Goal: Feedback & Contribution: Contribute content

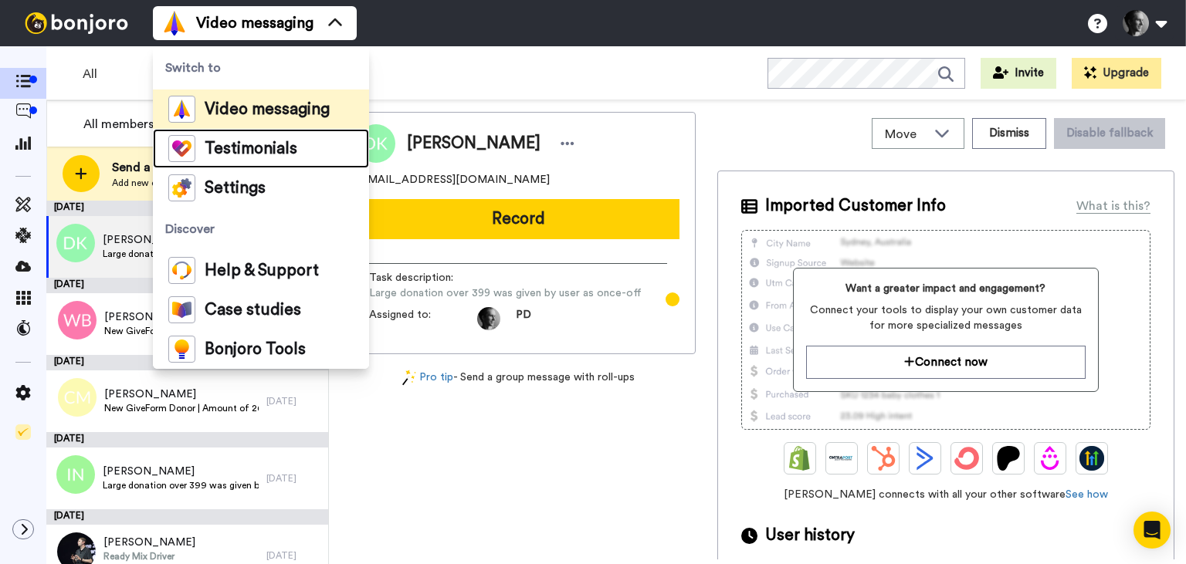
click at [244, 144] on span "Testimonials" at bounding box center [251, 148] width 93 height 15
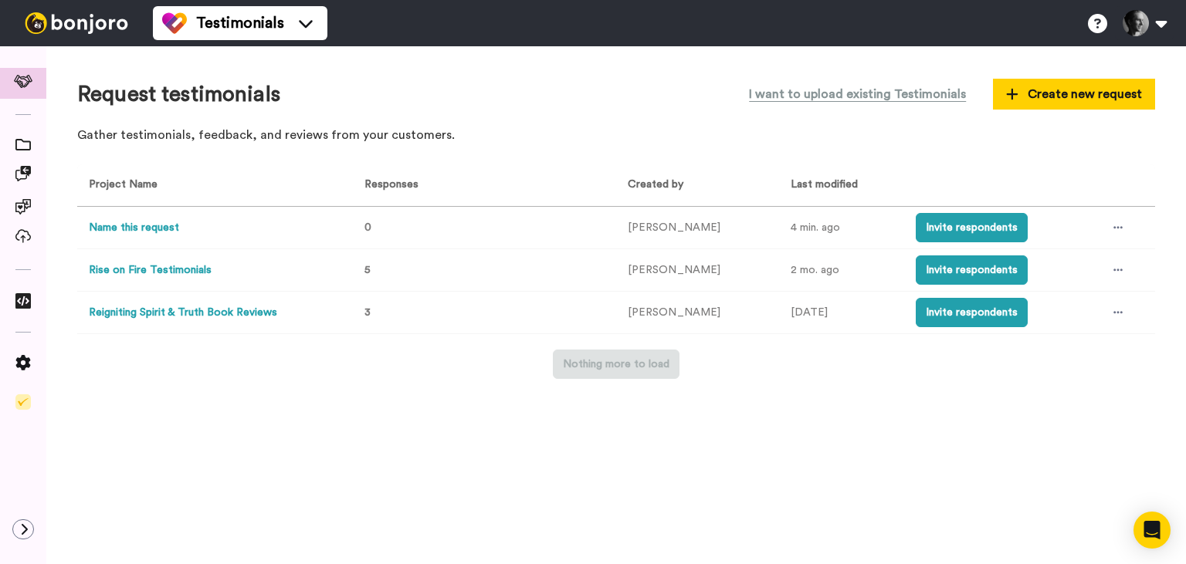
click at [131, 226] on button "Name this request" at bounding box center [134, 228] width 90 height 16
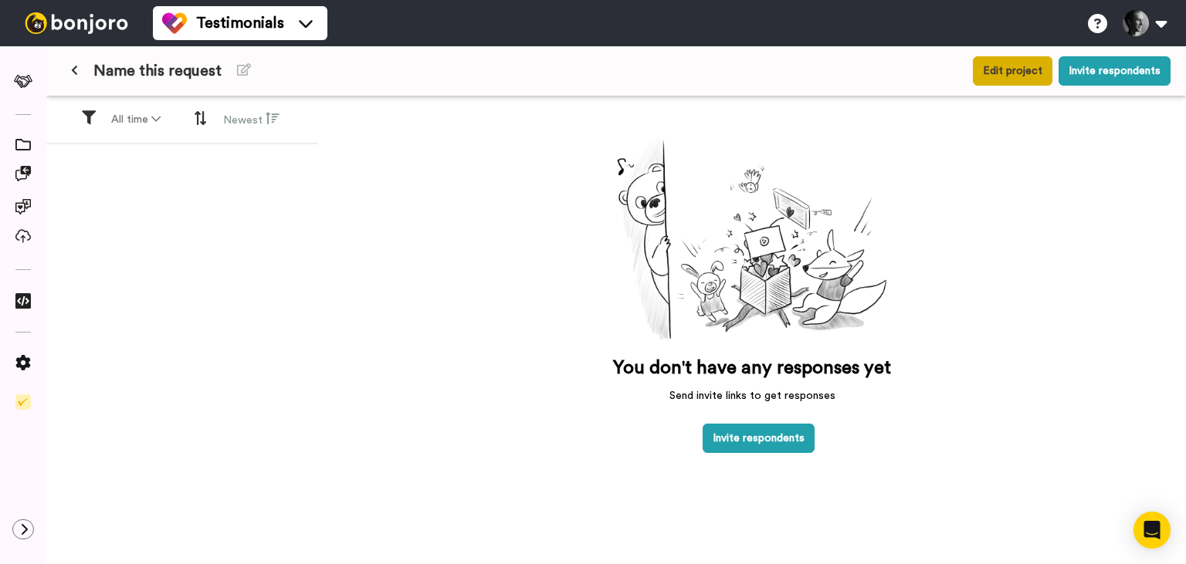
click at [1002, 71] on button "Edit project" at bounding box center [1013, 70] width 80 height 29
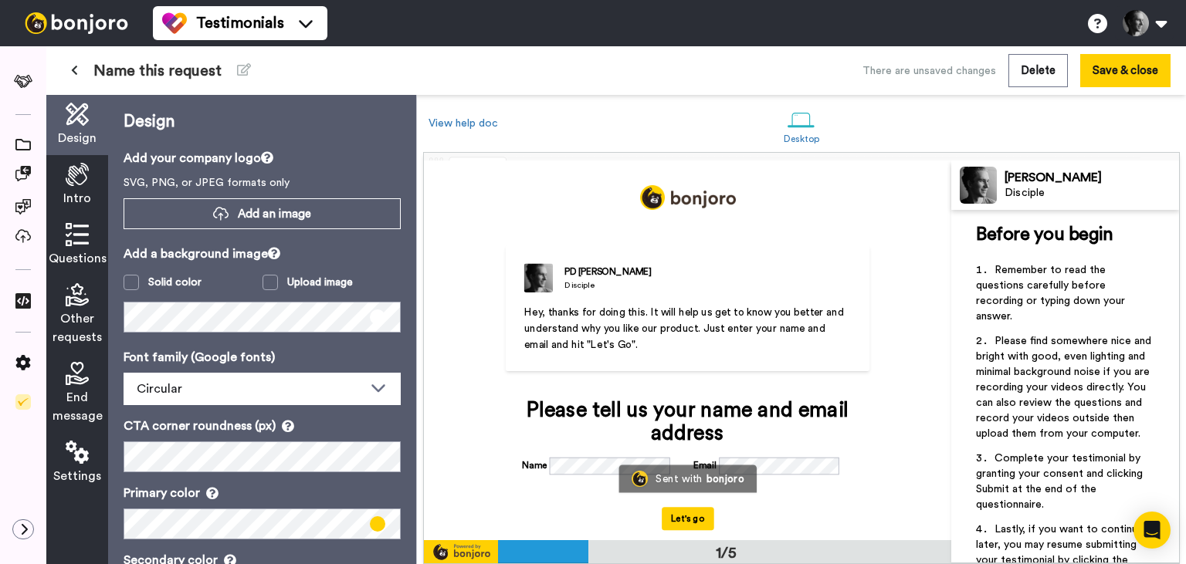
click at [83, 190] on span "Intro" at bounding box center [77, 198] width 28 height 19
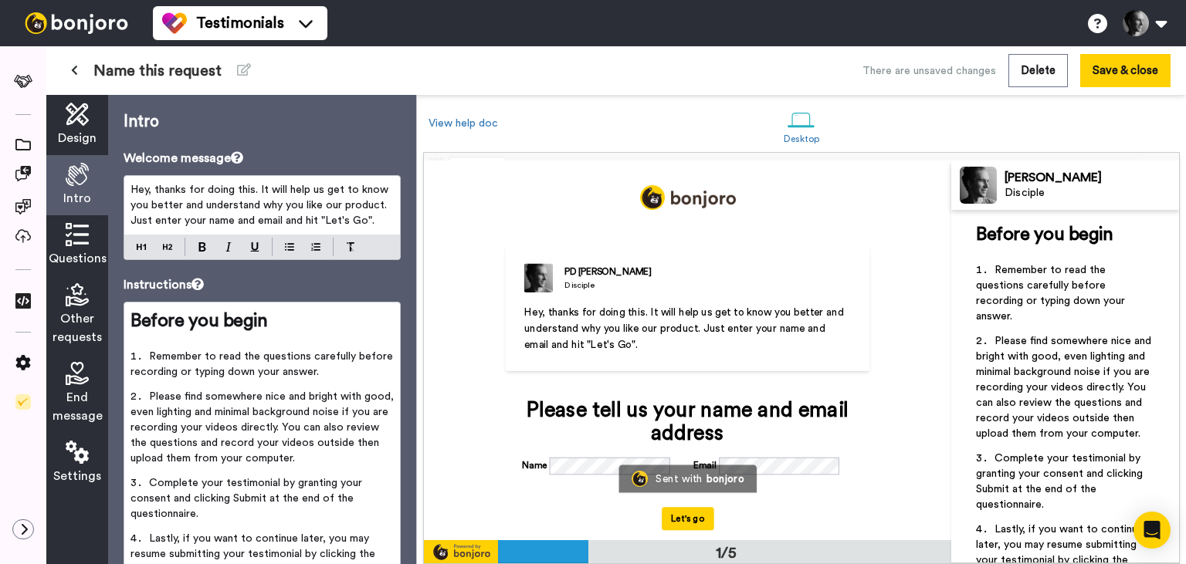
click at [273, 220] on span "Hey, thanks for doing this. It will help us get to know you better and understa…" at bounding box center [260, 206] width 261 height 42
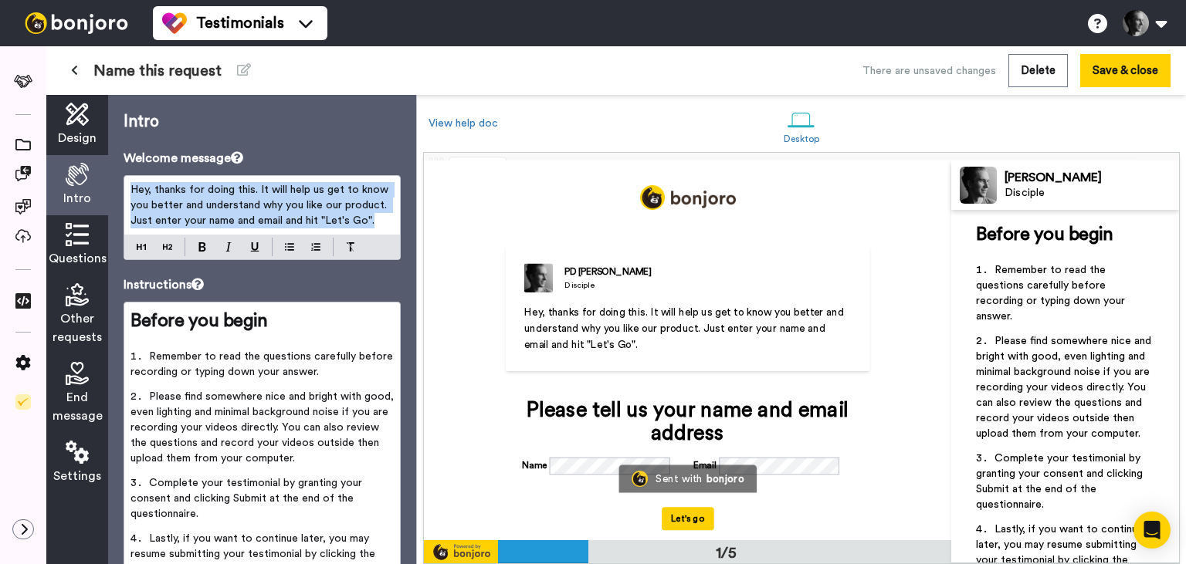
click at [273, 220] on span "Hey, thanks for doing this. It will help us get to know you better and understa…" at bounding box center [260, 206] width 261 height 42
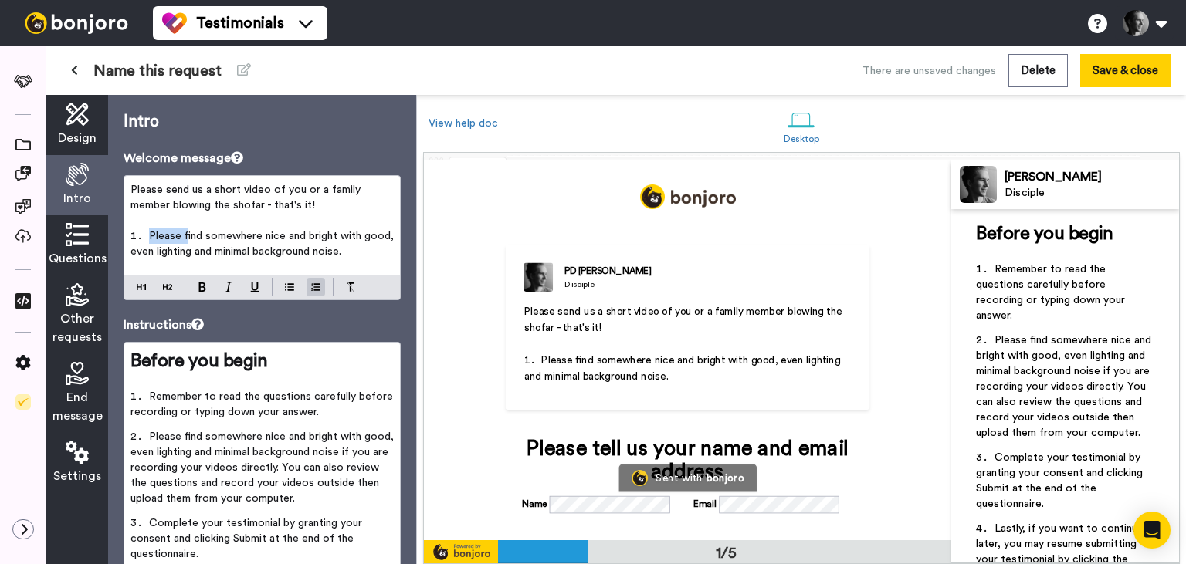
drag, startPoint x: 185, startPoint y: 236, endPoint x: 90, endPoint y: 232, distance: 95.0
click at [124, 232] on div "Please send us a short video of you or a family member blowing the shofar - tha…" at bounding box center [262, 225] width 276 height 99
click at [147, 235] on li "Find somewhere nice and bright with good, even lighting and minimal background …" at bounding box center [261, 249] width 263 height 40
click at [150, 235] on span "Find somewhere nice and bright with good, even lighting and minimal background …" at bounding box center [259, 244] width 259 height 26
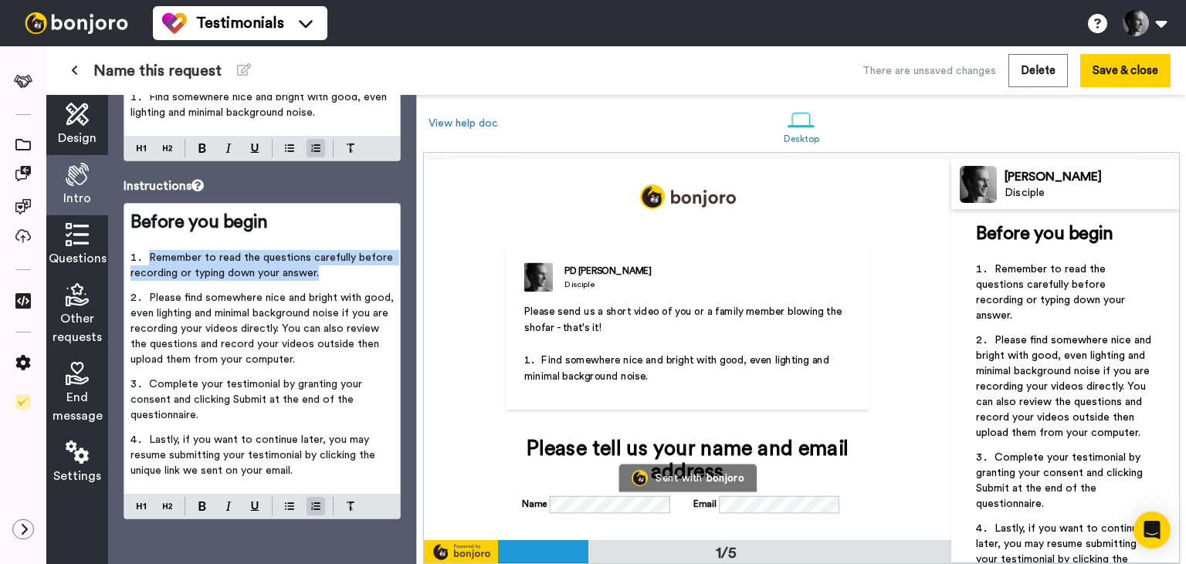
drag, startPoint x: 337, startPoint y: 273, endPoint x: 126, endPoint y: 255, distance: 211.6
click at [126, 255] on div "Before you begin ﻿ Remember to read the questions carefully before recording or…" at bounding box center [262, 349] width 276 height 290
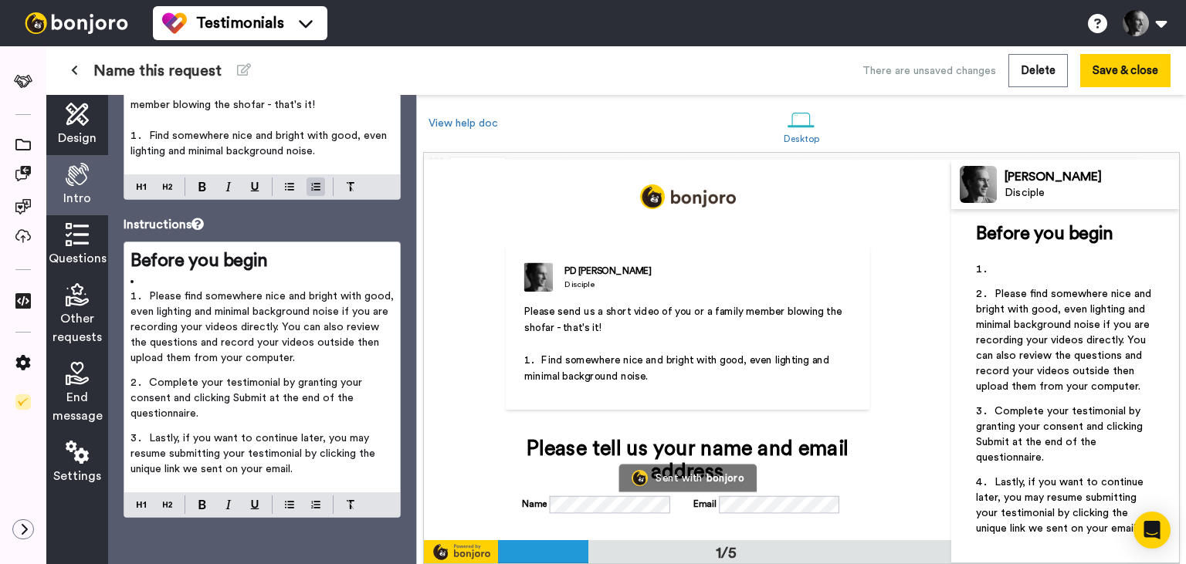
scroll to position [100, 0]
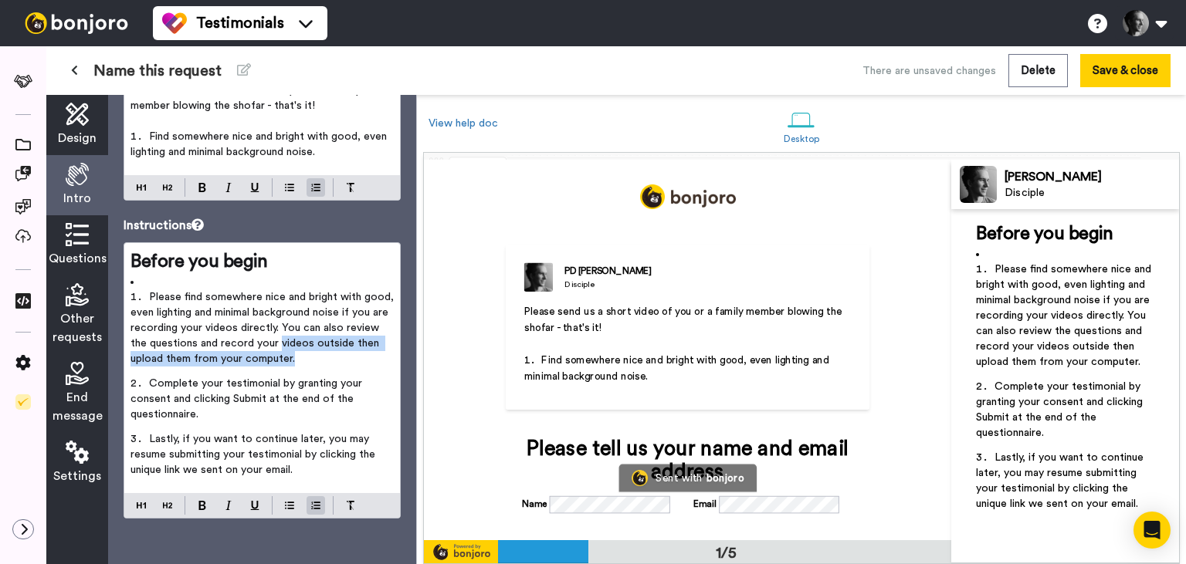
drag, startPoint x: 276, startPoint y: 357, endPoint x: 261, endPoint y: 347, distance: 18.0
click at [261, 347] on li "Please find somewhere nice and bright with good, even lighting and minimal back…" at bounding box center [261, 333] width 263 height 86
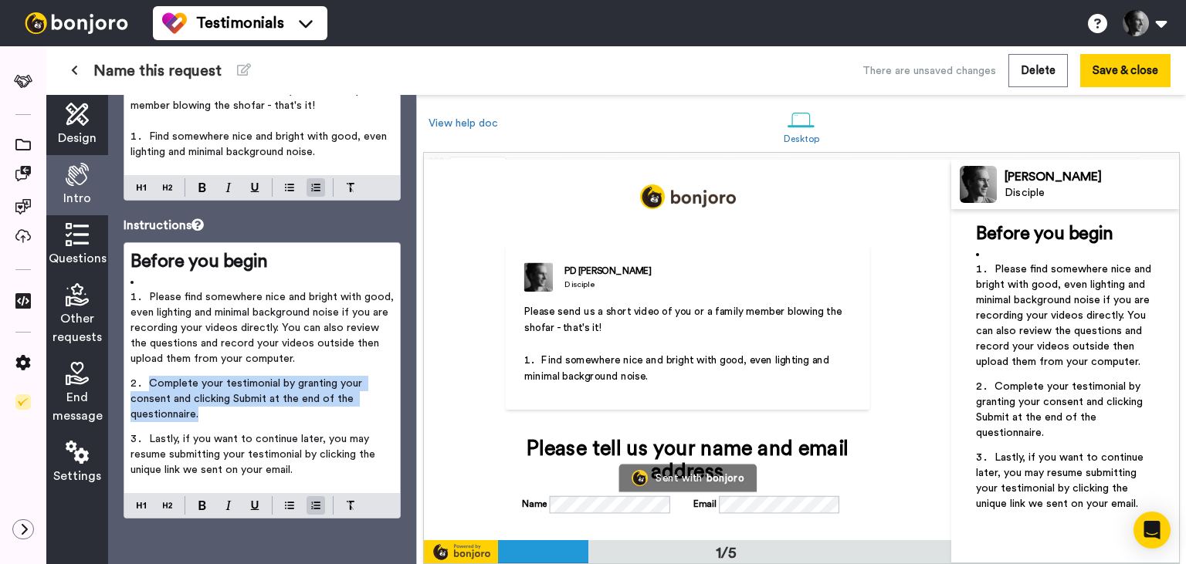
drag, startPoint x: 230, startPoint y: 415, endPoint x: 131, endPoint y: 390, distance: 102.1
click at [131, 390] on li "Complete your testimonial by granting your consent and clicking Submit at the e…" at bounding box center [261, 404] width 263 height 56
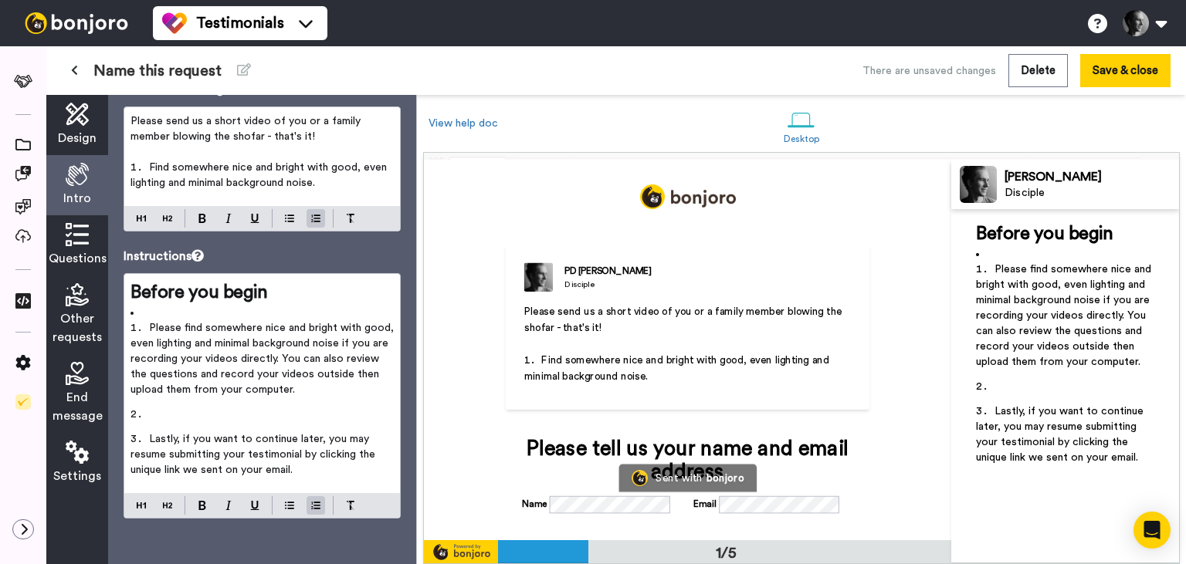
scroll to position [44, 0]
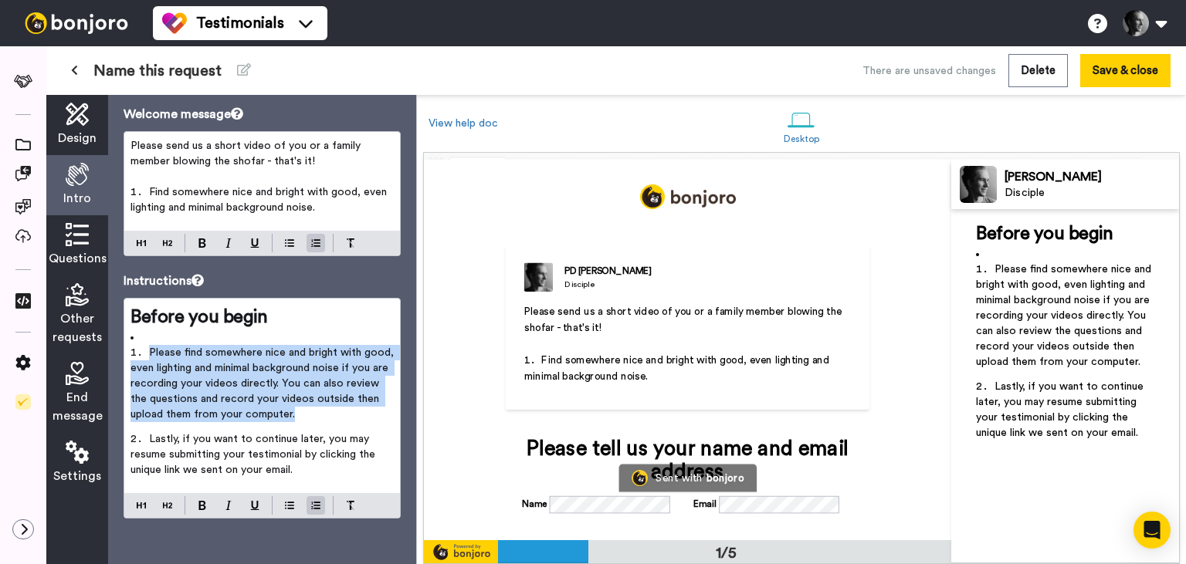
drag, startPoint x: 269, startPoint y: 416, endPoint x: 147, endPoint y: 356, distance: 136.7
click at [147, 356] on li "Please find somewhere nice and bright with good, even lighting and minimal back…" at bounding box center [261, 388] width 263 height 86
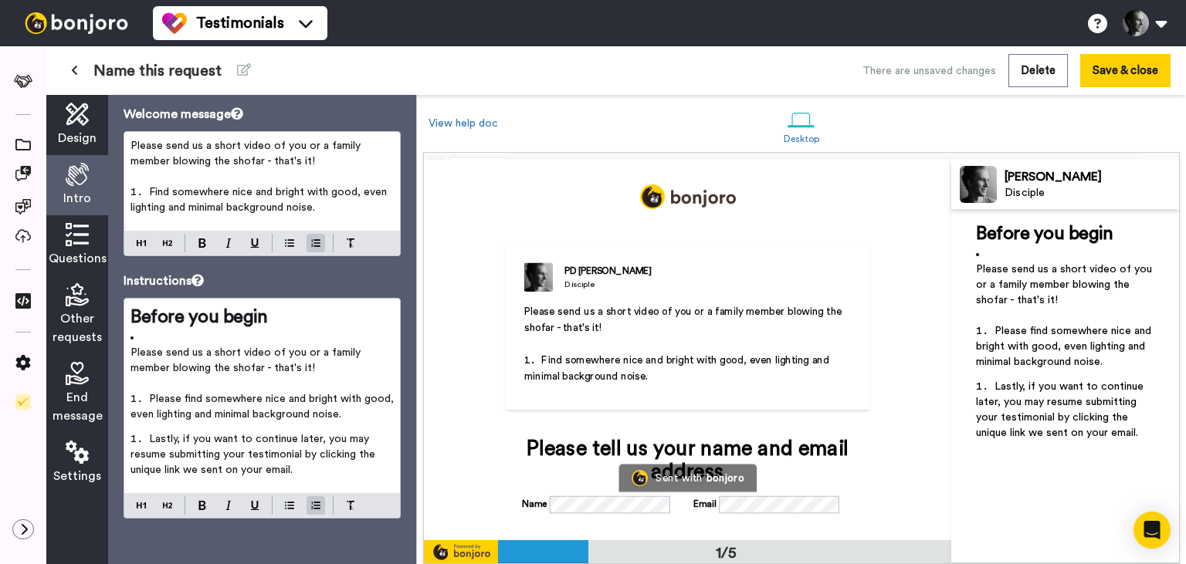
click at [279, 357] on span "Please send us a short video of you or a family member blowing the shofar - tha…" at bounding box center [246, 360] width 233 height 26
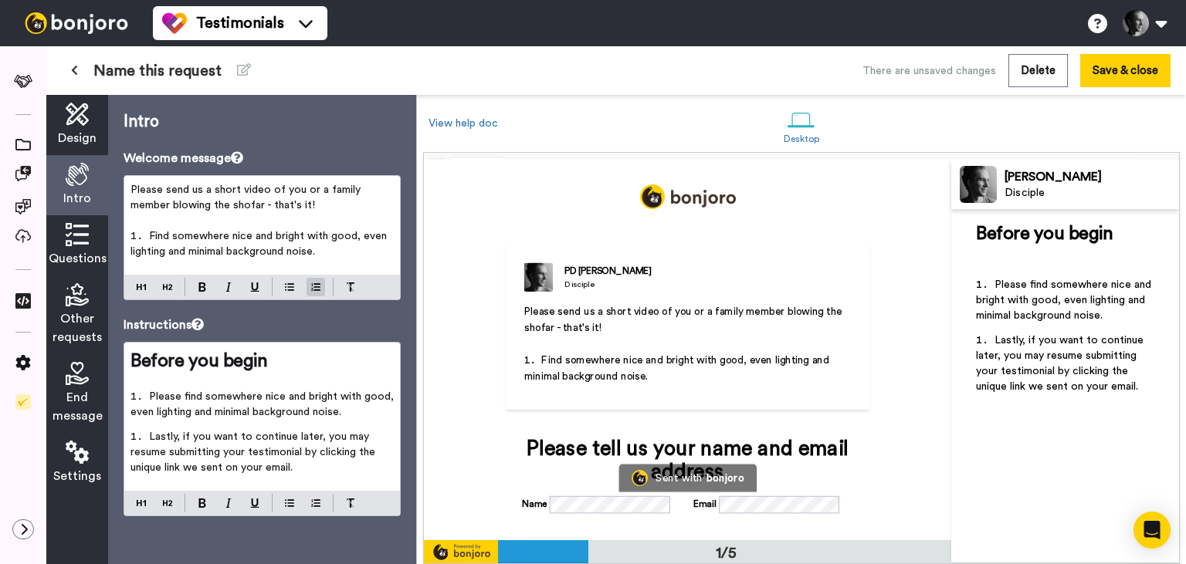
scroll to position [0, 0]
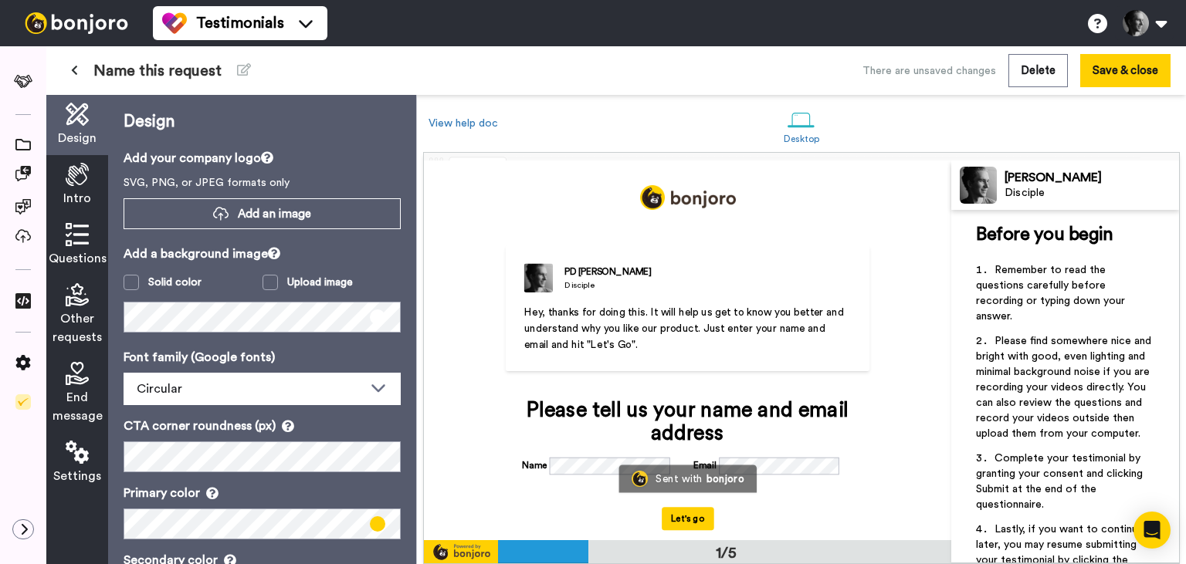
click at [79, 200] on span "Intro" at bounding box center [77, 198] width 28 height 19
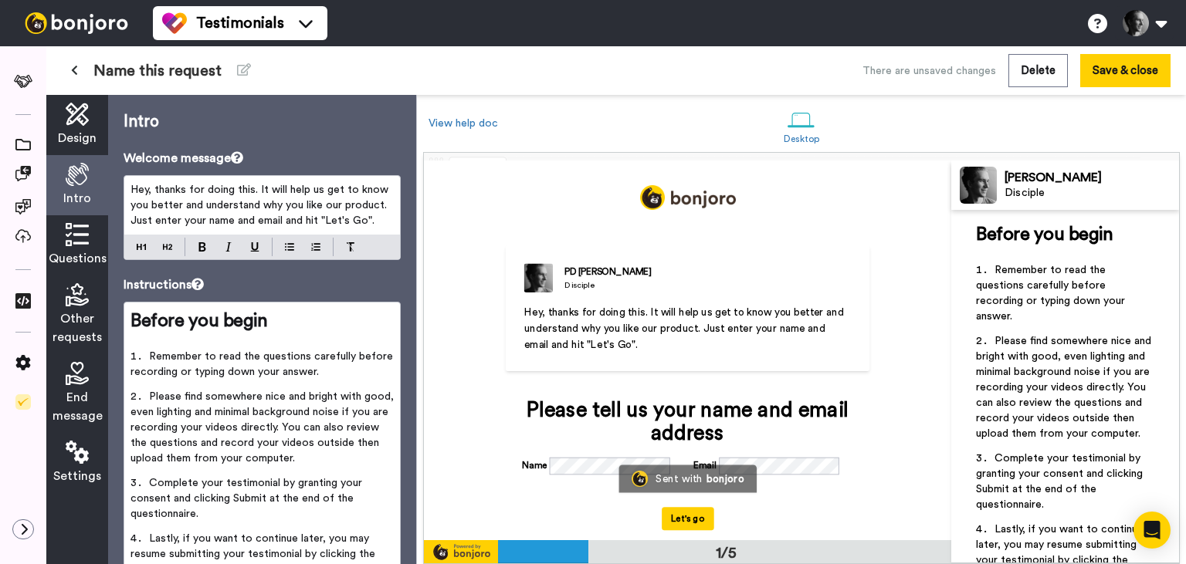
click at [218, 202] on span "Hey, thanks for doing this. It will help us get to know you better and understa…" at bounding box center [260, 206] width 261 height 42
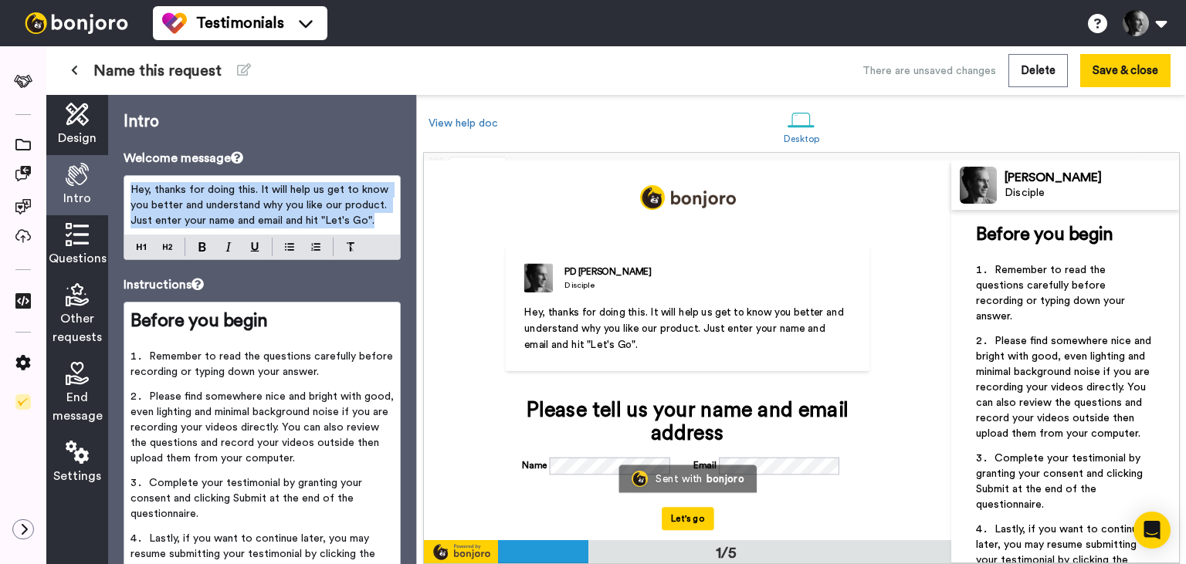
click at [218, 202] on span "Hey, thanks for doing this. It will help us get to know you better and understa…" at bounding box center [260, 206] width 261 height 42
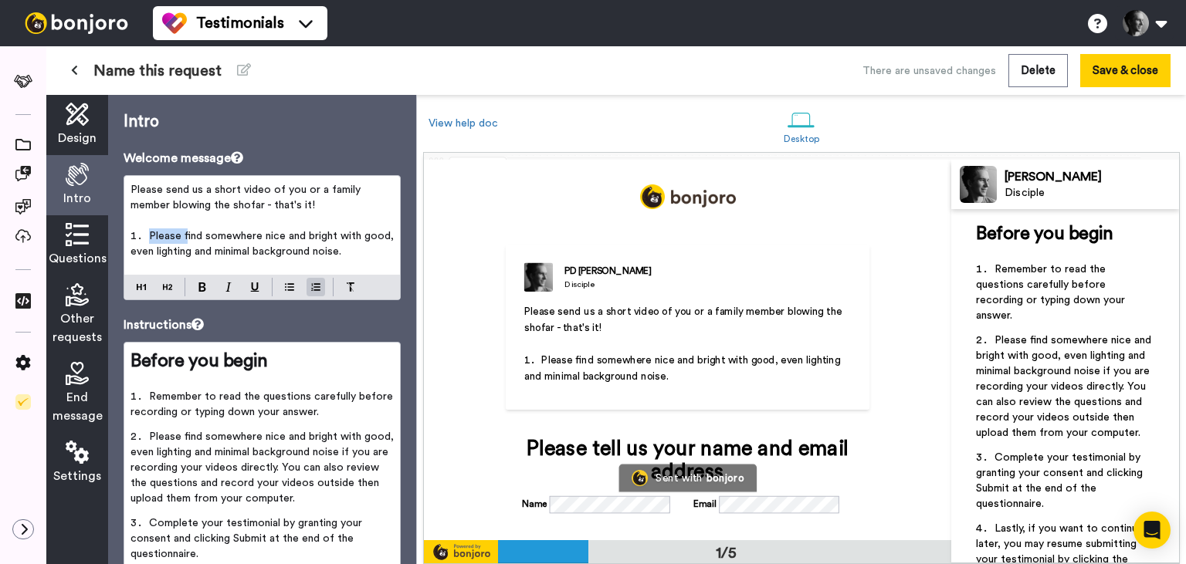
drag, startPoint x: 185, startPoint y: 236, endPoint x: 125, endPoint y: 235, distance: 59.5
click at [125, 235] on div "Please send us a short video of you or a family member blowing the shofar - tha…" at bounding box center [262, 225] width 276 height 99
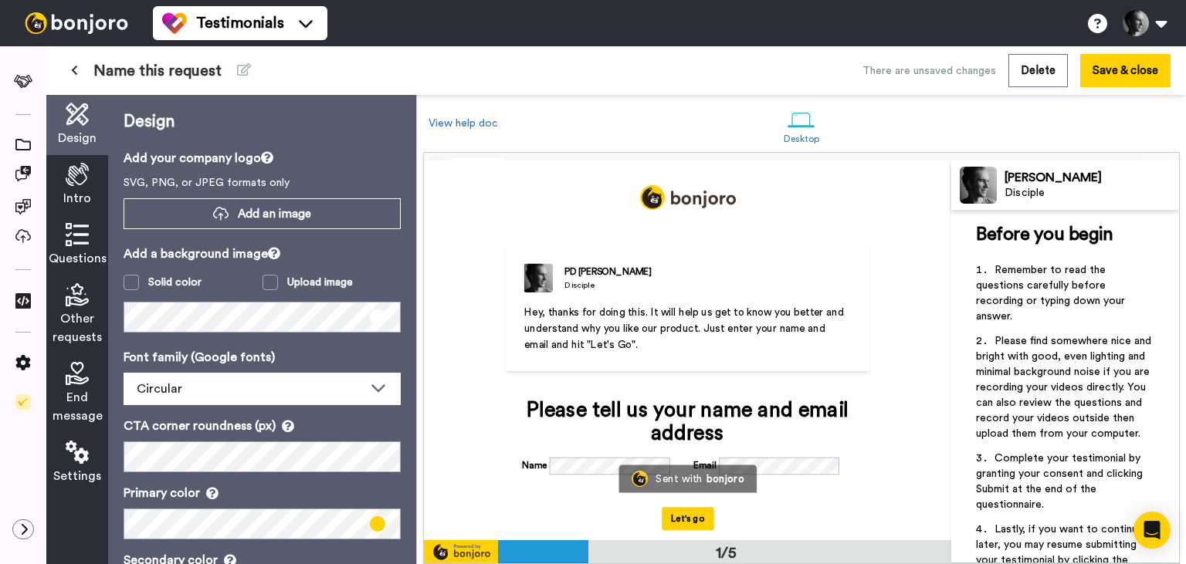
click at [82, 190] on span "Intro" at bounding box center [77, 198] width 28 height 19
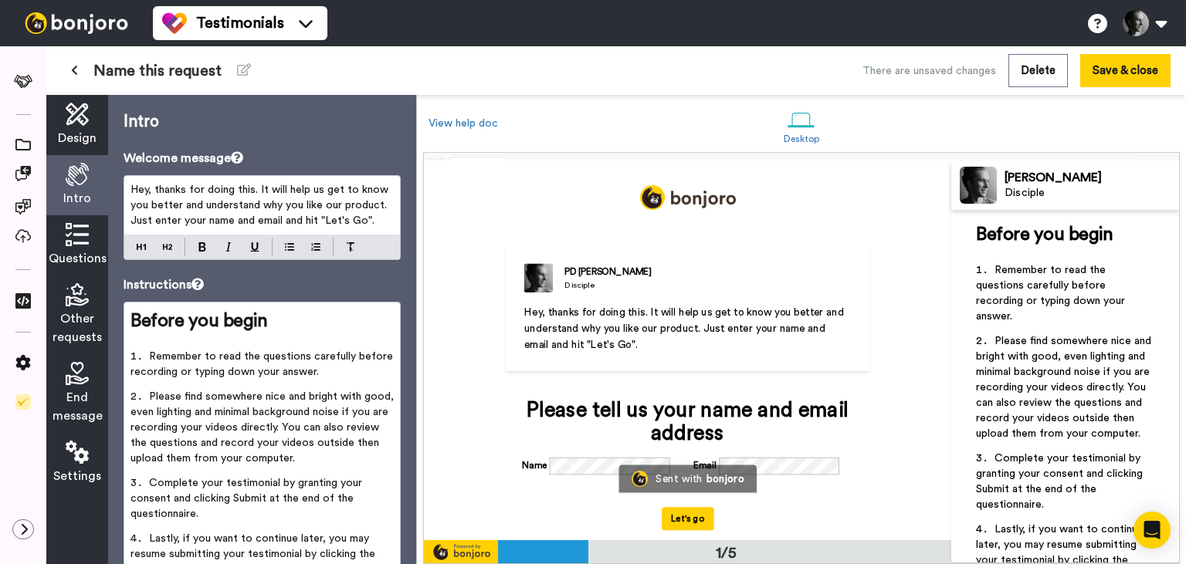
click at [192, 227] on p "Hey, thanks for doing this. It will help us get to know you better and understa…" at bounding box center [261, 205] width 263 height 46
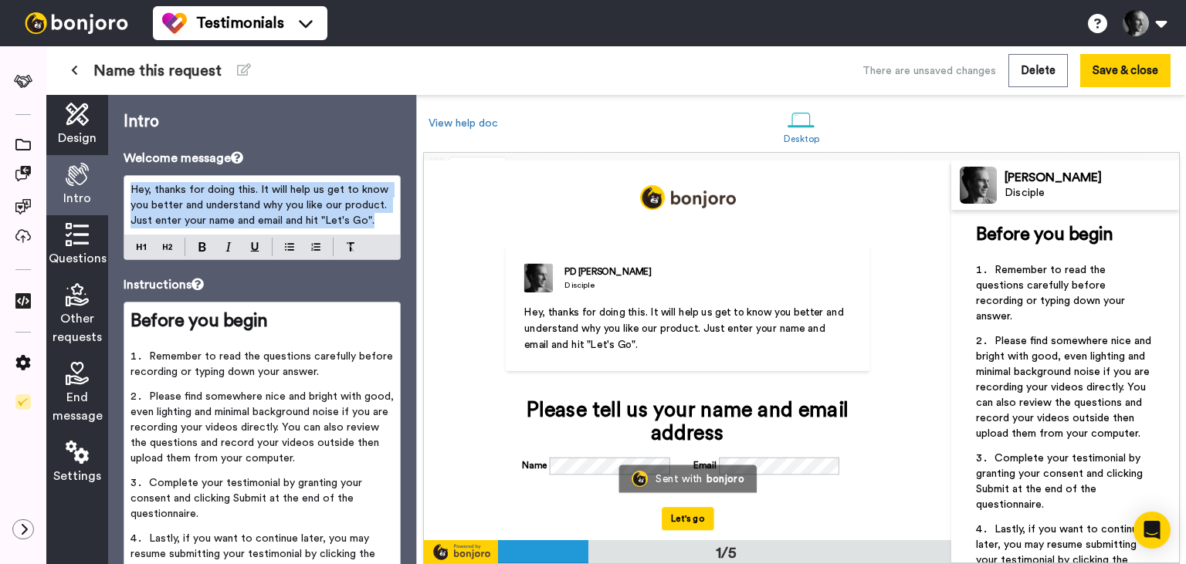
click at [192, 227] on p "Hey, thanks for doing this. It will help us get to know you better and understa…" at bounding box center [261, 205] width 263 height 46
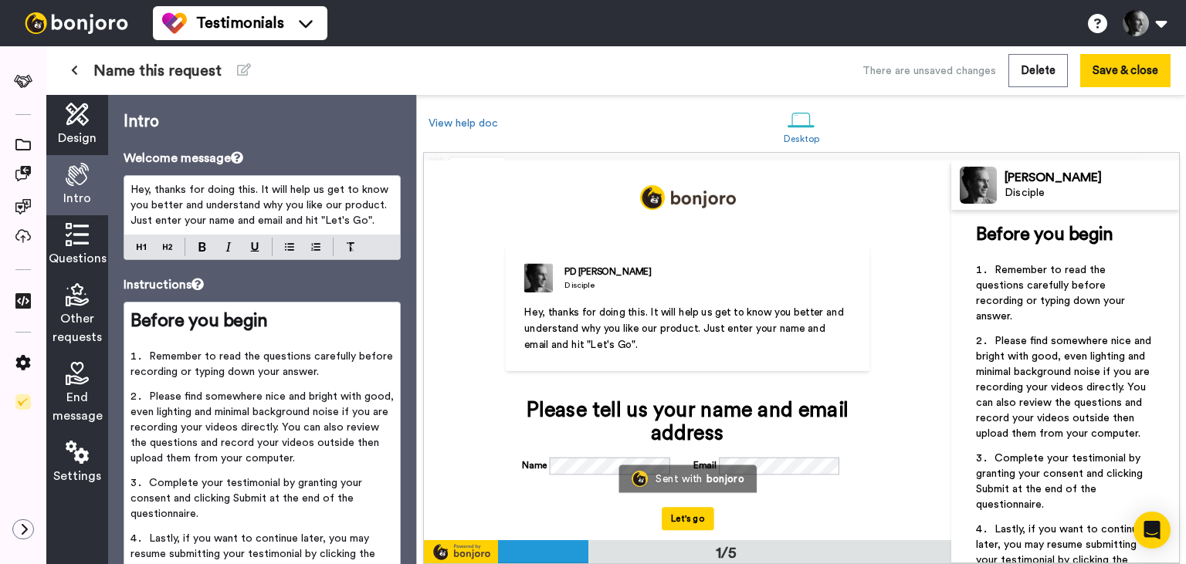
click at [192, 227] on p "Hey, thanks for doing this. It will help us get to know you better and understa…" at bounding box center [261, 205] width 263 height 46
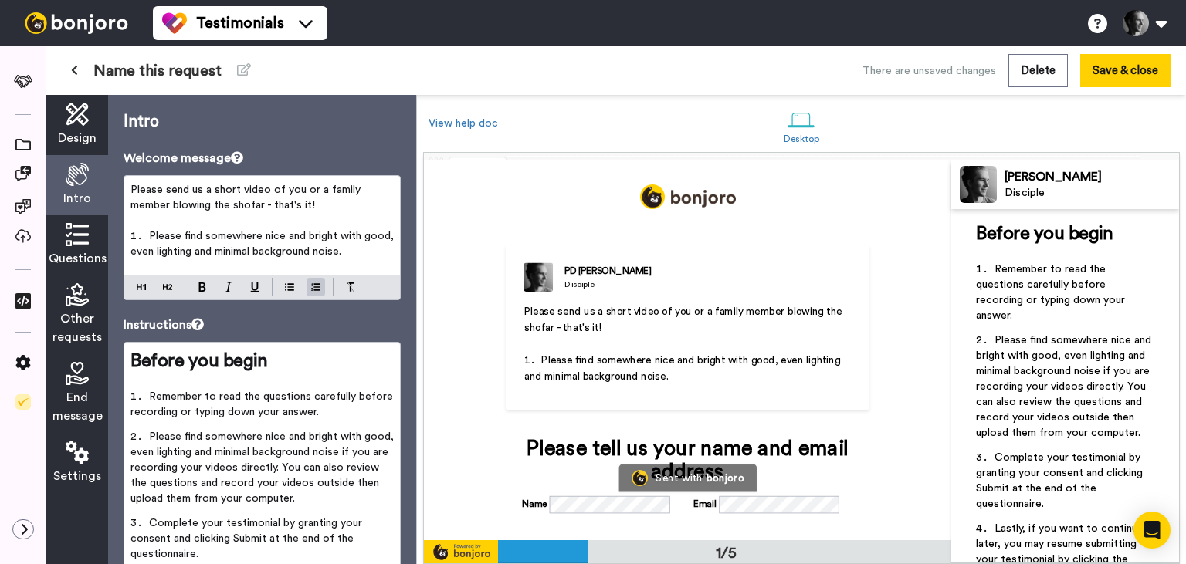
click at [187, 232] on span "Please find somewhere nice and bright with good, even lighting and minimal back…" at bounding box center [263, 244] width 266 height 26
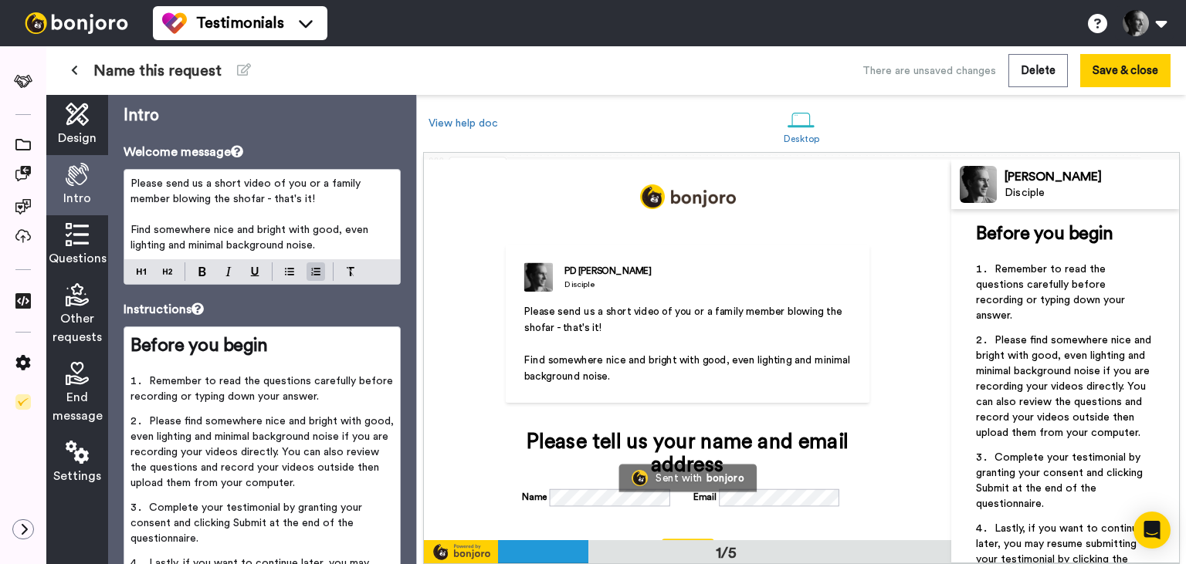
scroll to position [6, 0]
drag, startPoint x: 330, startPoint y: 249, endPoint x: 103, endPoint y: 168, distance: 240.8
click at [124, 170] on div "Please send us a short video of you or a family member blowing the shofar - tha…" at bounding box center [262, 215] width 276 height 90
copy ol "Please send us a short video of you or a family member blowing the shofar - tha…"
click at [290, 215] on p "﻿" at bounding box center [261, 214] width 263 height 15
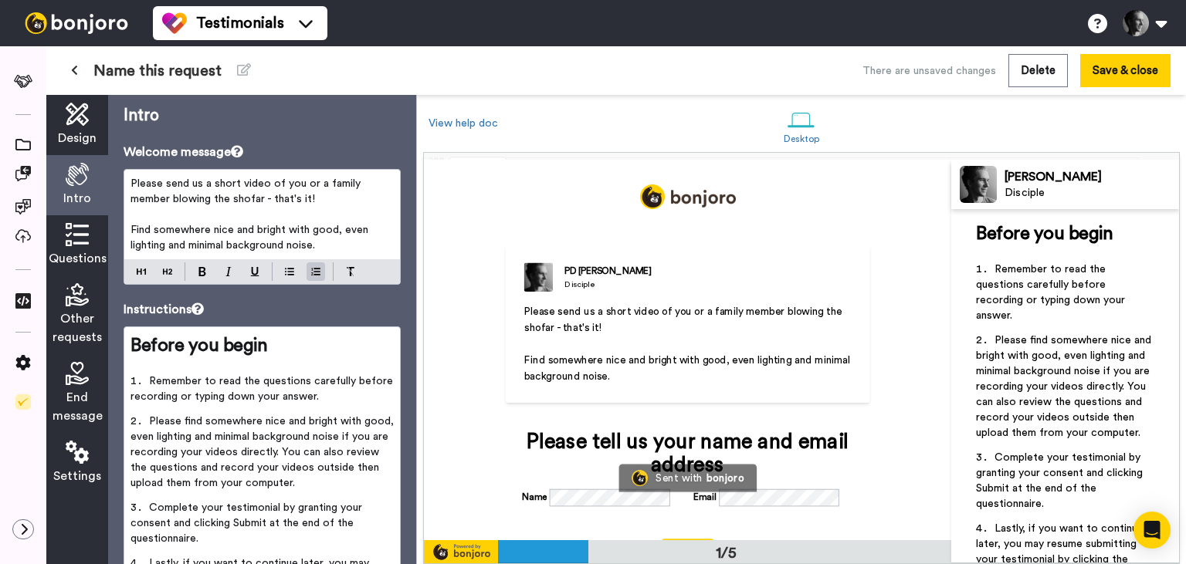
drag, startPoint x: 269, startPoint y: 198, endPoint x: 323, endPoint y: 198, distance: 54.0
click at [323, 198] on p "Please send us a short video of you or a family member blowing the shofar - tha…" at bounding box center [261, 191] width 263 height 31
click at [230, 267] on button at bounding box center [228, 272] width 19 height 19
click at [203, 206] on p "Please send us a short video of you or a family member blowing the shofar - tha…" at bounding box center [261, 191] width 263 height 31
copy ol "Please send us a short video of you or a family member blowing the shofar - tha…"
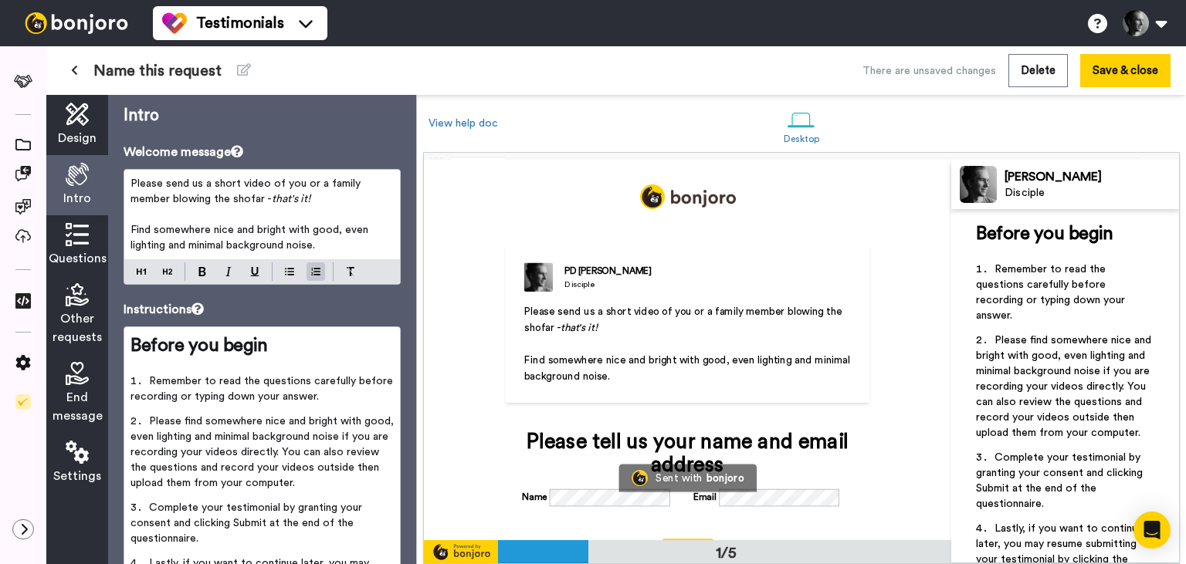
scroll to position [130, 0]
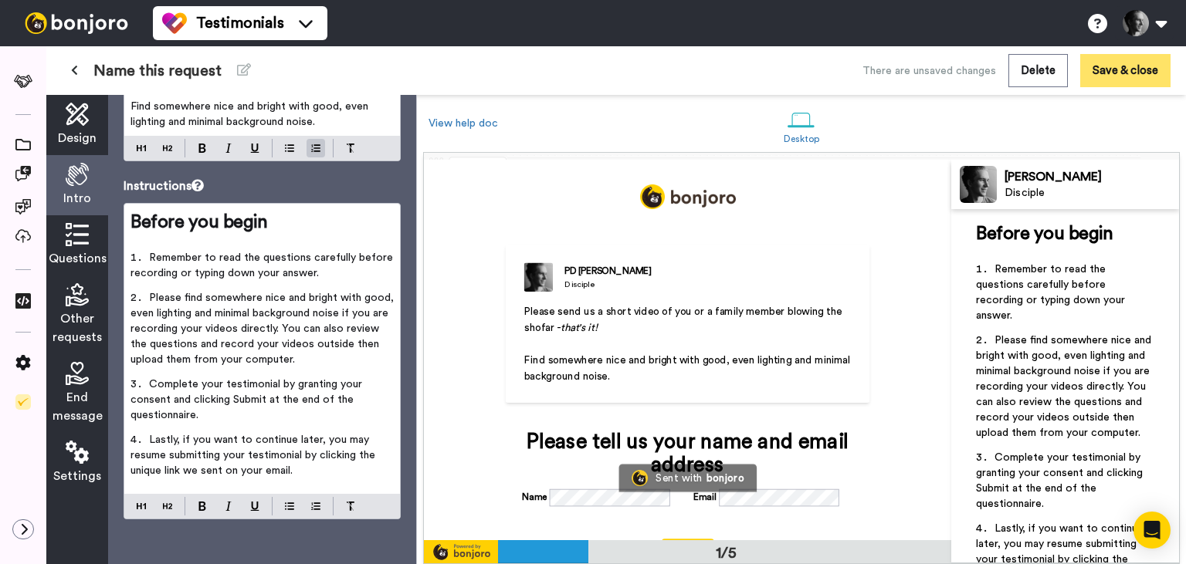
click at [1123, 73] on button "Save & close" at bounding box center [1125, 70] width 90 height 33
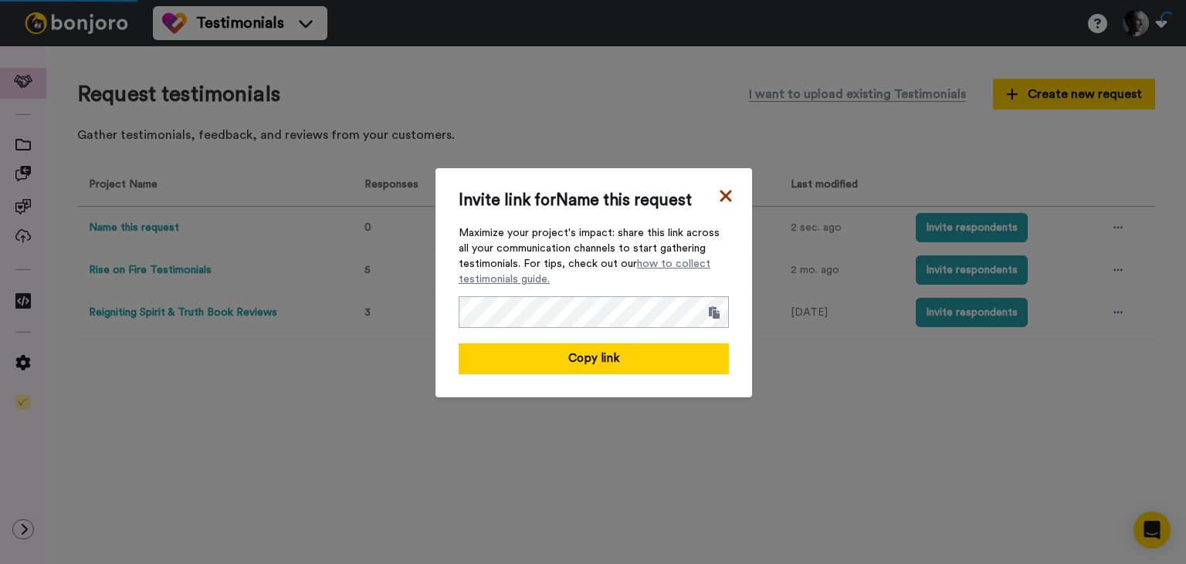
click at [721, 191] on icon at bounding box center [726, 196] width 12 height 12
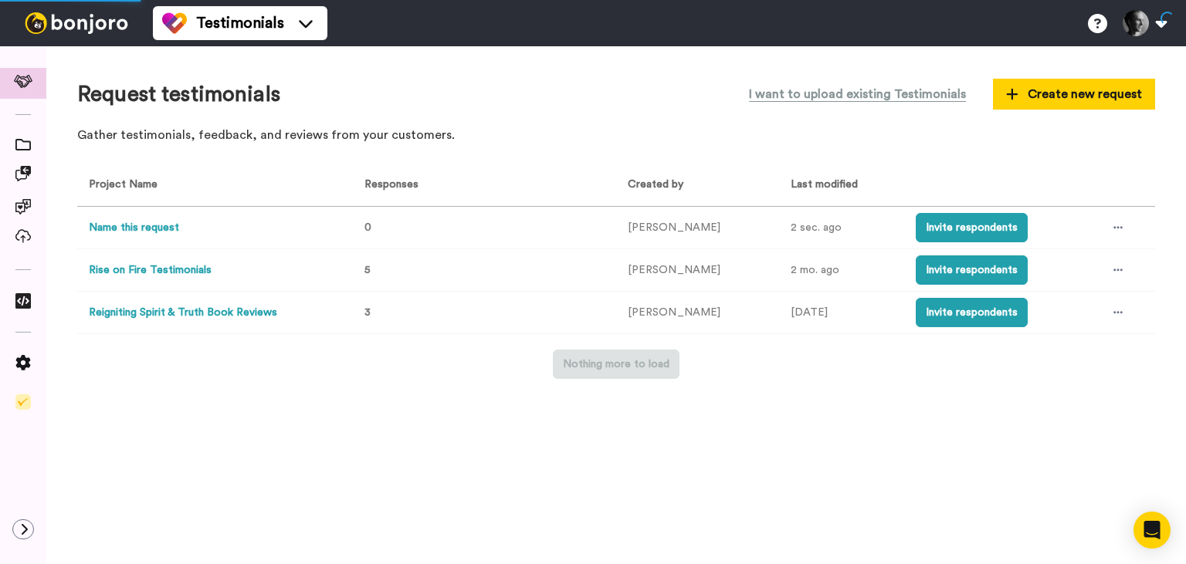
click at [127, 221] on button "Name this request" at bounding box center [134, 228] width 90 height 16
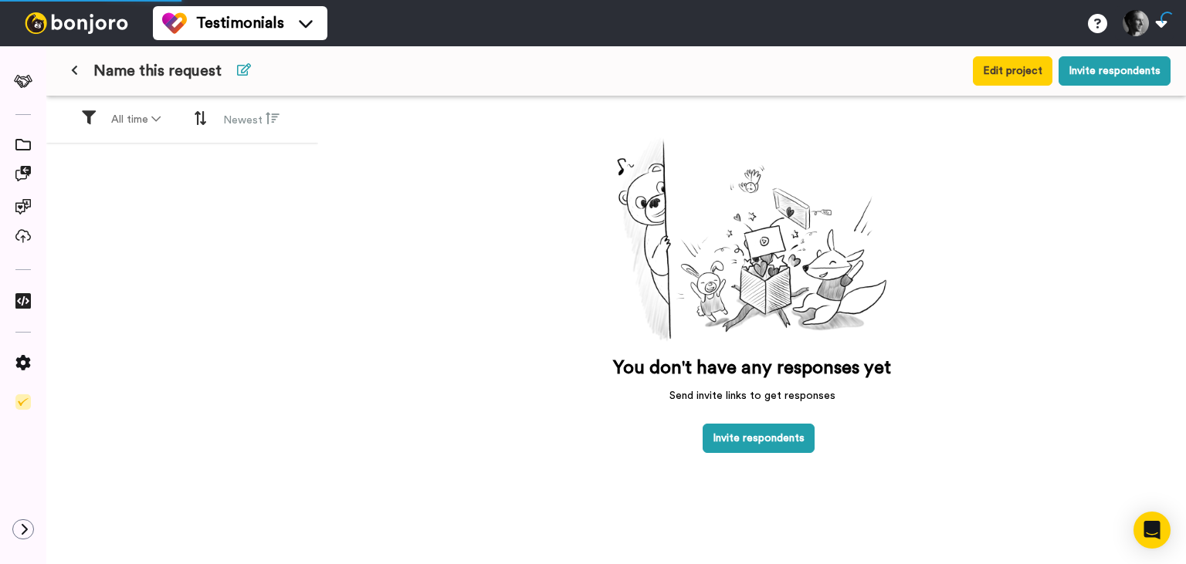
click at [244, 71] on icon at bounding box center [244, 69] width 14 height 12
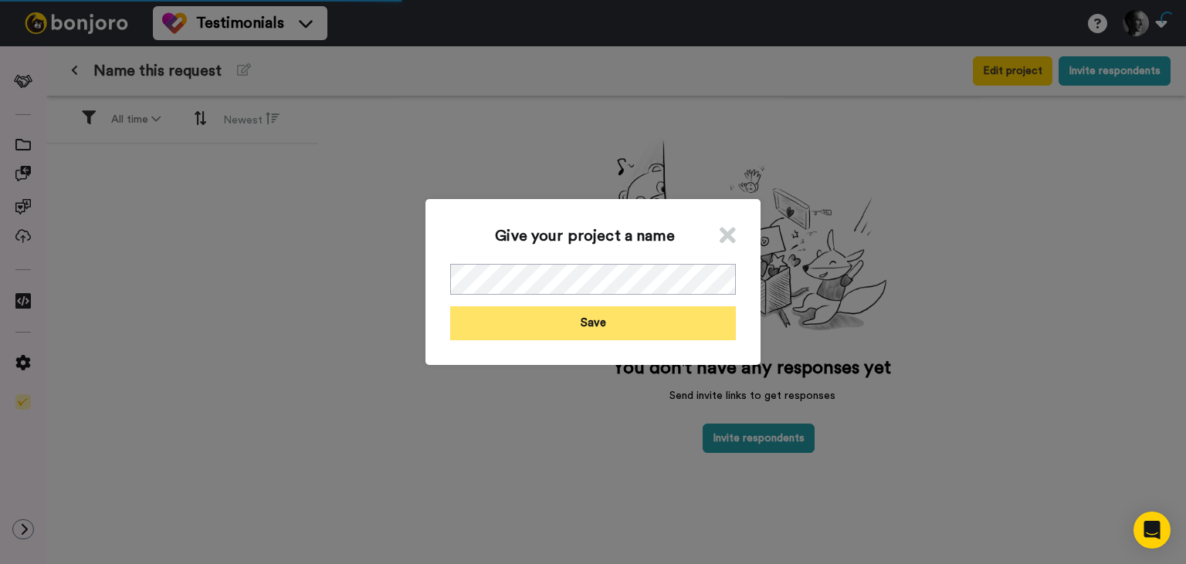
click at [581, 317] on button "Save" at bounding box center [593, 323] width 286 height 33
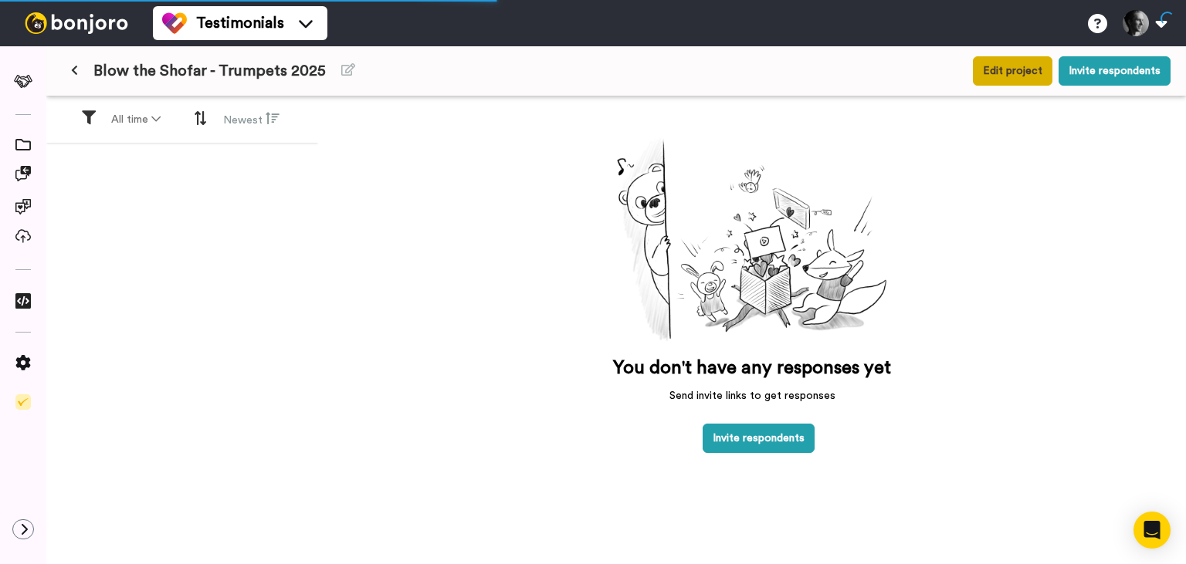
click at [1018, 76] on button "Edit project" at bounding box center [1013, 70] width 80 height 29
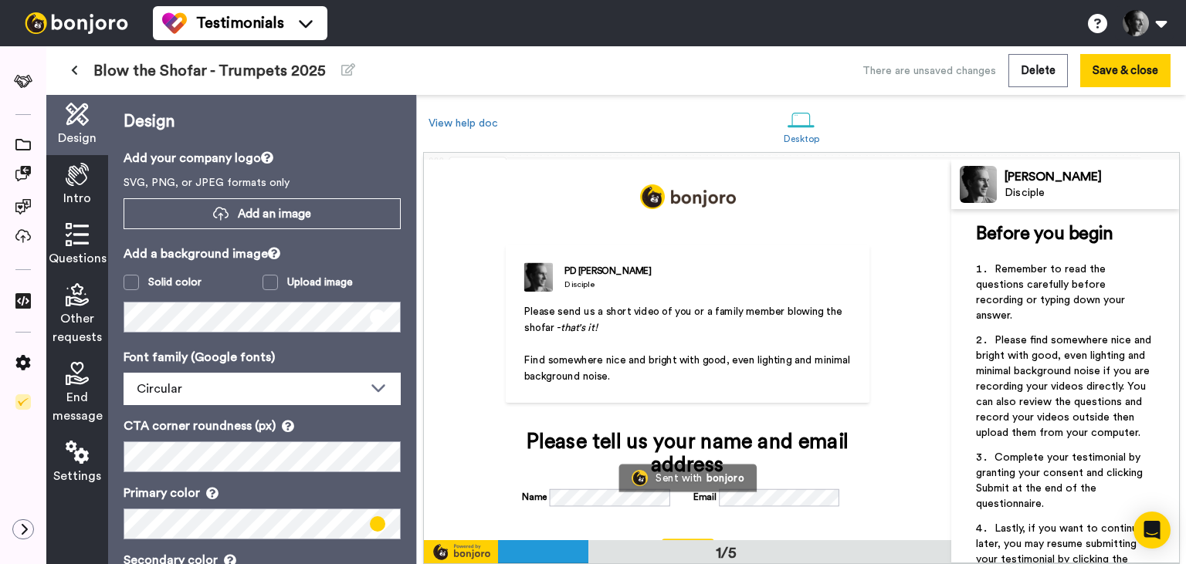
click at [81, 191] on span "Intro" at bounding box center [77, 198] width 28 height 19
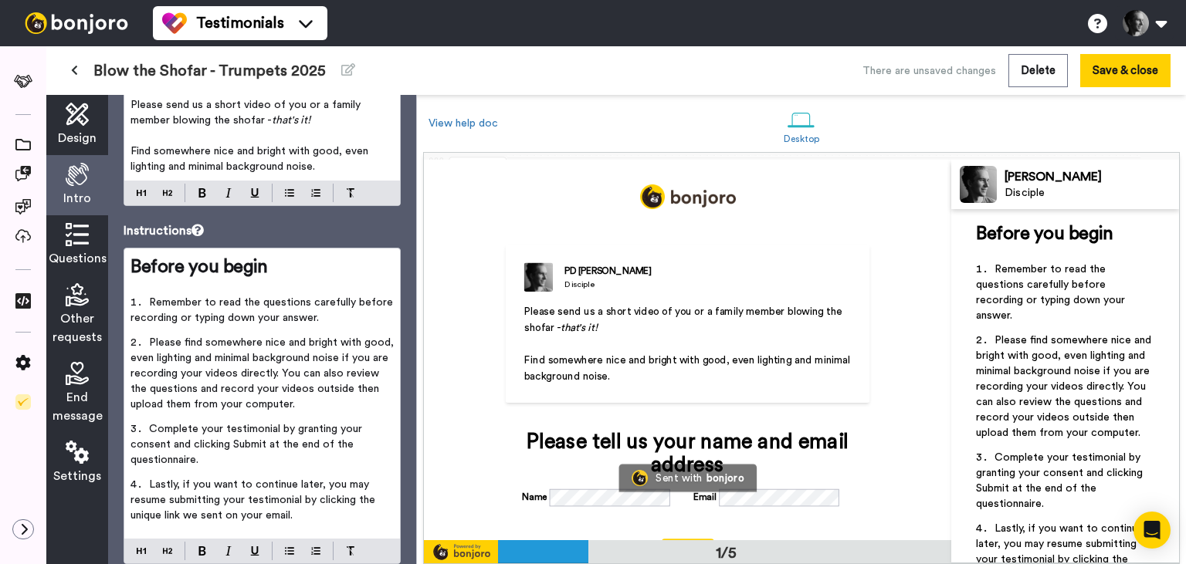
scroll to position [130, 0]
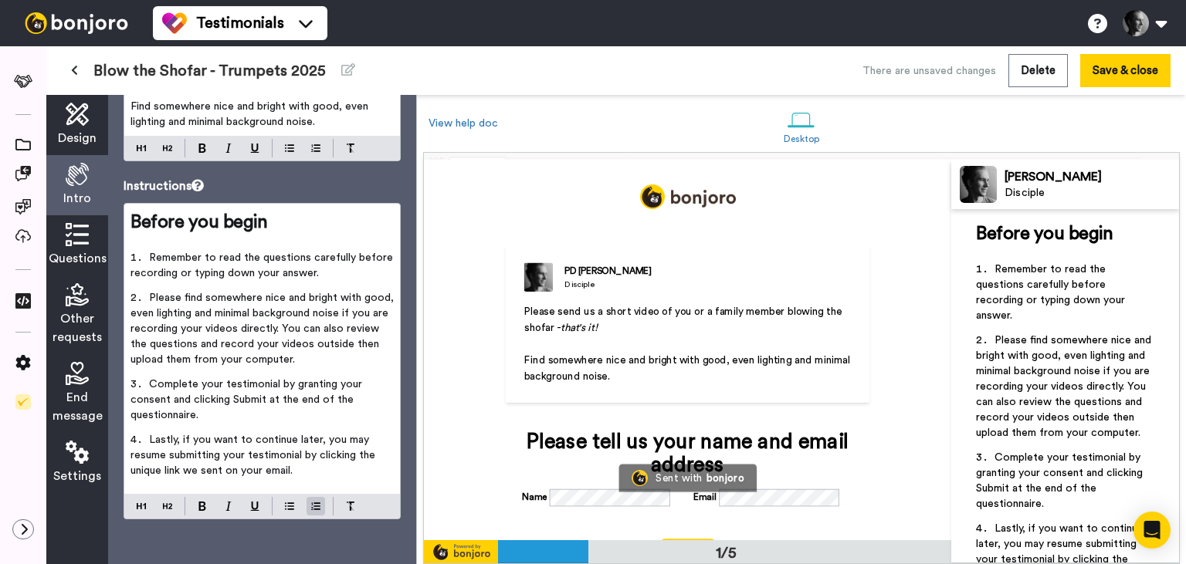
click at [315, 471] on li "Lastly, if you want to continue later, you may resume submitting your testimoni…" at bounding box center [261, 460] width 263 height 56
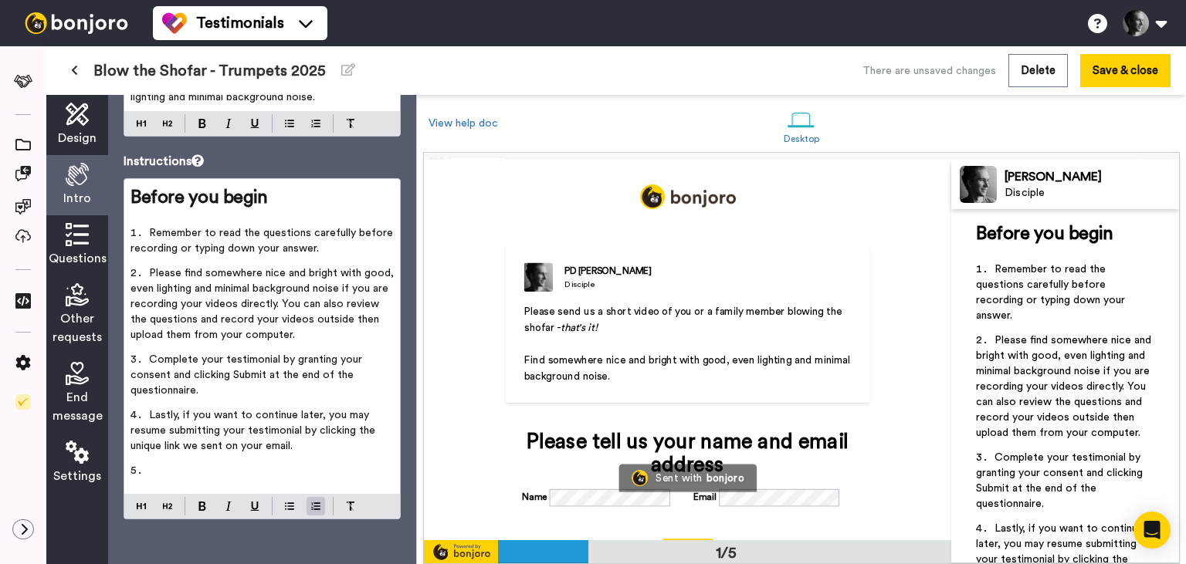
scroll to position [0, 0]
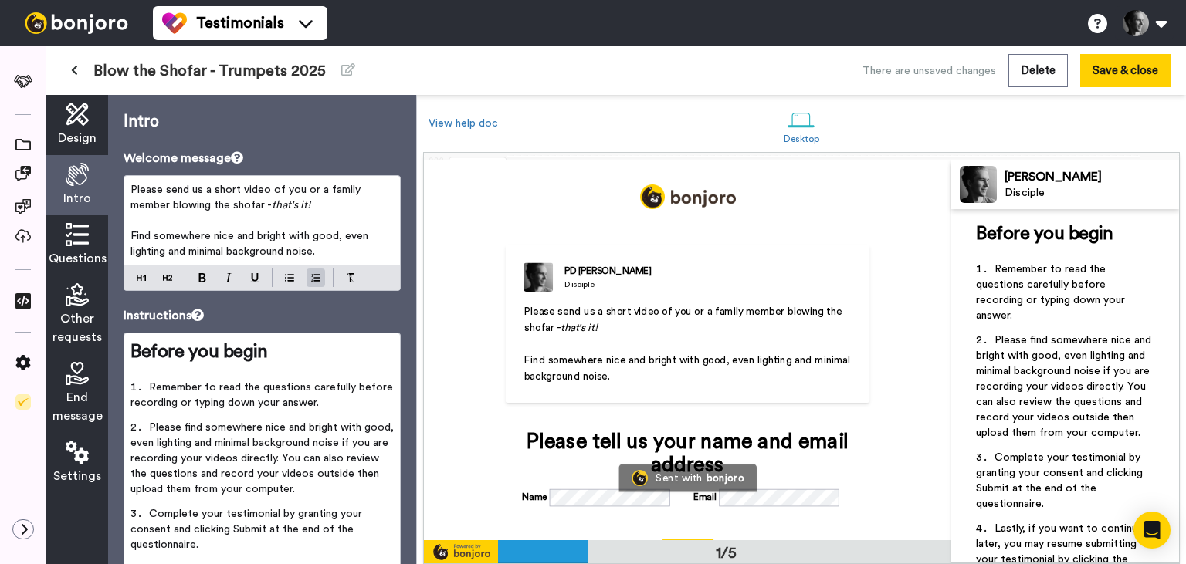
click at [350, 247] on p "Find somewhere nice and bright with good, even lighting and minimal background …" at bounding box center [261, 244] width 263 height 31
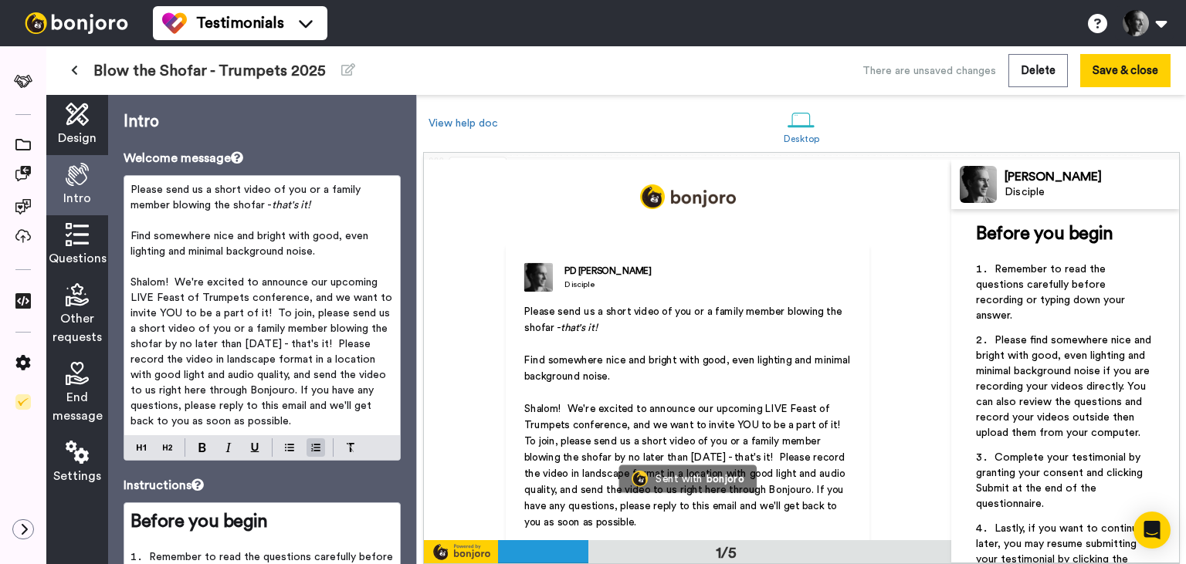
click at [178, 283] on span "Shalom! We're excited to announce our upcoming LIVE Feast of Trumpets conferenc…" at bounding box center [262, 352] width 265 height 150
drag, startPoint x: 359, startPoint y: 344, endPoint x: 162, endPoint y: 346, distance: 196.9
click at [162, 346] on span "Shalom! We're excited to announce our upcoming LIVE Feast of Trumpets conferenc…" at bounding box center [262, 352] width 265 height 150
copy span "by no later than Monday September 15th"
click at [265, 205] on span "Please send us a short video of you or a family member blowing the shofar -" at bounding box center [246, 198] width 233 height 26
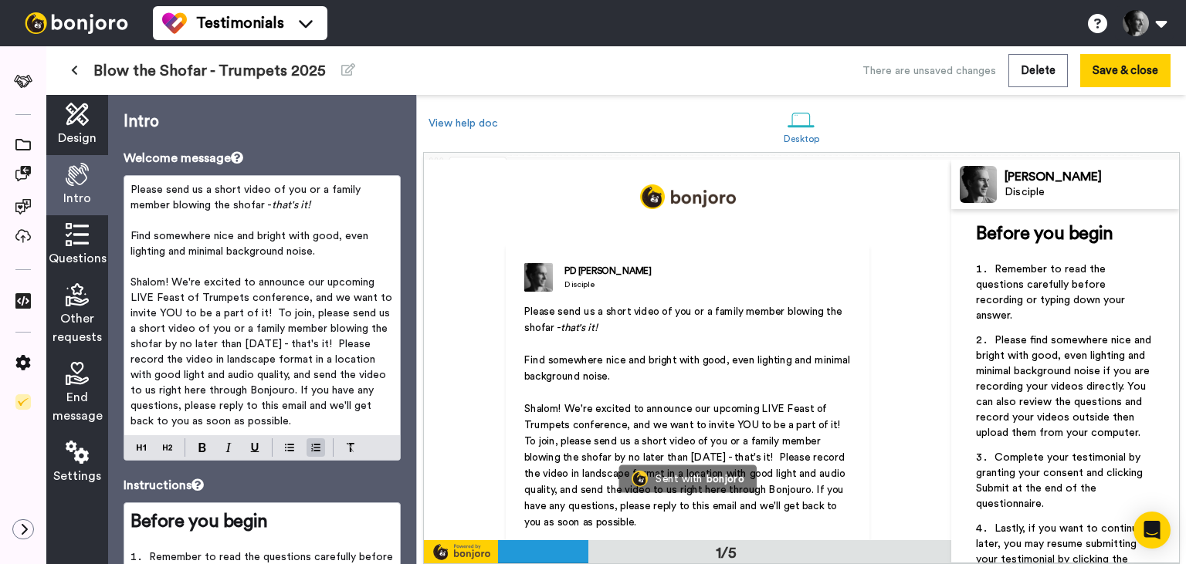
drag, startPoint x: 328, startPoint y: 252, endPoint x: 114, endPoint y: 174, distance: 227.6
click at [124, 176] on div "Please send us a short video of you or a family member blowing the shofar - tha…" at bounding box center [262, 305] width 276 height 259
copy ol "Please send us a short video of you or a family member blowing the shofar - tha…"
click at [77, 241] on icon at bounding box center [77, 234] width 23 height 23
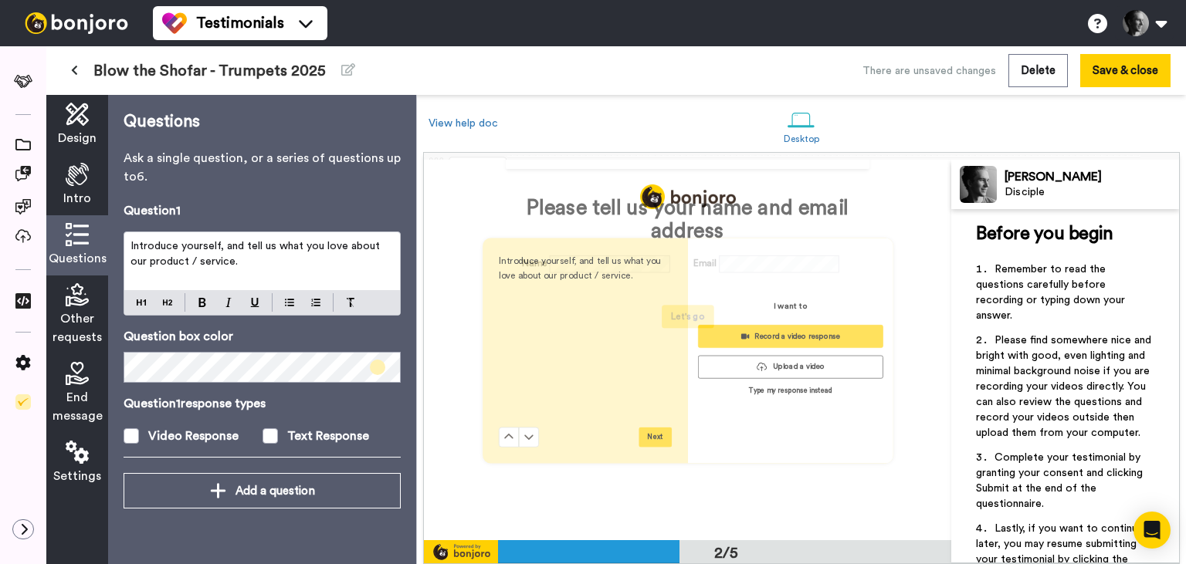
scroll to position [381, 0]
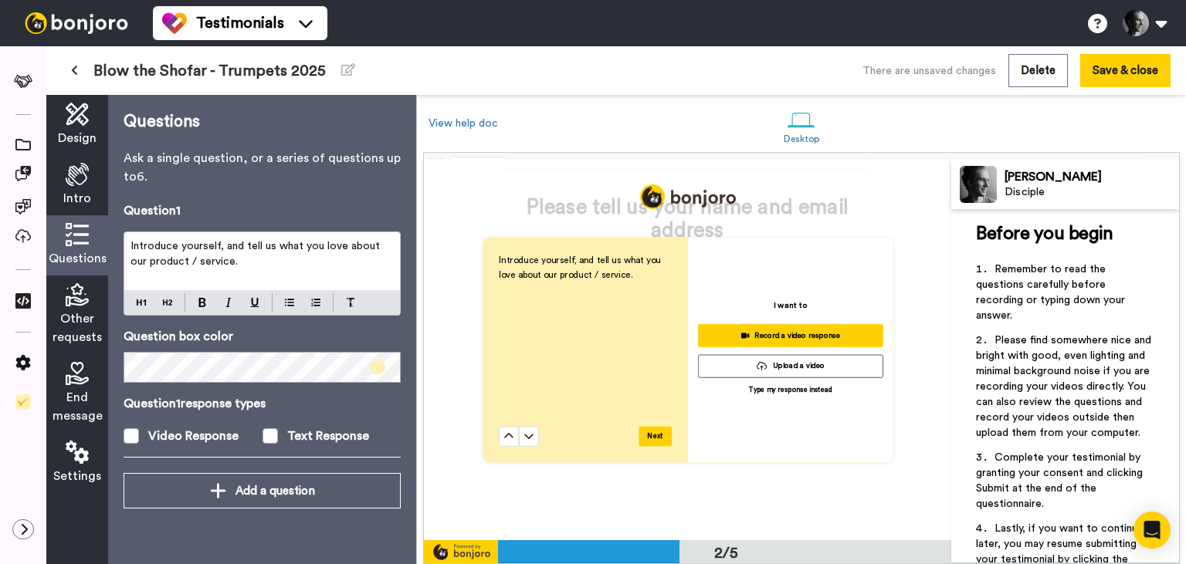
click at [202, 253] on p "Introduce yourself, and tell us what you love about our product / service." at bounding box center [261, 254] width 263 height 31
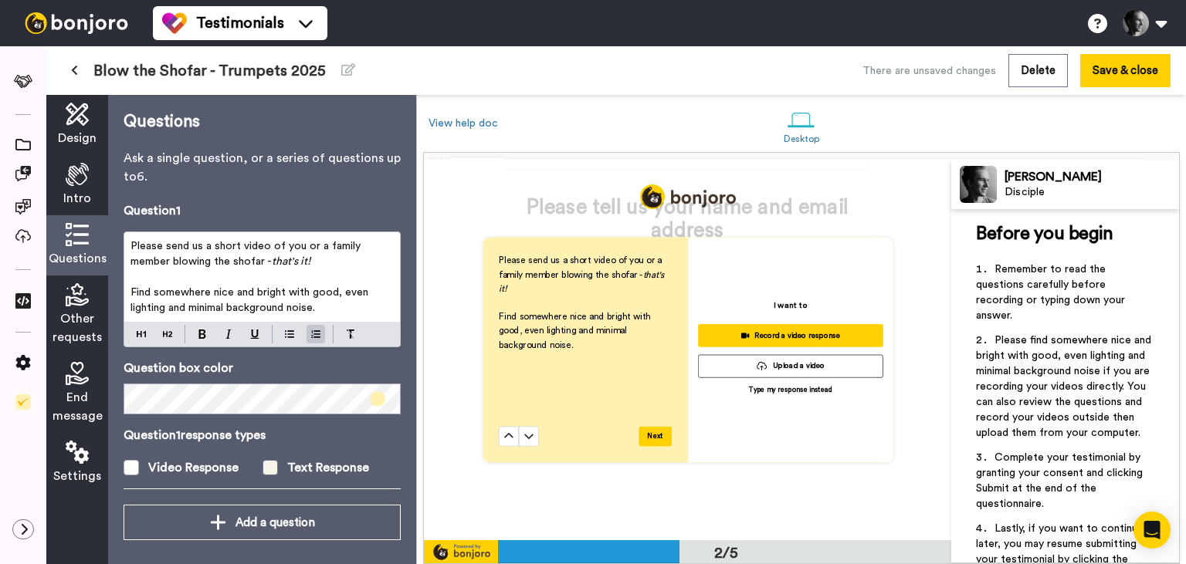
click at [269, 466] on span at bounding box center [270, 467] width 15 height 15
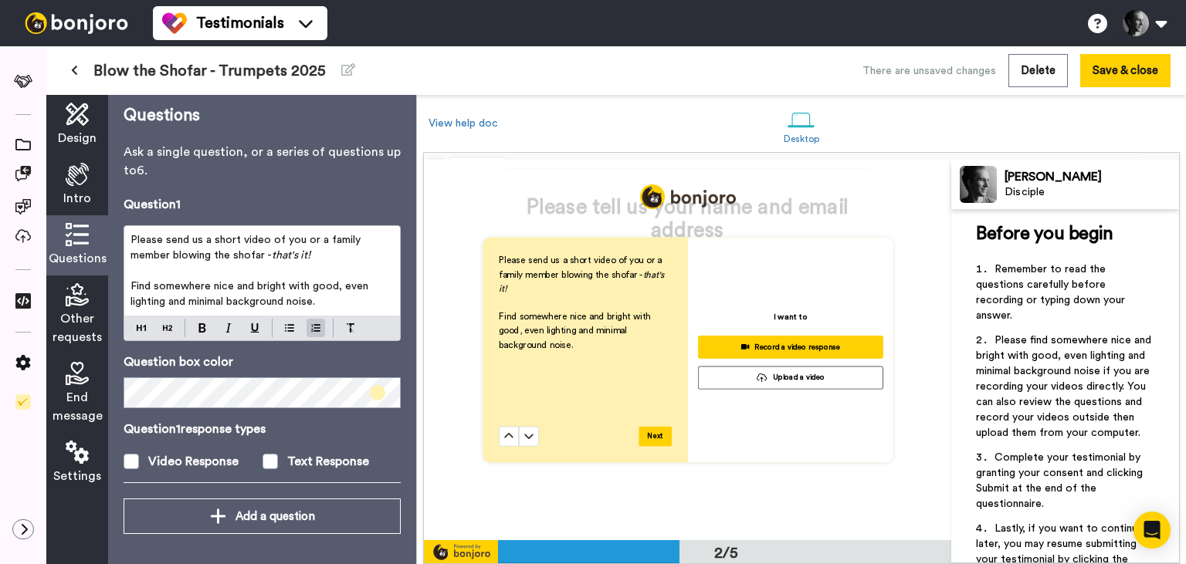
scroll to position [0, 0]
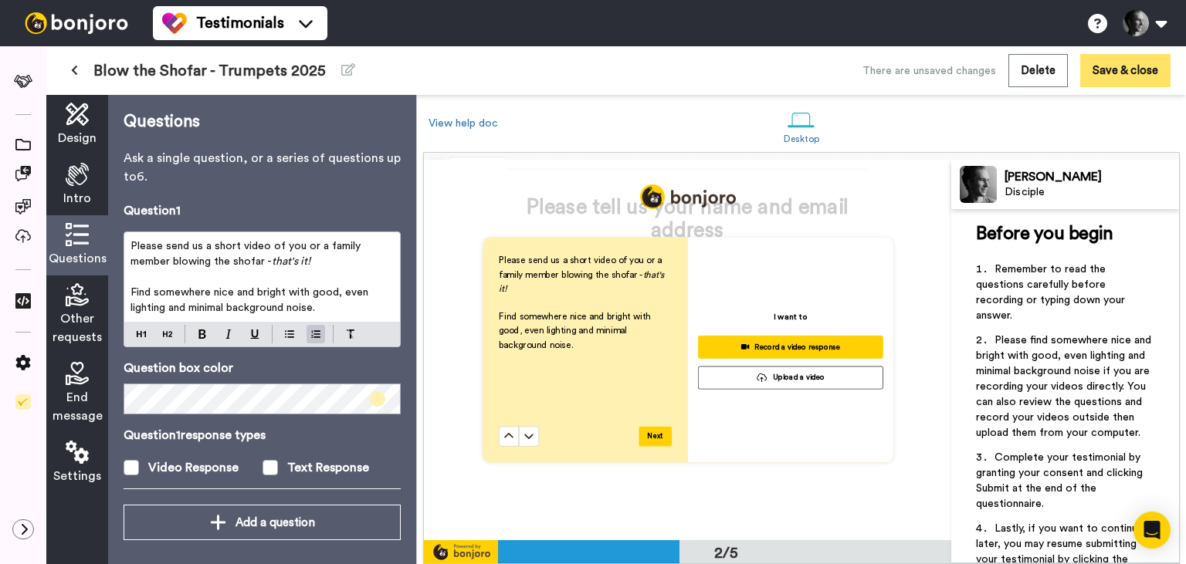
click at [1120, 59] on button "Save & close" at bounding box center [1125, 70] width 90 height 33
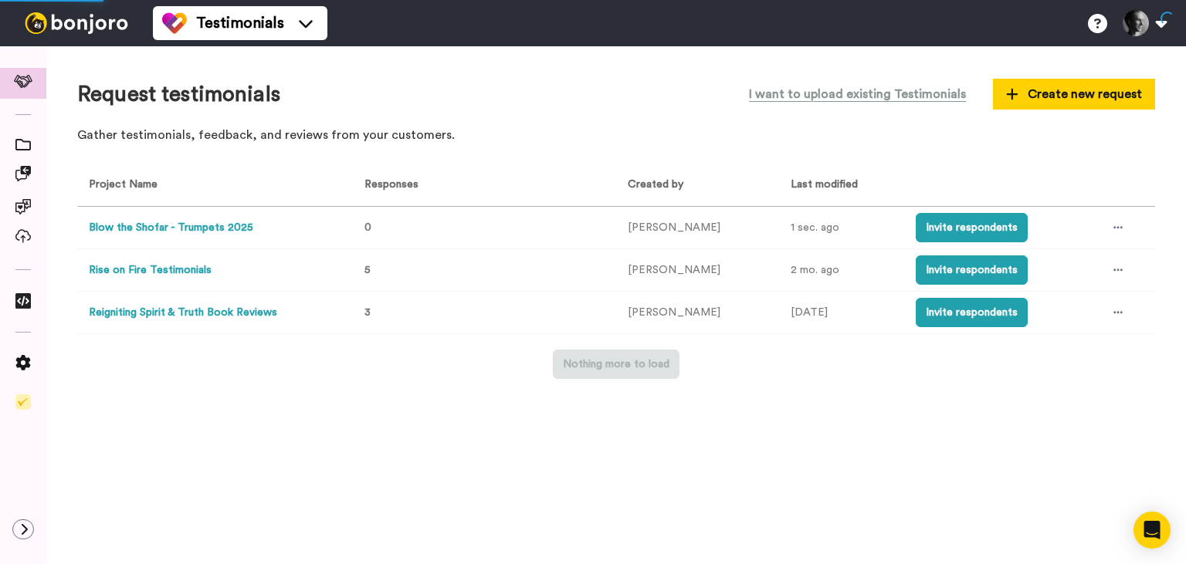
click at [208, 231] on button "Blow the Shofar - Trumpets 2025" at bounding box center [171, 228] width 164 height 16
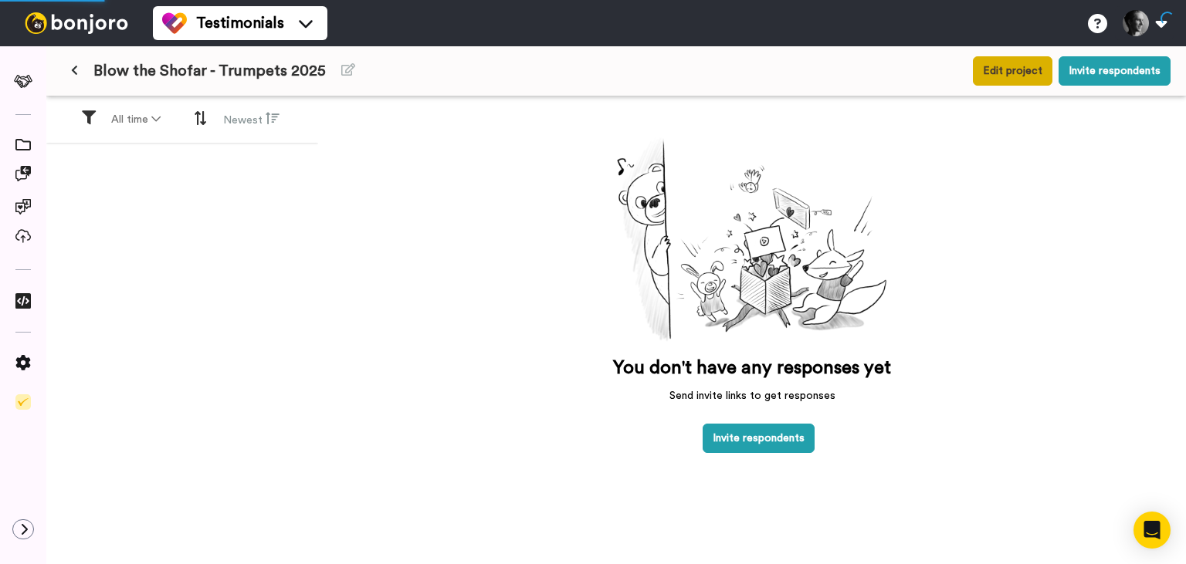
click at [1023, 82] on button "Edit project" at bounding box center [1013, 70] width 80 height 29
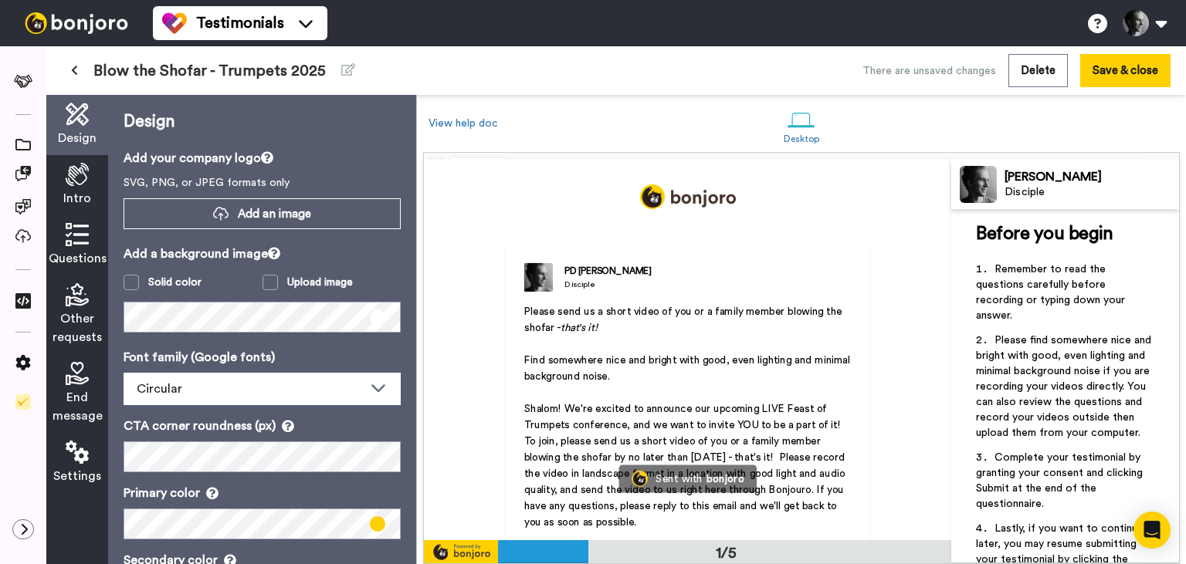
click at [76, 191] on span "Intro" at bounding box center [77, 198] width 28 height 19
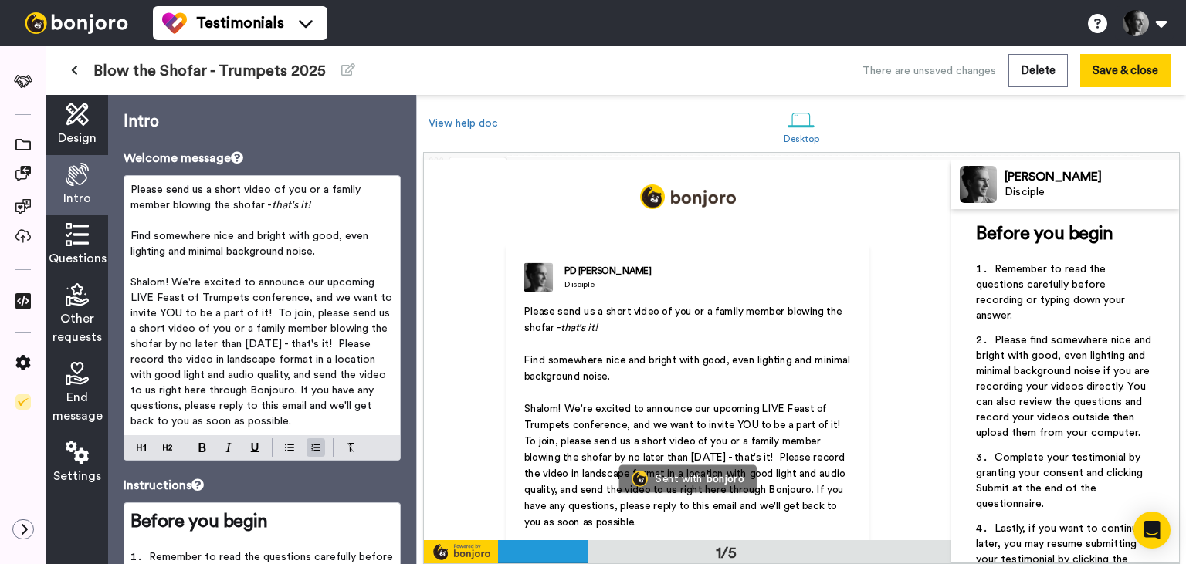
click at [269, 311] on span "Shalom! We're excited to announce our upcoming LIVE Feast of Trumpets conferenc…" at bounding box center [262, 352] width 265 height 150
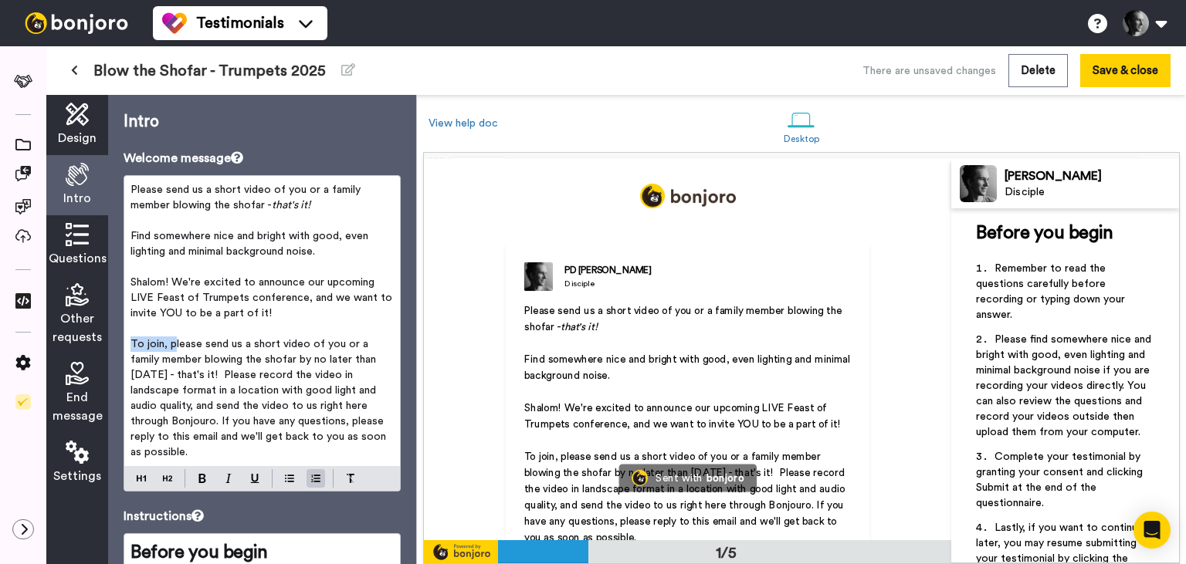
drag, startPoint x: 172, startPoint y: 344, endPoint x: 123, endPoint y: 344, distance: 49.4
click at [124, 344] on div "Please send us a short video of you or a family member blowing the shofar - tha…" at bounding box center [262, 321] width 276 height 290
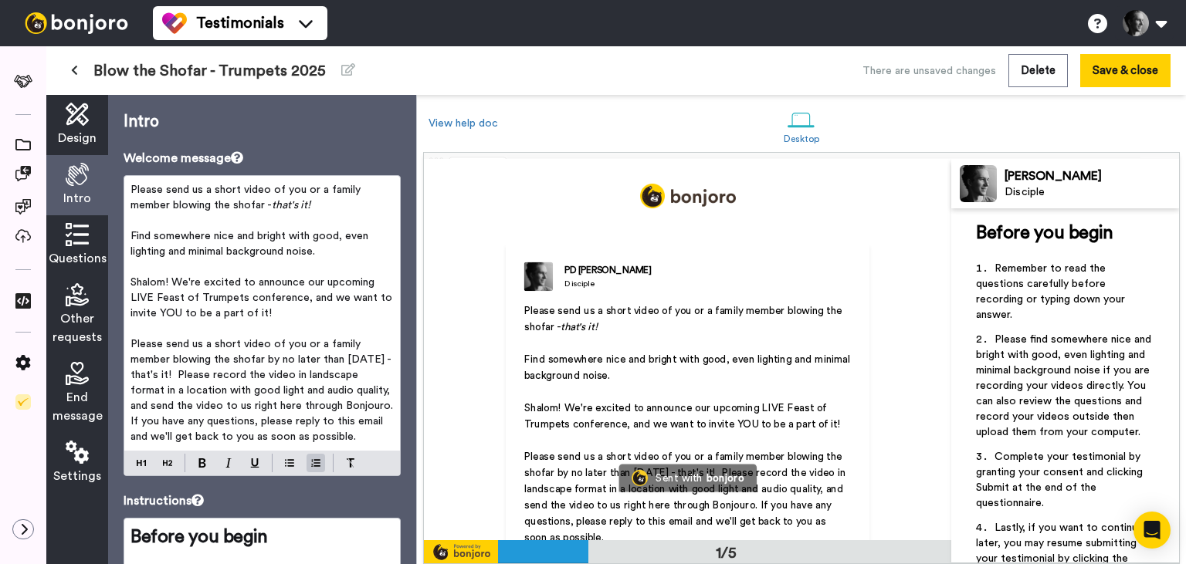
click at [259, 374] on span "Please send us a short video of you or a family member blowing the shofar by no…" at bounding box center [263, 390] width 266 height 103
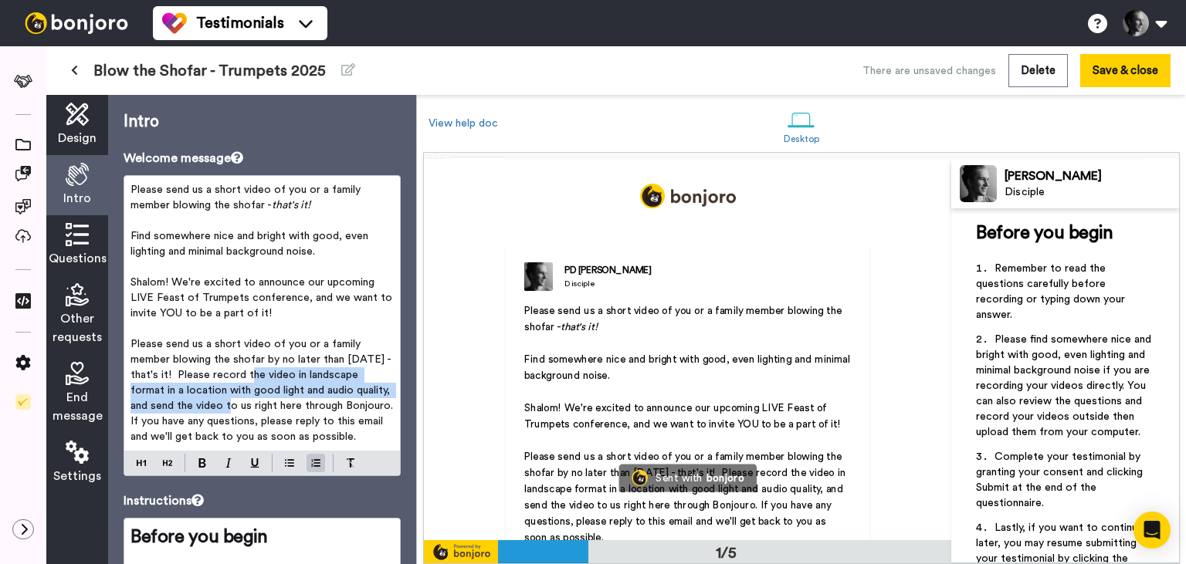
drag, startPoint x: 259, startPoint y: 374, endPoint x: 225, endPoint y: 406, distance: 46.4
click at [225, 406] on span "Please send us a short video of you or a family member blowing the shofar by no…" at bounding box center [263, 390] width 266 height 103
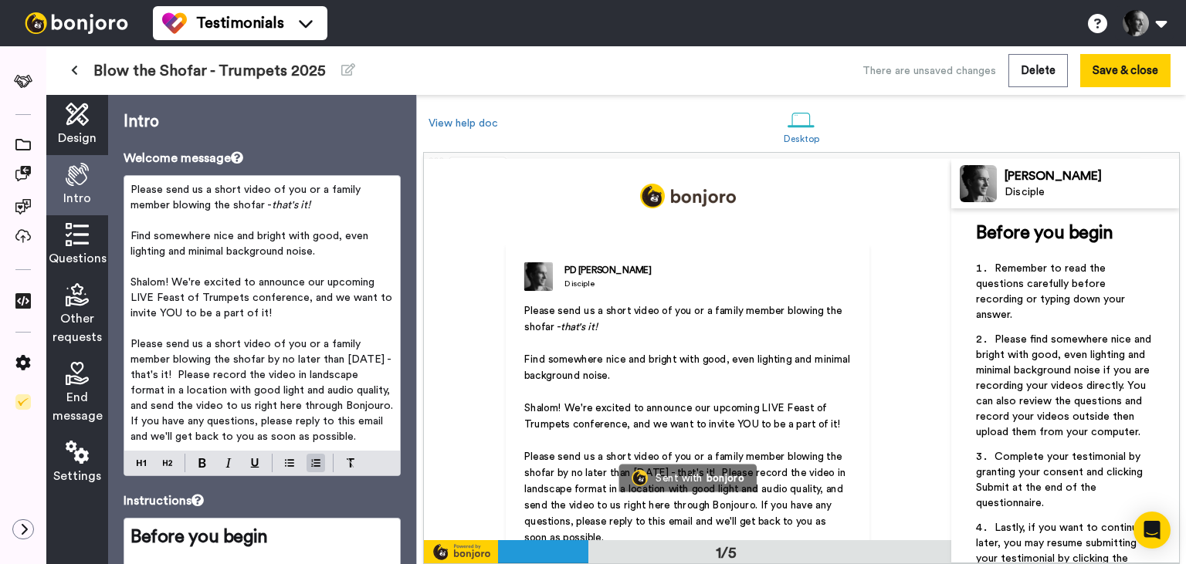
click at [218, 422] on span "Please send us a short video of you or a family member blowing the shofar by no…" at bounding box center [263, 390] width 266 height 103
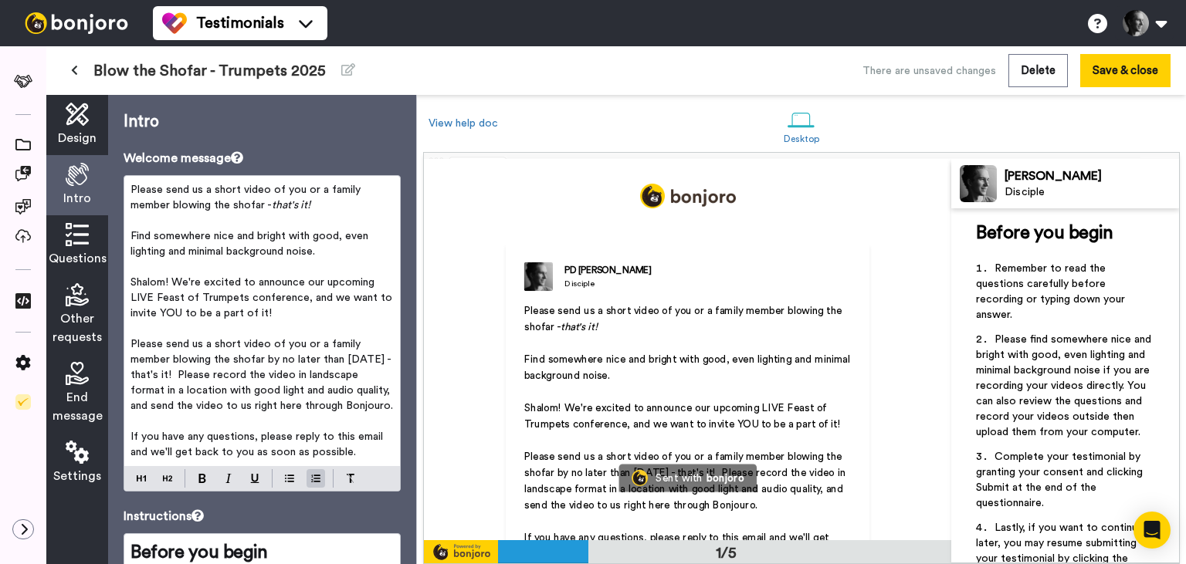
scroll to position [36, 0]
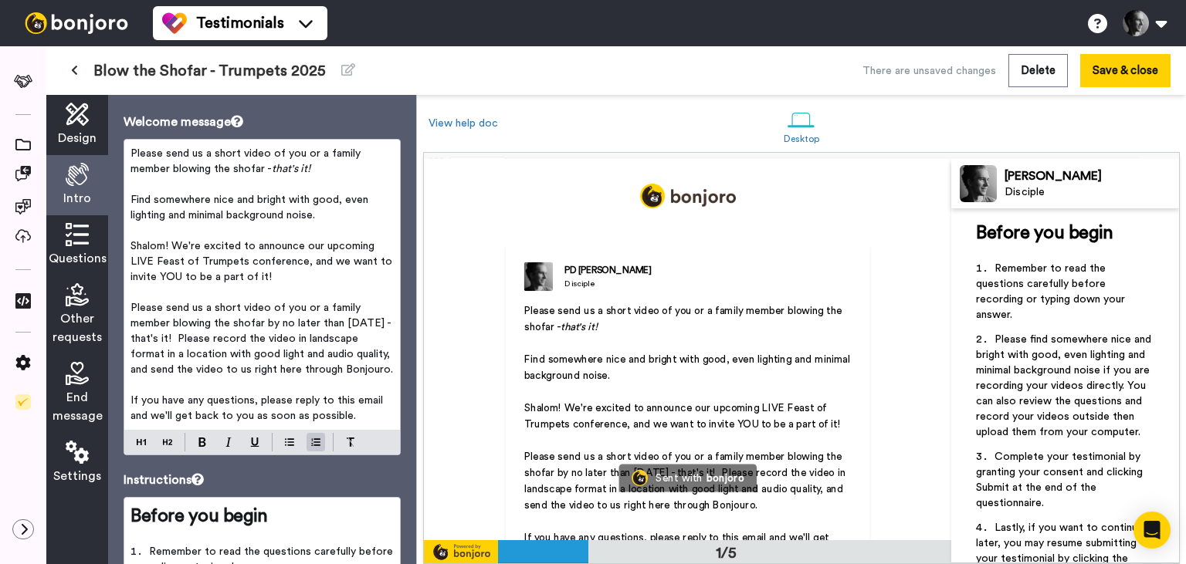
click at [249, 420] on span "If you have any questions, please reply to this email and we'll get back to you…" at bounding box center [258, 408] width 256 height 26
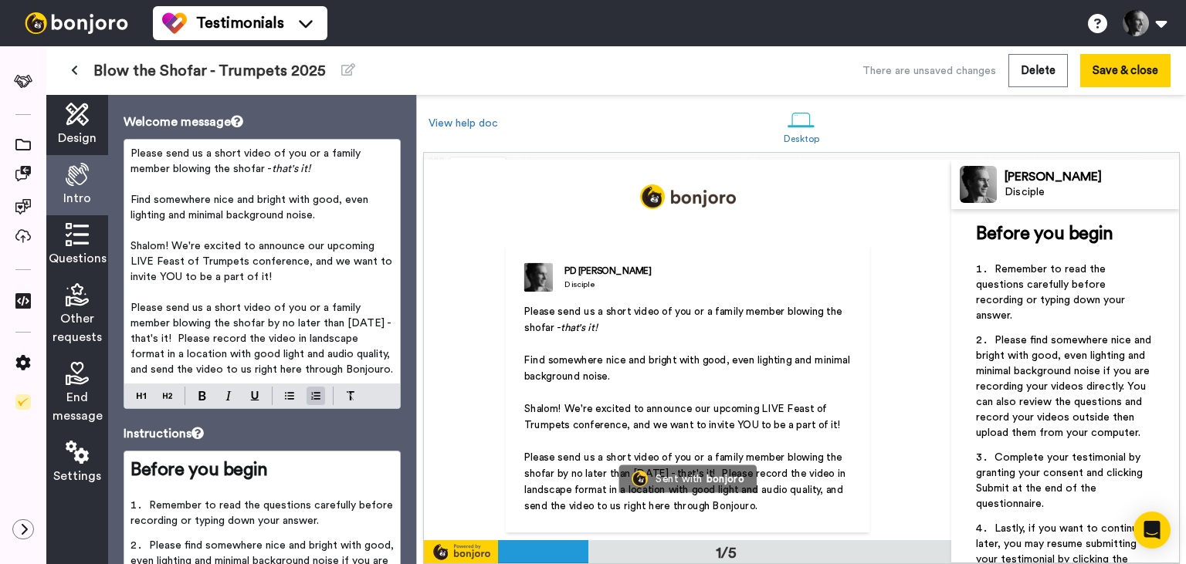
scroll to position [324, 0]
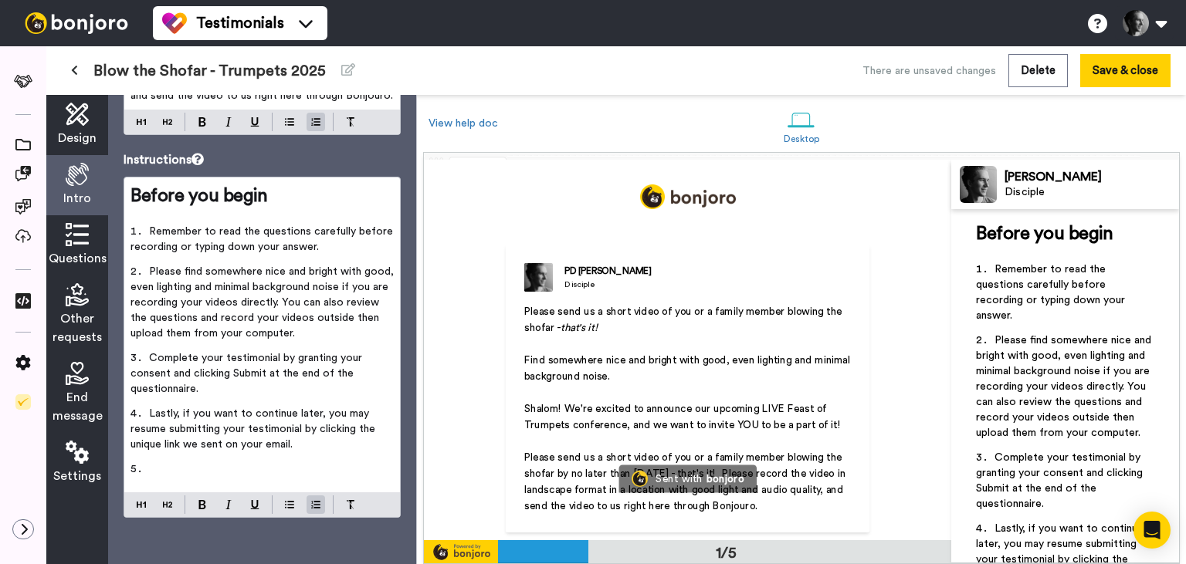
click at [249, 463] on li "﻿" at bounding box center [261, 474] width 263 height 25
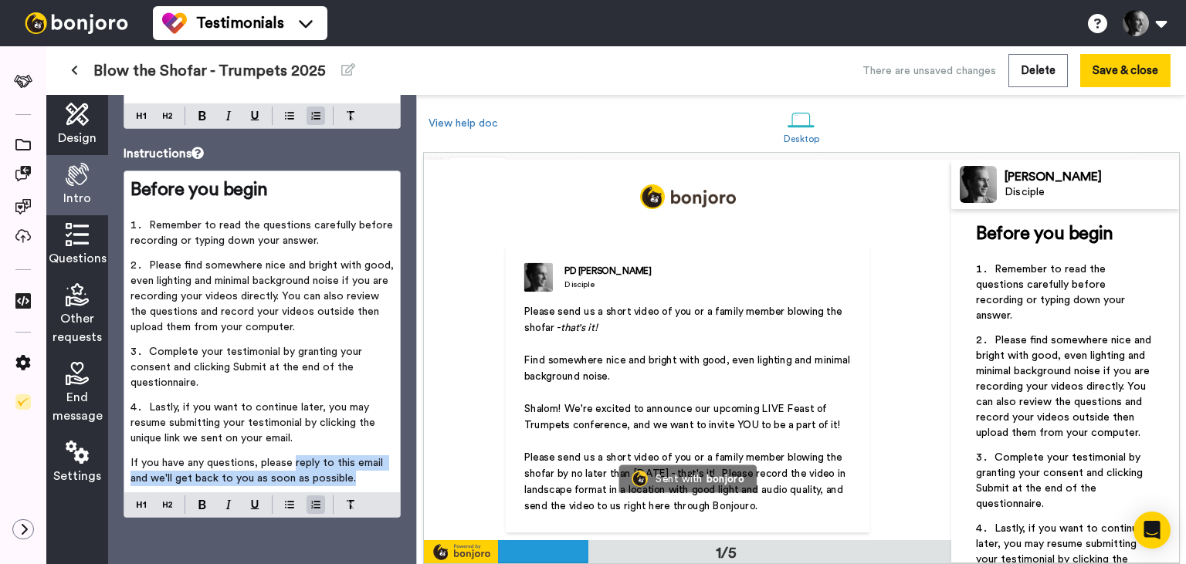
drag, startPoint x: 353, startPoint y: 486, endPoint x: 293, endPoint y: 473, distance: 61.6
click at [293, 473] on p "If you have any questions, please reply to this email and we'll get back to you…" at bounding box center [261, 471] width 263 height 31
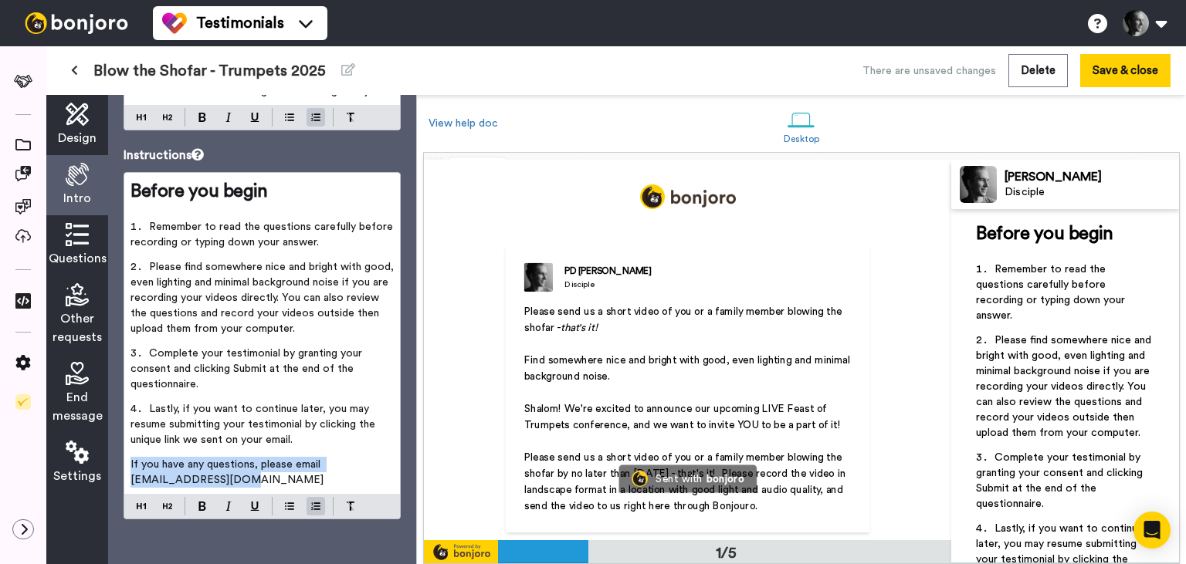
drag, startPoint x: 232, startPoint y: 493, endPoint x: 127, endPoint y: 477, distance: 105.4
click at [127, 477] on div "Before you begin ﻿ Remember to read the questions carefully before recording or…" at bounding box center [262, 333] width 276 height 321
click at [244, 439] on span "Lastly, if you want to continue later, you may resume submitting your testimoni…" at bounding box center [254, 425] width 248 height 42
click at [235, 248] on span "Remember to read the questions carefully before recording or typing down your a…" at bounding box center [263, 235] width 266 height 26
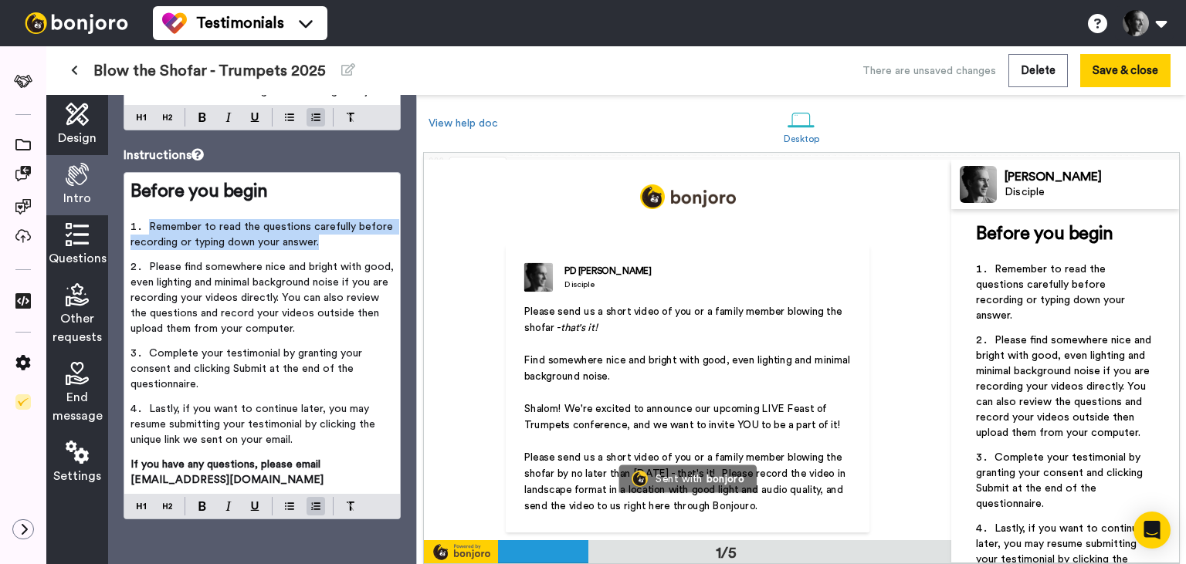
click at [235, 248] on span "Remember to read the questions carefully before recording or typing down your a…" at bounding box center [263, 235] width 266 height 26
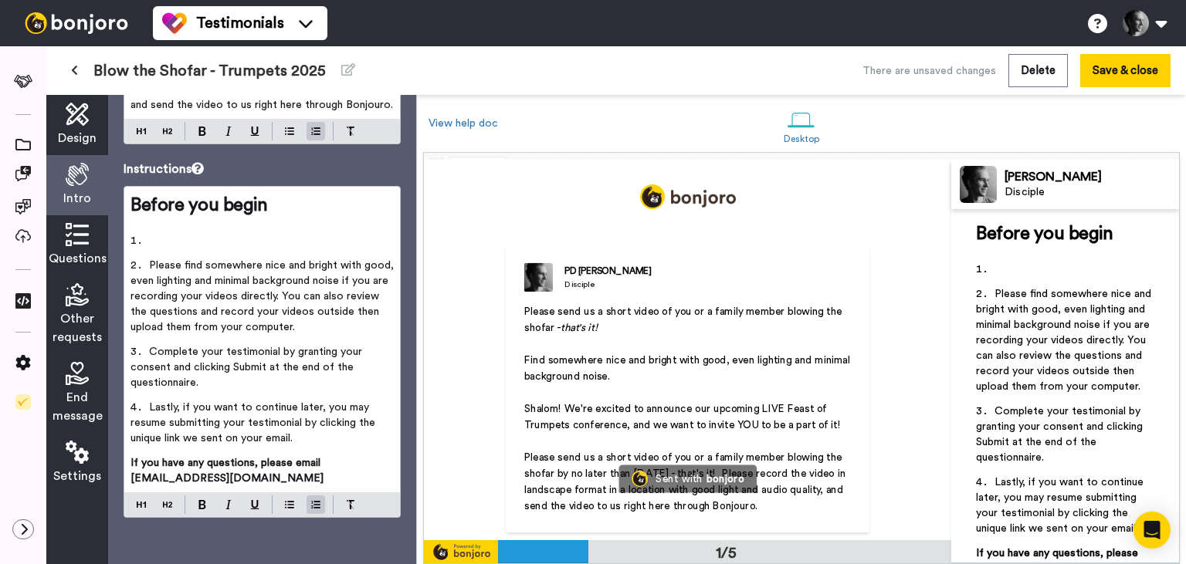
scroll to position [291, 0]
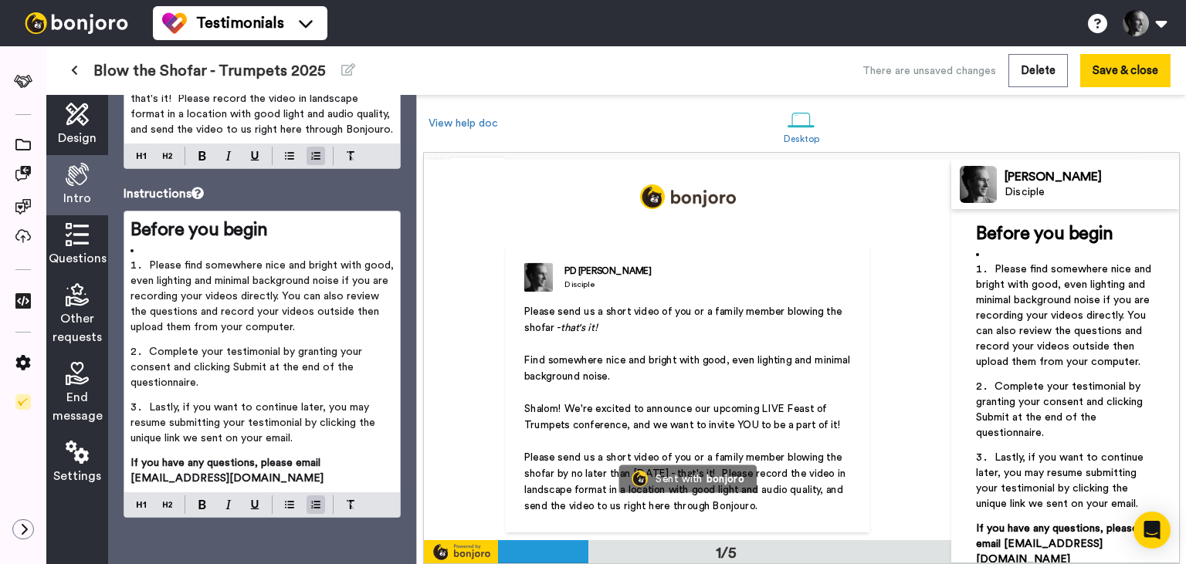
click at [252, 367] on span "Complete your testimonial by granting your consent and clicking Submit at the e…" at bounding box center [247, 368] width 235 height 42
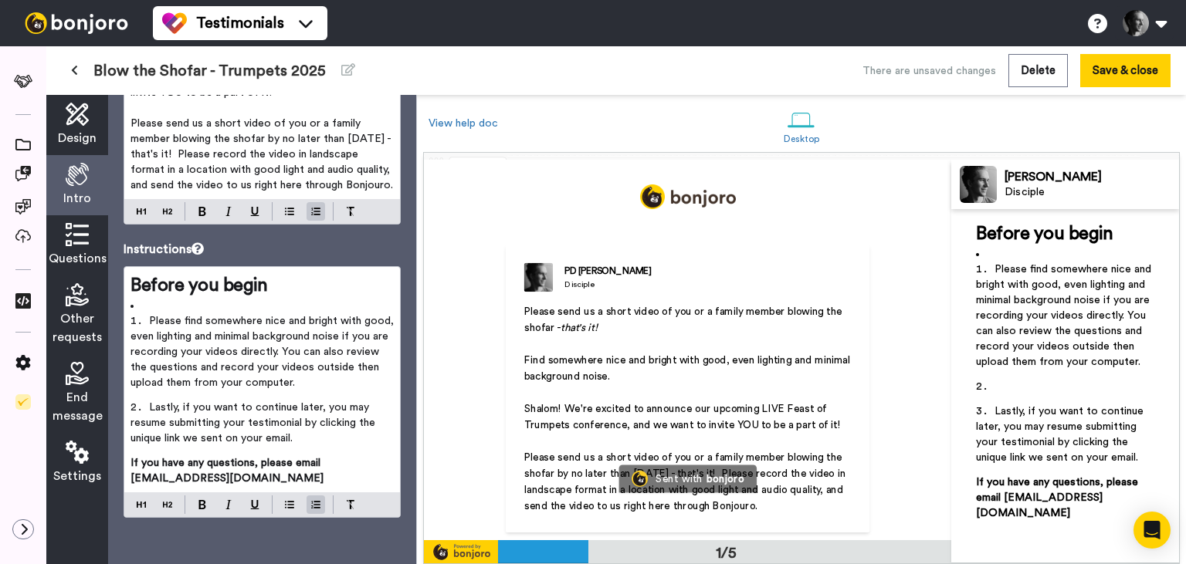
scroll to position [235, 0]
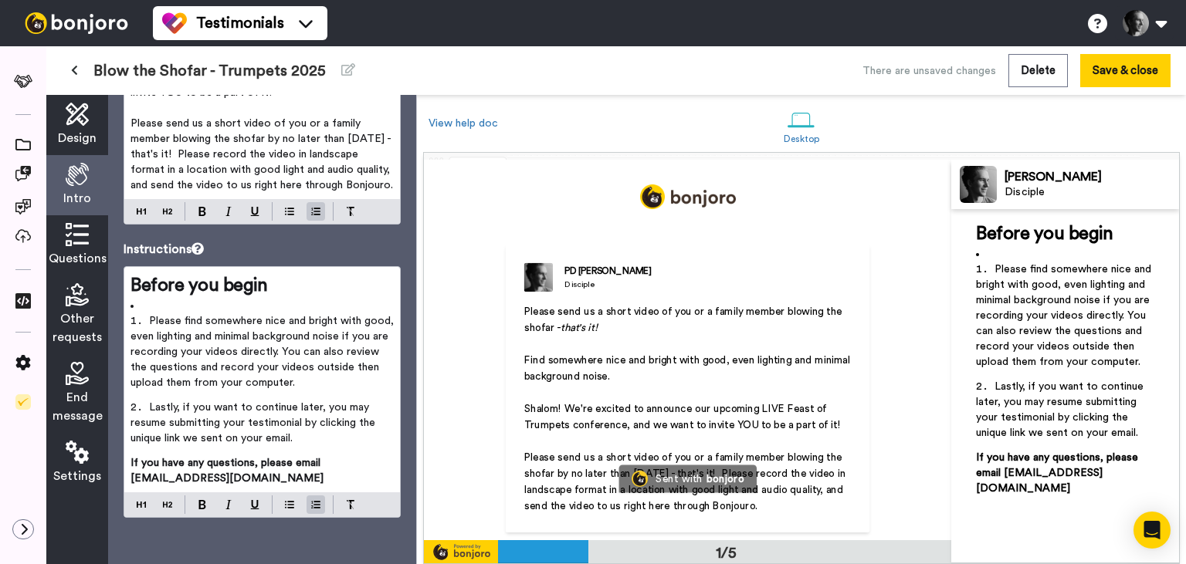
click at [267, 422] on span "Lastly, if you want to continue later, you may resume submitting your testimoni…" at bounding box center [254, 423] width 248 height 42
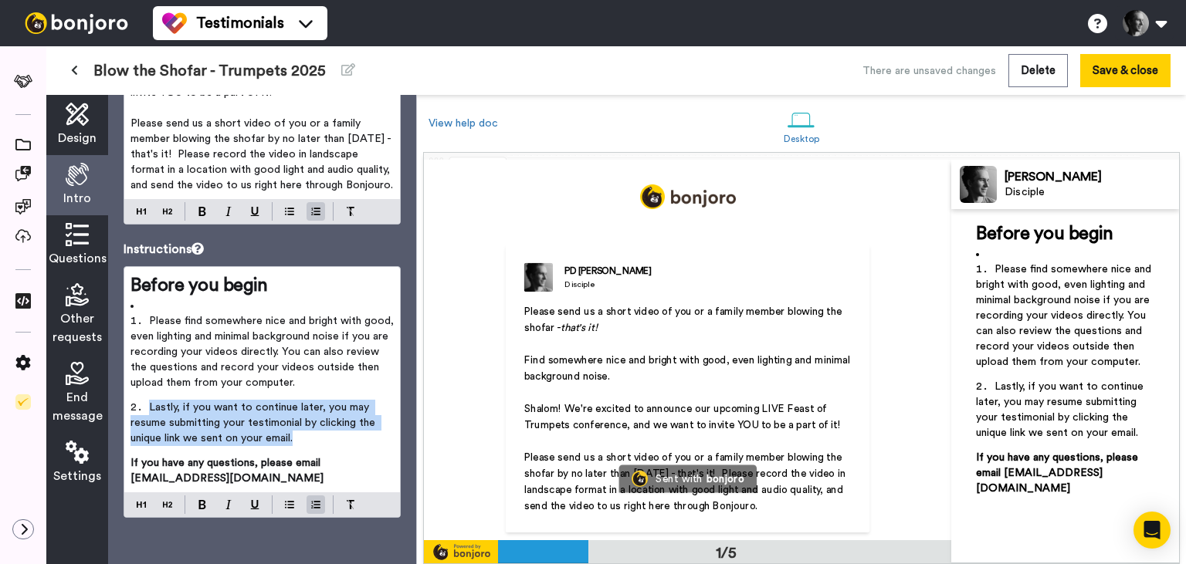
click at [267, 422] on span "Lastly, if you want to continue later, you may resume submitting your testimoni…" at bounding box center [254, 423] width 248 height 42
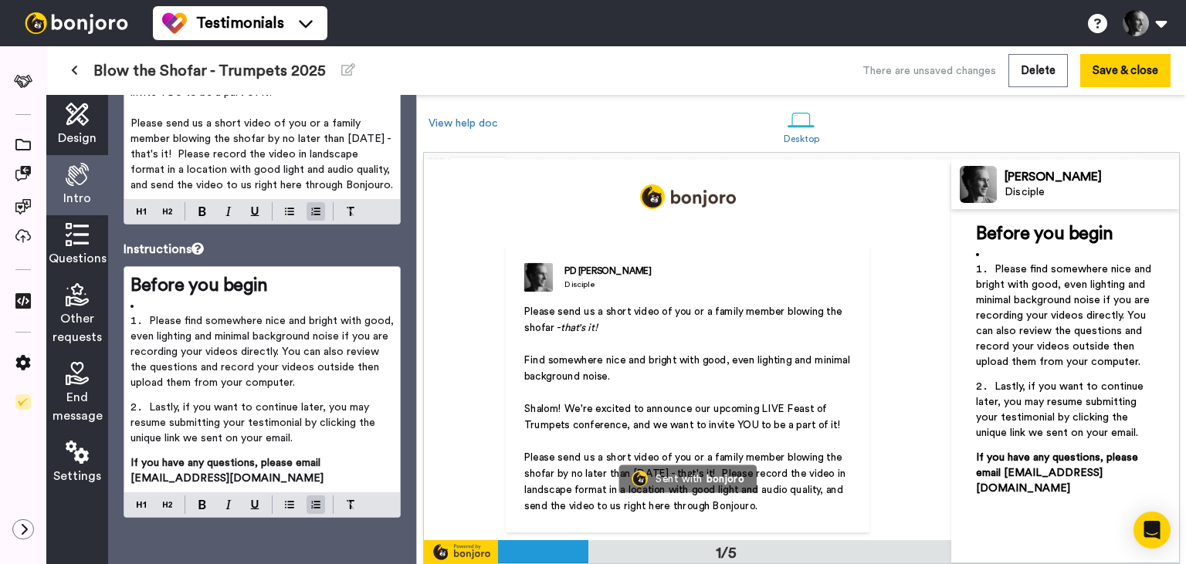
click at [263, 381] on li "Please find somewhere nice and bright with good, even lighting and minimal back…" at bounding box center [261, 356] width 263 height 86
drag, startPoint x: 279, startPoint y: 350, endPoint x: 350, endPoint y: 337, distance: 71.3
click at [350, 337] on span "Please find somewhere nice and bright with good, even lighting and minimal back…" at bounding box center [263, 352] width 266 height 73
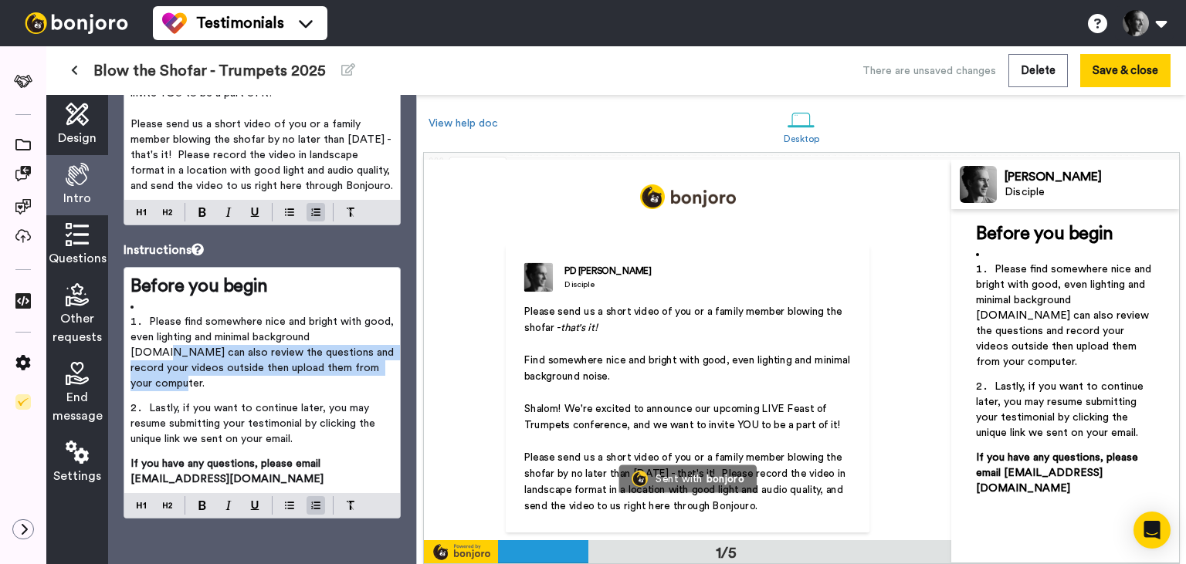
drag, startPoint x: 370, startPoint y: 377, endPoint x: 347, endPoint y: 347, distance: 36.9
click at [347, 347] on li "Please find somewhere nice and bright with good, even lighting and minimal back…" at bounding box center [261, 357] width 263 height 86
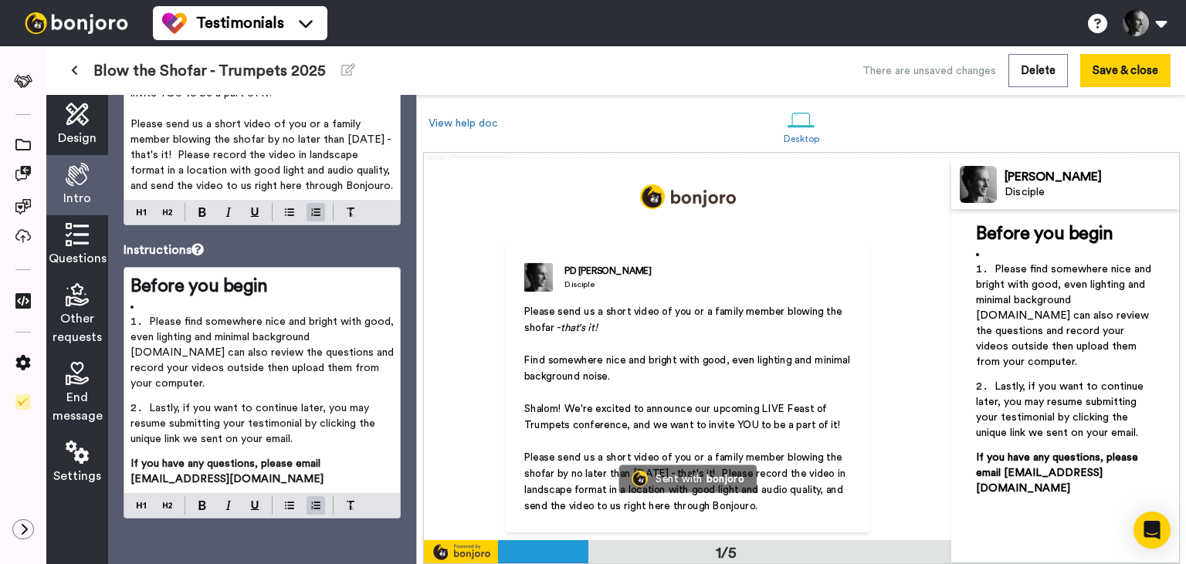
scroll to position [189, 0]
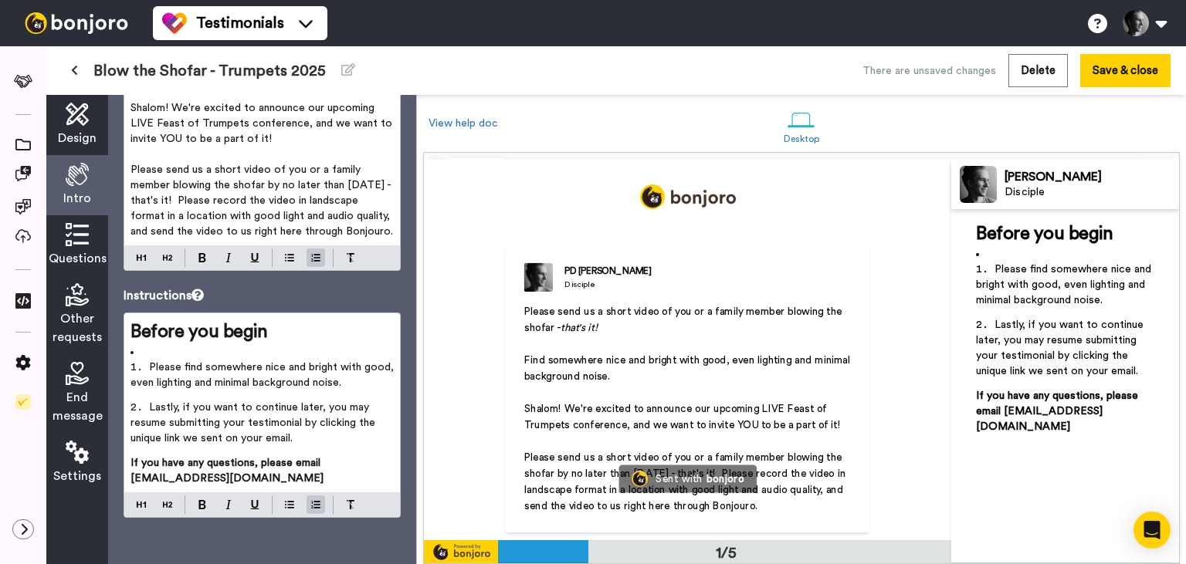
click at [234, 439] on span "Lastly, if you want to continue later, you may resume submitting your testimoni…" at bounding box center [254, 423] width 248 height 42
drag, startPoint x: 313, startPoint y: 435, endPoint x: 230, endPoint y: 439, distance: 83.5
click at [230, 439] on li "Lastly, if you want to continue later, you may resume submitting your testimoni…" at bounding box center [261, 428] width 263 height 56
click at [230, 439] on span "Lastly, if you want to continue later, you may resume submitting your testimoni…" at bounding box center [254, 423] width 248 height 42
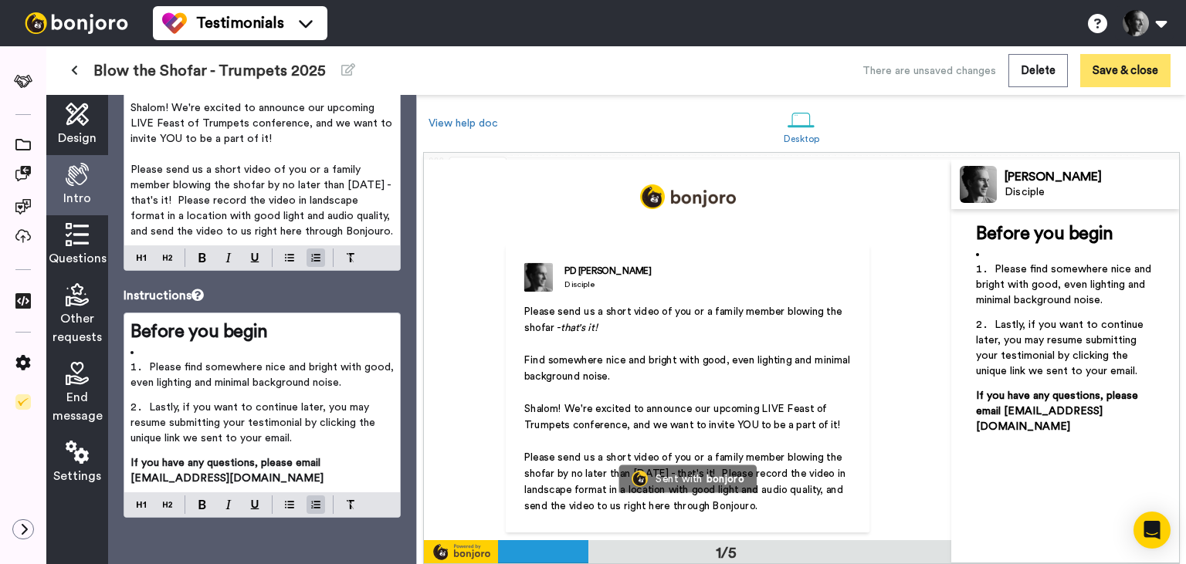
click at [1141, 73] on button "Save & close" at bounding box center [1125, 70] width 90 height 33
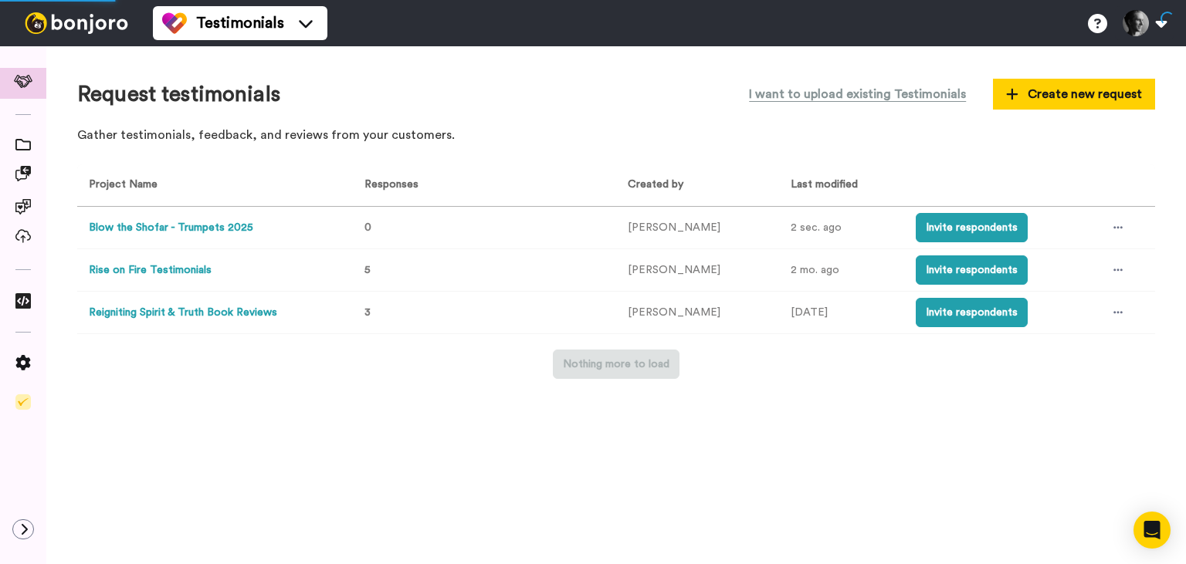
click at [193, 229] on button "Blow the Shofar - Trumpets 2025" at bounding box center [171, 228] width 164 height 16
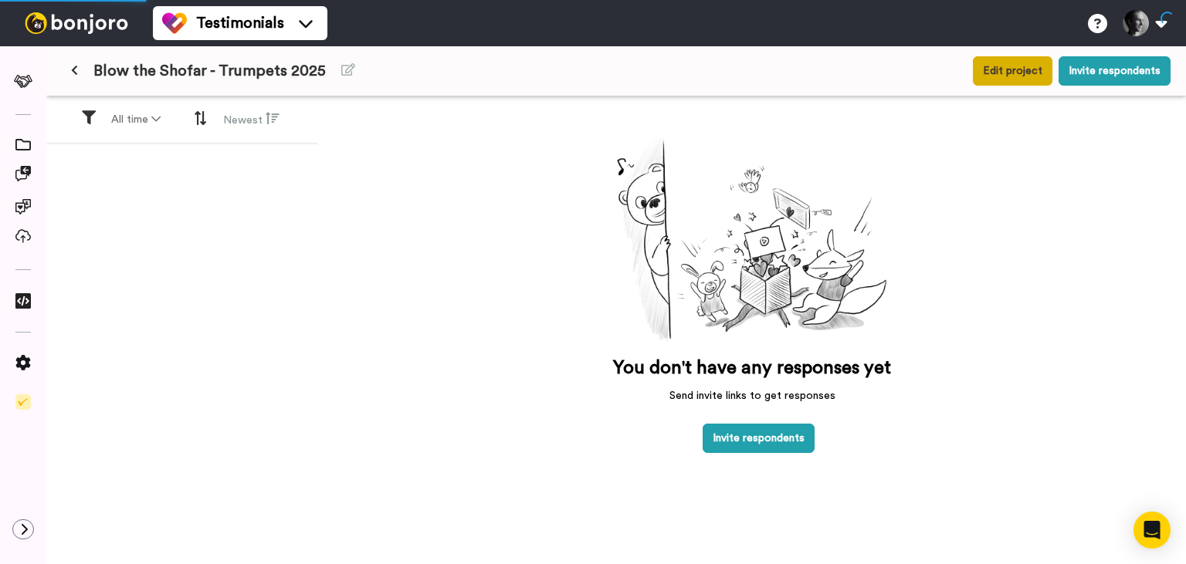
click at [1005, 59] on button "Edit project" at bounding box center [1013, 70] width 80 height 29
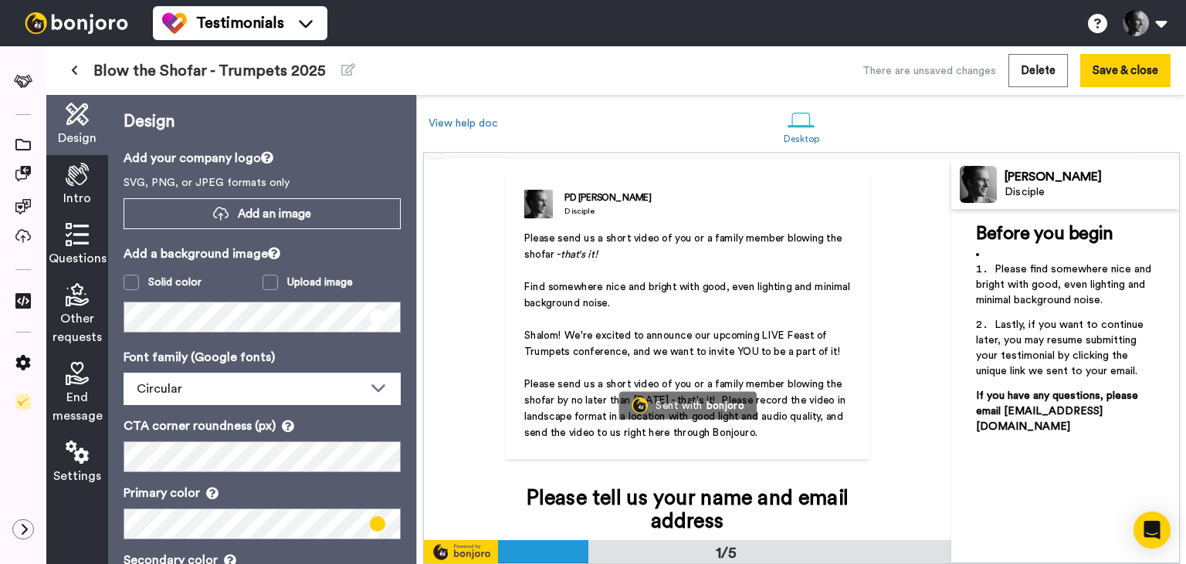
scroll to position [74, 0]
click at [67, 171] on icon at bounding box center [77, 174] width 23 height 23
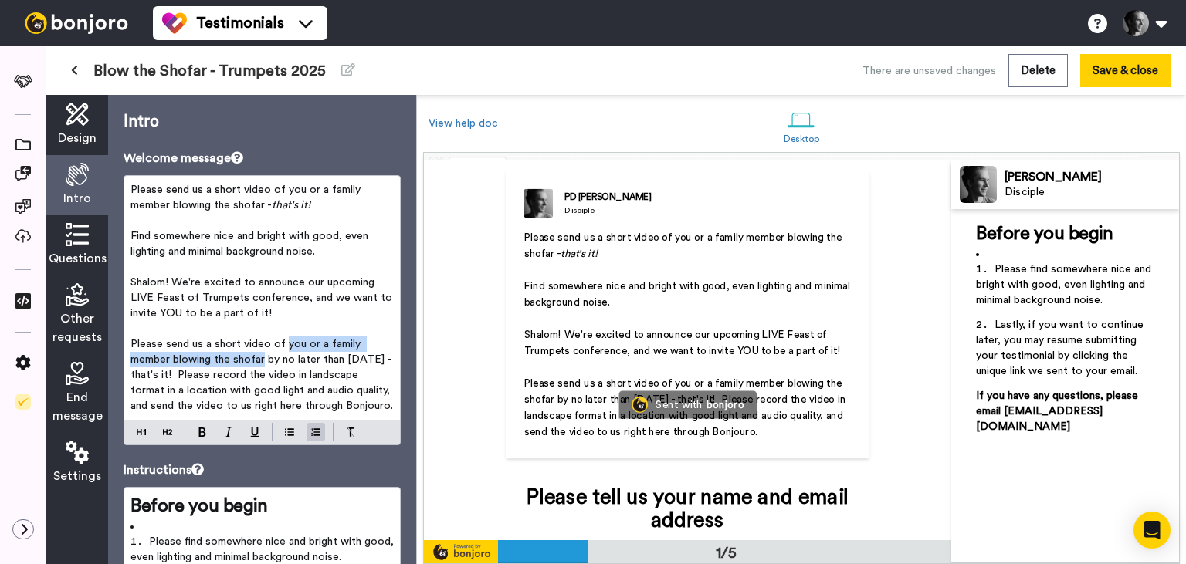
drag, startPoint x: 283, startPoint y: 344, endPoint x: 263, endPoint y: 361, distance: 25.7
click at [263, 361] on span "Please send us a short video of you or a family member blowing the shofar by no…" at bounding box center [261, 375] width 263 height 73
click at [224, 388] on span "by no later than Monday September 15th - that's it! Please record the video in …" at bounding box center [261, 382] width 263 height 57
click at [259, 372] on span "by no later than Monday September 15th - that's it! Please record the video in …" at bounding box center [261, 382] width 263 height 57
drag, startPoint x: 276, startPoint y: 418, endPoint x: 259, endPoint y: 376, distance: 44.7
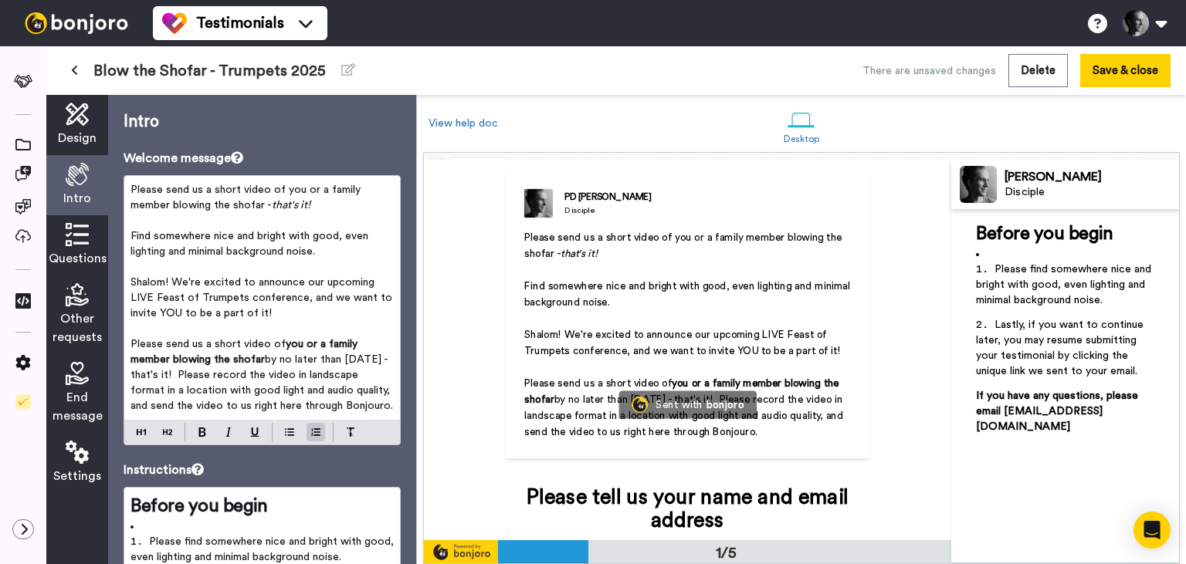
click at [259, 376] on p "Please send us a short video of you or a family member blowing the shofar by no…" at bounding box center [261, 375] width 263 height 77
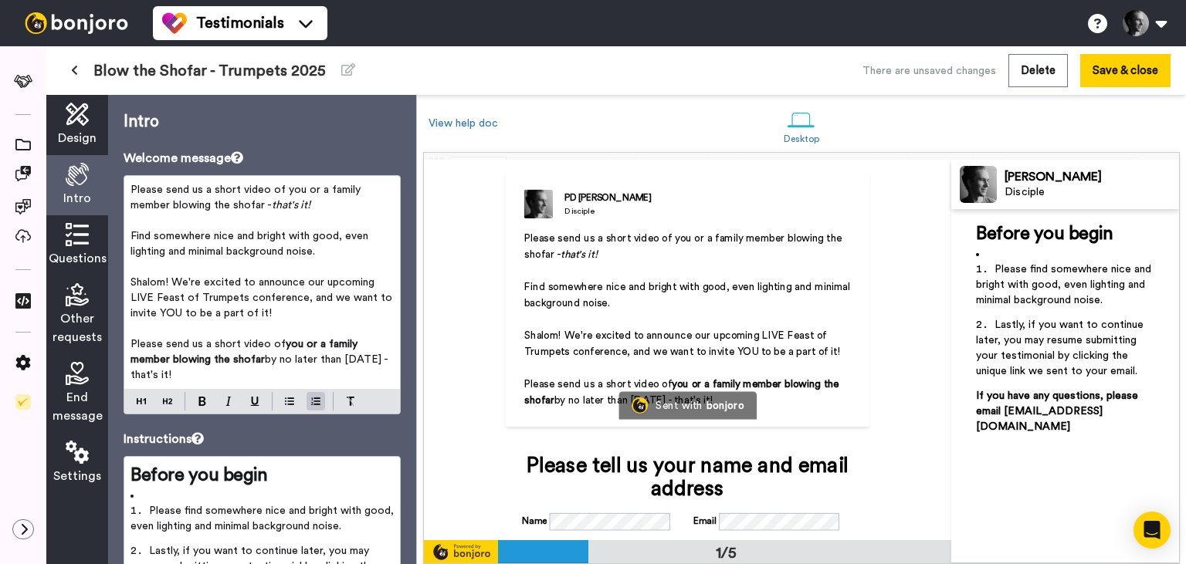
drag, startPoint x: 330, startPoint y: 252, endPoint x: 116, endPoint y: 233, distance: 215.5
click at [124, 233] on div "Please send us a short video of you or a family member blowing the shofar - tha…" at bounding box center [262, 282] width 276 height 213
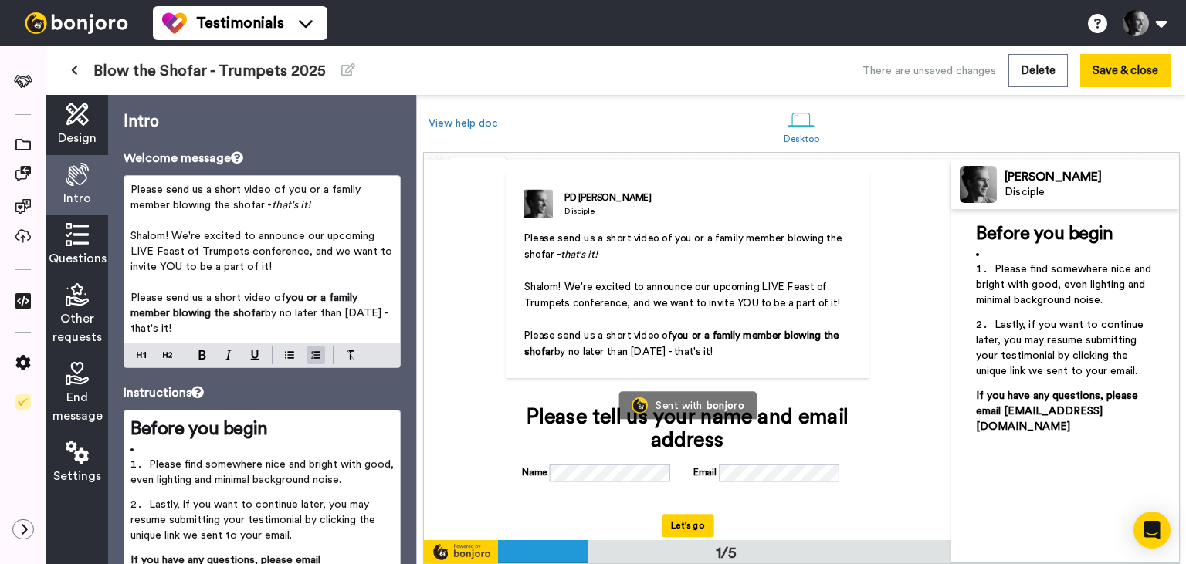
click at [225, 198] on p "Please send us a short video of you or a family member blowing the shofar - tha…" at bounding box center [261, 197] width 263 height 31
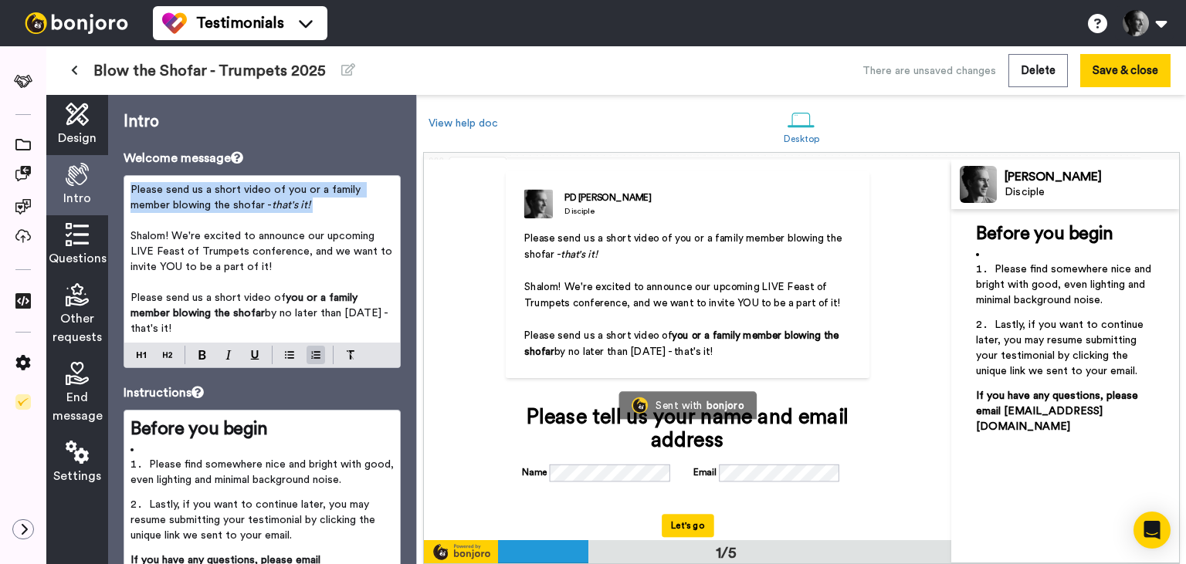
click at [225, 198] on p "Please send us a short video of you or a family member blowing the shofar - tha…" at bounding box center [261, 197] width 263 height 31
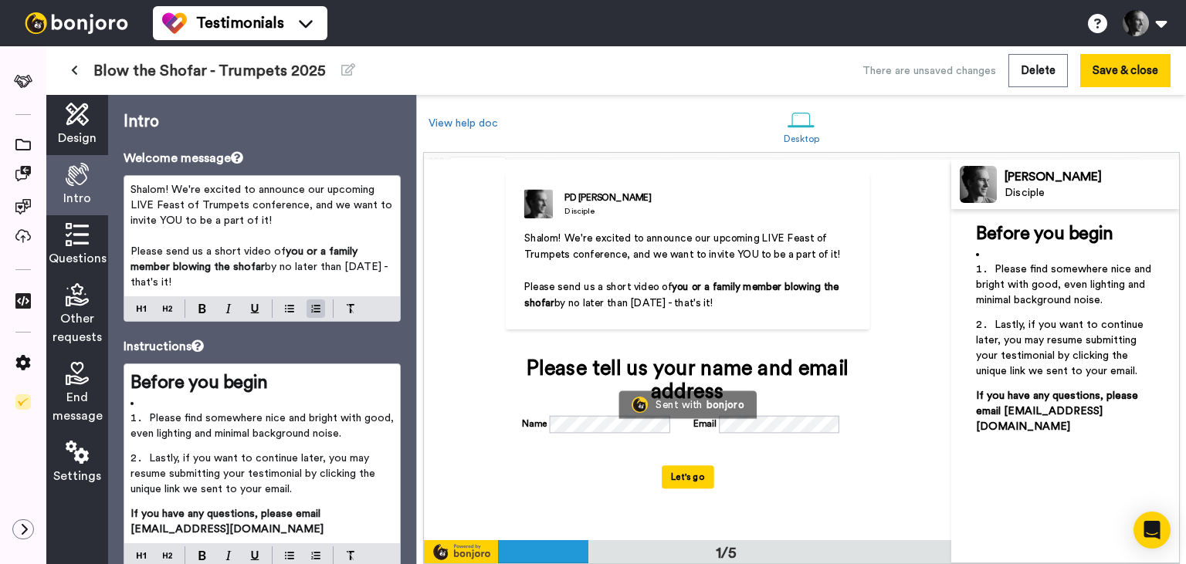
click at [88, 240] on icon at bounding box center [77, 234] width 23 height 23
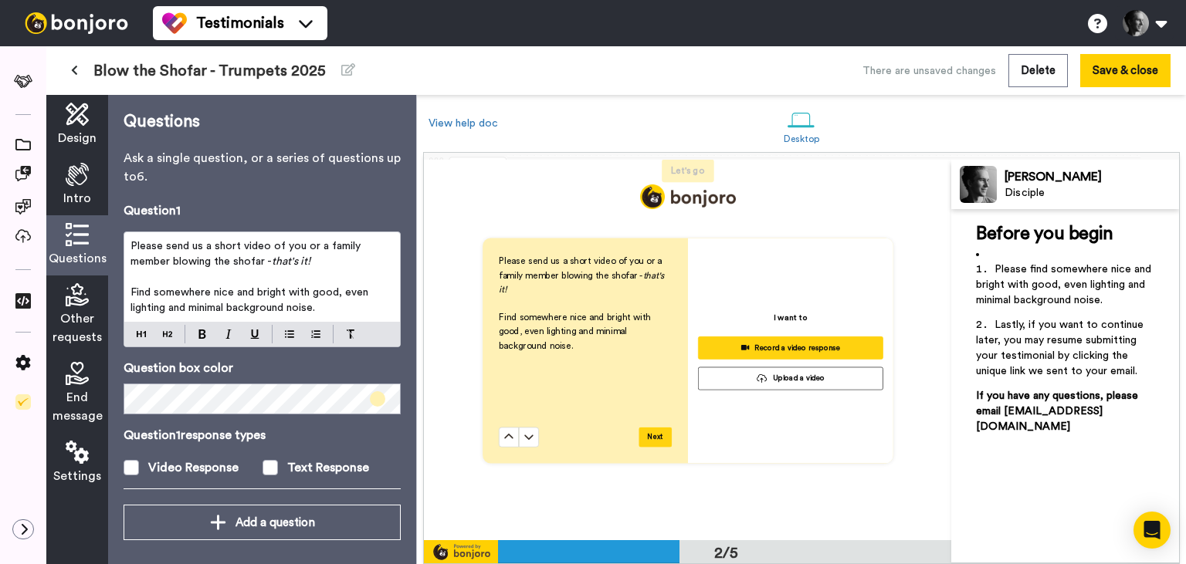
scroll to position [381, 0]
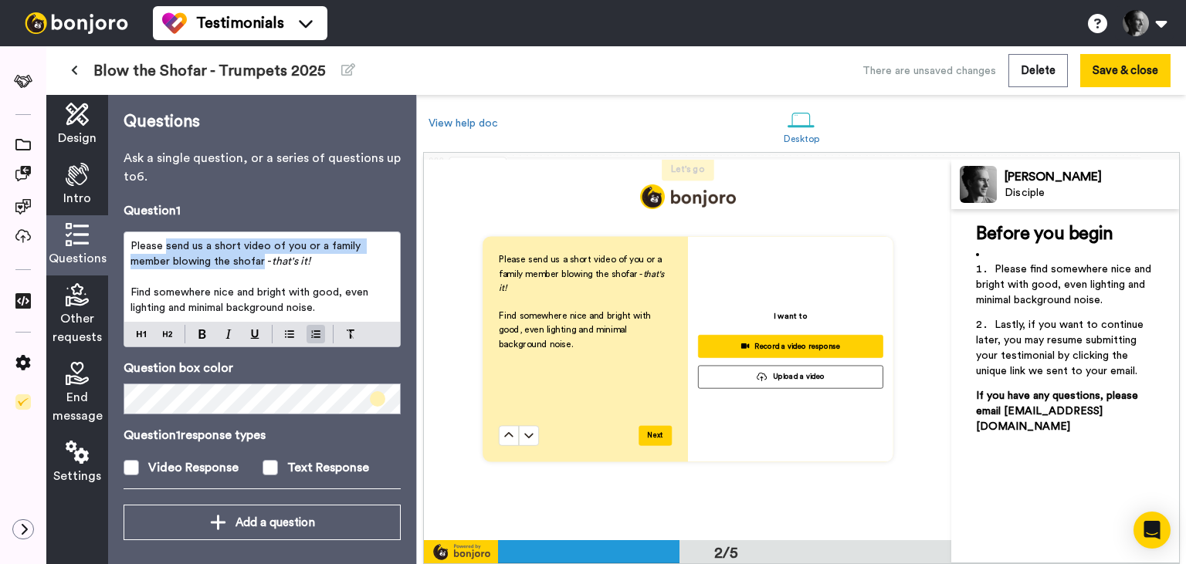
drag, startPoint x: 164, startPoint y: 245, endPoint x: 264, endPoint y: 259, distance: 101.3
click at [264, 259] on span "Please send us a short video of you or a family member blowing the shofar -" at bounding box center [246, 254] width 233 height 26
click at [76, 199] on span "Intro" at bounding box center [77, 198] width 28 height 19
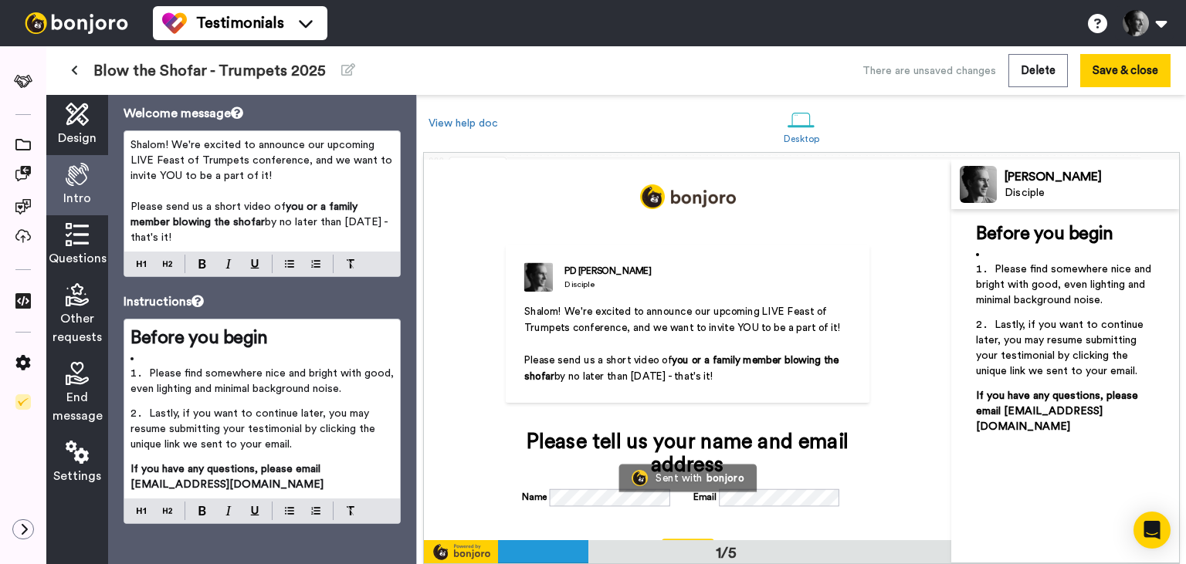
scroll to position [50, 0]
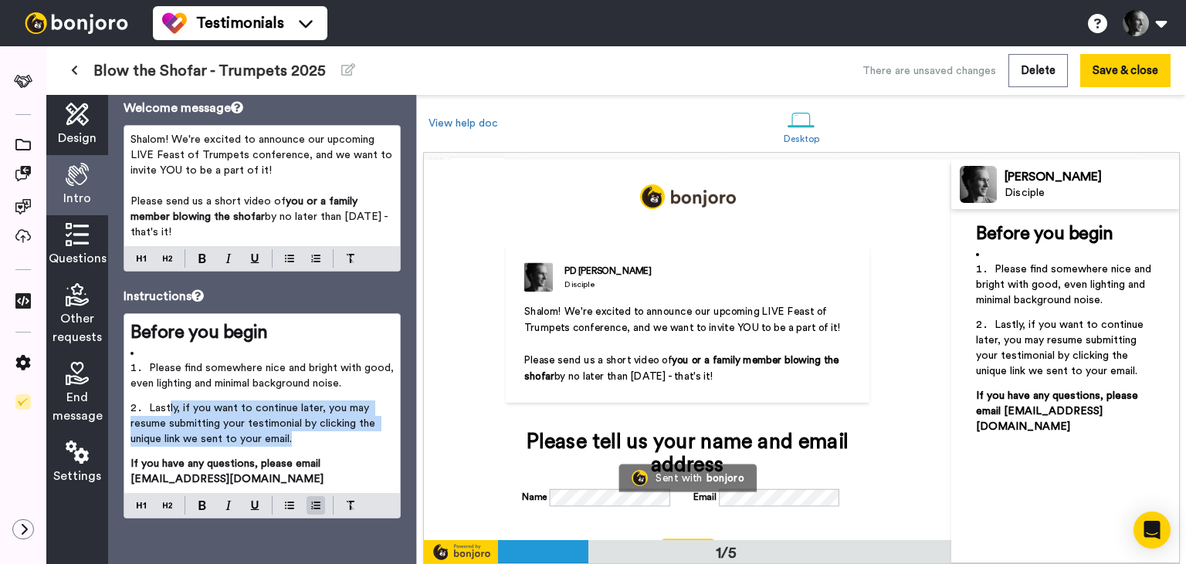
drag, startPoint x: 313, startPoint y: 438, endPoint x: 169, endPoint y: 415, distance: 146.1
click at [169, 415] on li "Lastly, if you want to continue later, you may resume submitting your testimoni…" at bounding box center [261, 429] width 263 height 56
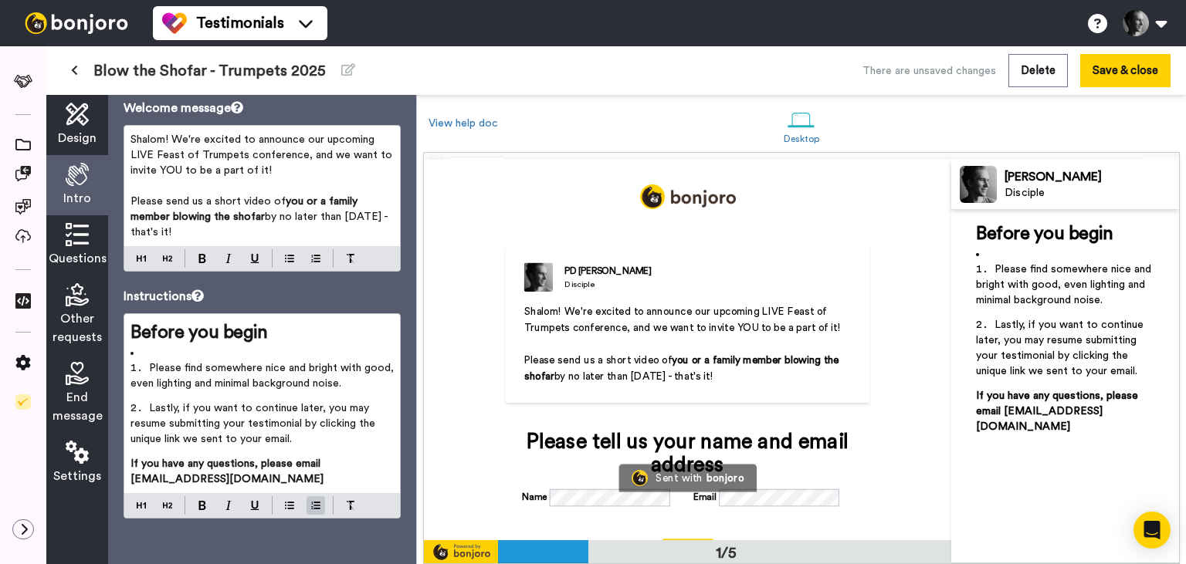
click at [169, 415] on li "Lastly, if you want to continue later, you may resume submitting your testimoni…" at bounding box center [261, 429] width 263 height 56
click at [65, 258] on span "Questions" at bounding box center [78, 258] width 58 height 19
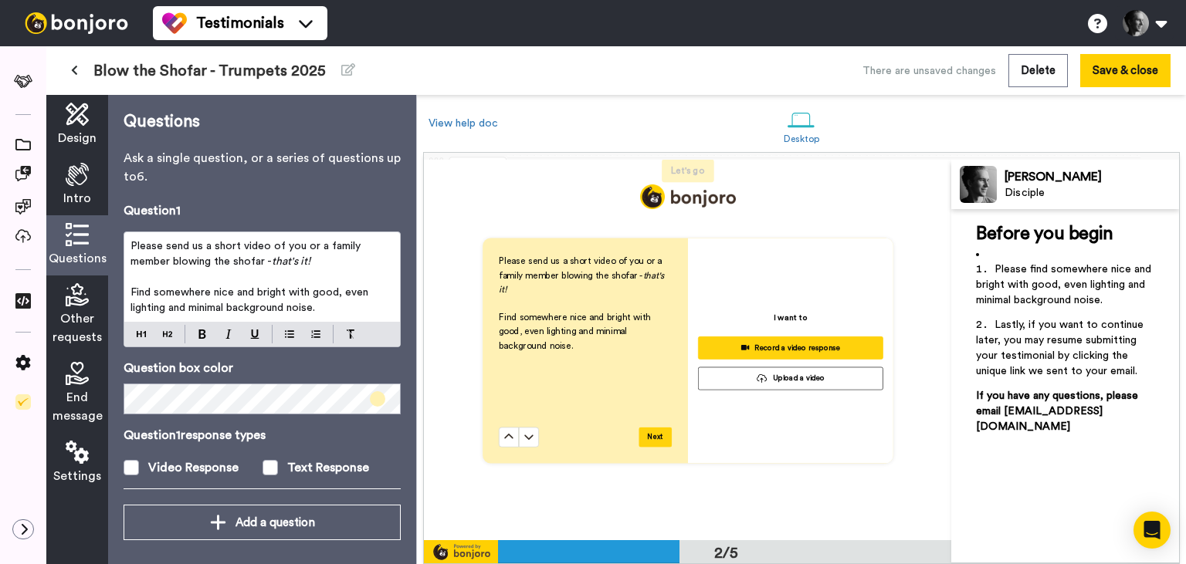
scroll to position [381, 0]
click at [83, 301] on icon at bounding box center [77, 294] width 23 height 23
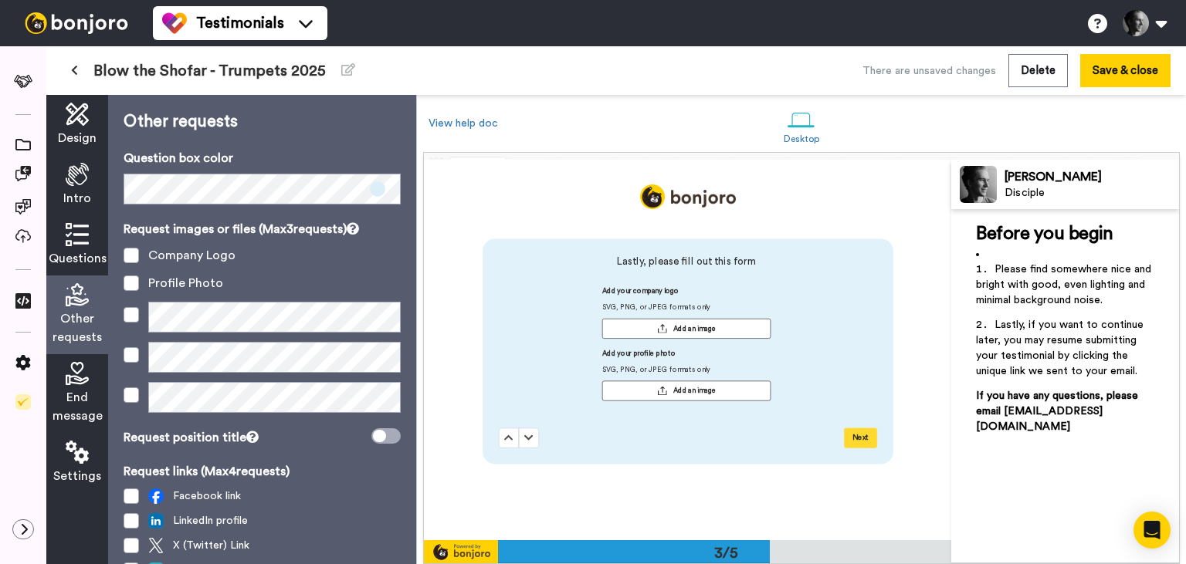
scroll to position [762, 0]
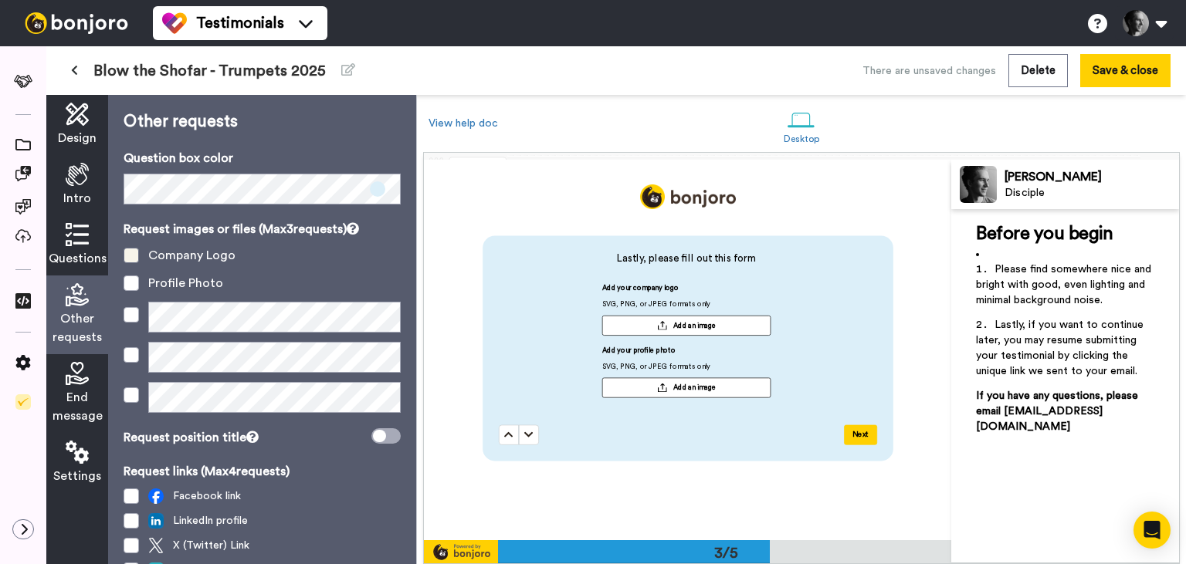
click at [134, 256] on span at bounding box center [131, 255] width 15 height 15
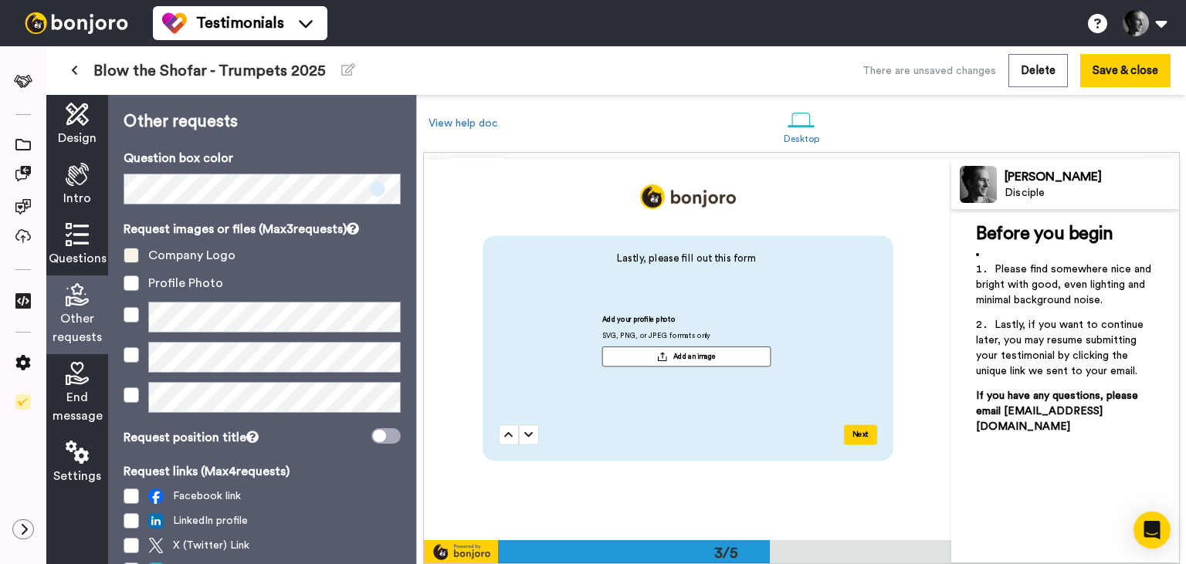
click at [134, 256] on span at bounding box center [131, 255] width 15 height 15
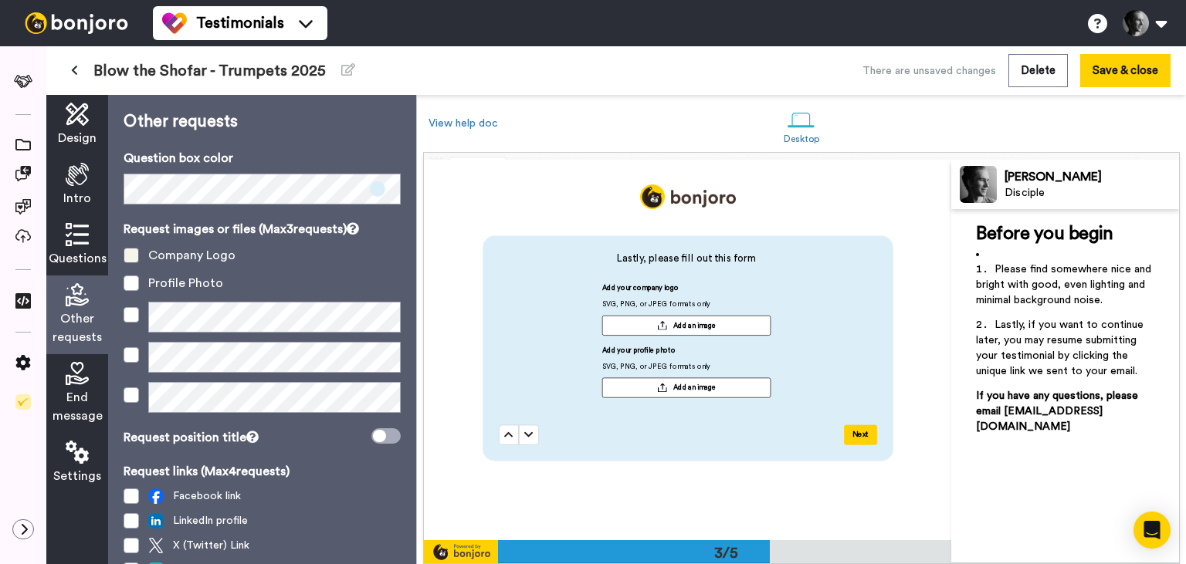
click at [134, 256] on span at bounding box center [131, 255] width 15 height 15
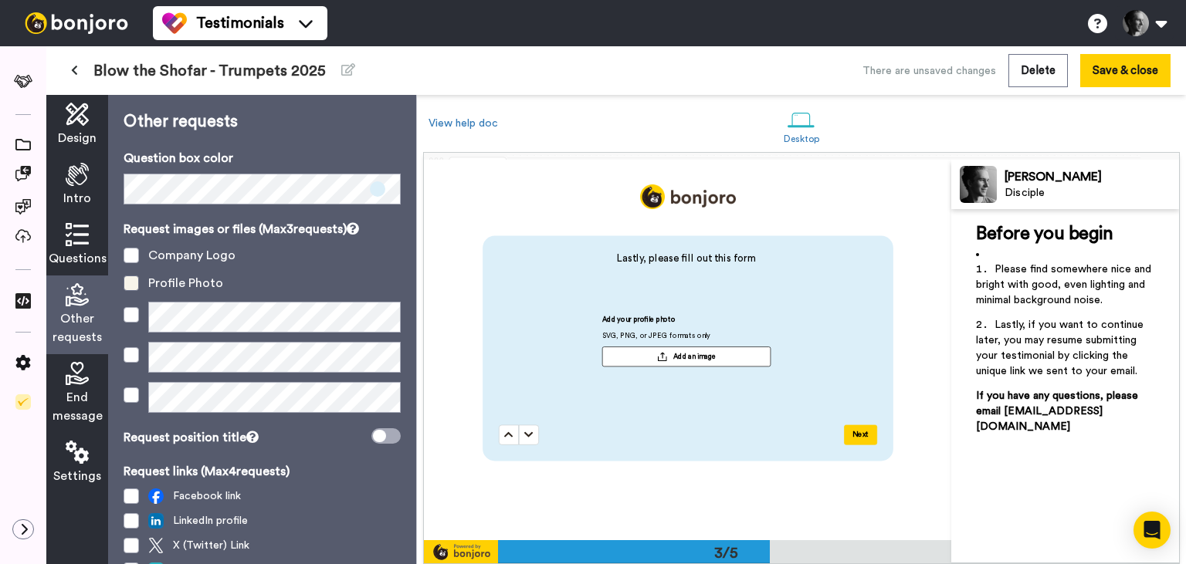
click at [136, 286] on span at bounding box center [131, 283] width 15 height 15
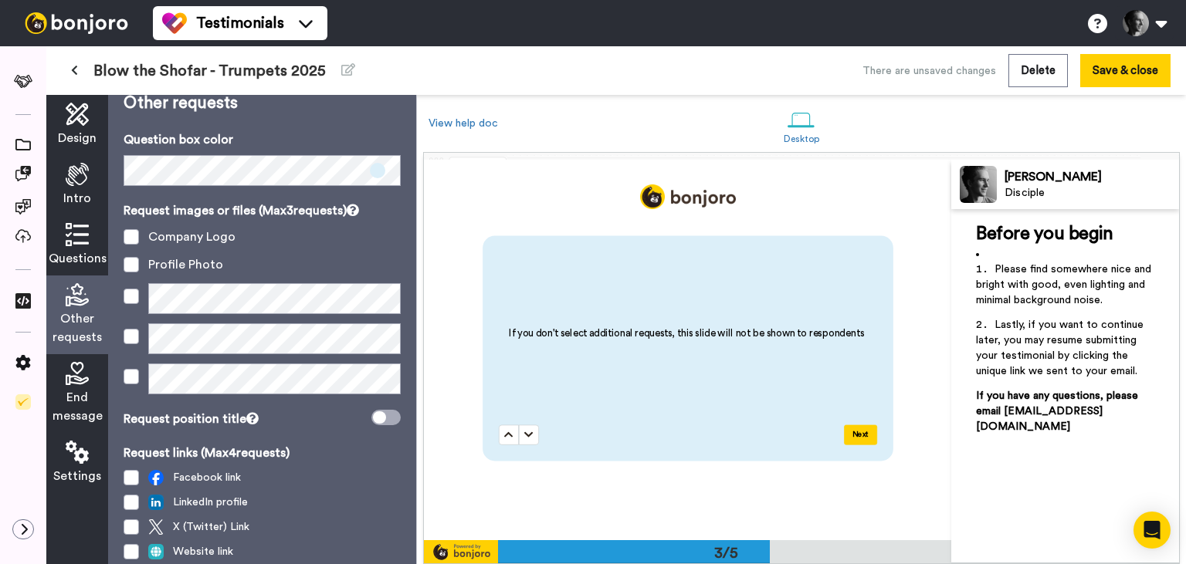
scroll to position [0, 0]
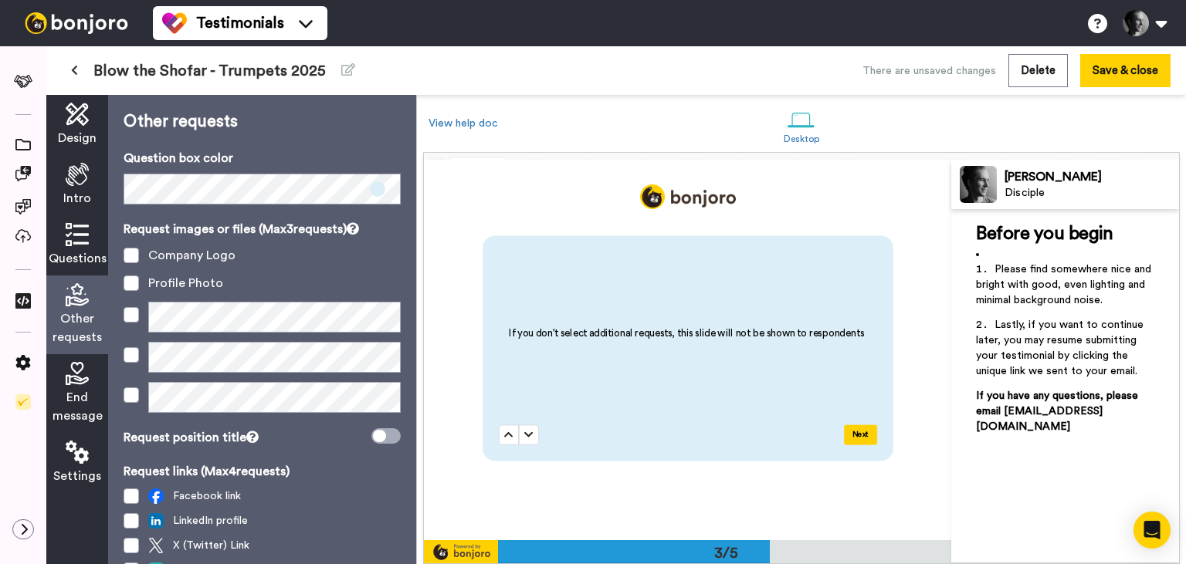
click at [80, 372] on icon at bounding box center [77, 373] width 23 height 23
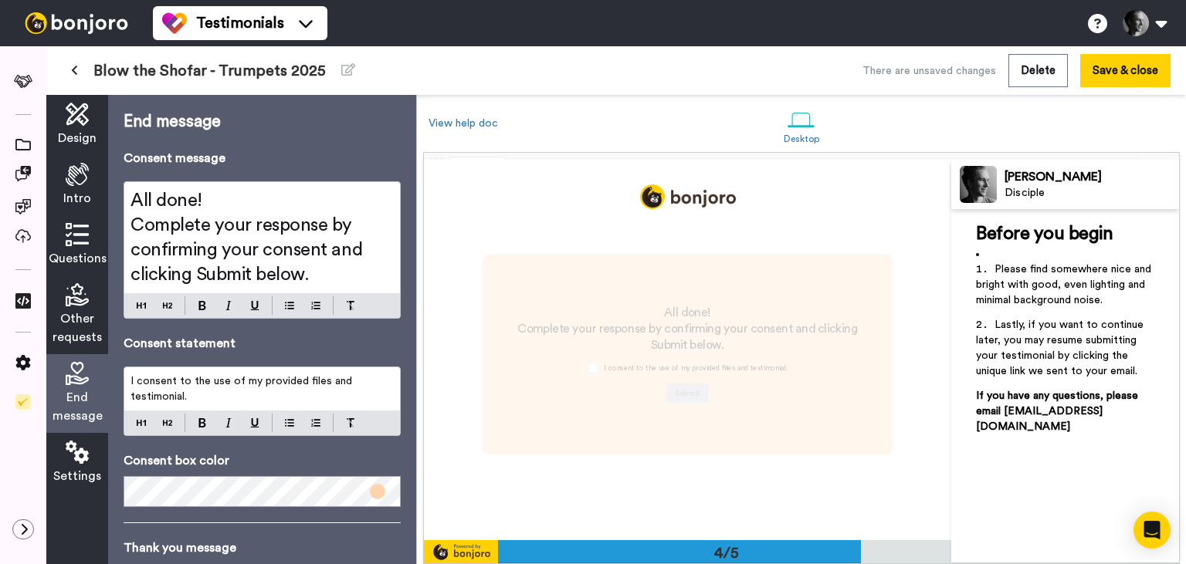
scroll to position [1142, 0]
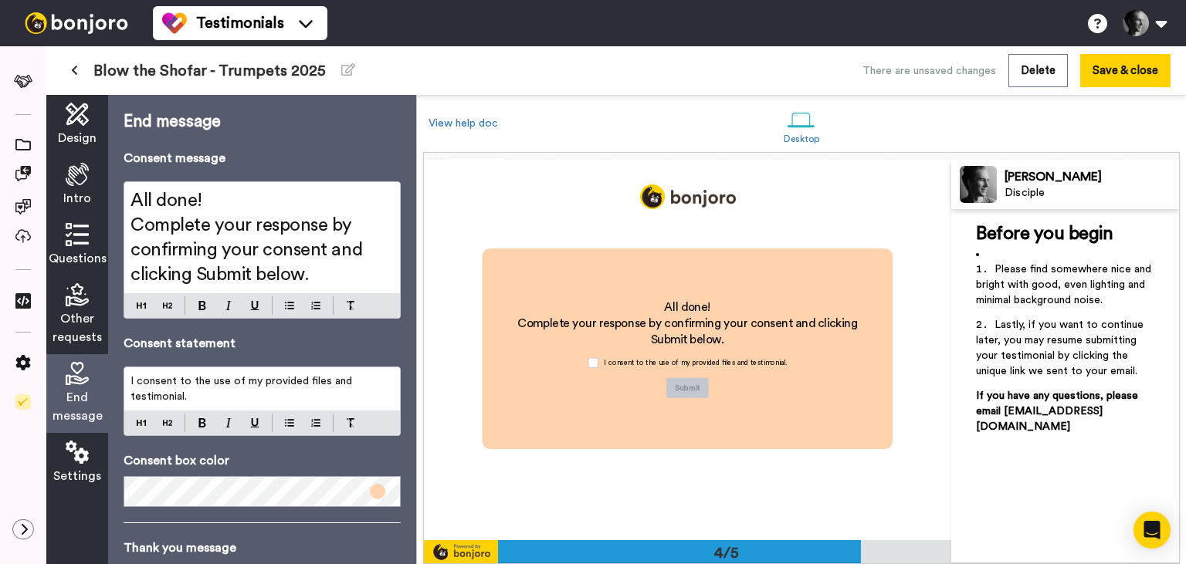
click at [264, 391] on p "I consent to the use of my provided files and testimonial." at bounding box center [261, 389] width 263 height 31
drag, startPoint x: 344, startPoint y: 395, endPoint x: 187, endPoint y: 395, distance: 157.5
click at [187, 395] on p "I consent to the use of my provided files and testimonial in the Trumpets Onlin…" at bounding box center [261, 389] width 263 height 31
drag, startPoint x: 203, startPoint y: 397, endPoint x: 133, endPoint y: 395, distance: 70.3
click at [133, 395] on p "I consent to the use of my provided files and testimonial" at bounding box center [261, 389] width 263 height 31
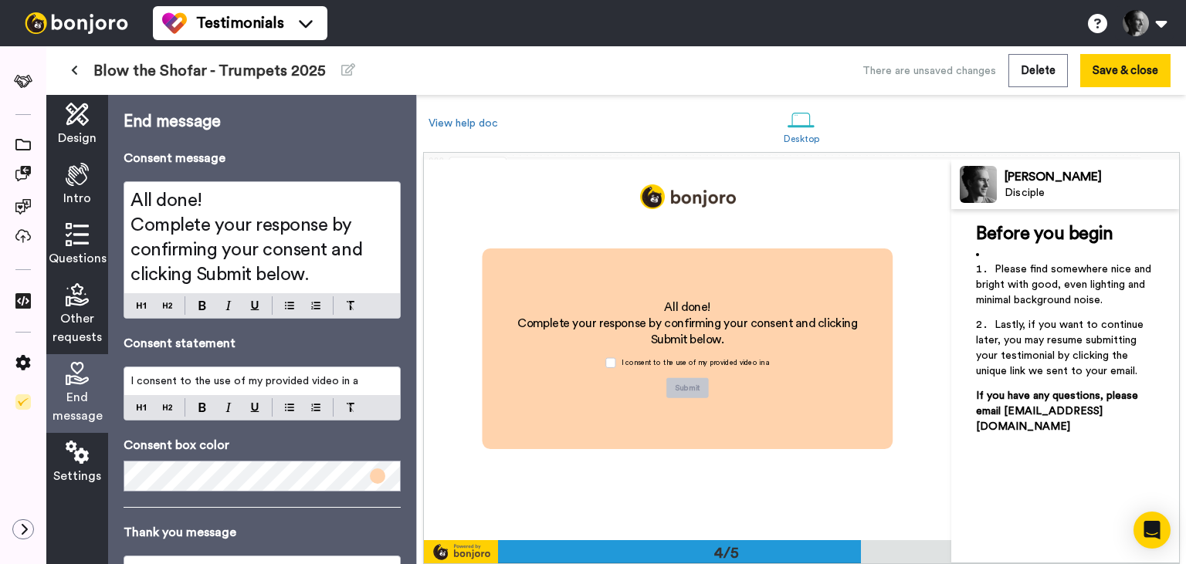
click at [364, 381] on p "I consent to the use of my provided video in a" at bounding box center [261, 381] width 263 height 15
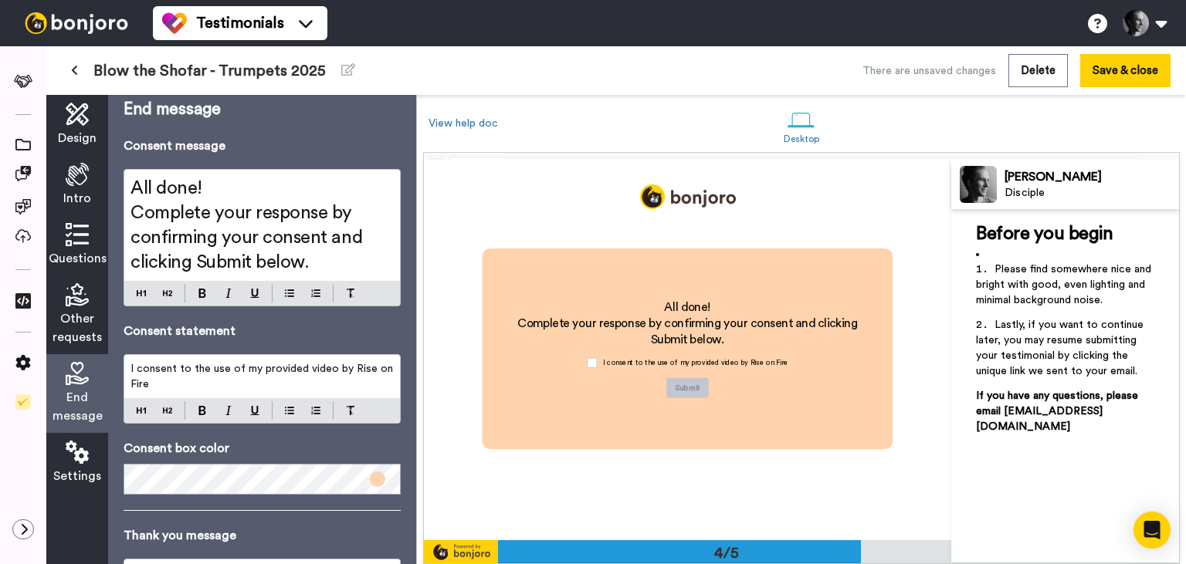
scroll to position [0, 0]
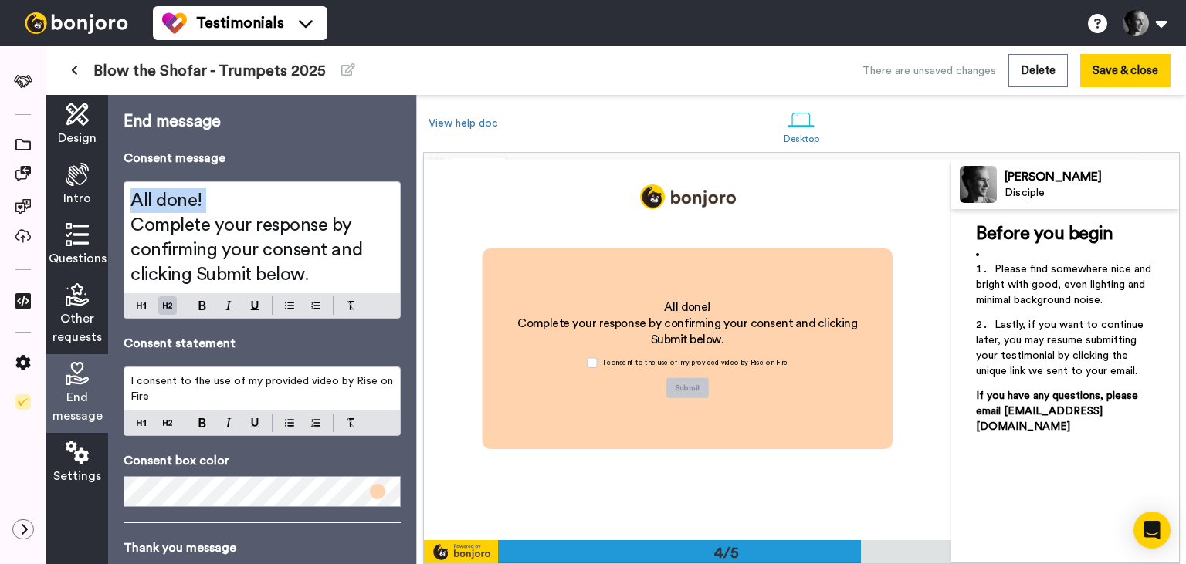
drag, startPoint x: 131, startPoint y: 221, endPoint x: 131, endPoint y: 205, distance: 15.4
click at [131, 205] on div "All done! Complete your response by confirming your consent and clicking Submit…" at bounding box center [262, 237] width 276 height 111
drag, startPoint x: 128, startPoint y: 252, endPoint x: 256, endPoint y: 249, distance: 128.2
click at [256, 249] on div "Thank you! Complete your response by confirming your consent and clicking Submi…" at bounding box center [262, 237] width 276 height 111
click at [256, 249] on span "Complete your response by confirming your consent and clicking Submit below." at bounding box center [248, 250] width 236 height 68
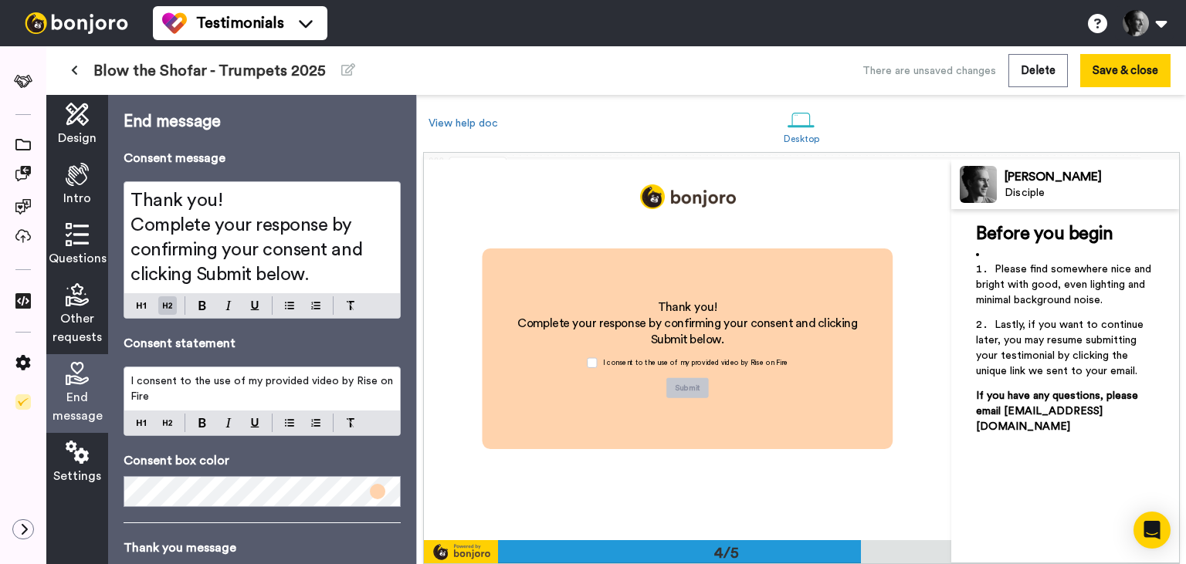
click at [251, 204] on h2 "Thank you!" at bounding box center [261, 200] width 263 height 25
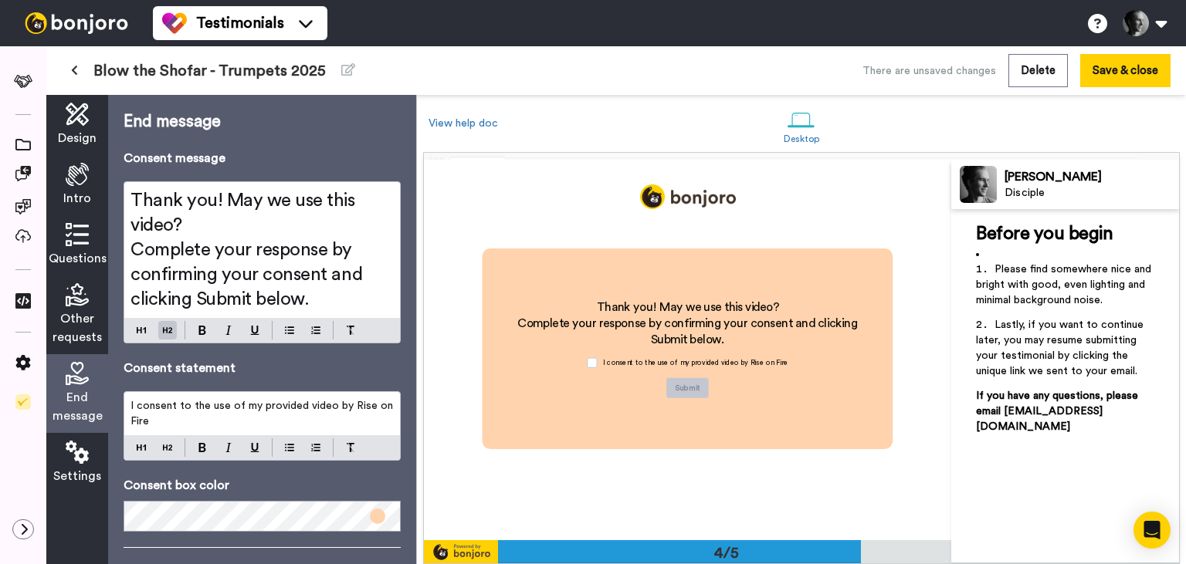
click at [222, 204] on span "Thank you! May we use this video?" at bounding box center [244, 212] width 229 height 43
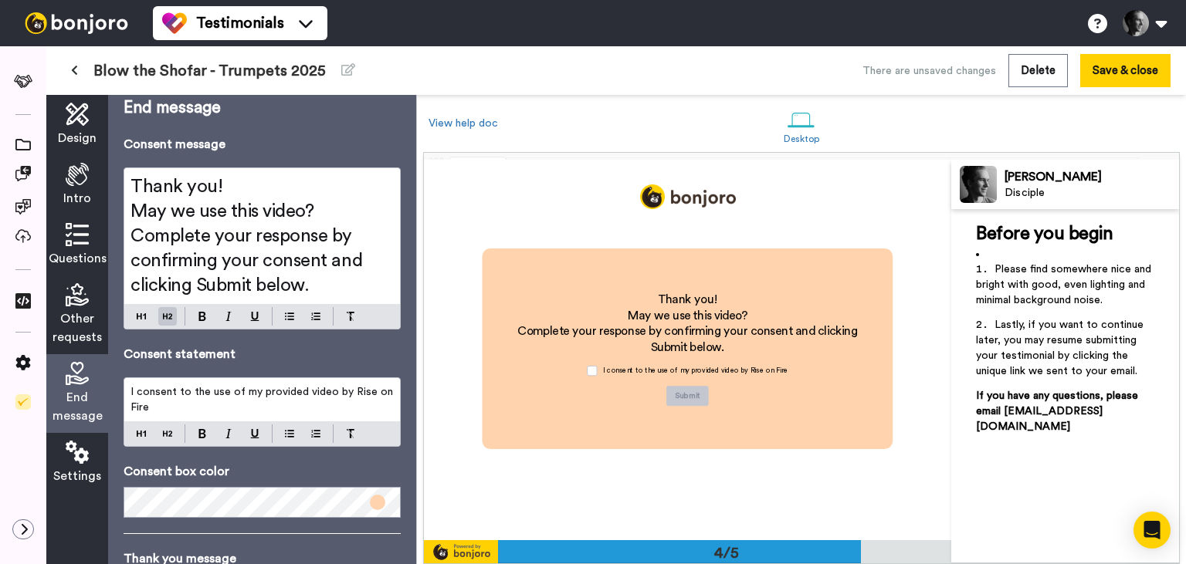
scroll to position [15, 0]
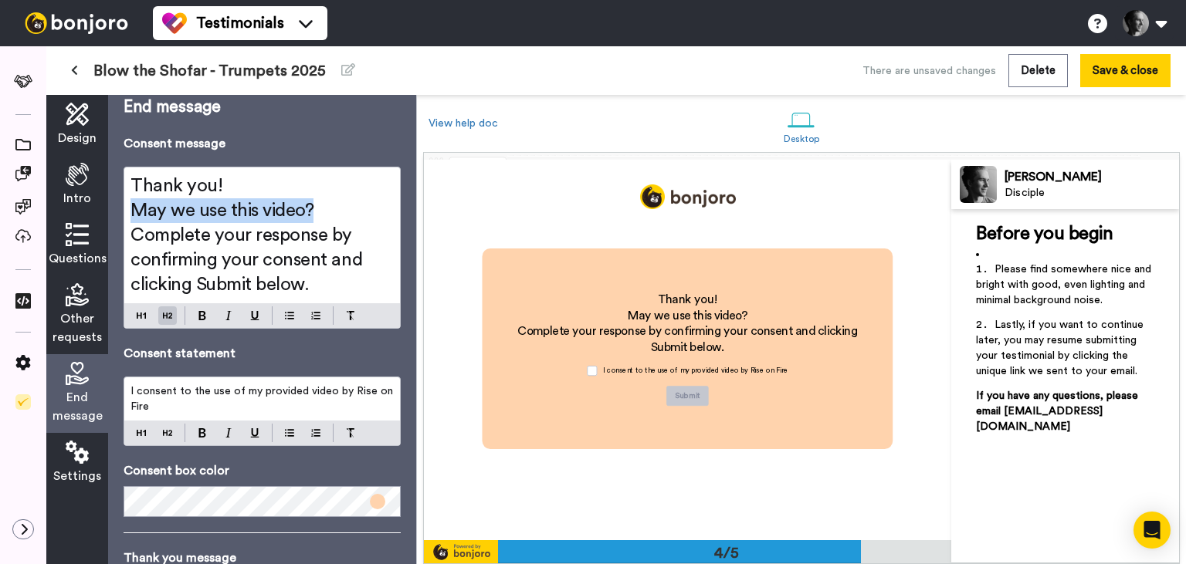
drag, startPoint x: 319, startPoint y: 214, endPoint x: 120, endPoint y: 212, distance: 199.2
click at [124, 212] on div "Thank you! May we use this video? Complete your response by confirming your con…" at bounding box center [262, 236] width 276 height 136
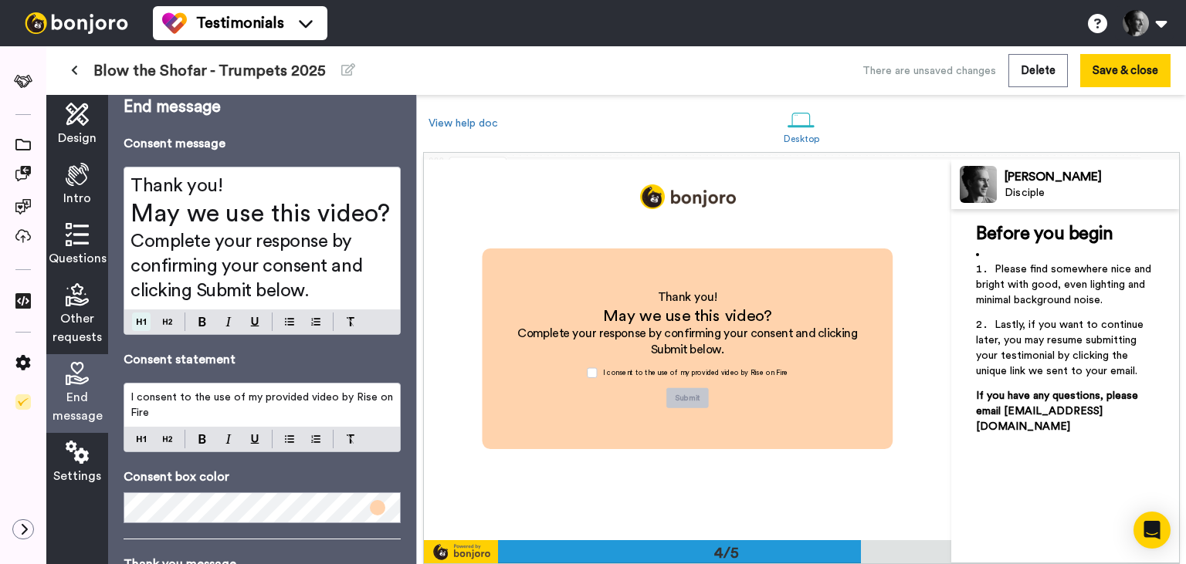
click at [134, 312] on div at bounding box center [262, 322] width 276 height 25
click at [251, 220] on span "May we use this video?" at bounding box center [259, 214] width 259 height 25
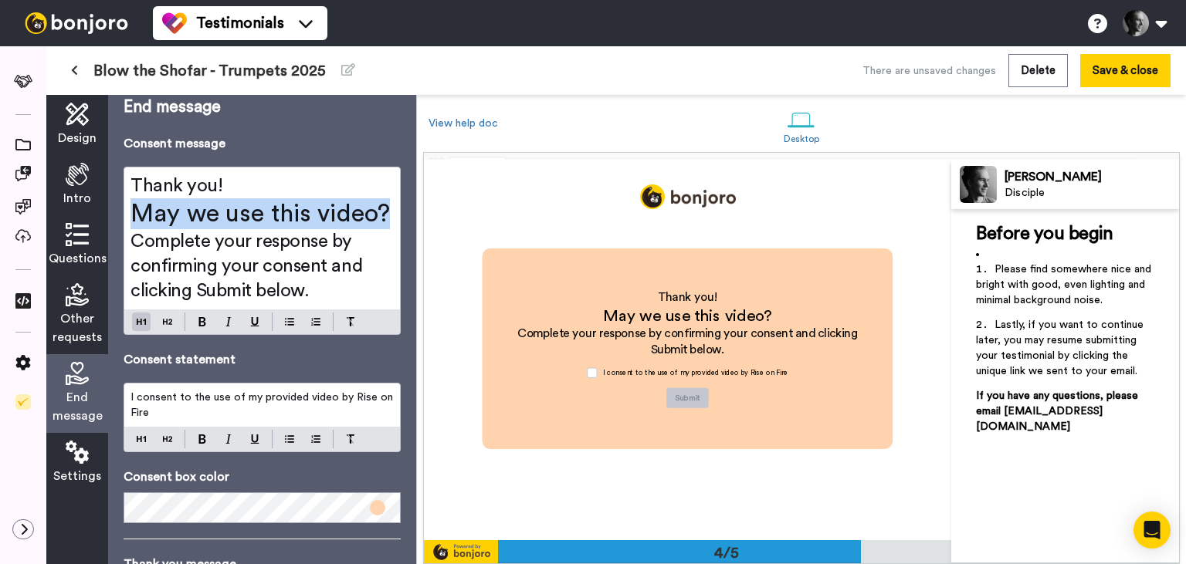
click at [251, 220] on span "May we use this video?" at bounding box center [259, 214] width 259 height 25
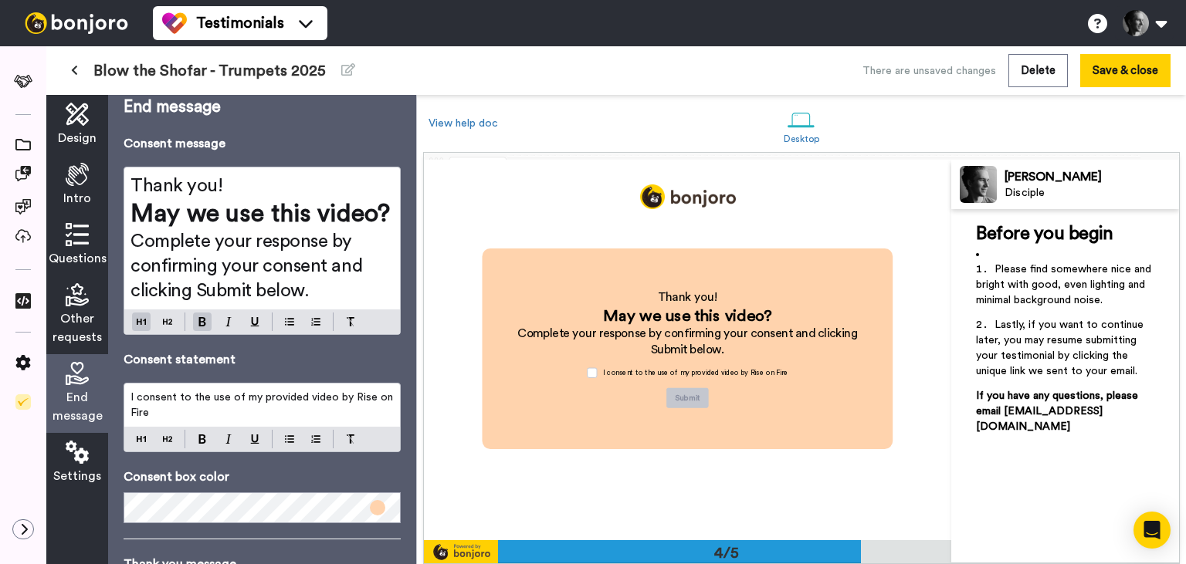
click at [251, 220] on span "May we use this video?" at bounding box center [259, 214] width 259 height 25
drag, startPoint x: 230, startPoint y: 202, endPoint x: 143, endPoint y: 190, distance: 88.1
click at [143, 190] on div "Thank you! May we use this video? Complete your response by confirming your con…" at bounding box center [262, 239] width 276 height 142
click at [143, 190] on span "Thank you!" at bounding box center [176, 186] width 92 height 19
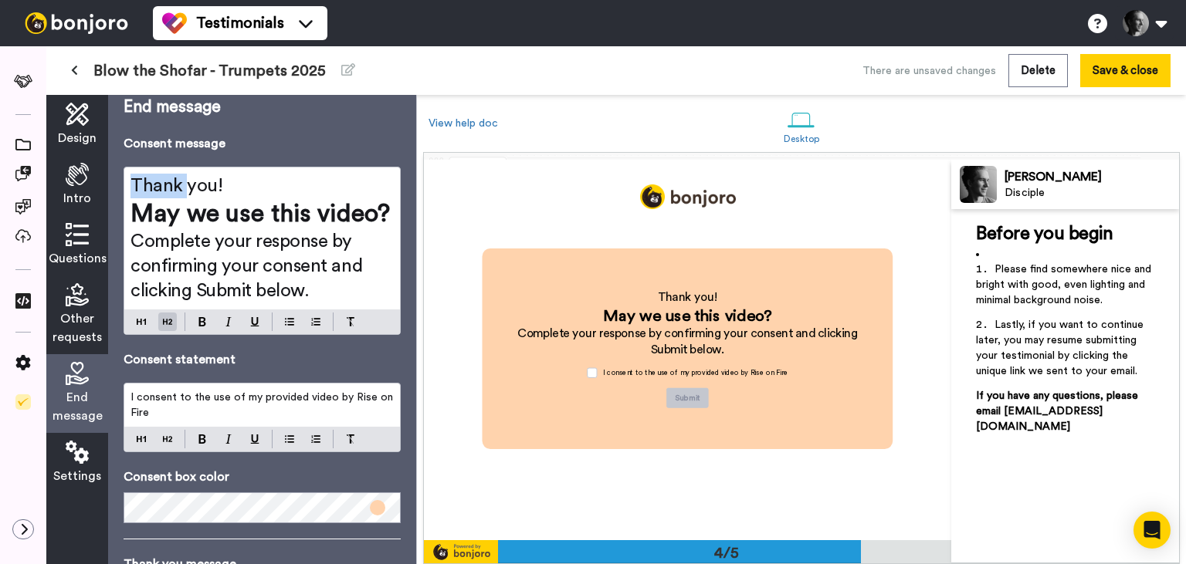
click at [143, 190] on span "Thank you!" at bounding box center [176, 186] width 92 height 19
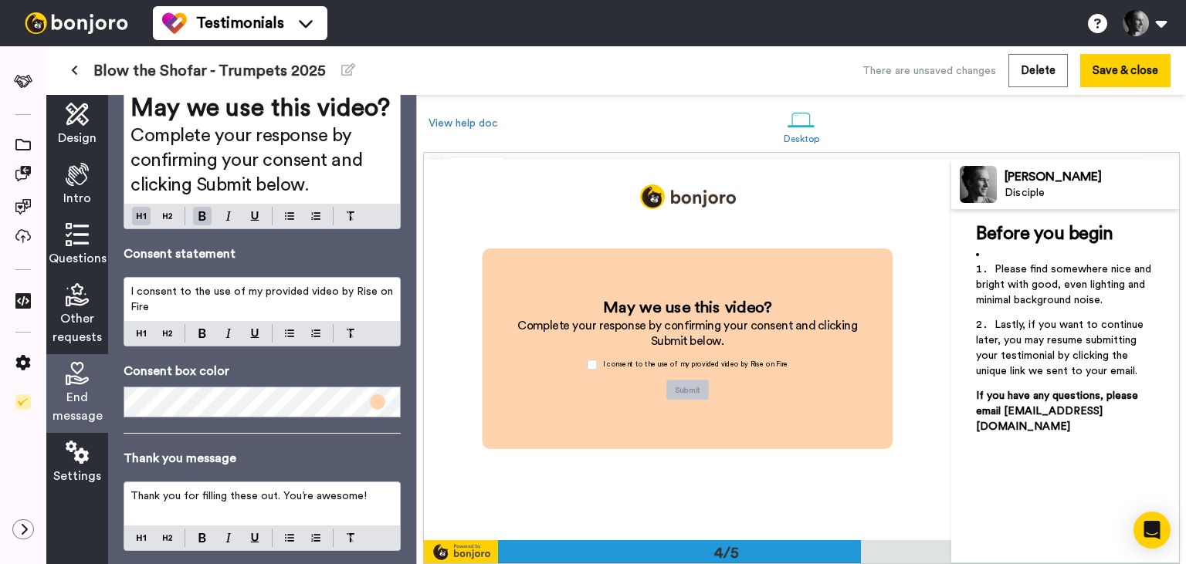
scroll to position [97, 0]
click at [210, 314] on p "I consent to the use of my provided video by Rise on Fire" at bounding box center [261, 298] width 263 height 31
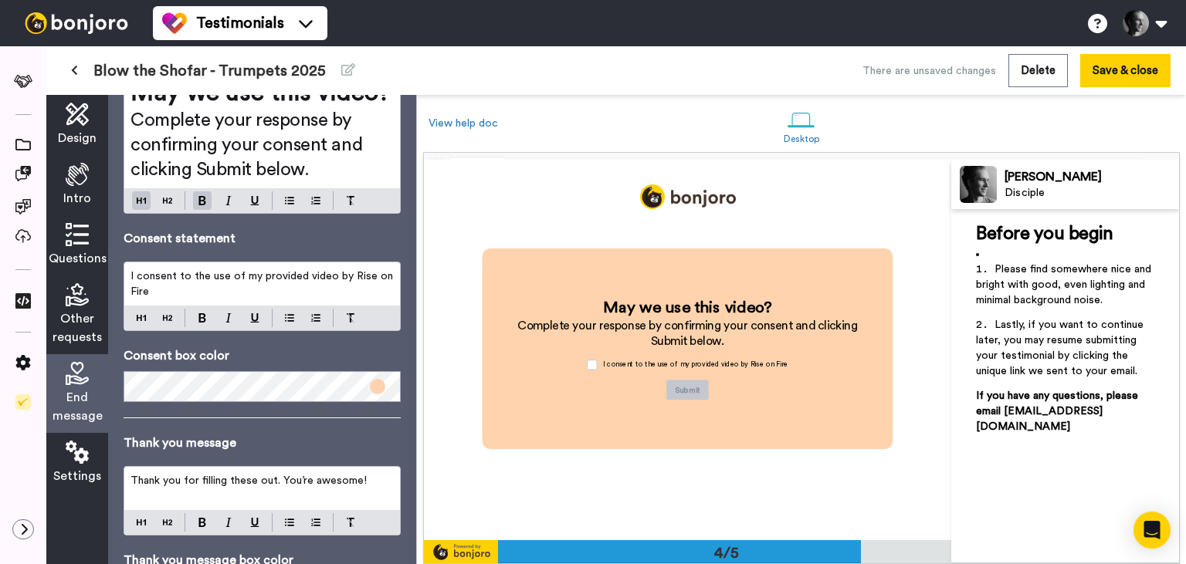
scroll to position [111, 0]
drag, startPoint x: 282, startPoint y: 320, endPoint x: 334, endPoint y: 308, distance: 53.8
click at [334, 300] on p "I consent to the use of my provided video by Rise on Fire" at bounding box center [261, 284] width 263 height 31
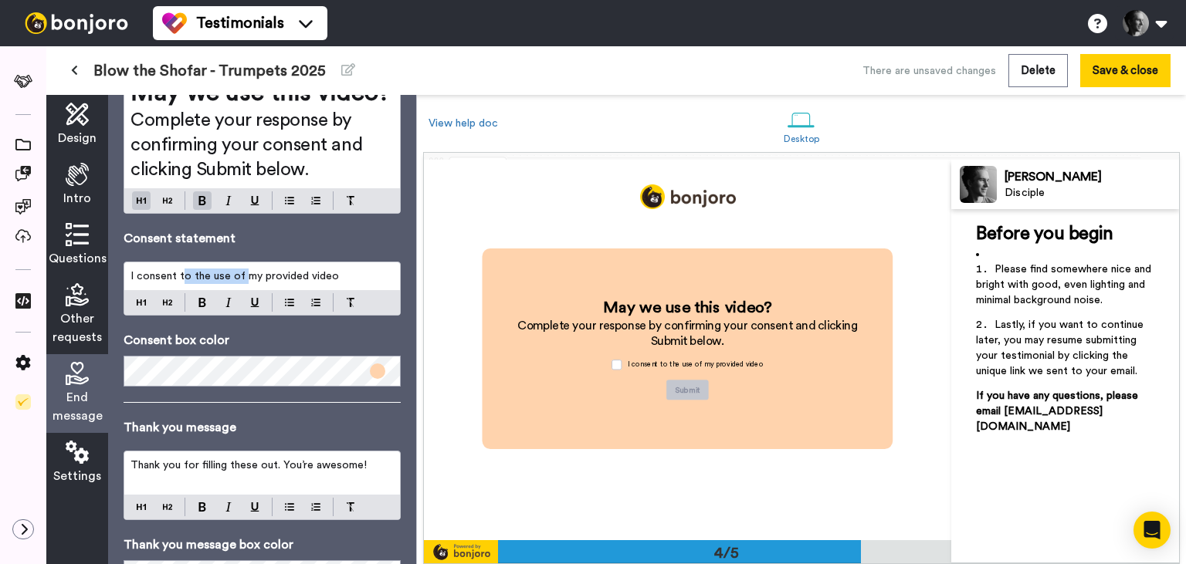
drag, startPoint x: 242, startPoint y: 304, endPoint x: 181, endPoint y: 303, distance: 61.8
click at [181, 282] on span "I consent to the use of my provided video" at bounding box center [234, 276] width 208 height 11
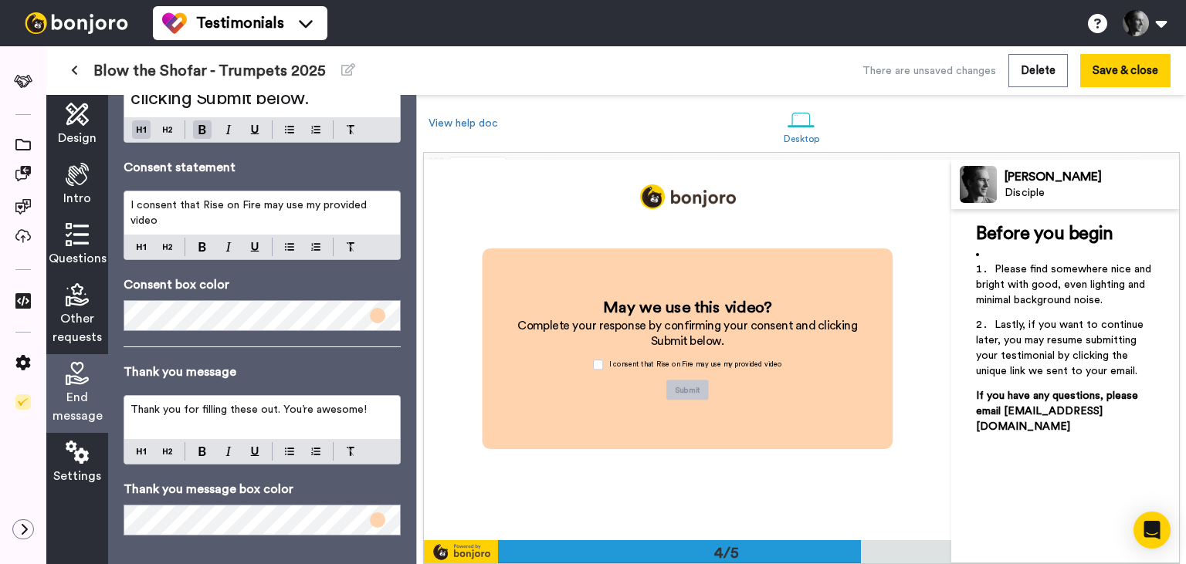
scroll to position [214, 0]
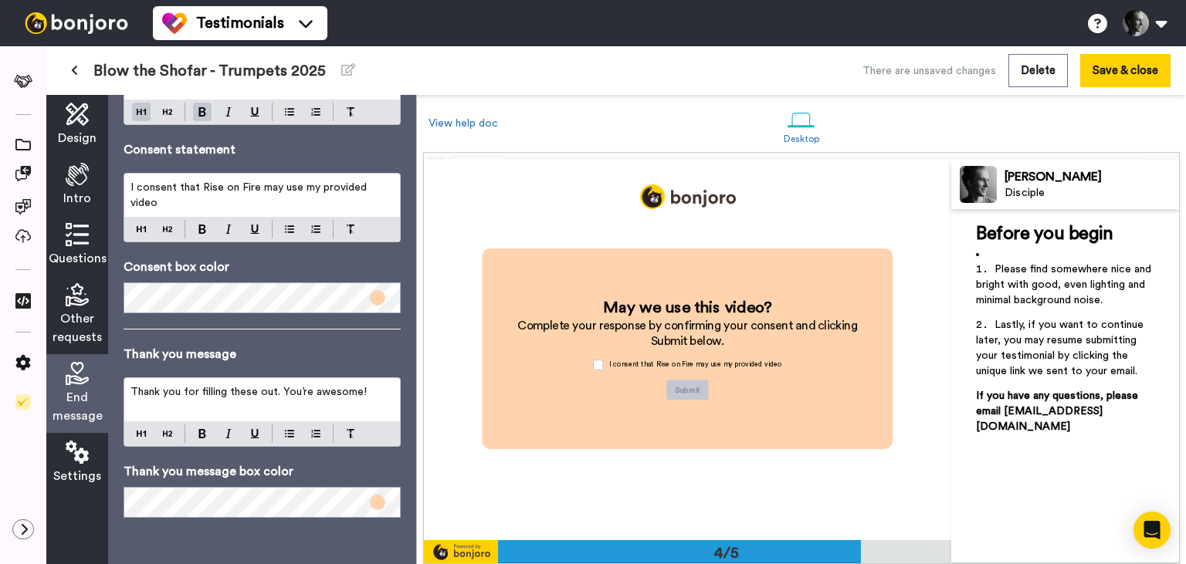
click at [293, 200] on span "I consent that Rise on Fire may use my provided video" at bounding box center [249, 195] width 239 height 26
click at [0, 0] on lt-div at bounding box center [0, 0] width 0 height 0
click at [307, 204] on span "I consent that Rise on Fire may use my provided video" at bounding box center [249, 195] width 239 height 26
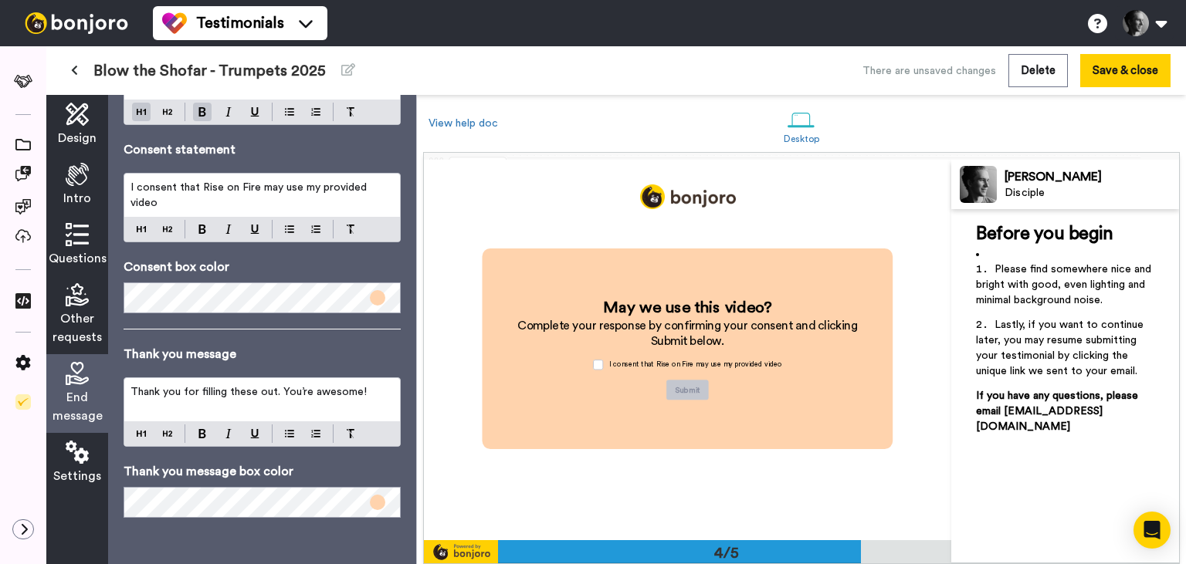
click at [281, 392] on span "Thank you for filling these out. You’re awesome!" at bounding box center [248, 392] width 236 height 11
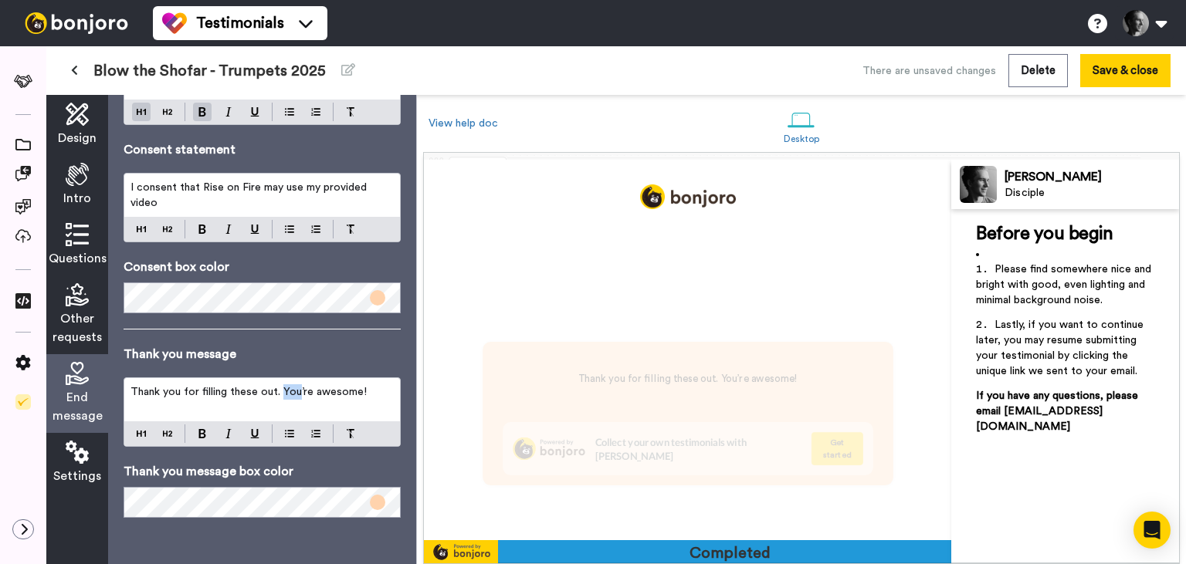
click at [281, 392] on span "Thank you for filling these out. You’re awesome!" at bounding box center [248, 392] width 236 height 11
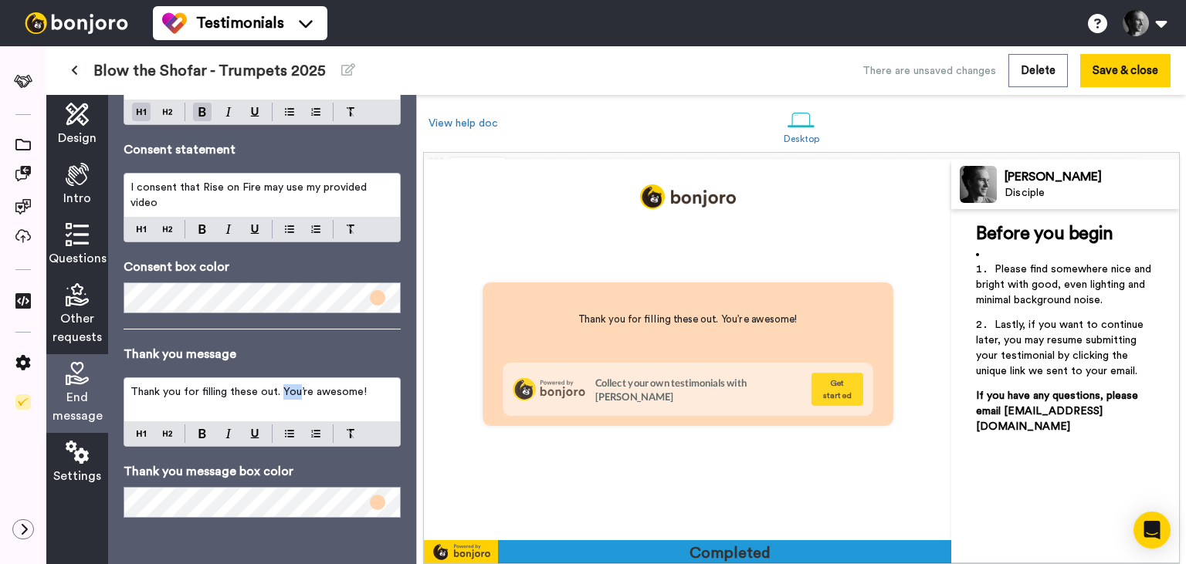
scroll to position [1523, 0]
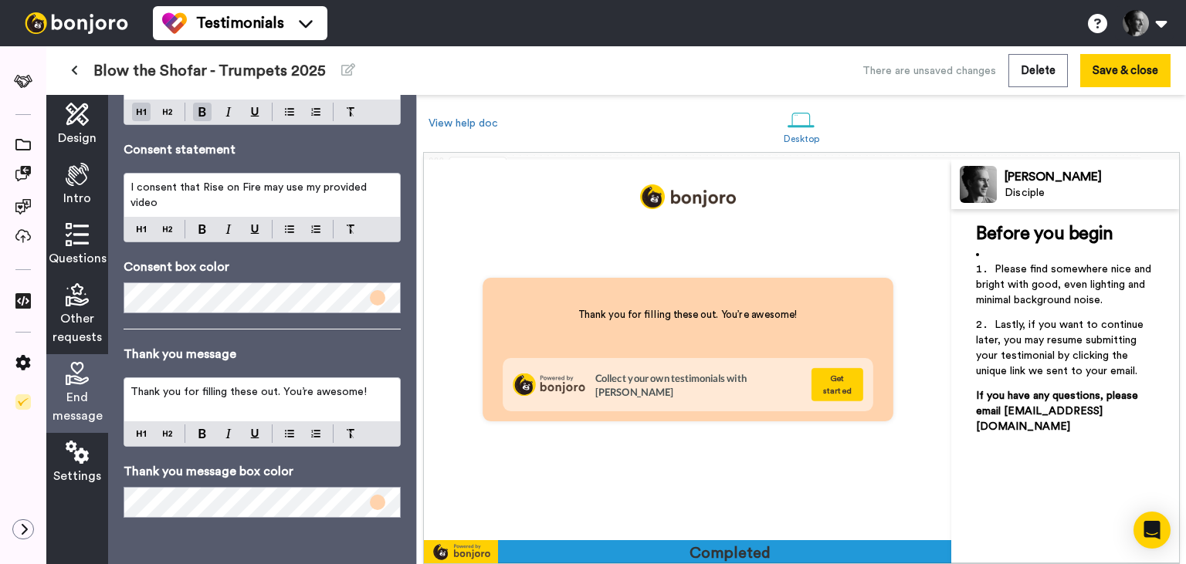
click at [245, 391] on span "Thank you for filling these out. You’re awesome!" at bounding box center [248, 392] width 236 height 11
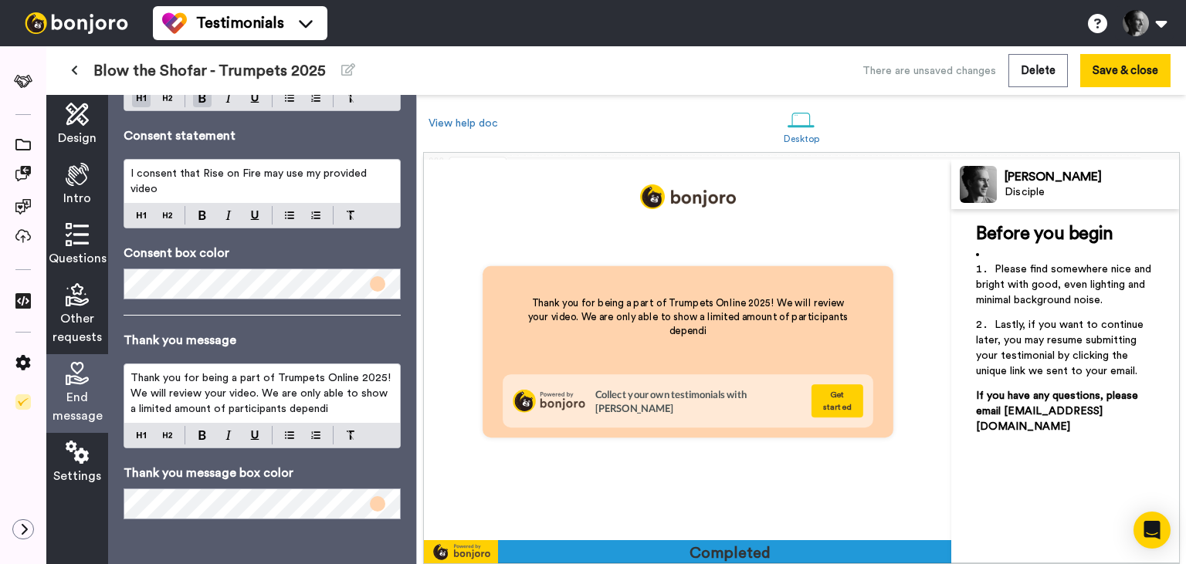
scroll to position [1513, 0]
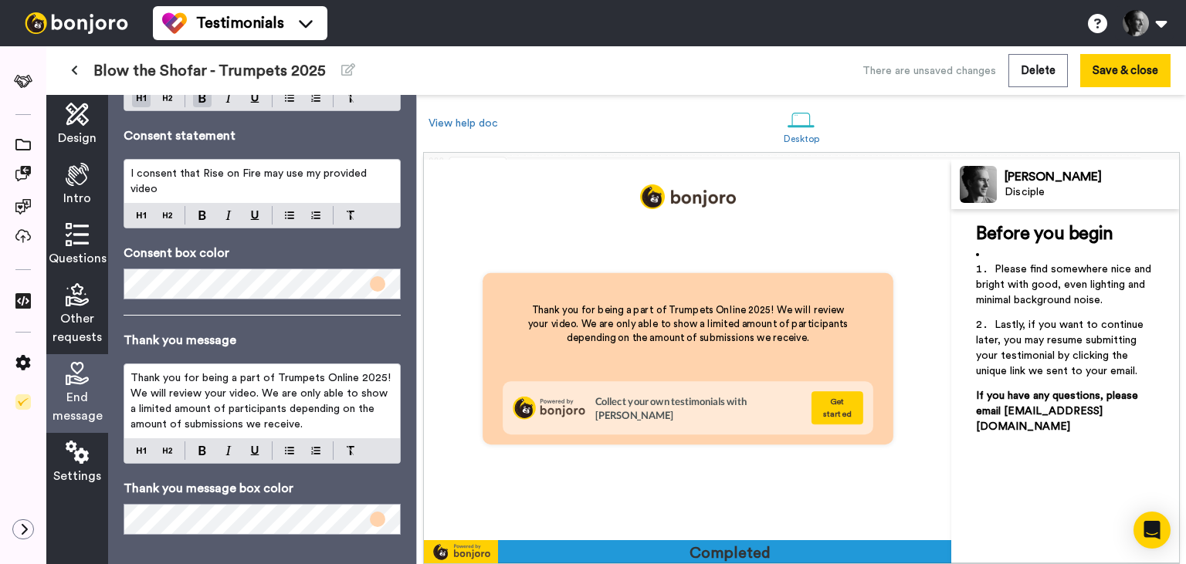
click at [286, 408] on span "Thank you for being a part of Trumpets Online 2025! We will review your video. …" at bounding box center [261, 401] width 263 height 57
click at [324, 407] on span "Thank you for being a part of Trumpets Online 2025! We will review your video. …" at bounding box center [262, 401] width 264 height 57
click at [276, 424] on span "Thank you for being a part of Trumpets Online 2025! We will review your video. …" at bounding box center [261, 401] width 263 height 57
click at [0, 0] on lt-span "participants ," at bounding box center [0, 0] width 0 height 0
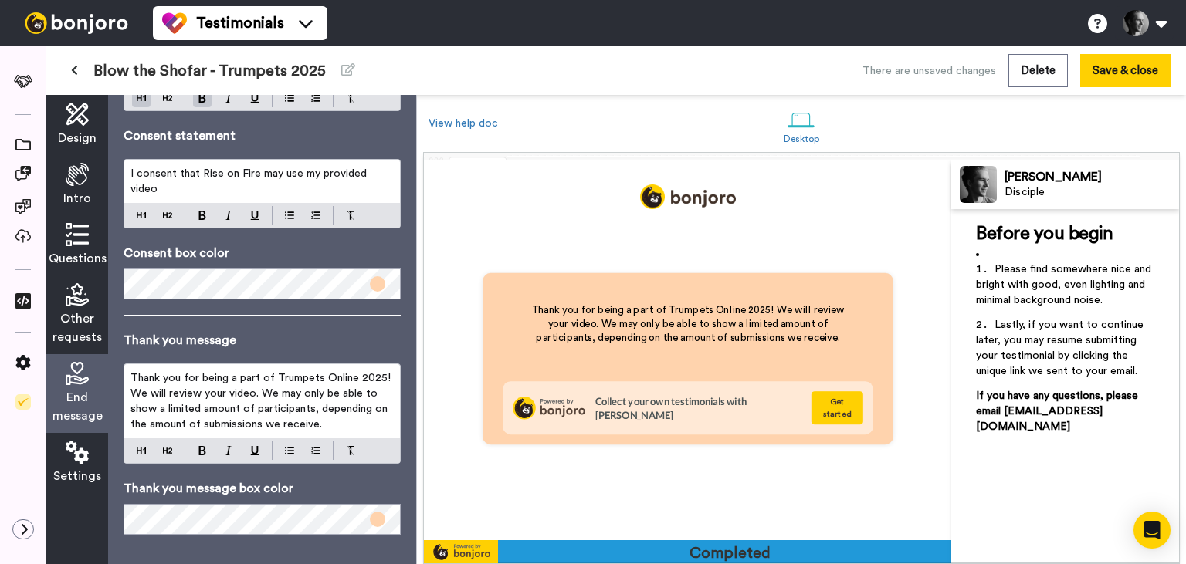
click at [329, 432] on p "Thank you for being a part of Trumpets Online 2025! We will review your video. …" at bounding box center [261, 402] width 263 height 62
click at [263, 405] on span "Thank you for being a part of Trumpets Online 2025! We will review your video. …" at bounding box center [261, 401] width 263 height 57
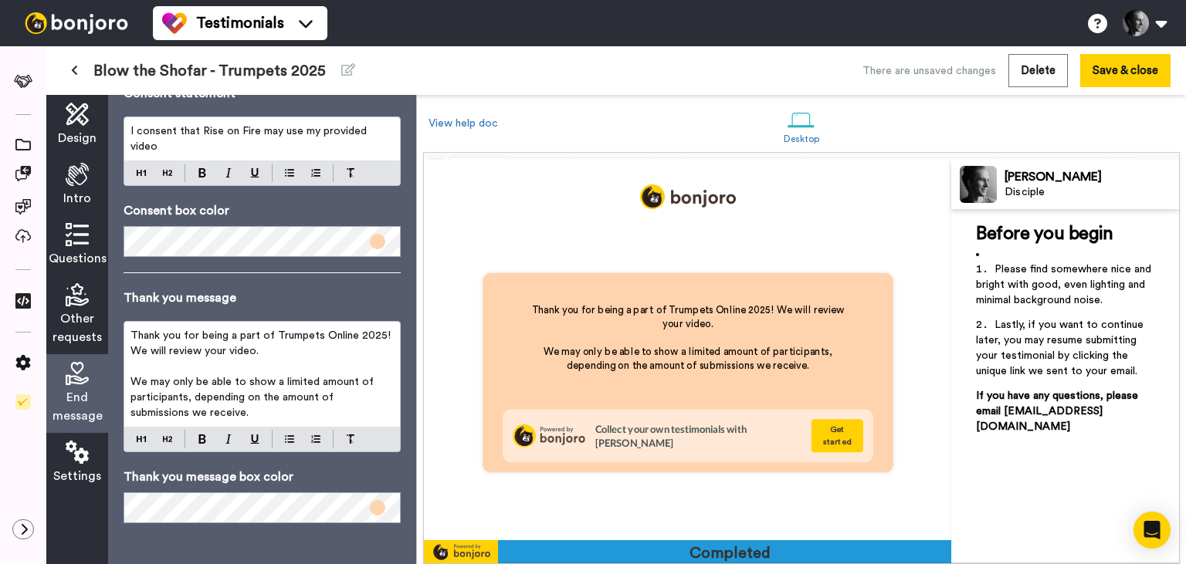
scroll to position [256, 0]
click at [316, 421] on p "We may only be able to show a limited amount of participants, depending on the …" at bounding box center [261, 397] width 263 height 46
drag, startPoint x: 290, startPoint y: 364, endPoint x: 150, endPoint y: 367, distance: 139.8
click at [150, 359] on p "Thank you for being a part of Trumpets Online 2025! We will review your video." at bounding box center [261, 343] width 263 height 31
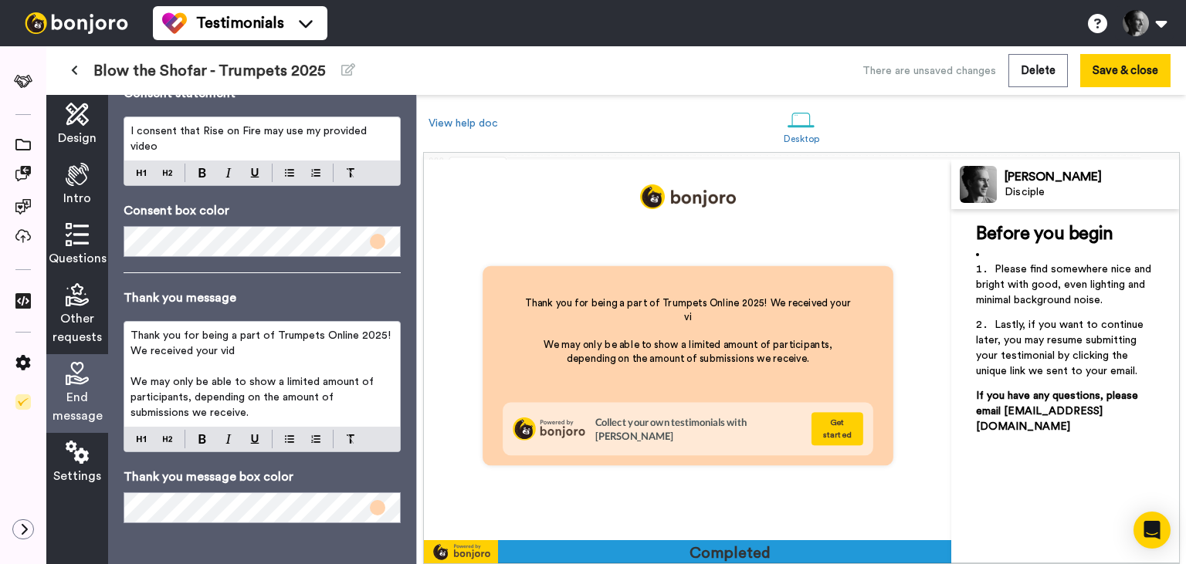
scroll to position [1499, 0]
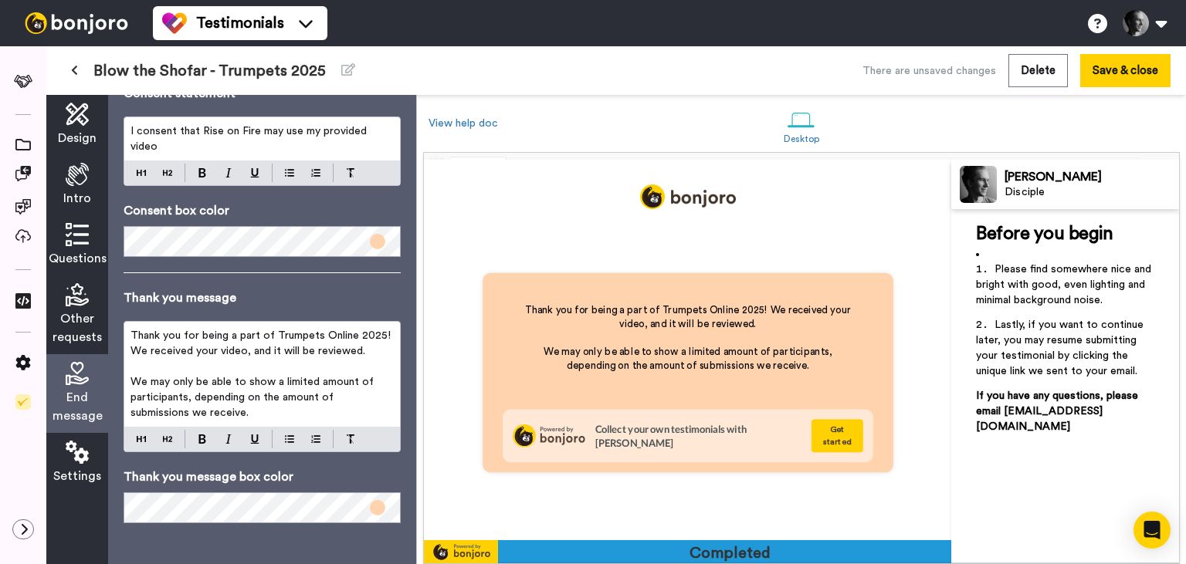
click at [189, 412] on span "We may only be able to show a limited amount of participants, depending on the …" at bounding box center [253, 398] width 246 height 42
click at [273, 421] on p "We may only be able to show a limited amount of participants in the event, depe…" at bounding box center [261, 397] width 263 height 46
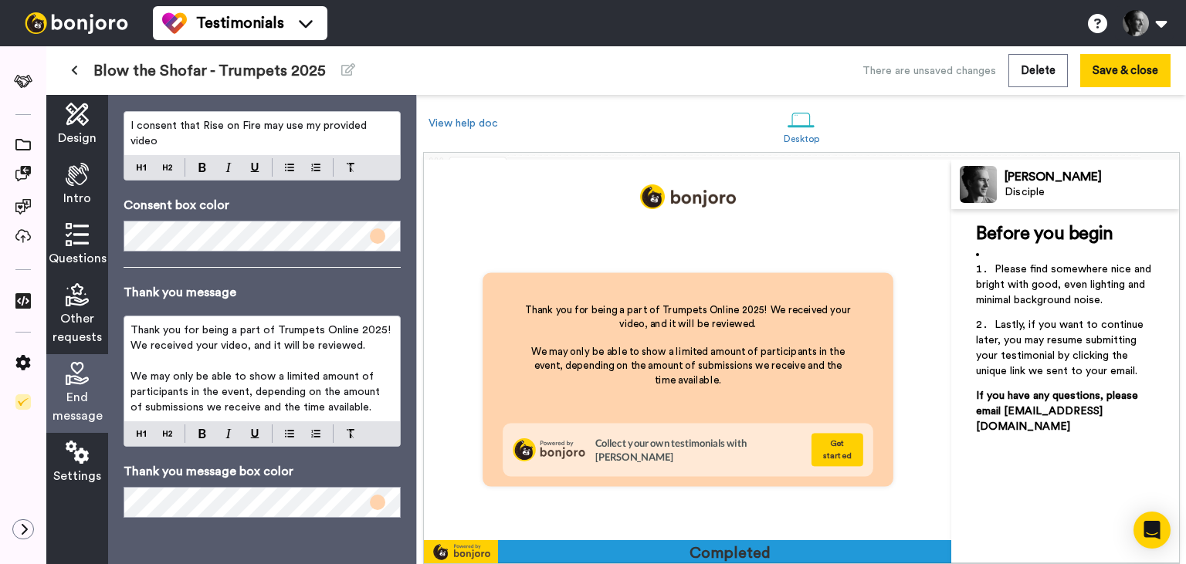
scroll to position [263, 0]
click at [153, 410] on span "We may only be able to show a limited amount of participants in the event, depe…" at bounding box center [256, 392] width 252 height 42
click at [209, 405] on span "We may only be able to show a limited amount of participants in the event, depe…" at bounding box center [256, 392] width 252 height 42
click at [253, 389] on span "We may only be able to show a limited amount of participants in the event, depe…" at bounding box center [256, 392] width 252 height 42
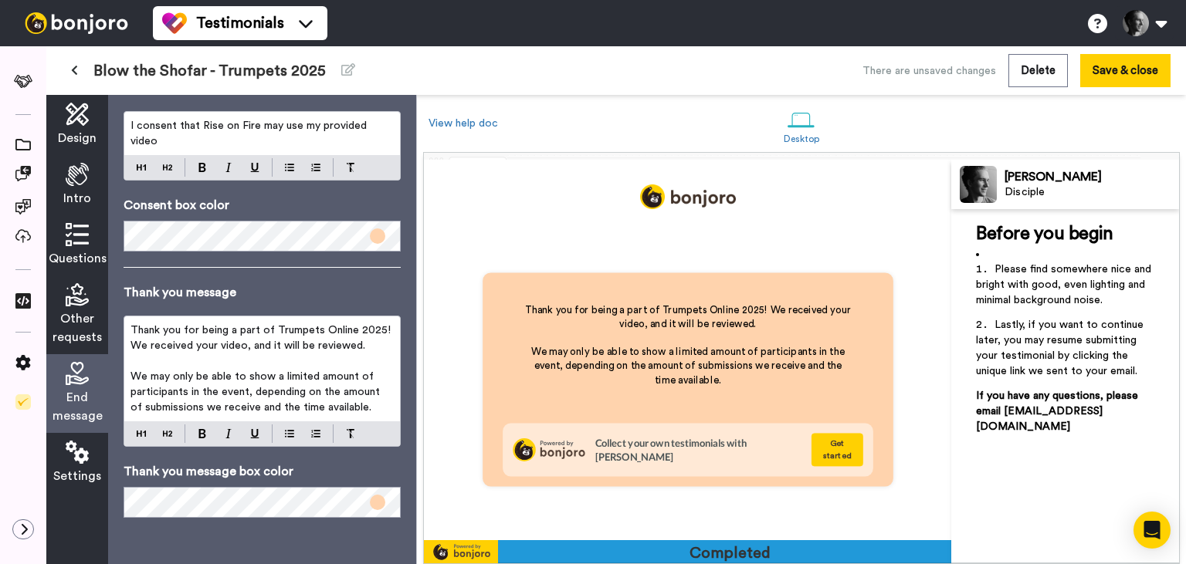
click at [221, 405] on span "We may only be able to show a limited amount of participants in the event, depe…" at bounding box center [256, 392] width 252 height 42
click at [358, 406] on p "We may only be able to show a limited amount of participants in the event, depe…" at bounding box center [261, 392] width 263 height 46
click at [198, 332] on span "Thank you for being a part of Trumpets Online 2025! We received your video, and…" at bounding box center [261, 338] width 263 height 26
click at [242, 388] on span "We may only be able to show a limited amount of participants in the event, depe…" at bounding box center [256, 392] width 252 height 42
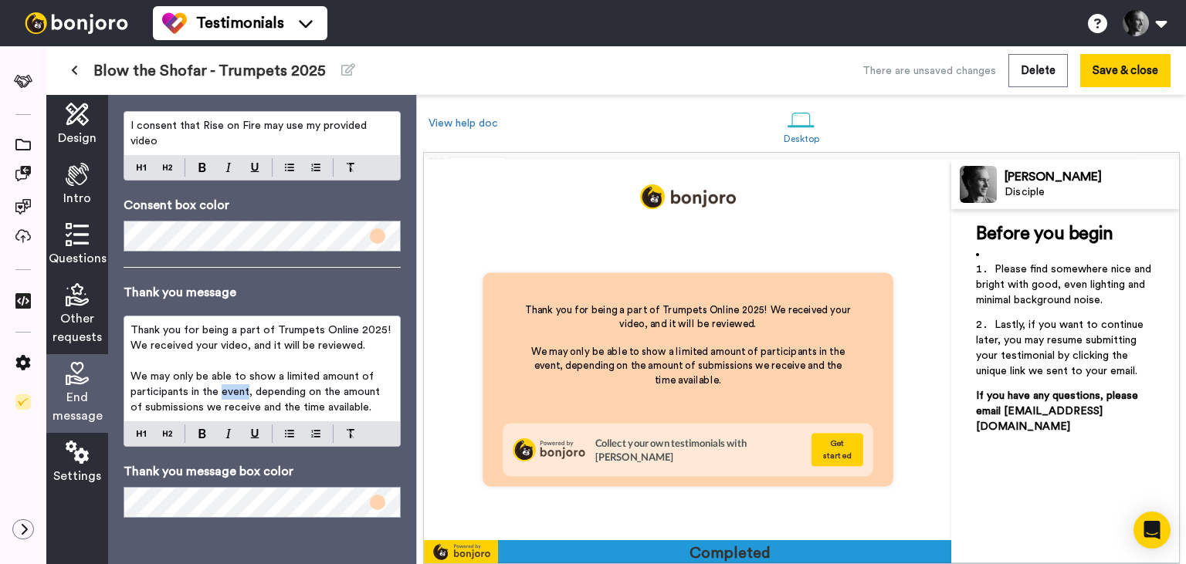
click at [242, 388] on span "We may only be able to show a limited amount of participants in the event, depe…" at bounding box center [256, 392] width 252 height 42
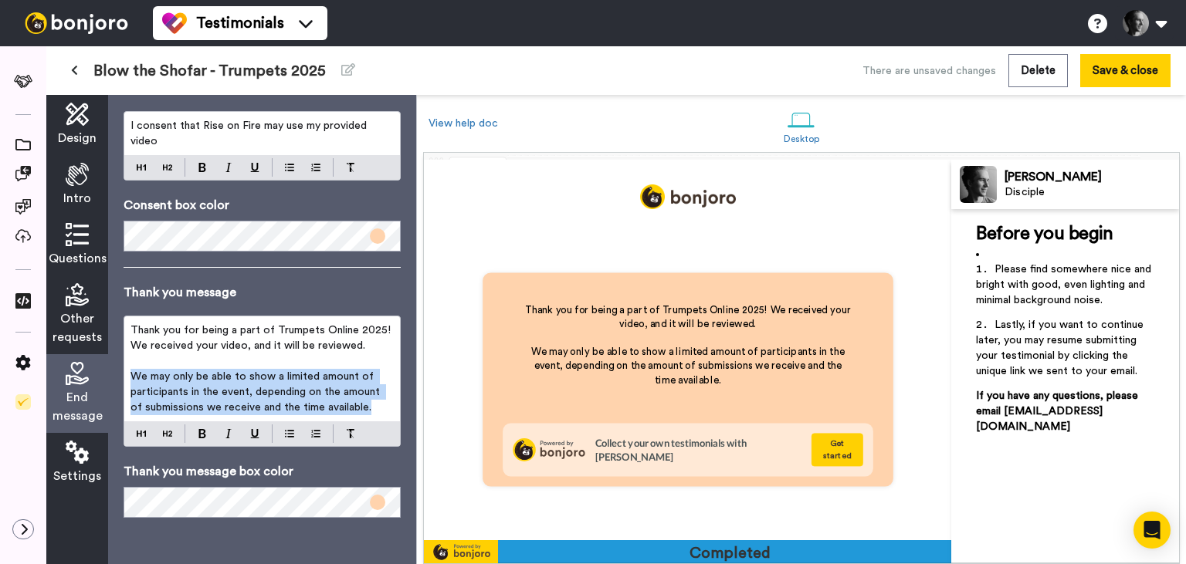
click at [242, 388] on span "We may only be able to show a limited amount of participants in the event, depe…" at bounding box center [256, 392] width 252 height 42
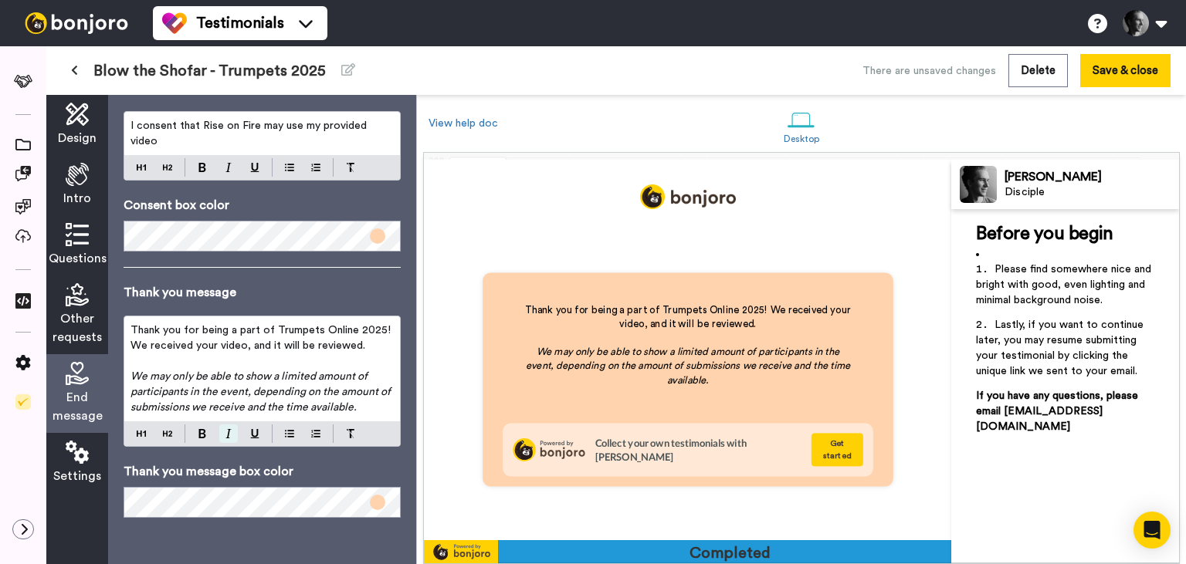
click at [229, 434] on img at bounding box center [228, 433] width 6 height 9
click at [229, 383] on p "We may only be able to show a limited amount of participants in the event, depe…" at bounding box center [261, 392] width 263 height 46
click at [1122, 63] on button "Save & close" at bounding box center [1125, 70] width 90 height 33
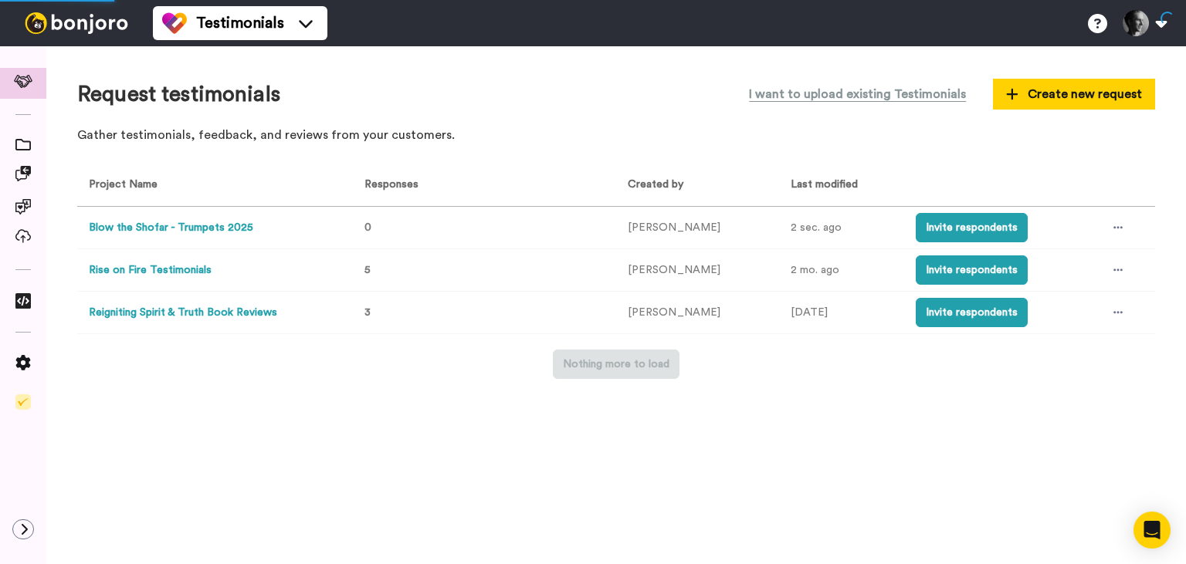
click at [230, 230] on button "Blow the Shofar - Trumpets 2025" at bounding box center [171, 228] width 164 height 16
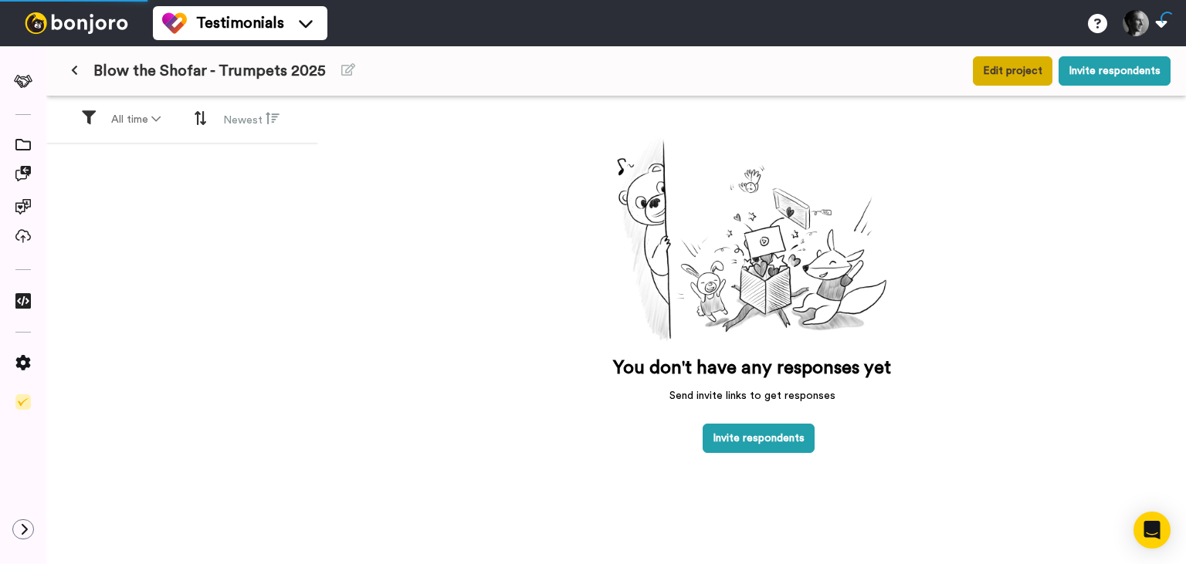
click at [1008, 82] on button "Edit project" at bounding box center [1013, 70] width 80 height 29
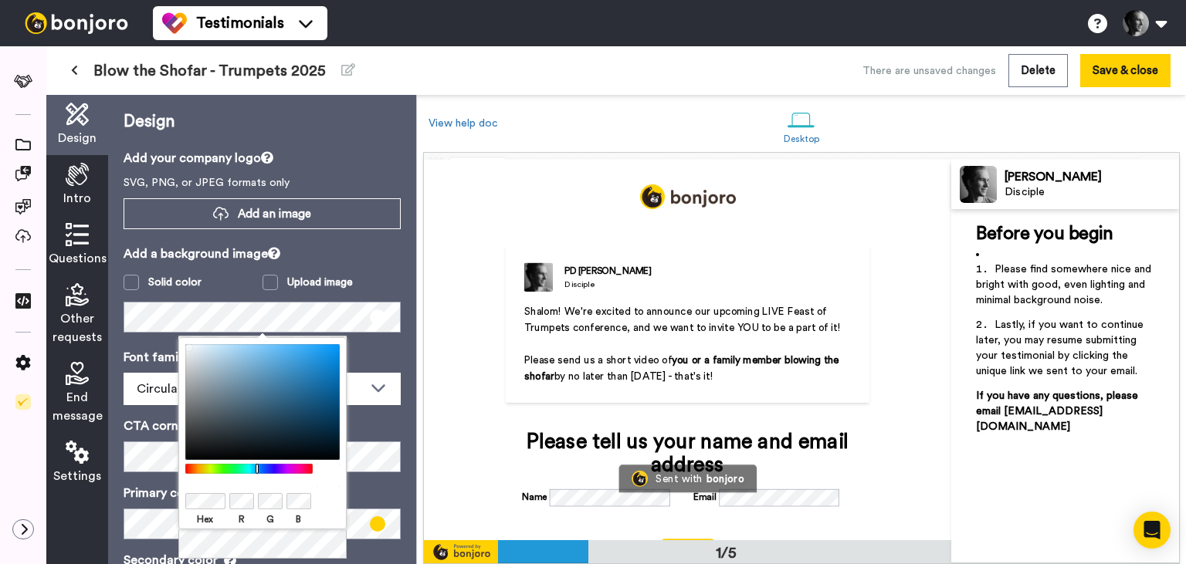
drag, startPoint x: 225, startPoint y: 470, endPoint x: 255, endPoint y: 474, distance: 30.4
click at [255, 474] on div at bounding box center [262, 475] width 154 height 23
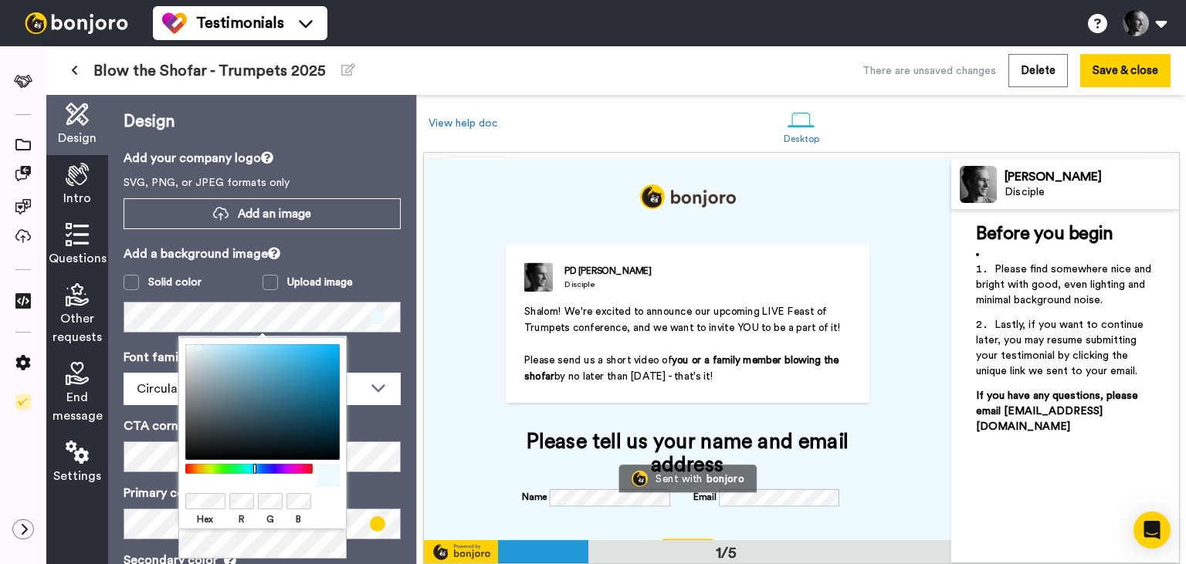
drag, startPoint x: 219, startPoint y: 361, endPoint x: 195, endPoint y: 338, distance: 33.3
click at [195, 338] on div "Hex R G B" at bounding box center [262, 433] width 168 height 192
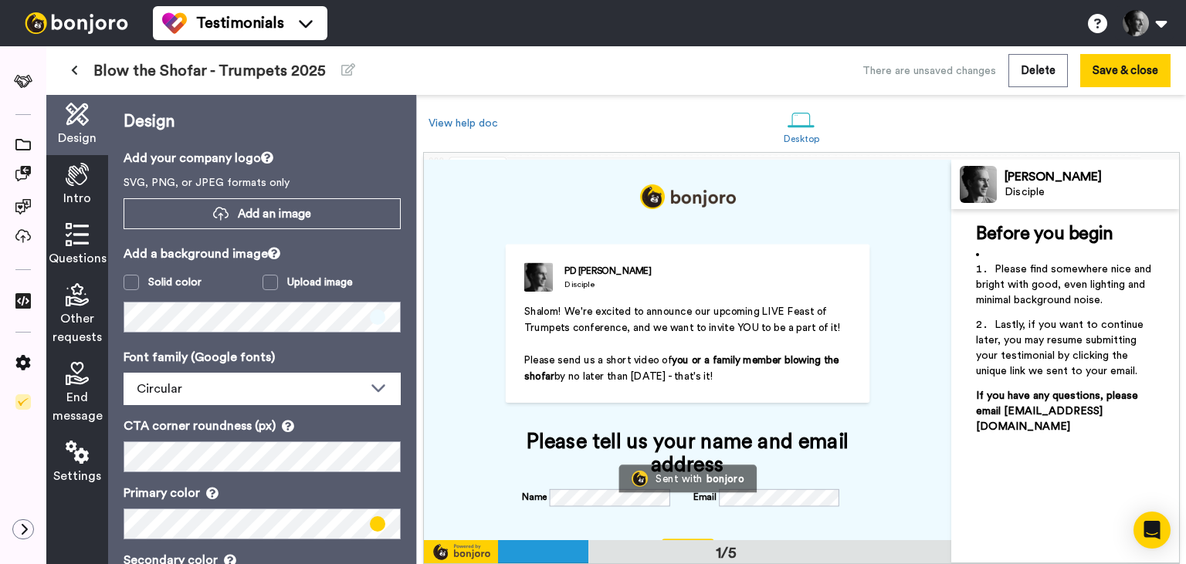
click at [332, 256] on p "Add a background image" at bounding box center [262, 254] width 277 height 19
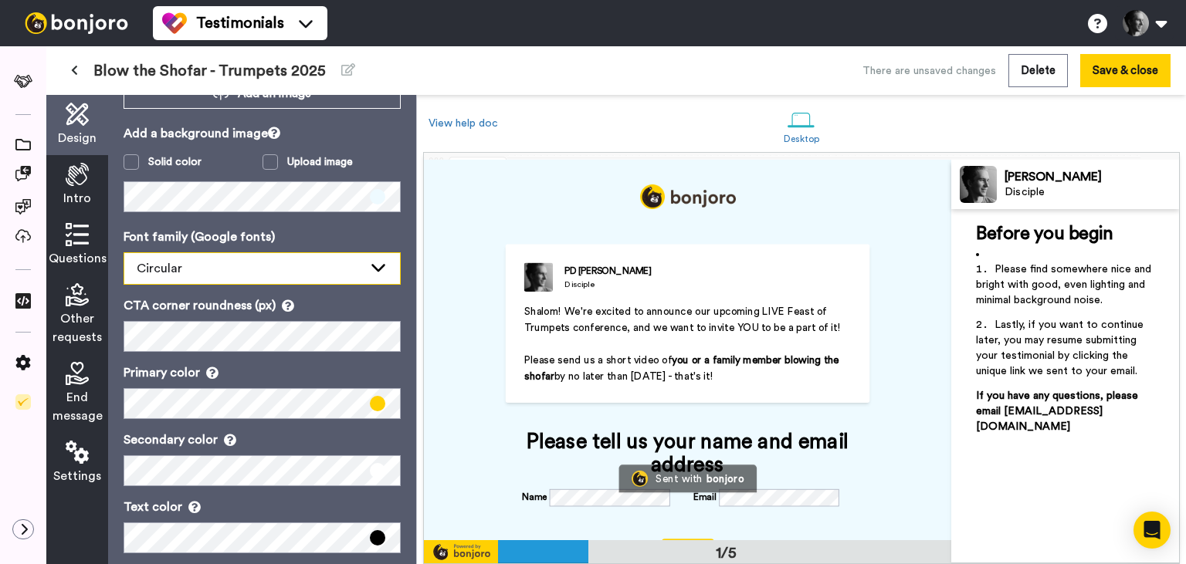
scroll to position [140, 0]
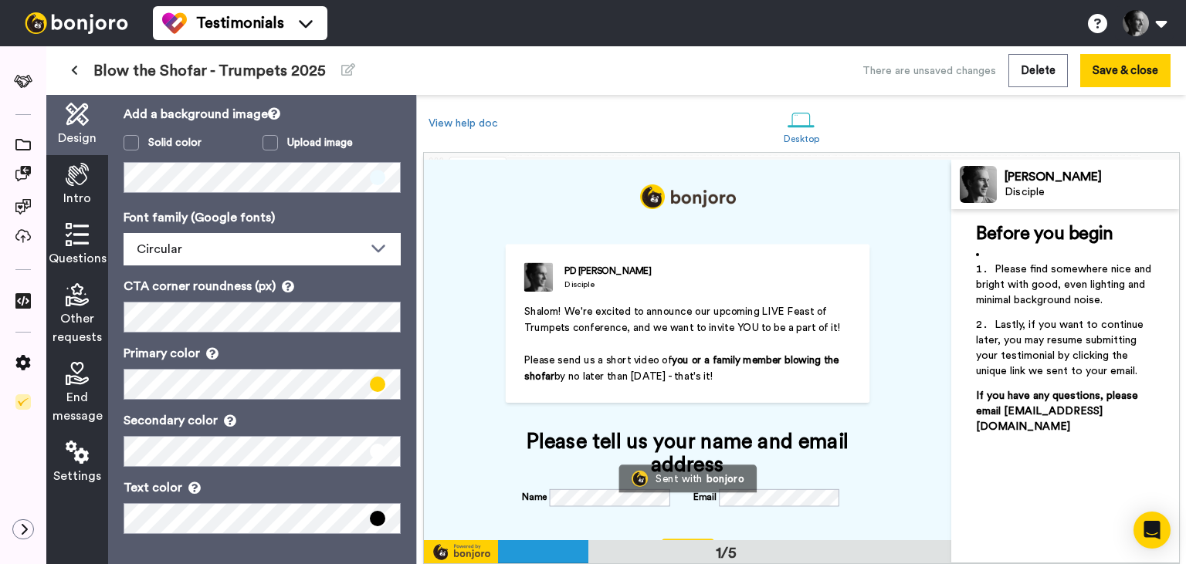
click at [78, 173] on icon at bounding box center [77, 174] width 23 height 23
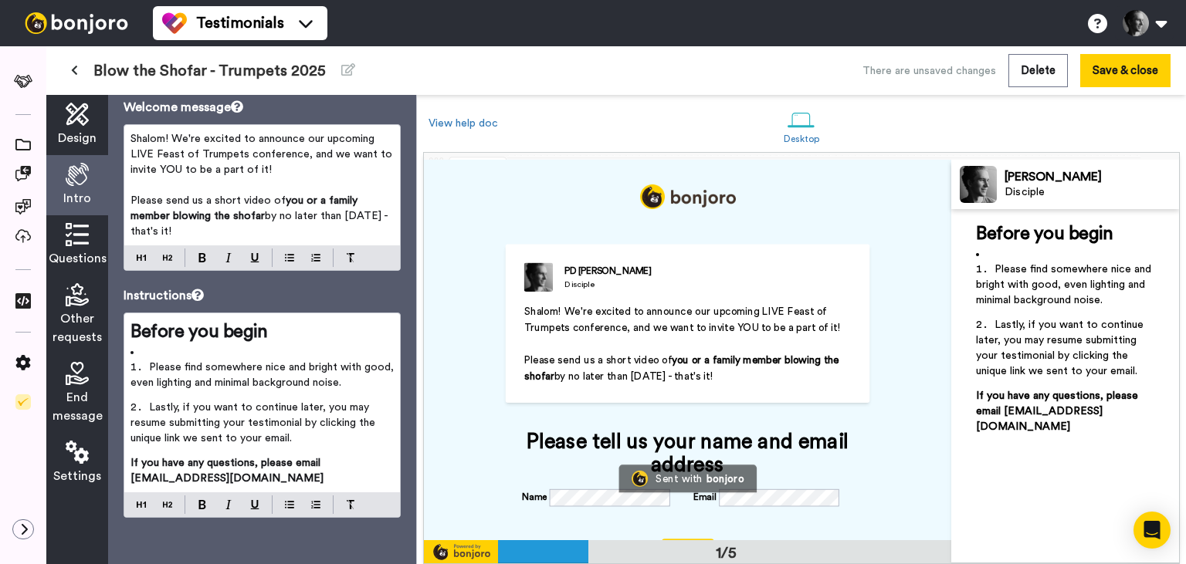
scroll to position [0, 0]
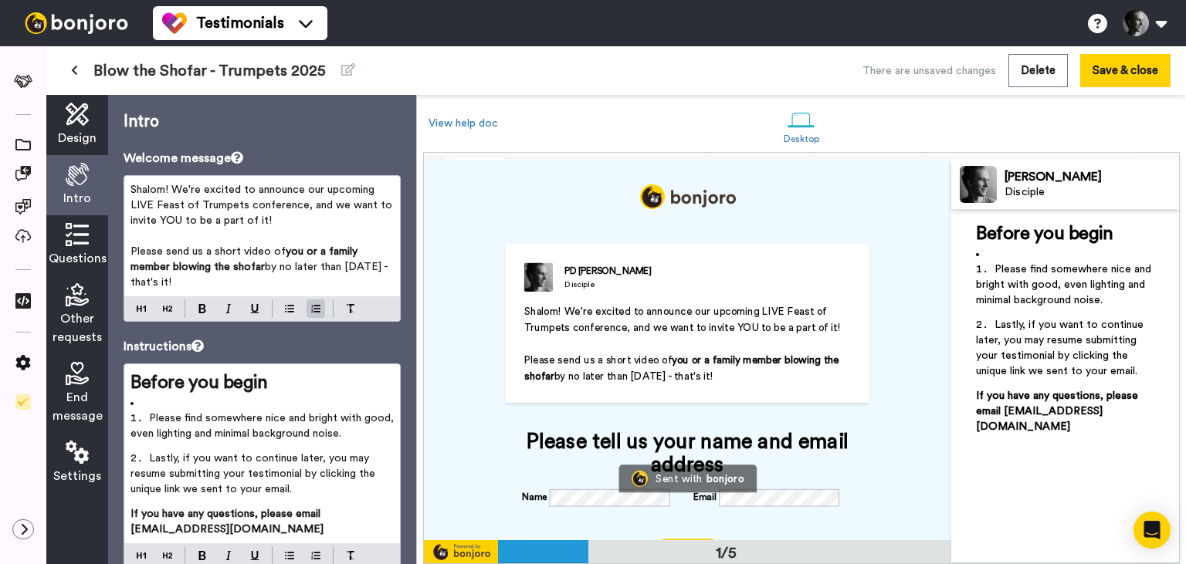
click at [156, 202] on span "Shalom! We're excited to announce our upcoming LIVE Feast of Trumpets conferenc…" at bounding box center [262, 206] width 265 height 42
click at [260, 205] on span "Shalom! We're excited to announce our upcoming Online Feast of Trumpets confere…" at bounding box center [259, 206] width 258 height 42
click at [295, 221] on p "Shalom! We're excited to announce our upcoming Online Feast of Trumpets Confere…" at bounding box center [261, 205] width 263 height 46
drag, startPoint x: 205, startPoint y: 255, endPoint x: 280, endPoint y: 255, distance: 75.7
click at [280, 255] on span "Please send us a short video of" at bounding box center [207, 251] width 155 height 11
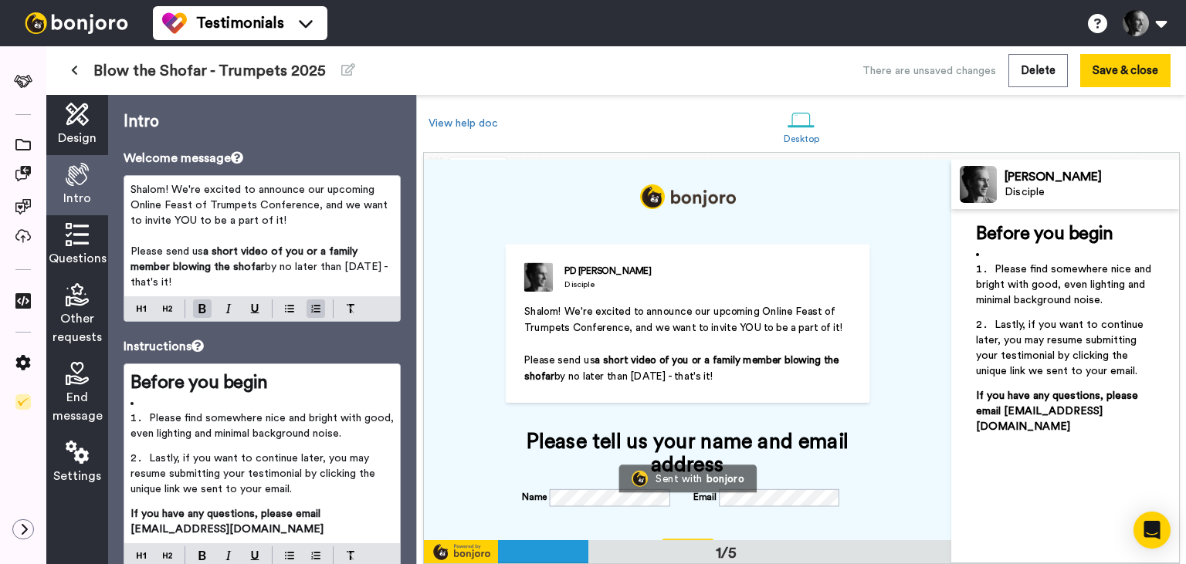
click at [280, 255] on span "a short video of" at bounding box center [243, 251] width 80 height 11
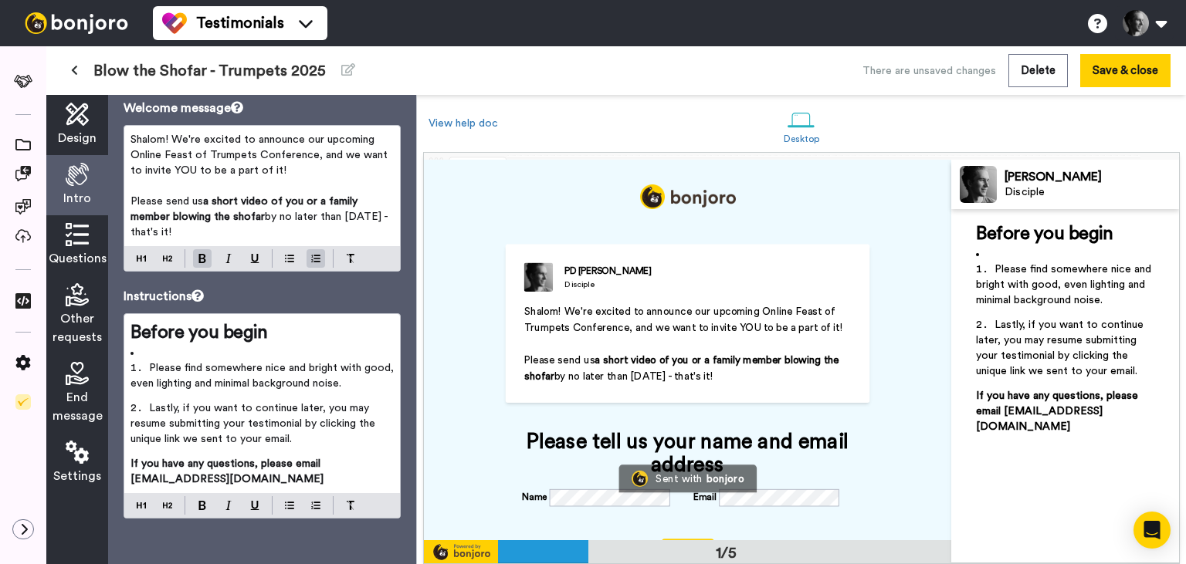
click at [76, 229] on icon at bounding box center [77, 234] width 23 height 23
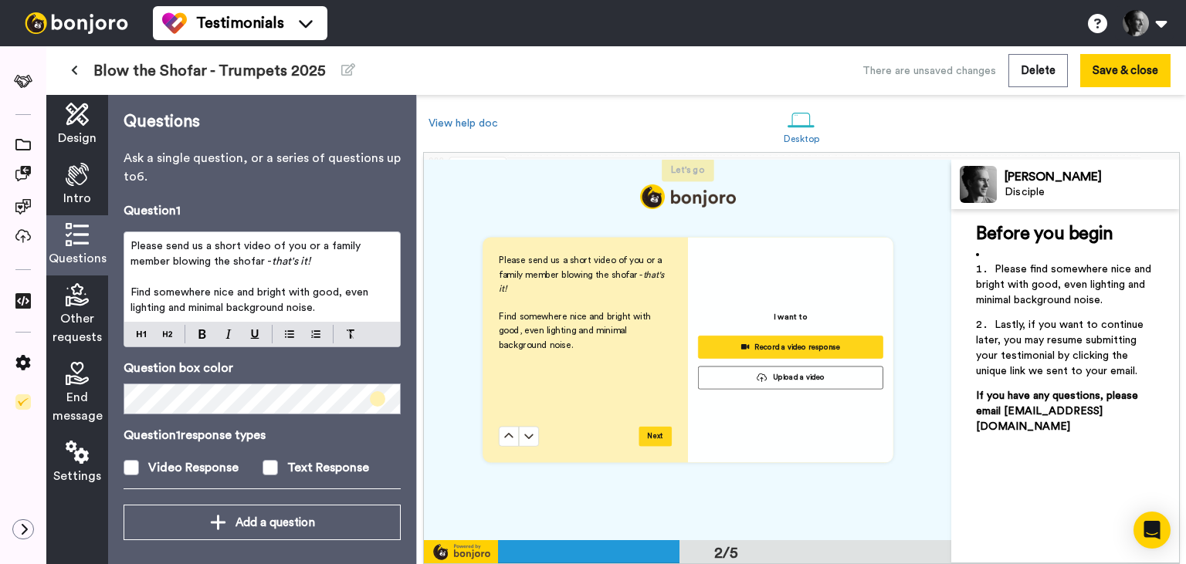
scroll to position [381, 0]
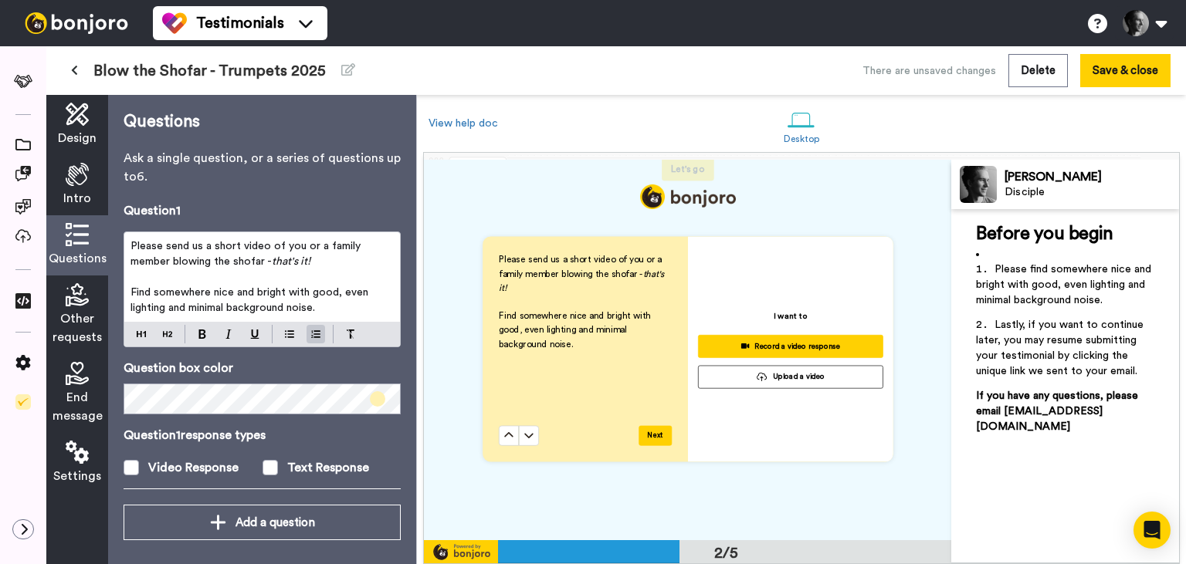
click at [343, 301] on p "Find somewhere nice and bright with good, even lighting and minimal background …" at bounding box center [261, 300] width 263 height 31
click at [128, 245] on div "Please send us a short video of you or a family member blowing the shofar - tha…" at bounding box center [262, 277] width 276 height 90
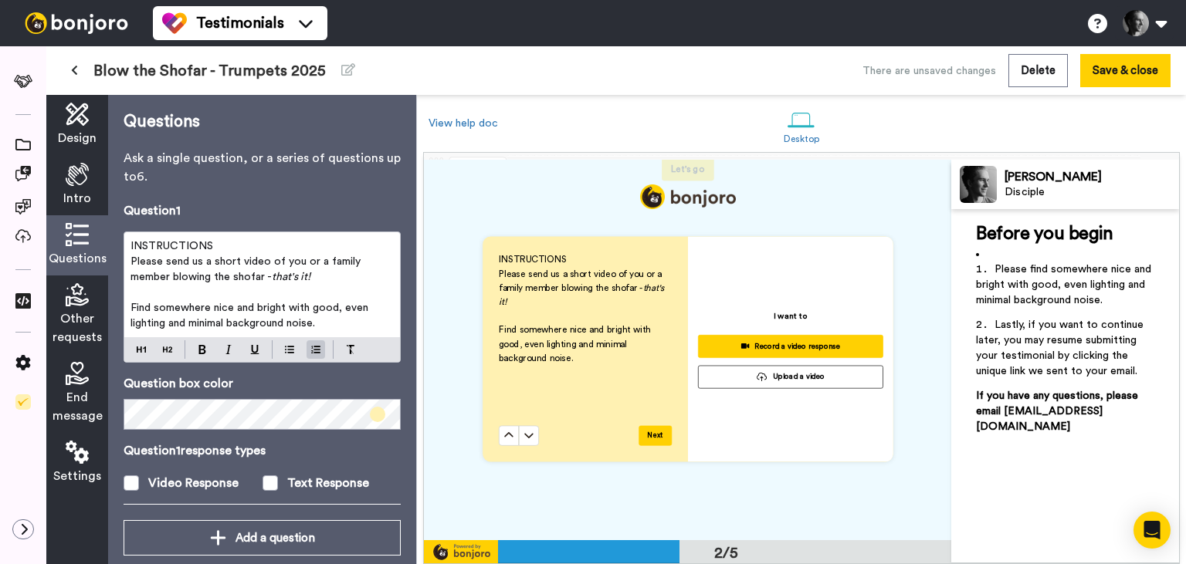
click at [177, 239] on p "INSTRUCTIONS" at bounding box center [261, 246] width 263 height 15
drag, startPoint x: 327, startPoint y: 275, endPoint x: 267, endPoint y: 279, distance: 59.6
click at [267, 279] on p "Please send us a short video of you or a family member blowing the shofar - tha…" at bounding box center [261, 269] width 263 height 31
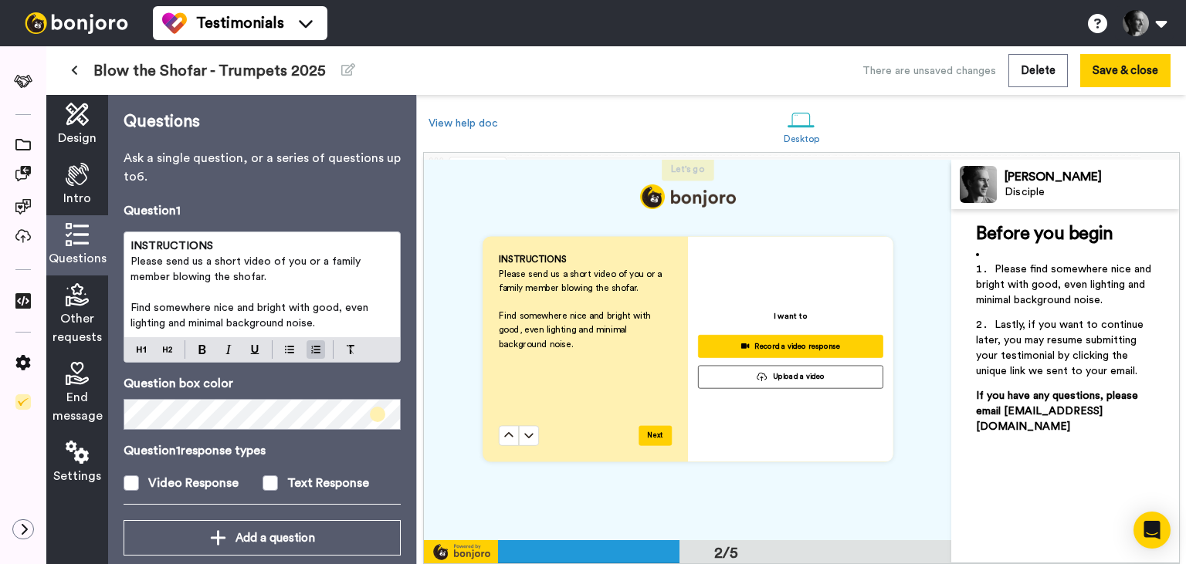
click at [330, 326] on p "Find somewhere nice and bright with good, even lighting and minimal background …" at bounding box center [261, 315] width 263 height 31
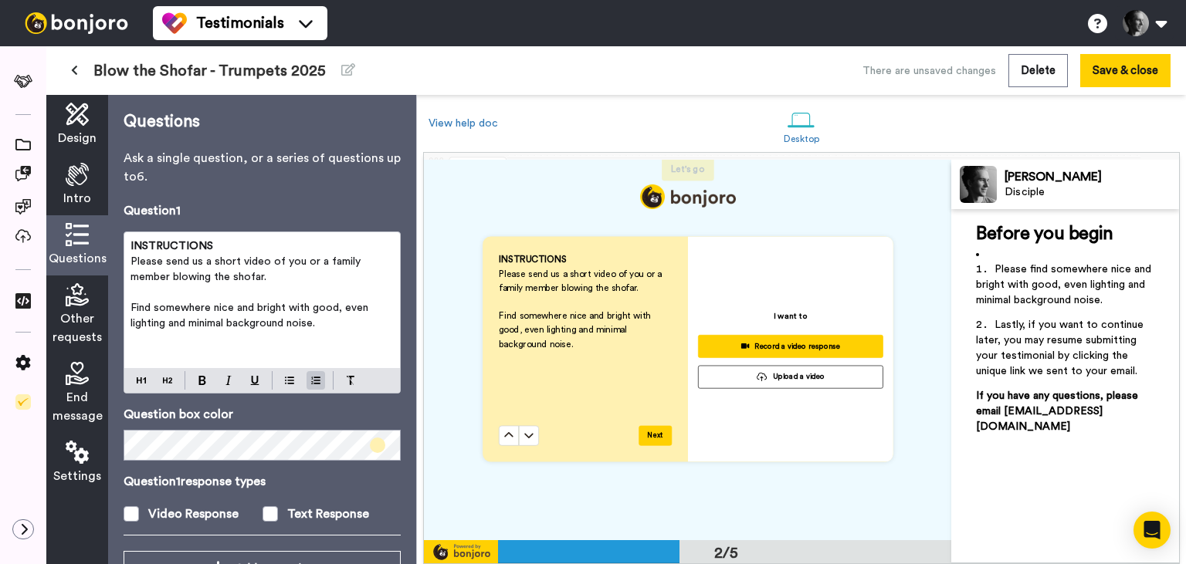
click at [288, 276] on p "Please send us a short video of you or a family member blowing the shofar." at bounding box center [261, 269] width 263 height 31
drag, startPoint x: 327, startPoint y: 277, endPoint x: 270, endPoint y: 274, distance: 57.2
click at [270, 274] on p "Please send us a short video of you or a family member blowing the shofar - tha…" at bounding box center [261, 269] width 263 height 31
click at [272, 274] on span "that's it!" at bounding box center [292, 277] width 41 height 11
drag, startPoint x: 270, startPoint y: 274, endPoint x: 326, endPoint y: 276, distance: 55.6
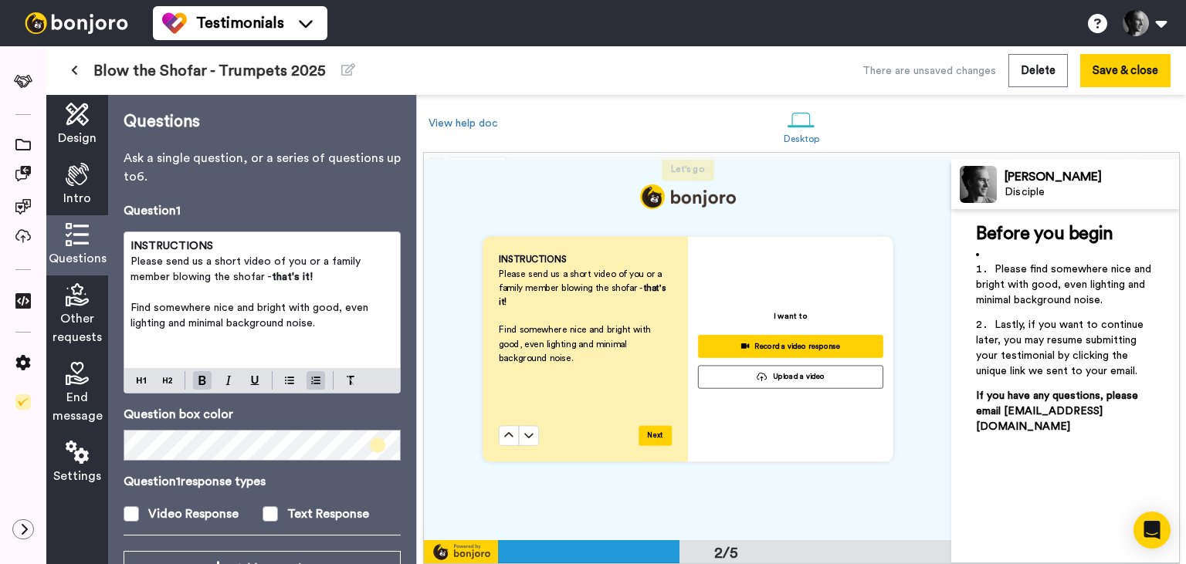
click at [326, 276] on p "Please send us a short video of you or a family member blowing the shofar - tha…" at bounding box center [261, 269] width 263 height 31
click at [230, 379] on img at bounding box center [228, 380] width 6 height 9
click at [319, 284] on p "Please send us a short video of you or a family member blowing the shofar - tha…" at bounding box center [261, 269] width 263 height 31
click at [315, 324] on span "Find somewhere nice and bright with good, even lighting and minimal background …" at bounding box center [250, 316] width 241 height 26
click at [297, 351] on p "﻿" at bounding box center [261, 354] width 263 height 15
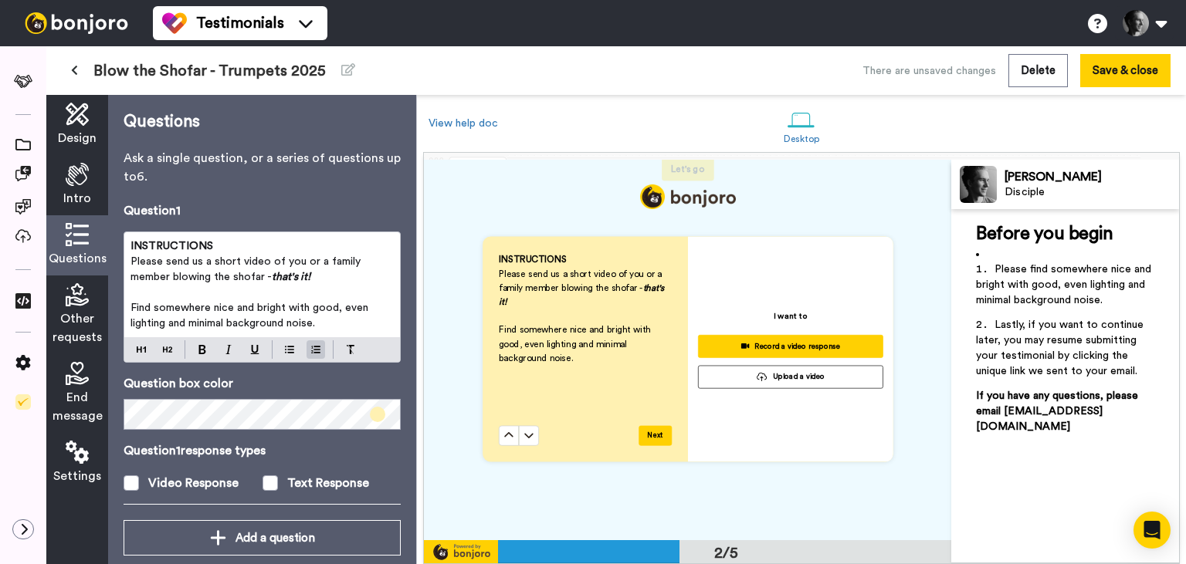
scroll to position [22, 0]
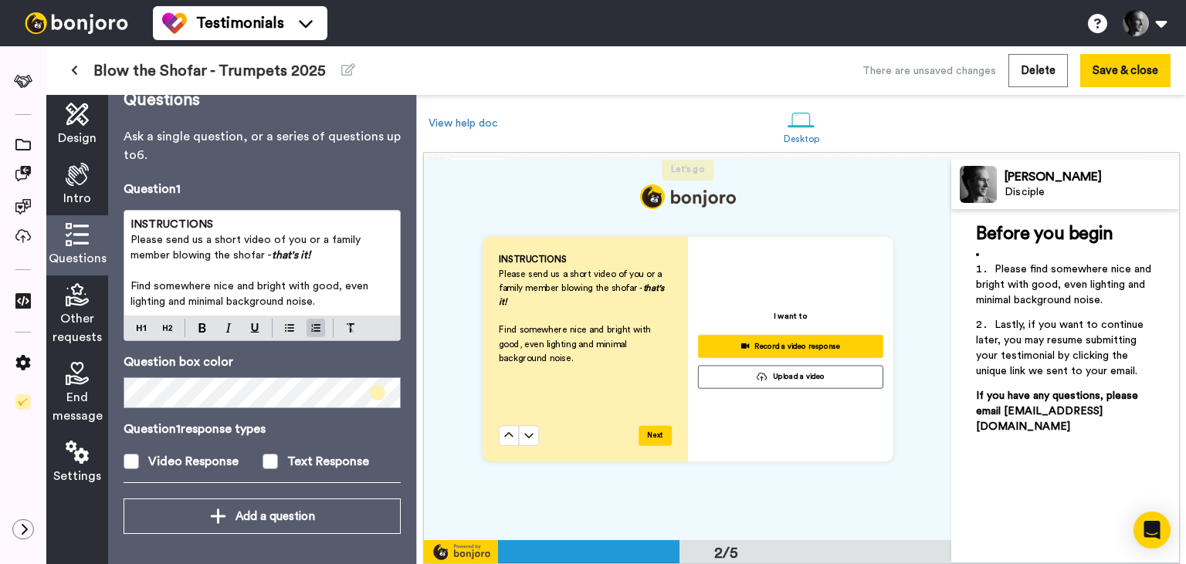
click at [91, 314] on span "Other requests" at bounding box center [77, 328] width 49 height 37
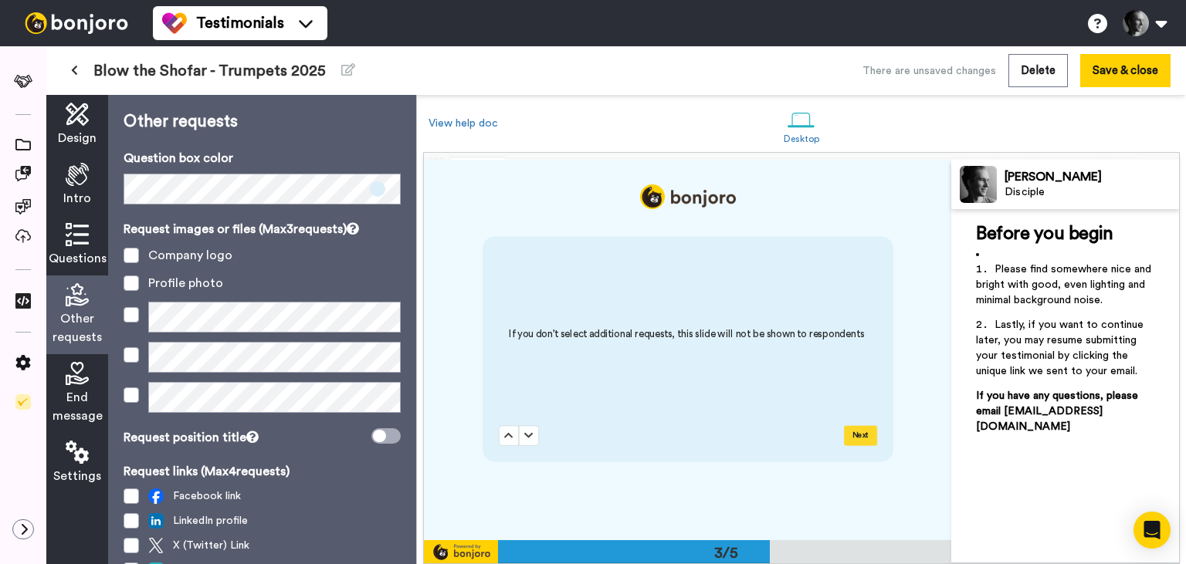
scroll to position [763, 0]
click at [69, 383] on icon at bounding box center [77, 373] width 23 height 23
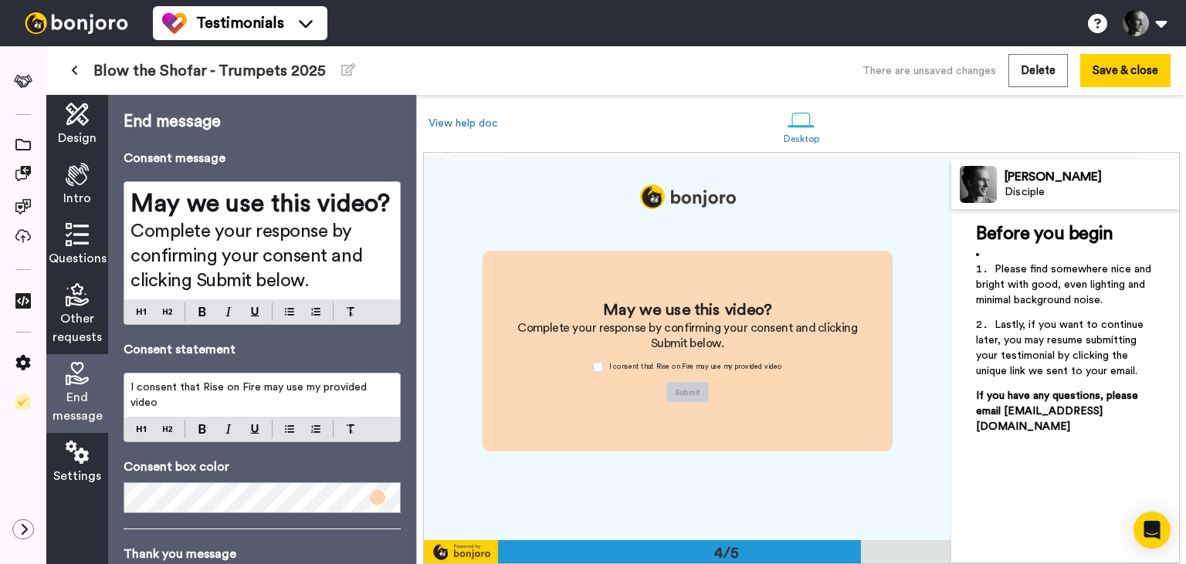
scroll to position [1143, 0]
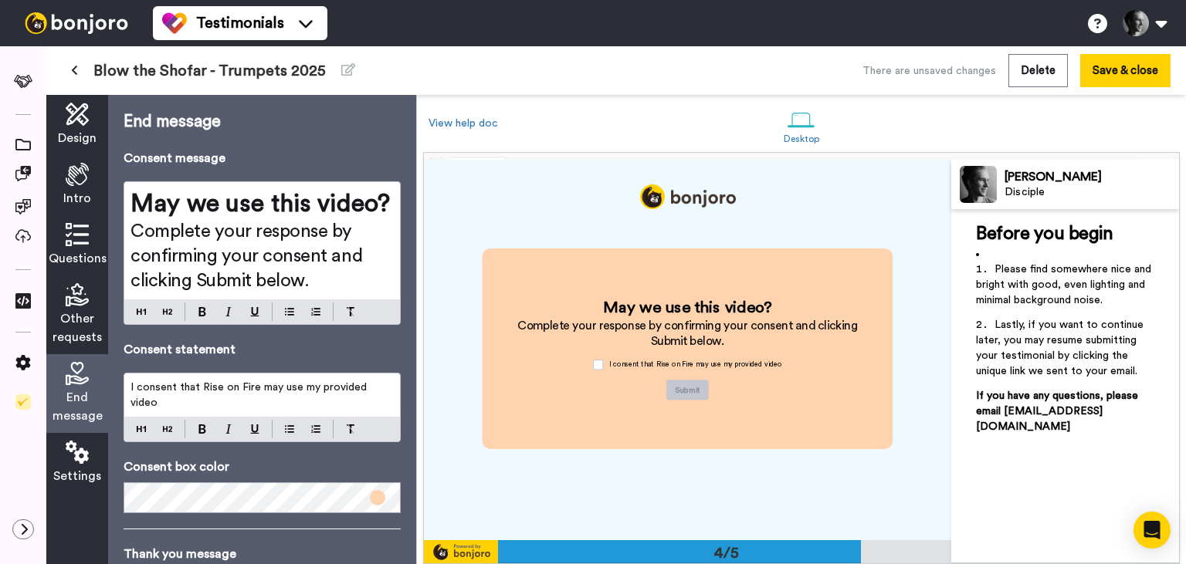
click at [71, 447] on icon at bounding box center [77, 452] width 23 height 23
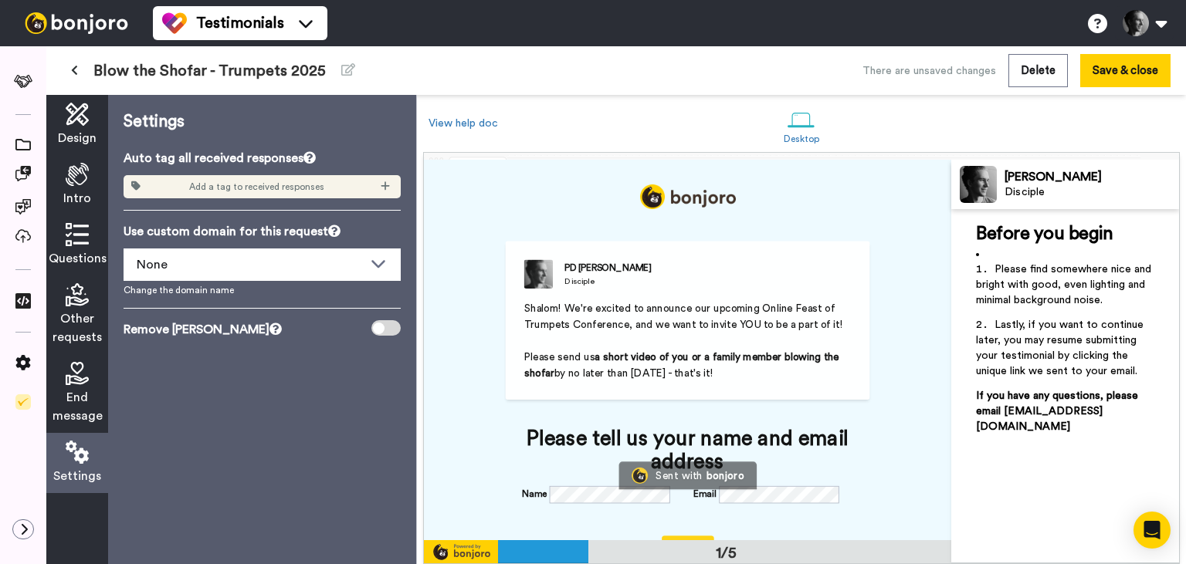
scroll to position [0, 0]
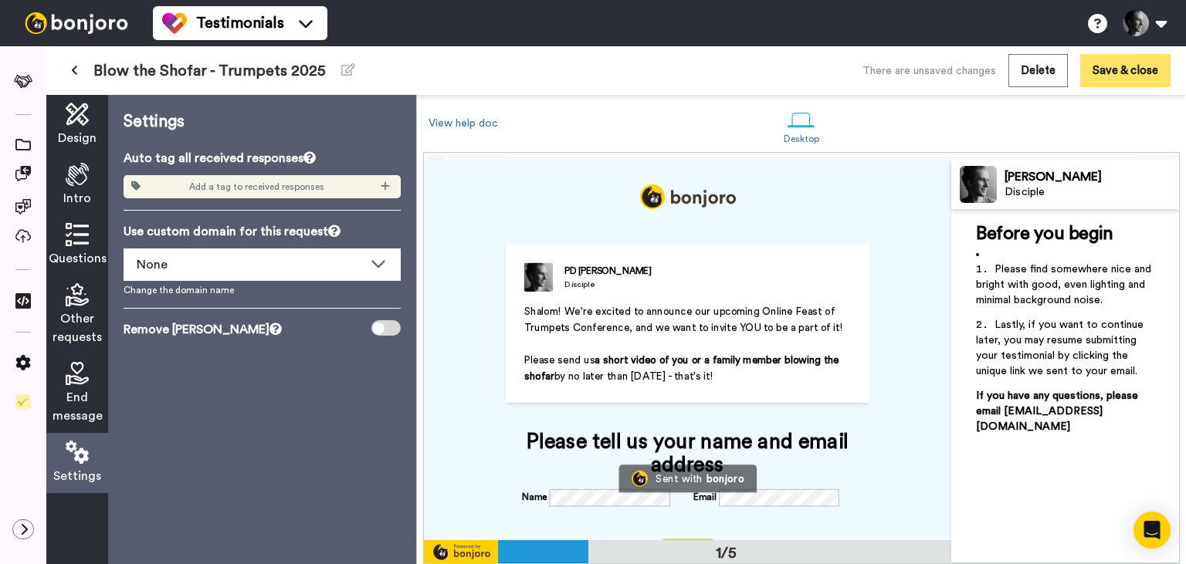
click at [1137, 71] on button "Save & close" at bounding box center [1125, 70] width 90 height 33
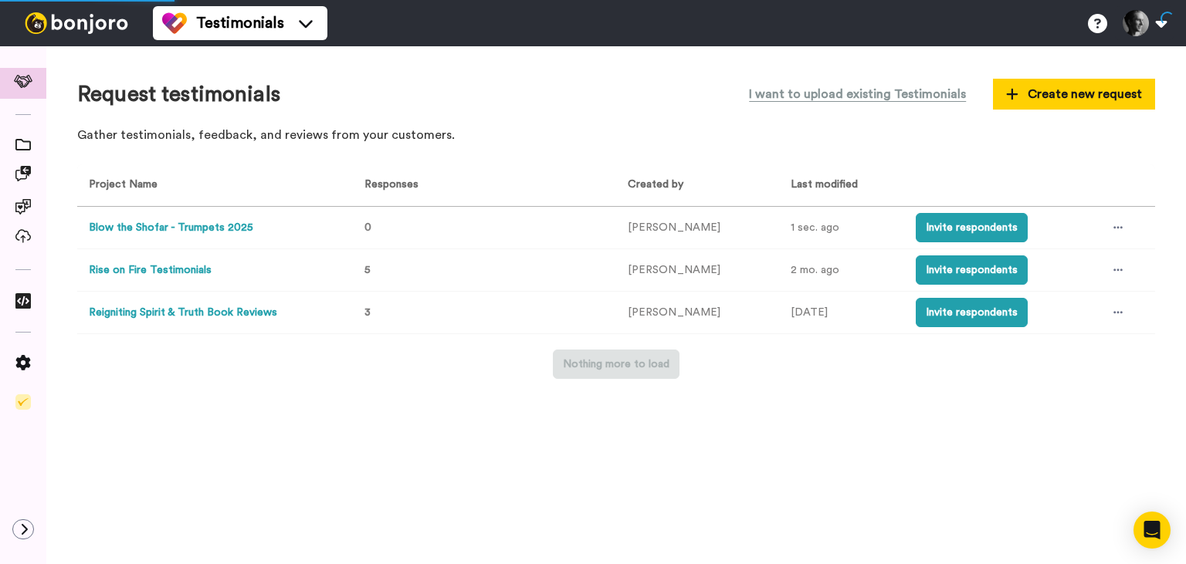
click at [196, 224] on button "Blow the Shofar - Trumpets 2025" at bounding box center [171, 228] width 164 height 16
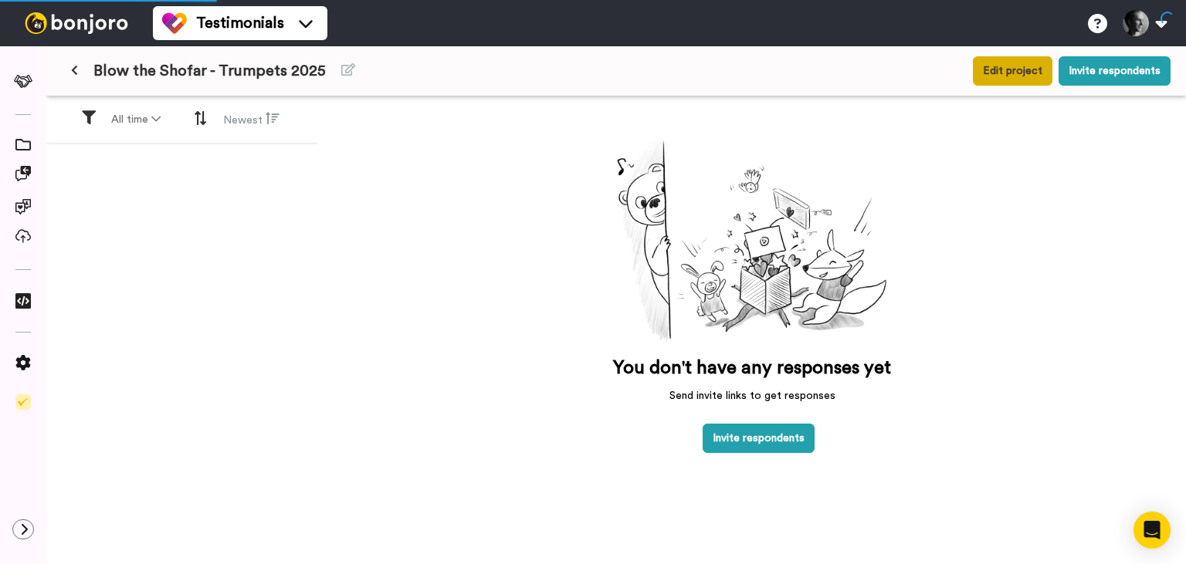
click at [1011, 63] on button "Edit project" at bounding box center [1013, 70] width 80 height 29
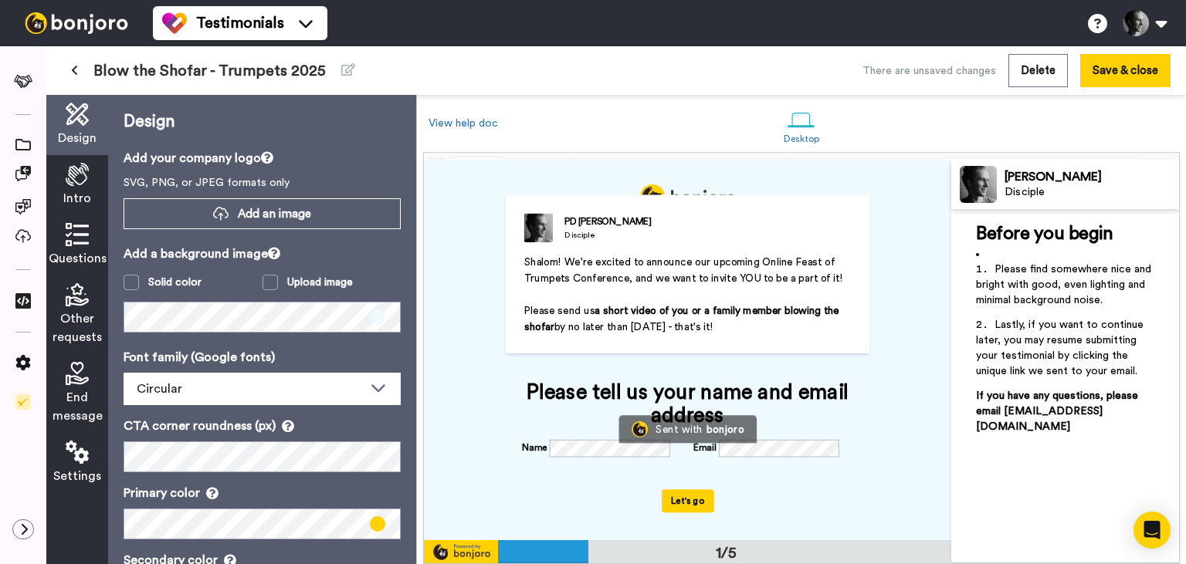
scroll to position [51, 0]
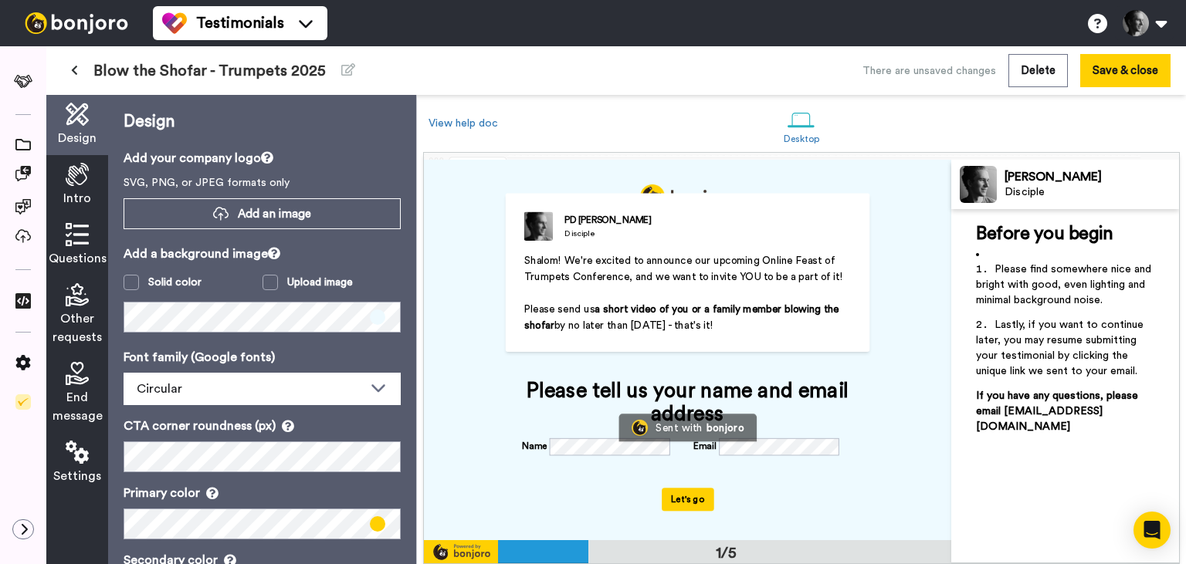
click at [65, 186] on div "Intro" at bounding box center [77, 185] width 62 height 60
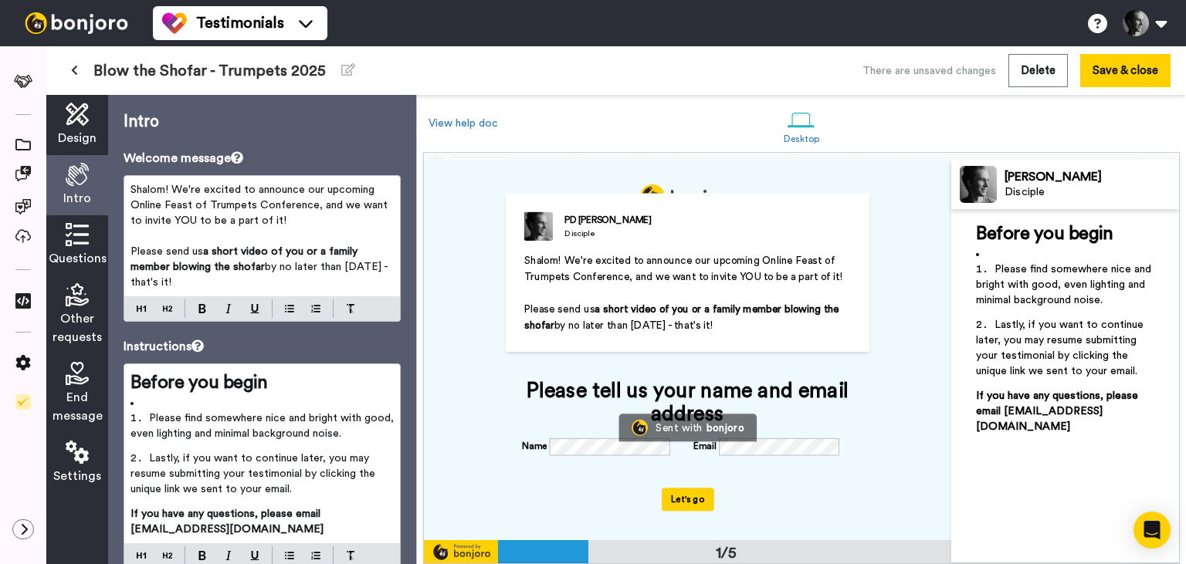
click at [69, 239] on icon at bounding box center [77, 234] width 23 height 23
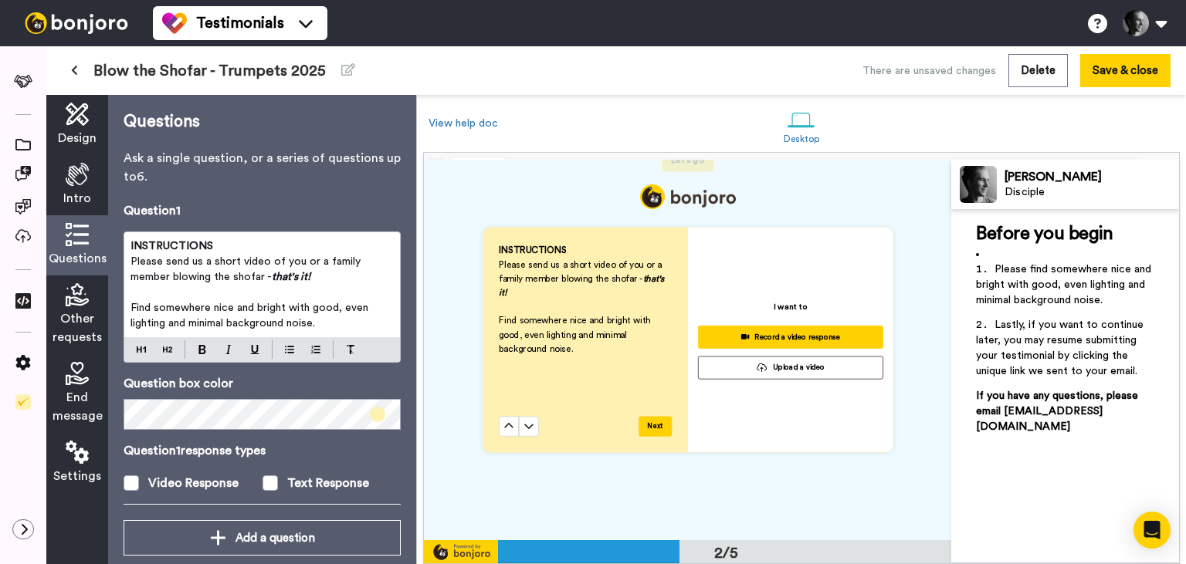
scroll to position [22, 0]
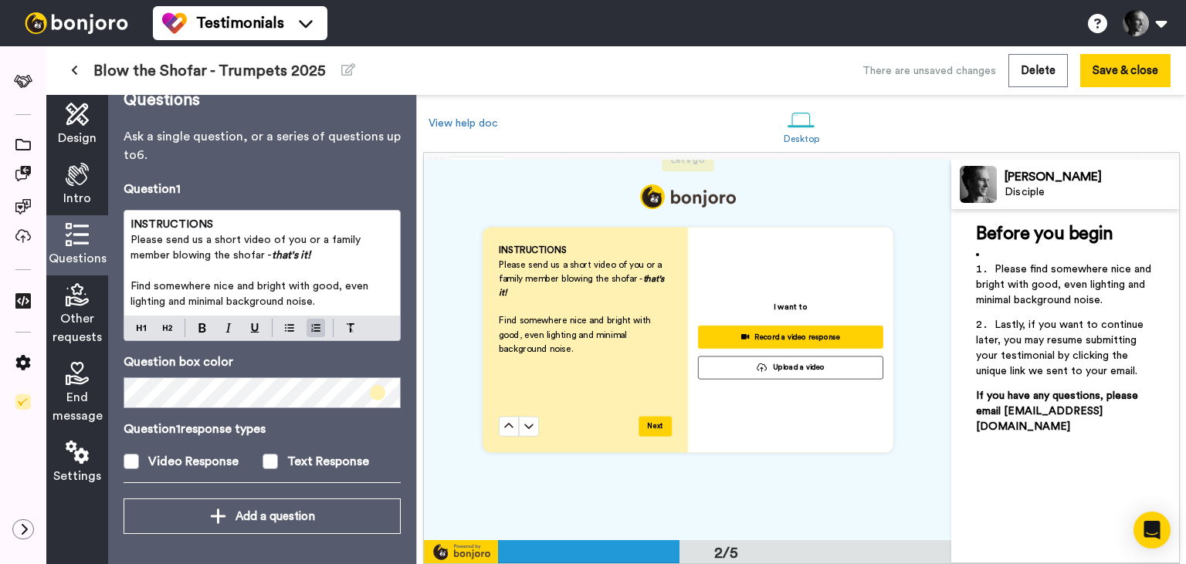
click at [360, 286] on span "Find somewhere nice and bright with good, even lighting and minimal background …" at bounding box center [250, 294] width 241 height 26
click at [191, 300] on span "Find somewhere nice and bright with good lighting and minimal background noise." at bounding box center [254, 294] width 249 height 26
click at [164, 302] on span "Find somewhere nice and bright with good lighting and minimal background noise." at bounding box center [254, 294] width 249 height 26
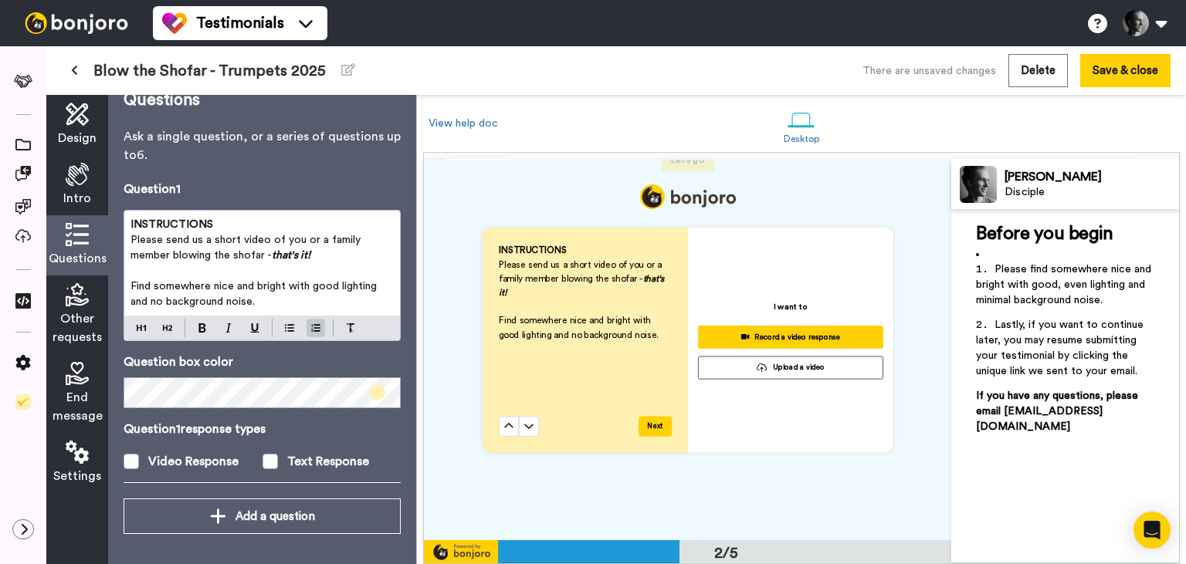
click at [259, 300] on p "Find somewhere nice and bright with good lighting and no background noise." at bounding box center [261, 294] width 263 height 31
click at [165, 301] on span "Find somewhere nice and bright with good lighting and no background noise." at bounding box center [254, 294] width 249 height 26
click at [296, 307] on p "Find somewhere nice and bright with good lighting and minimal background noise." at bounding box center [261, 294] width 263 height 31
click at [76, 318] on span "Other requests" at bounding box center [77, 328] width 49 height 37
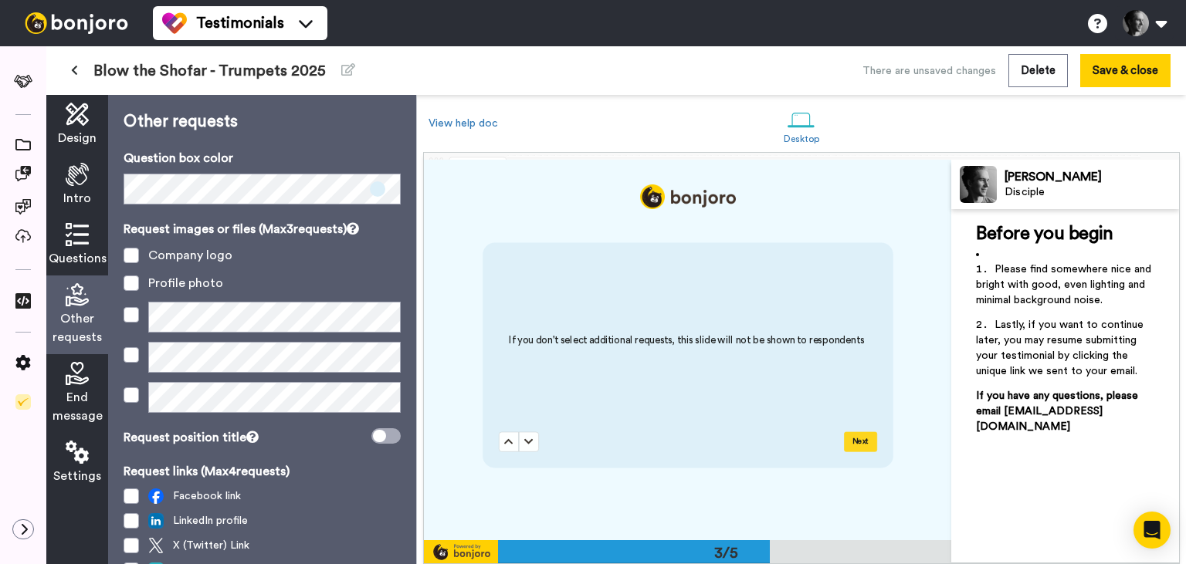
scroll to position [763, 0]
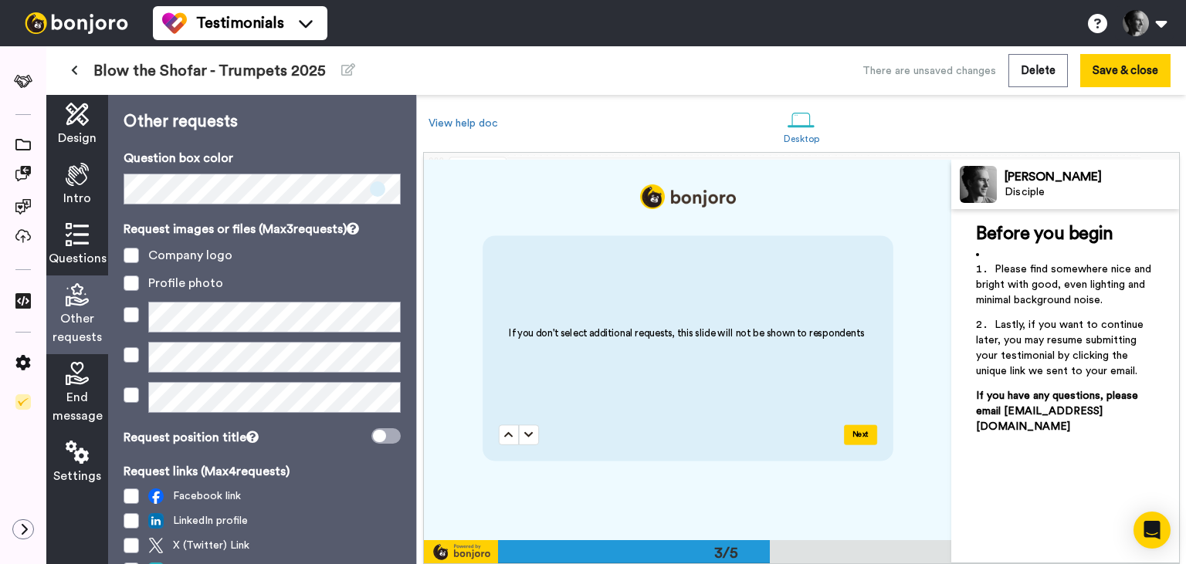
click at [77, 372] on icon at bounding box center [77, 373] width 23 height 23
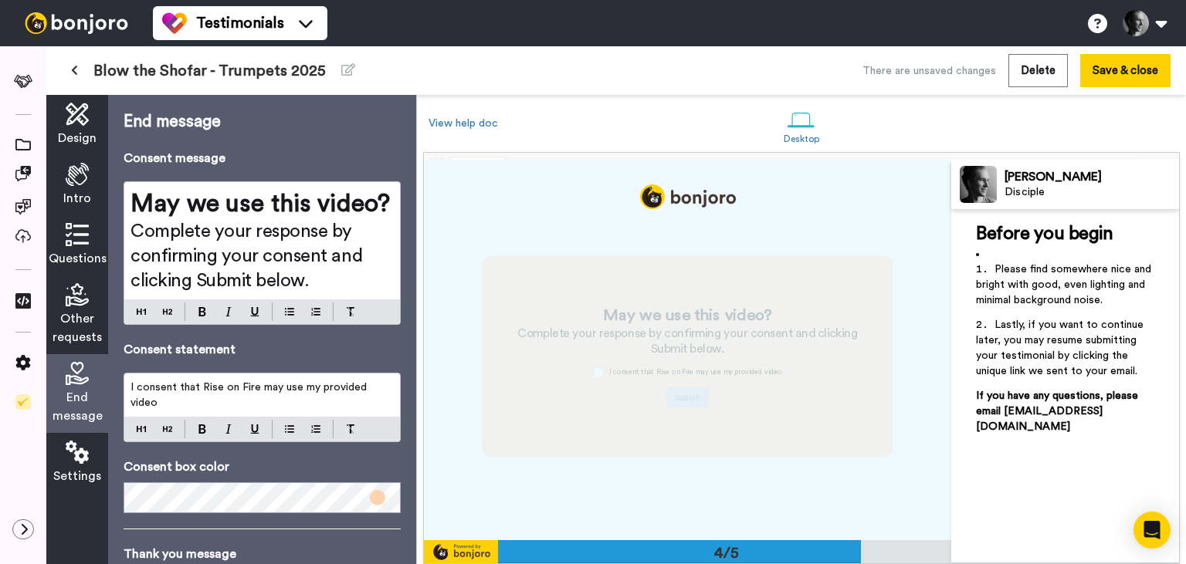
scroll to position [1143, 0]
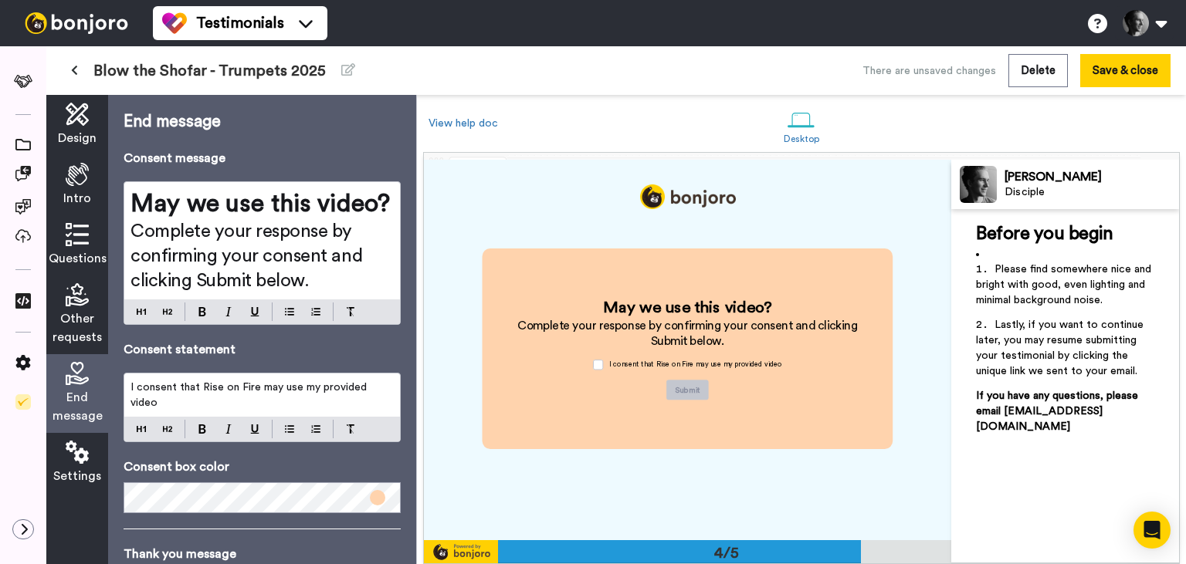
click at [76, 320] on span "Other requests" at bounding box center [77, 328] width 49 height 37
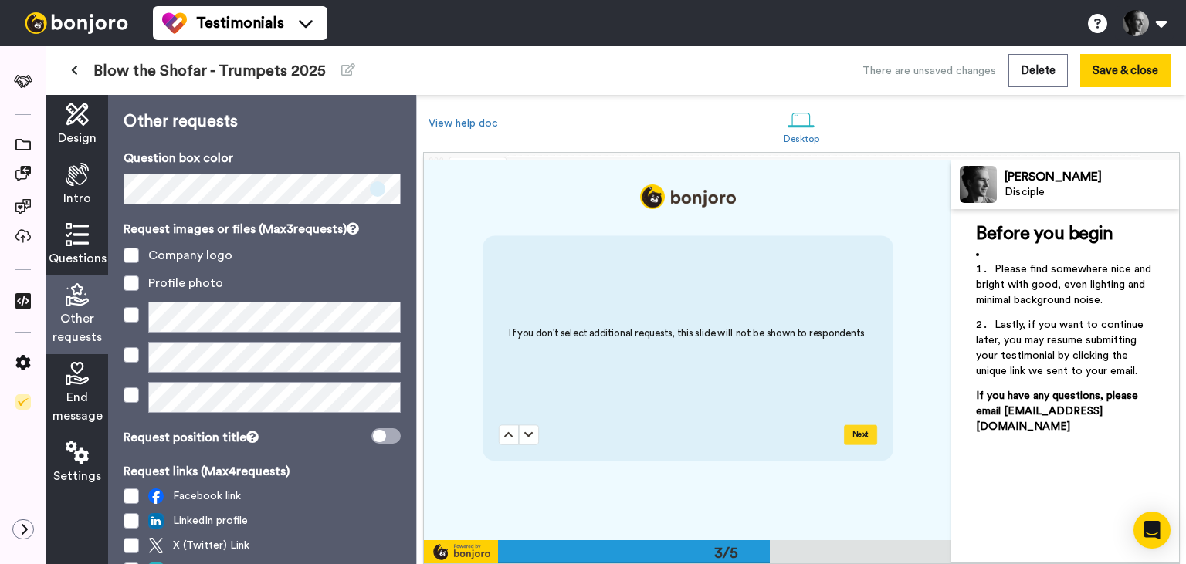
scroll to position [763, 0]
click at [1130, 67] on button "Save & close" at bounding box center [1125, 70] width 90 height 33
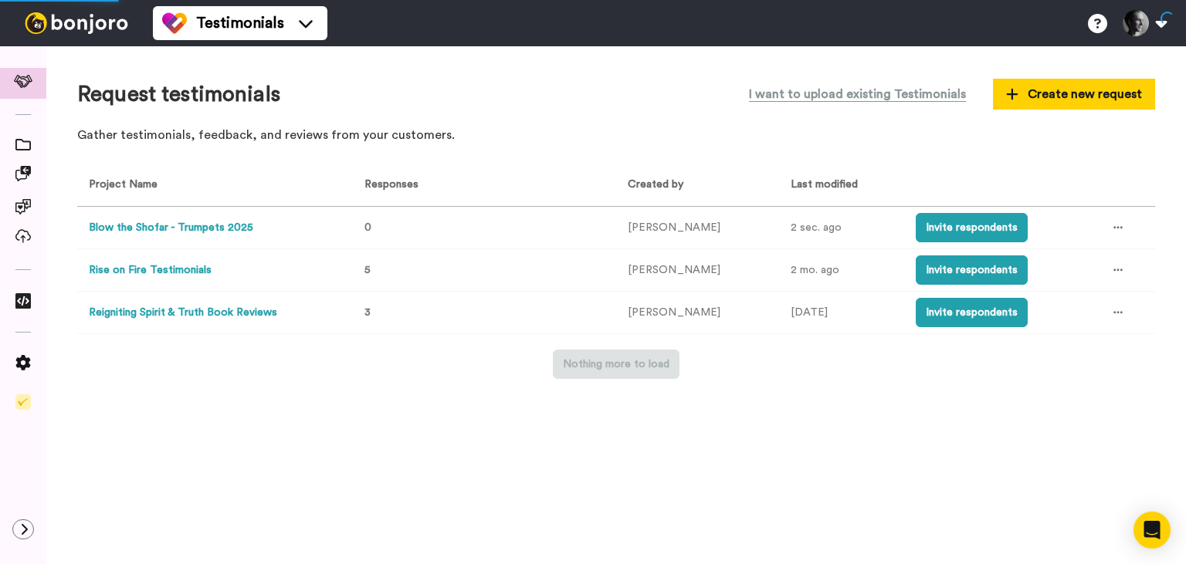
click at [210, 229] on button "Blow the Shofar - Trumpets 2025" at bounding box center [171, 228] width 164 height 16
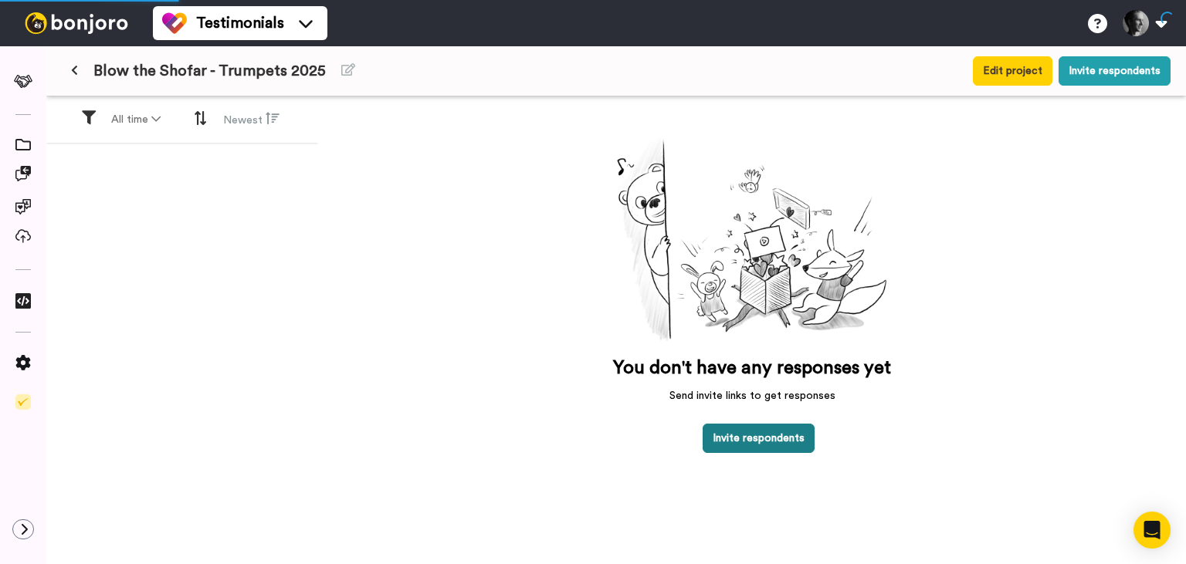
click at [768, 434] on button "Invite respondents" at bounding box center [759, 438] width 112 height 29
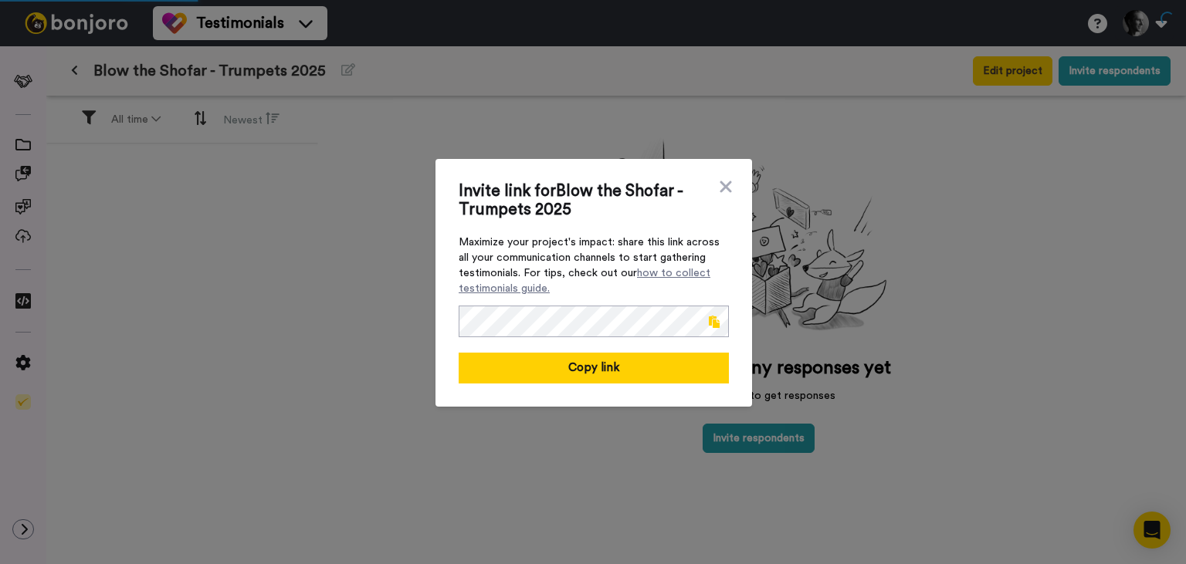
click at [711, 323] on span at bounding box center [714, 322] width 11 height 12
click at [727, 190] on icon at bounding box center [725, 187] width 15 height 19
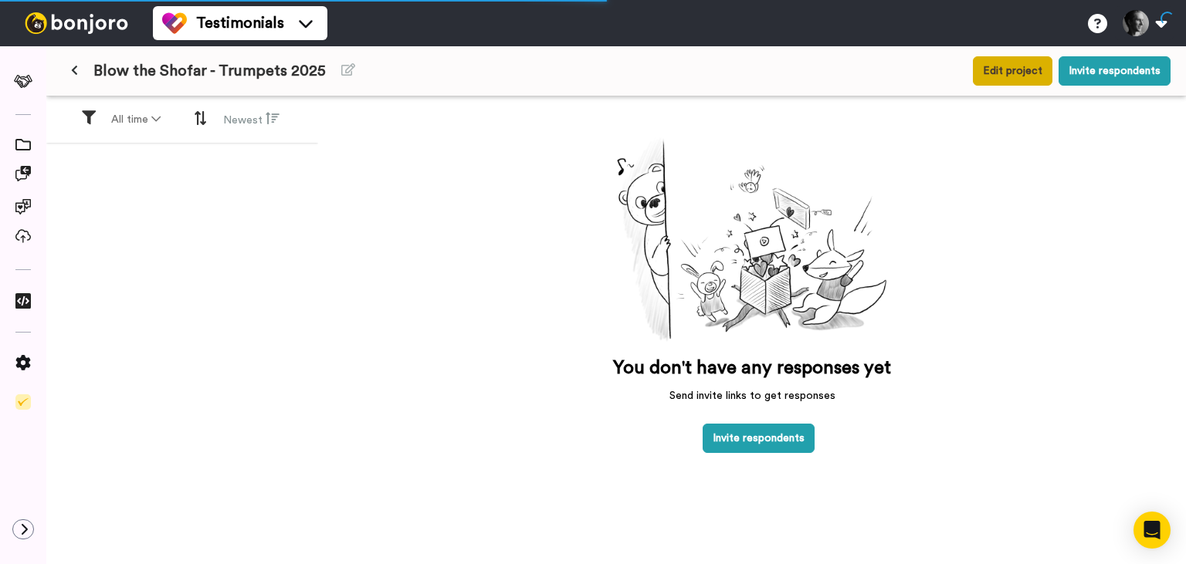
click at [1022, 69] on button "Edit project" at bounding box center [1013, 70] width 80 height 29
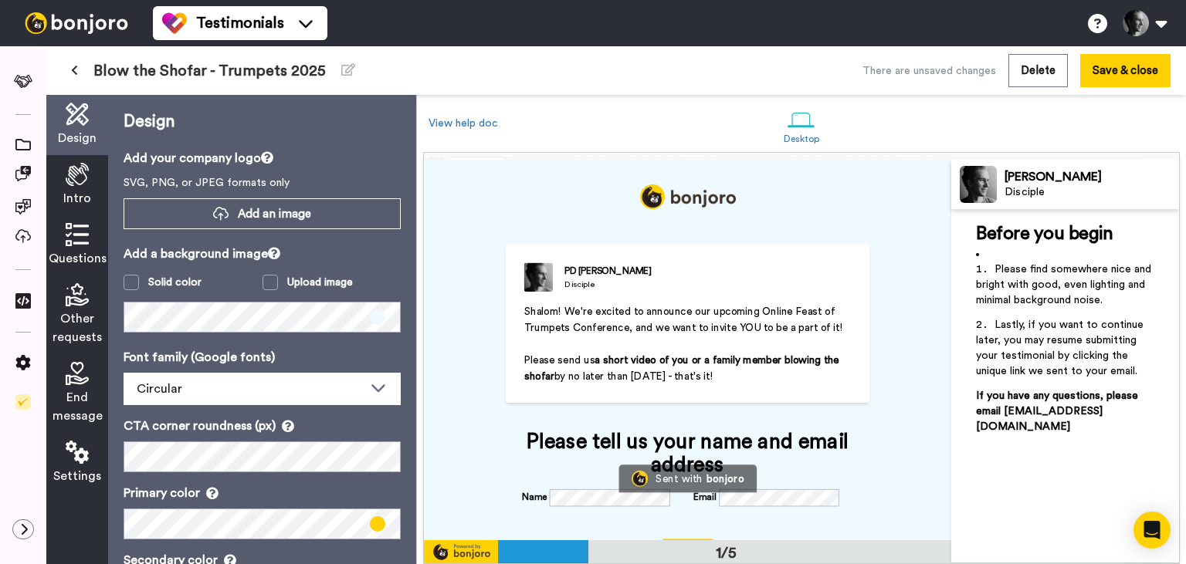
click at [83, 233] on icon at bounding box center [77, 234] width 23 height 23
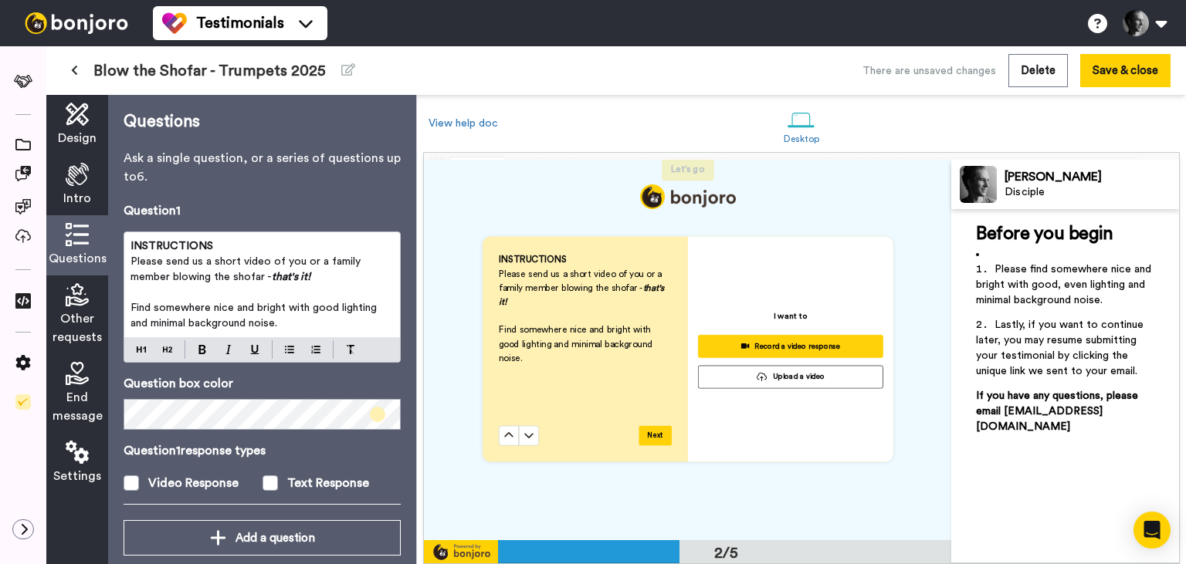
scroll to position [381, 0]
click at [320, 326] on p "Find somewhere nice and bright with good lighting and minimal background noise." at bounding box center [261, 315] width 263 height 31
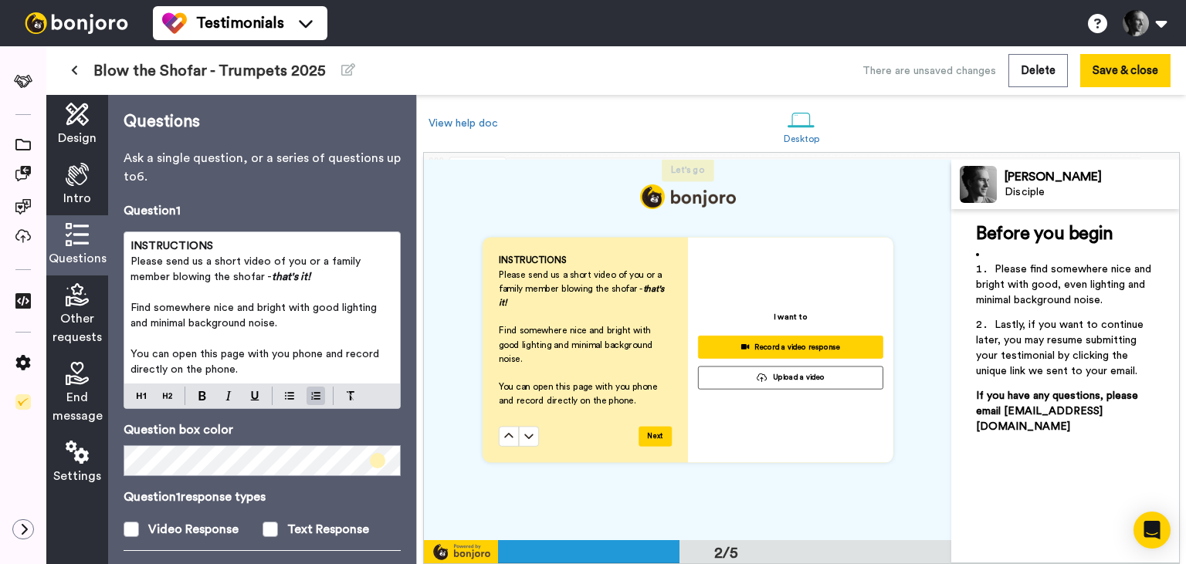
click at [284, 355] on span "You can open this page with you phone and record directly on the phone." at bounding box center [256, 362] width 252 height 26
click at [253, 372] on p "You can open this page with your phone and record directly on the phone." at bounding box center [261, 362] width 263 height 31
drag, startPoint x: 253, startPoint y: 372, endPoint x: 134, endPoint y: 359, distance: 120.4
click at [134, 359] on p "You can open this page with your phone and record directly on the phone." at bounding box center [261, 362] width 263 height 31
click at [134, 359] on span "You can open this page with your phone and record directly on the phone." at bounding box center [258, 362] width 256 height 26
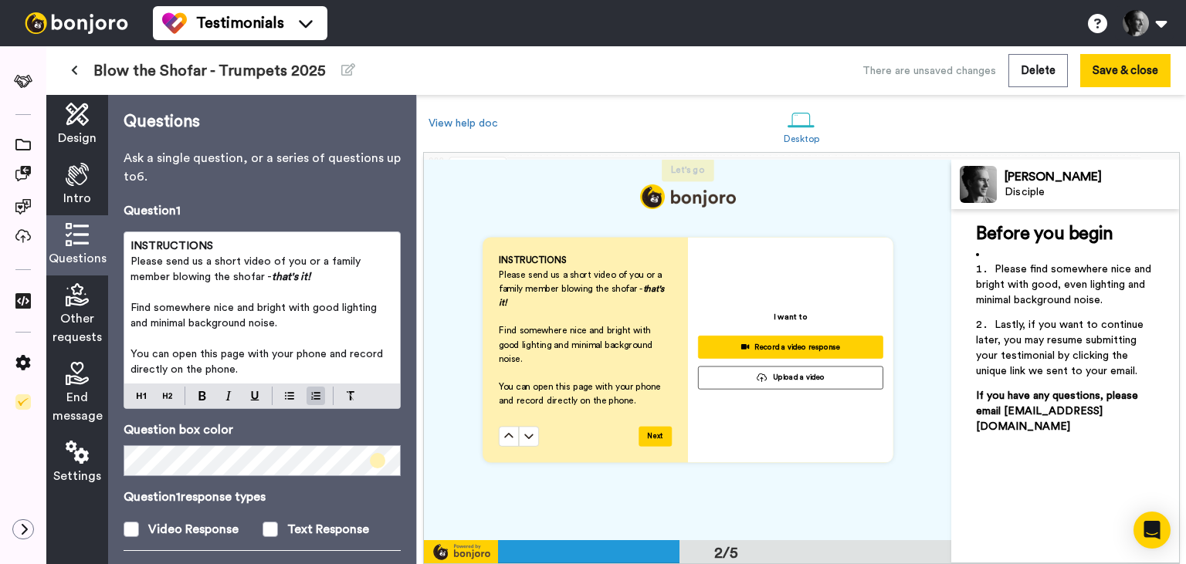
click at [252, 372] on p "You can open this page with your phone and record directly on the phone." at bounding box center [261, 362] width 263 height 31
click at [252, 367] on p "You can open this page with your phone and record directly on the phone." at bounding box center [261, 362] width 263 height 31
drag, startPoint x: 252, startPoint y: 367, endPoint x: 134, endPoint y: 360, distance: 117.6
click at [134, 360] on p "You can open this page with your phone and record directly on the phone." at bounding box center [261, 362] width 263 height 31
click at [134, 360] on span "You can open this page with your phone and record directly on the phone." at bounding box center [258, 362] width 256 height 26
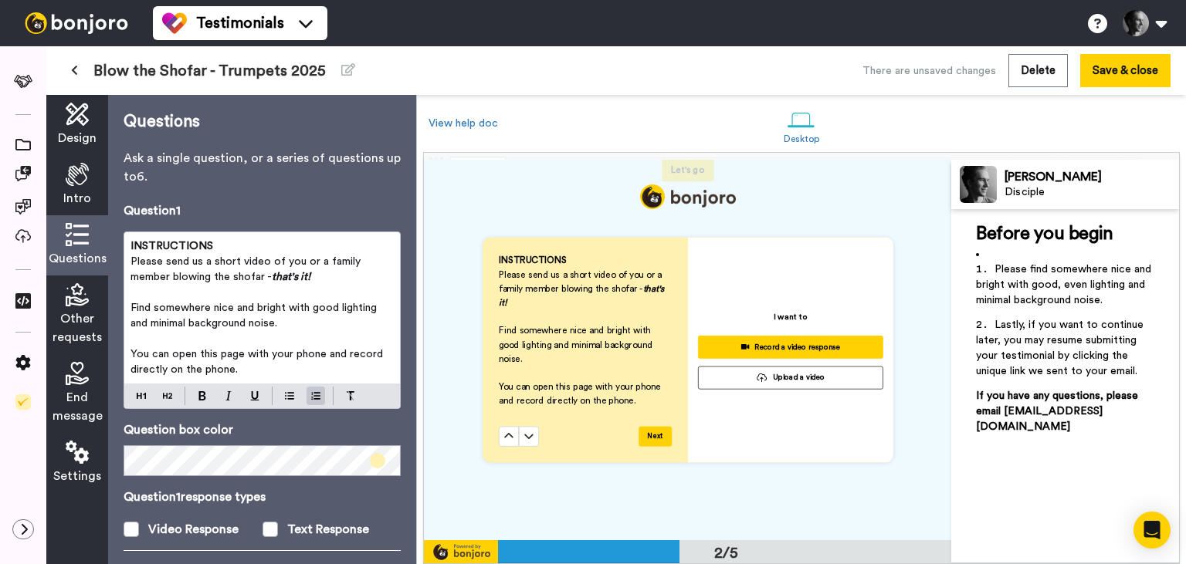
click at [129, 262] on div "INSTRUCTIONS Please send us a short video of you or a family member blowing the…" at bounding box center [262, 307] width 276 height 151
click at [130, 309] on div "INSTRUCTIONS 1. Please send us a short video of you or a family member blowing …" at bounding box center [262, 307] width 276 height 151
click at [130, 353] on span "You can open this page with your phone and record directly on the phone." at bounding box center [258, 362] width 256 height 26
click at [262, 367] on p "3. You can open this page with your phone and record directly on the phone." at bounding box center [261, 362] width 263 height 31
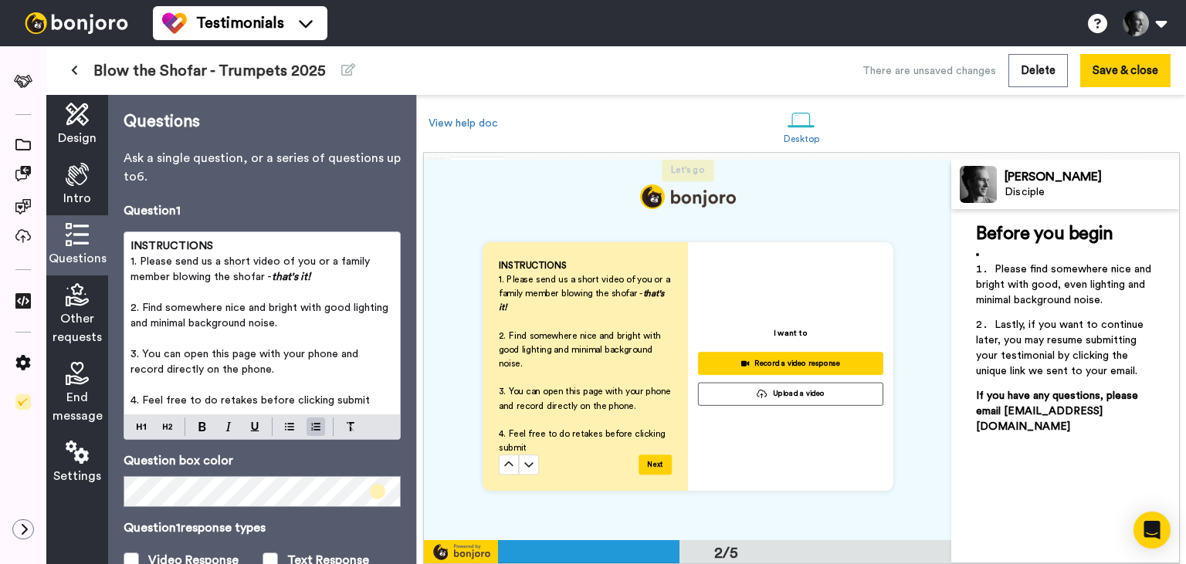
click at [331, 403] on span "4. Feel free to do retakes before clicking submit" at bounding box center [249, 400] width 239 height 11
click at [301, 367] on p "3. You can open this page with your phone and record directly on the phone." at bounding box center [261, 362] width 263 height 31
click at [144, 357] on span "3. You can open this page with your phone and record directly on the phone." at bounding box center [245, 362] width 231 height 26
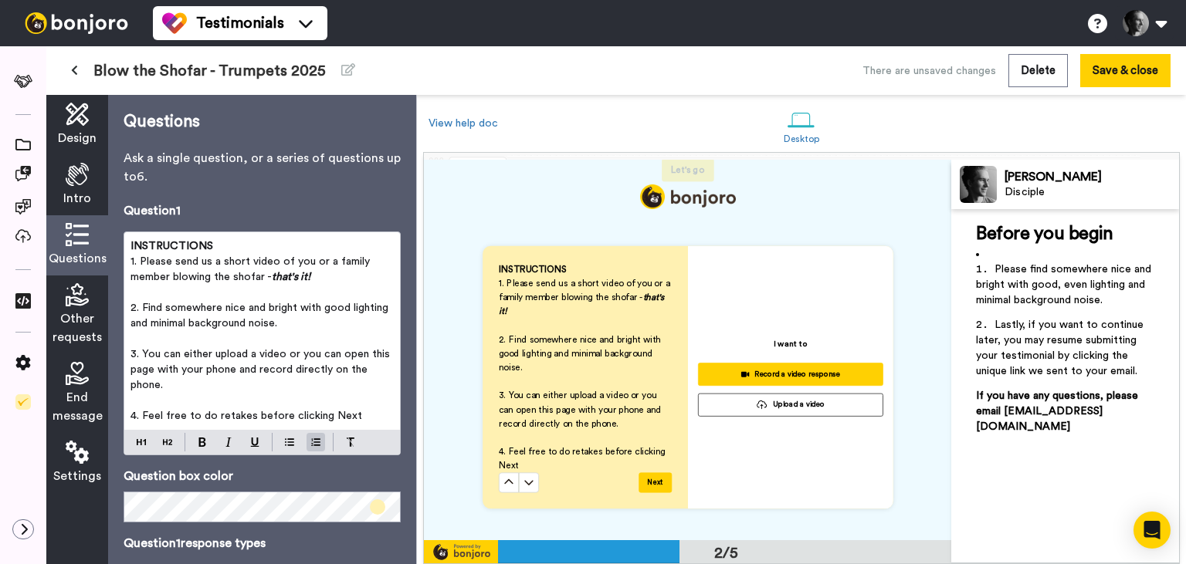
click at [233, 383] on p "3. You can either upload a video or you can open this page with your phone and …" at bounding box center [261, 370] width 263 height 46
drag, startPoint x: 233, startPoint y: 383, endPoint x: 128, endPoint y: 385, distance: 105.0
click at [128, 385] on div "INSTRUCTIONS 1. Please send us a short video of you or a family member blowing …" at bounding box center [262, 331] width 276 height 198
click at [154, 380] on p "3. You can either upload a video or you can open this page with your phone and …" at bounding box center [261, 370] width 263 height 46
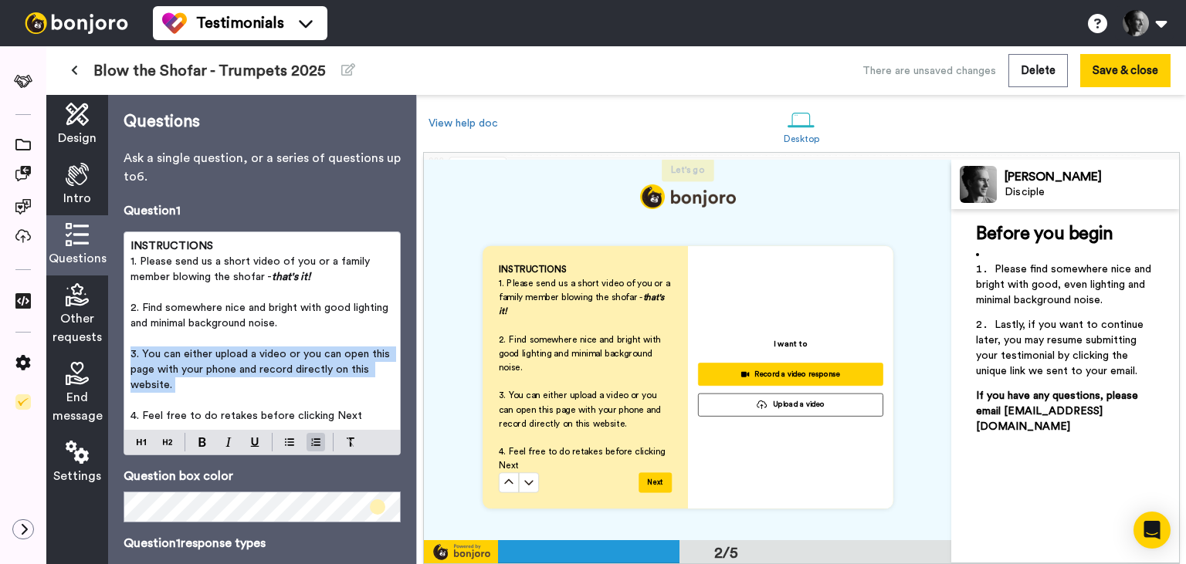
click at [154, 380] on p "3. You can either upload a video or you can open this page with your phone and …" at bounding box center [261, 370] width 263 height 46
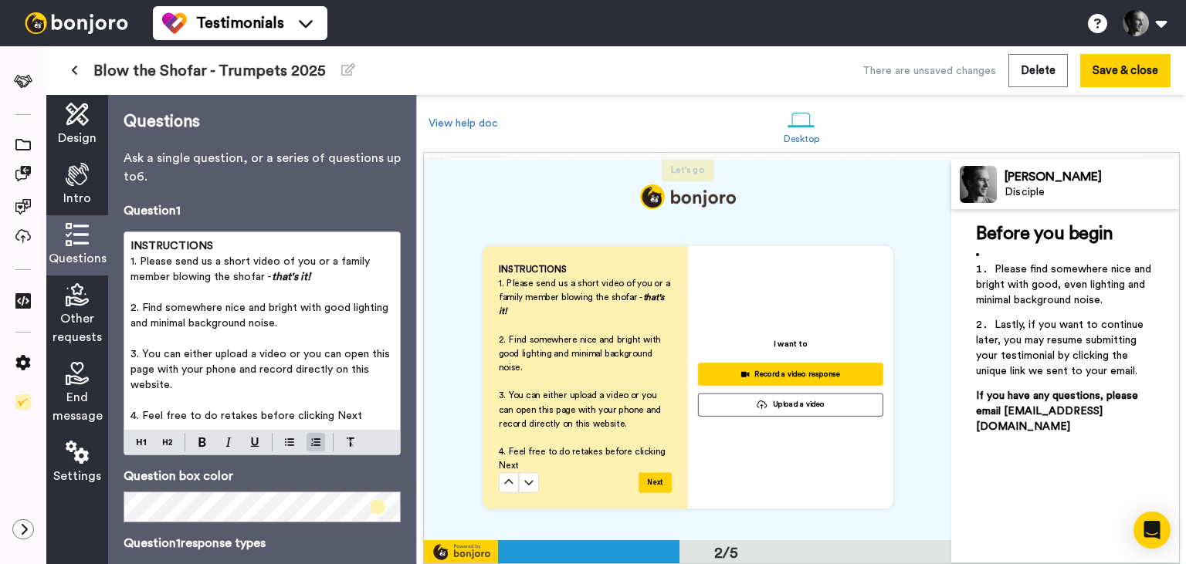
click at [197, 391] on p "3. You can either upload a video or you can open this page with your phone and …" at bounding box center [261, 370] width 263 height 46
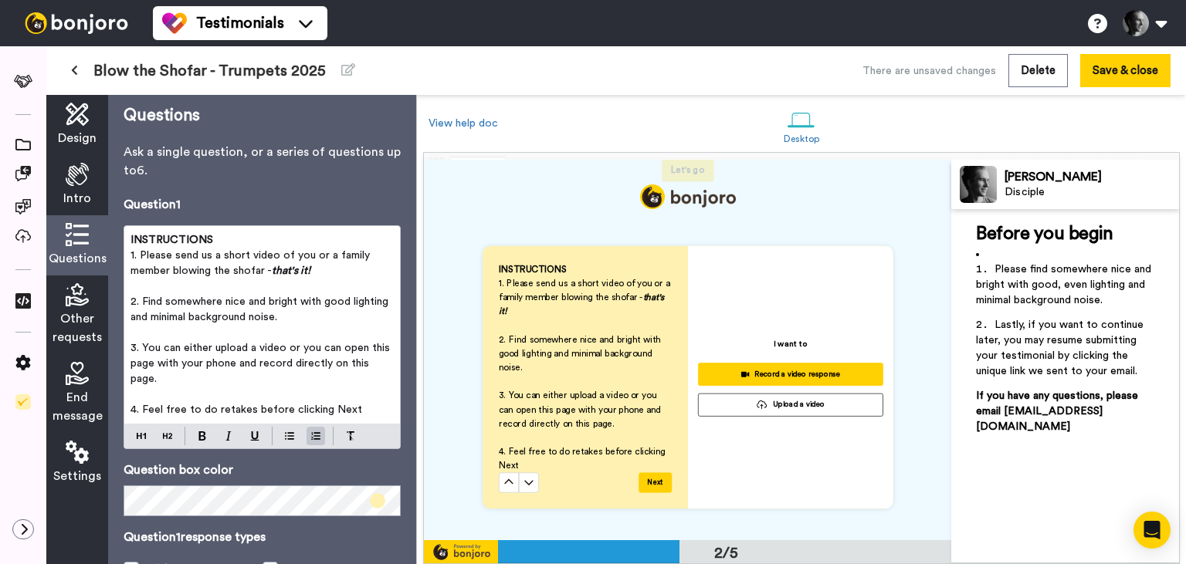
scroll to position [7, 0]
click at [360, 409] on p "4. Feel free to do retakes before clicking Next" at bounding box center [261, 408] width 263 height 15
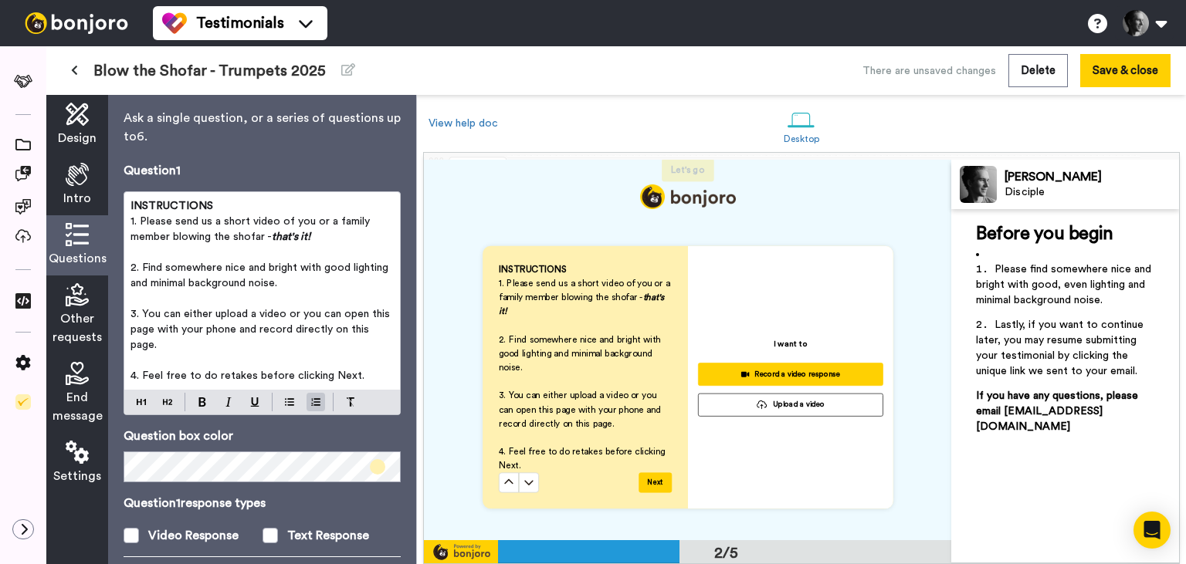
scroll to position [41, 0]
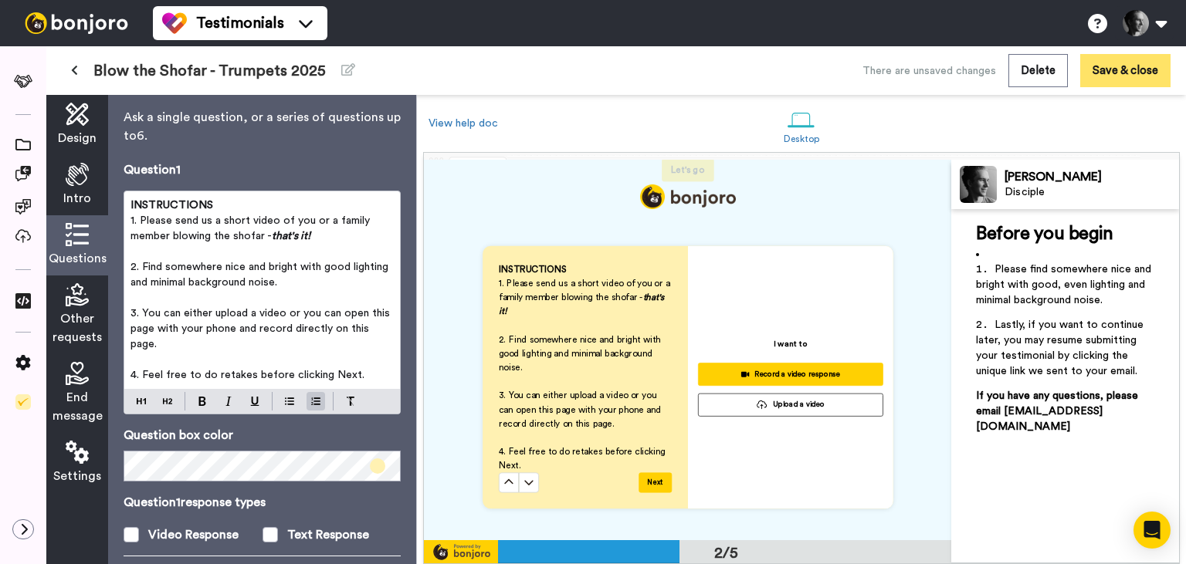
click at [1116, 62] on button "Save & close" at bounding box center [1125, 70] width 90 height 33
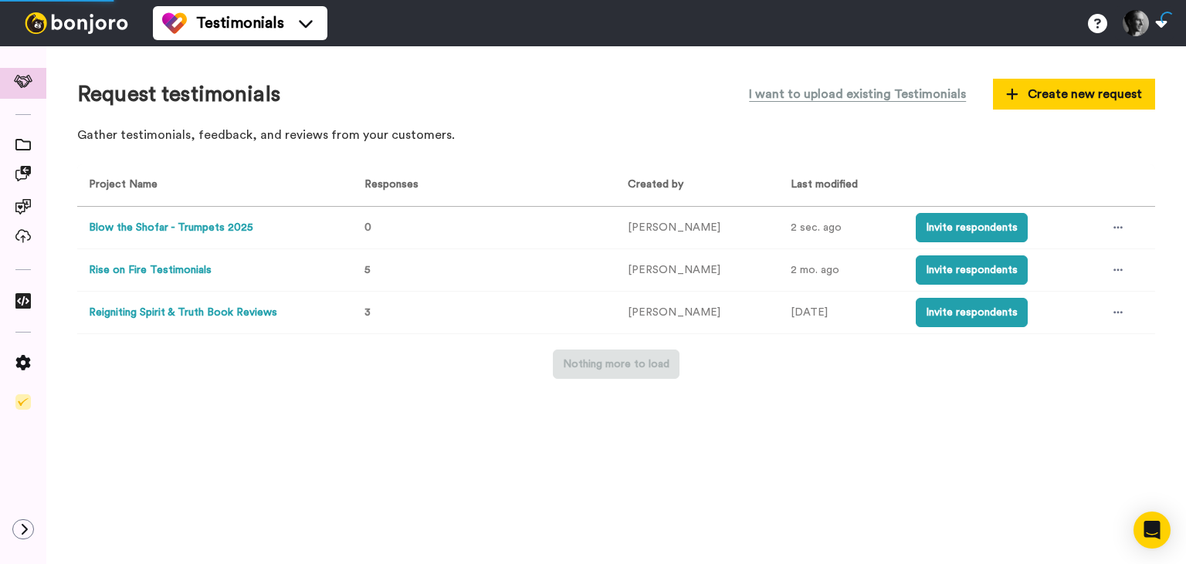
click at [189, 232] on button "Blow the Shofar - Trumpets 2025" at bounding box center [171, 228] width 164 height 16
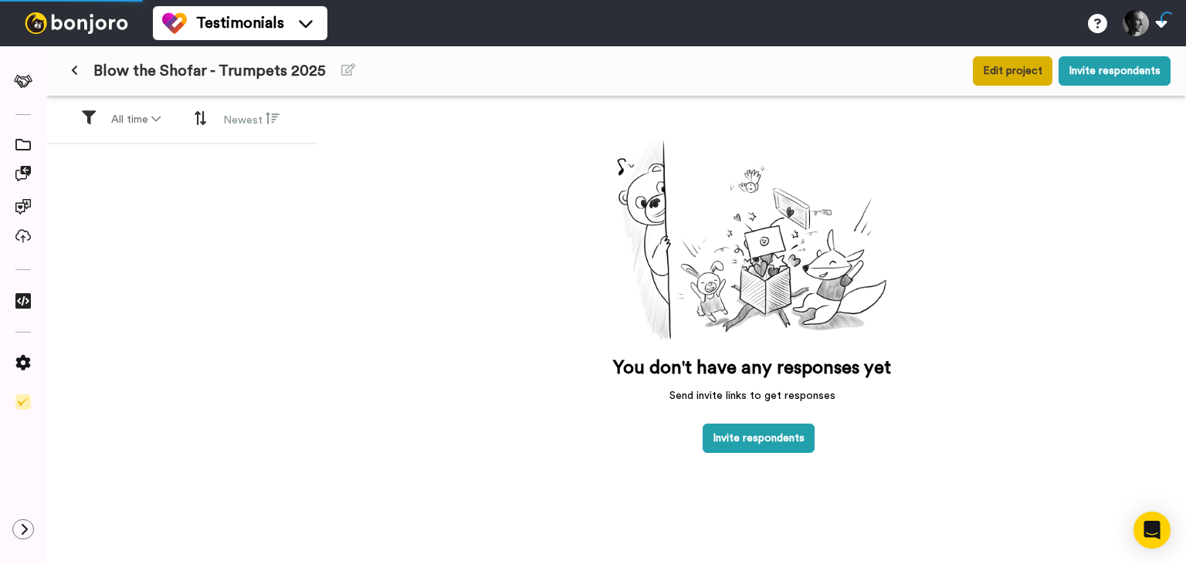
click at [1014, 69] on button "Edit project" at bounding box center [1013, 70] width 80 height 29
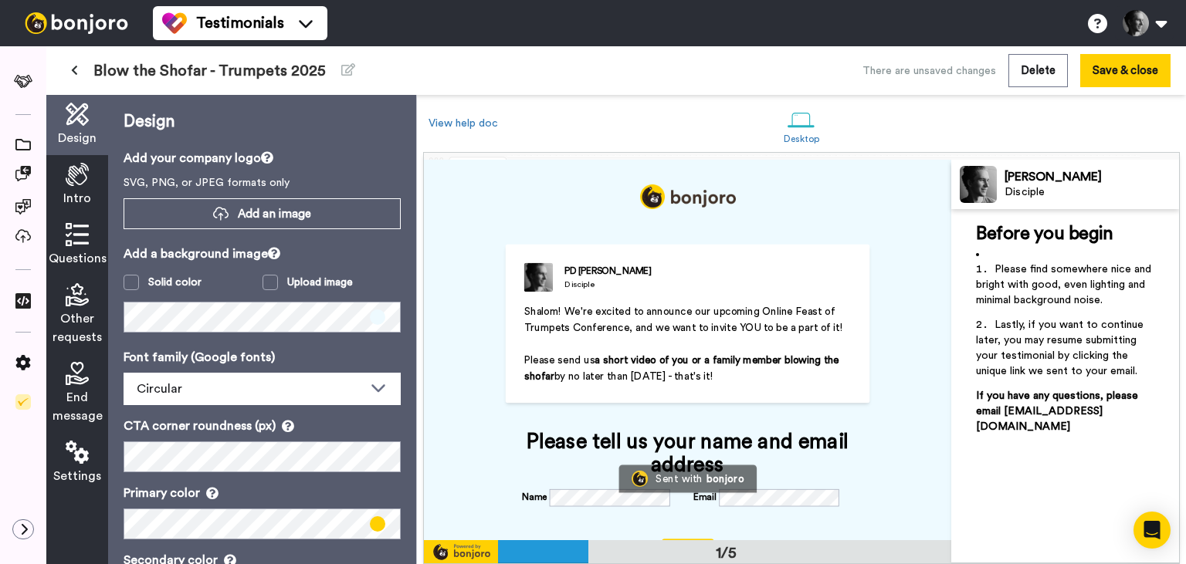
click at [73, 409] on span "End message" at bounding box center [78, 406] width 50 height 37
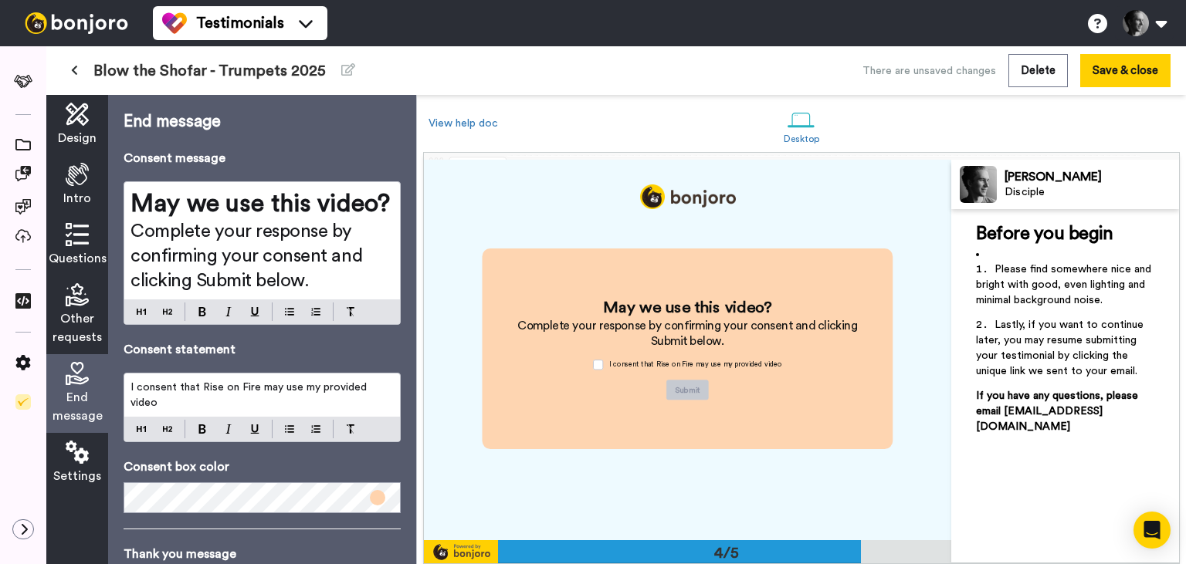
scroll to position [1144, 0]
click at [77, 460] on icon at bounding box center [77, 452] width 23 height 23
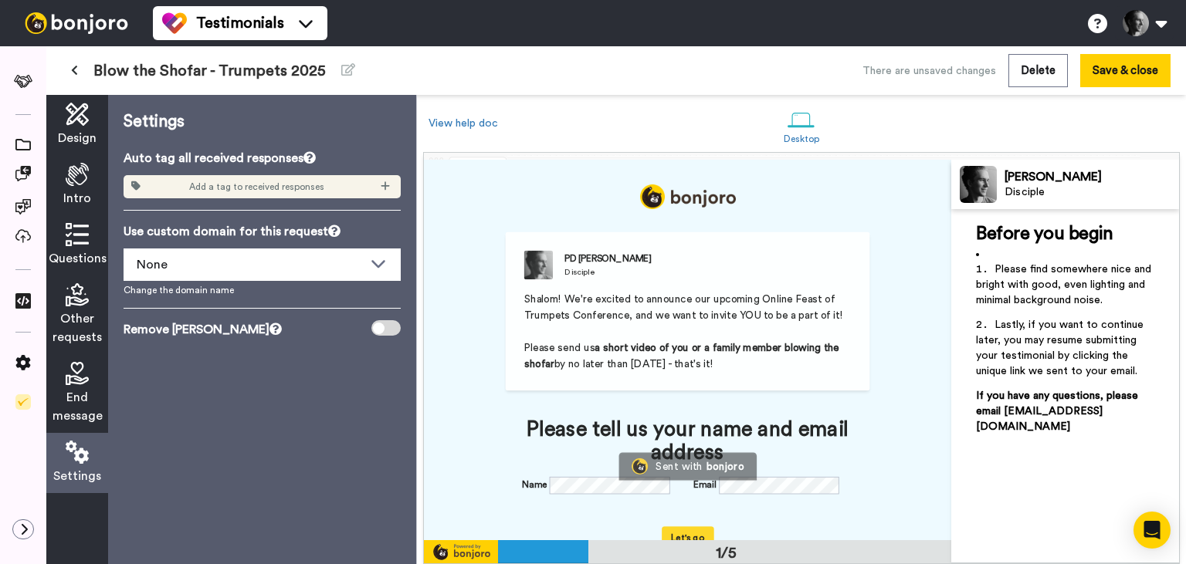
scroll to position [0, 0]
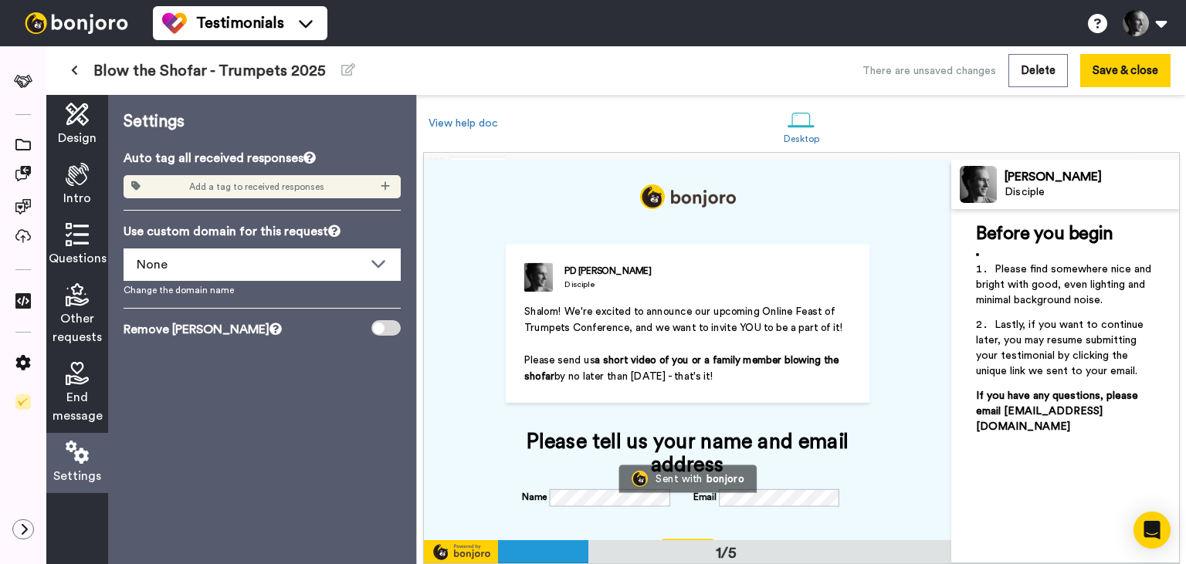
click at [75, 419] on span "End message" at bounding box center [78, 406] width 50 height 37
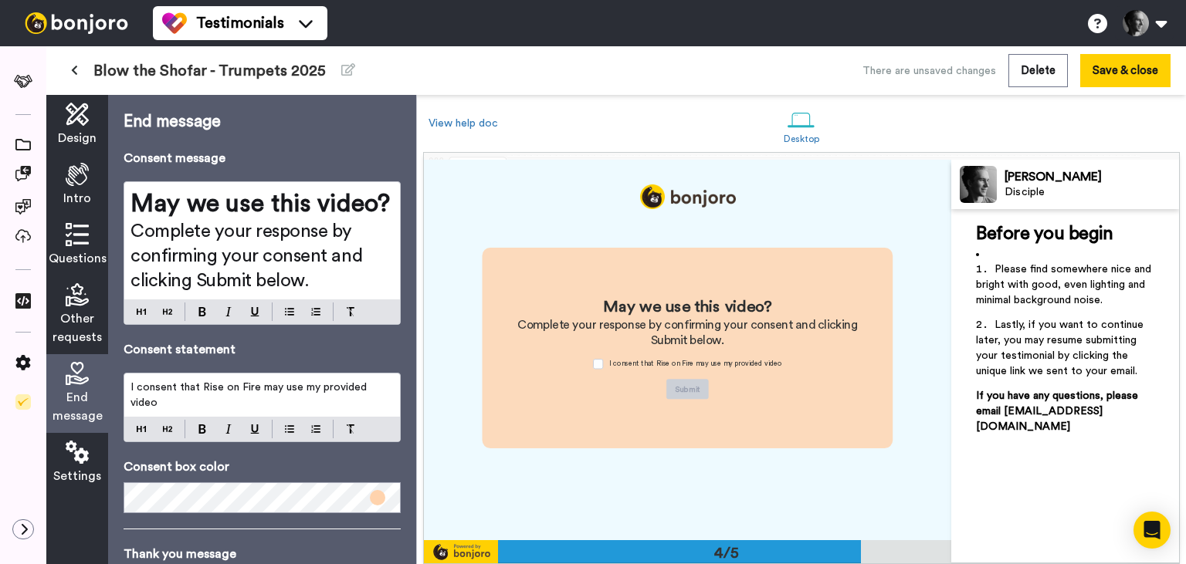
scroll to position [276, 0]
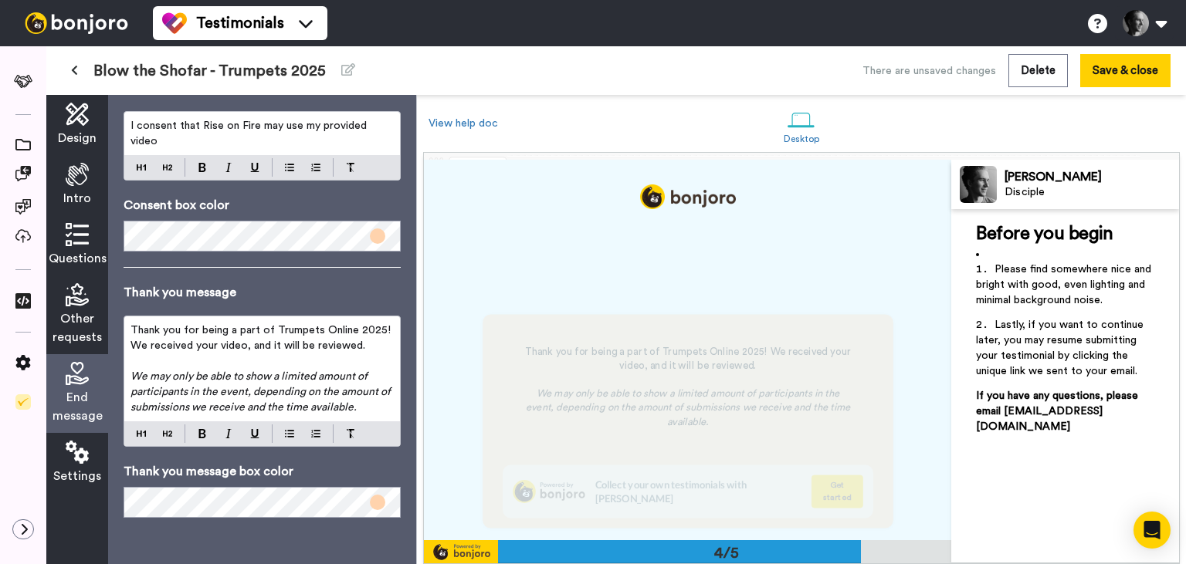
click at [324, 329] on span "Thank you for being a part of Trumpets Online 2025! We received your video, and…" at bounding box center [261, 338] width 263 height 26
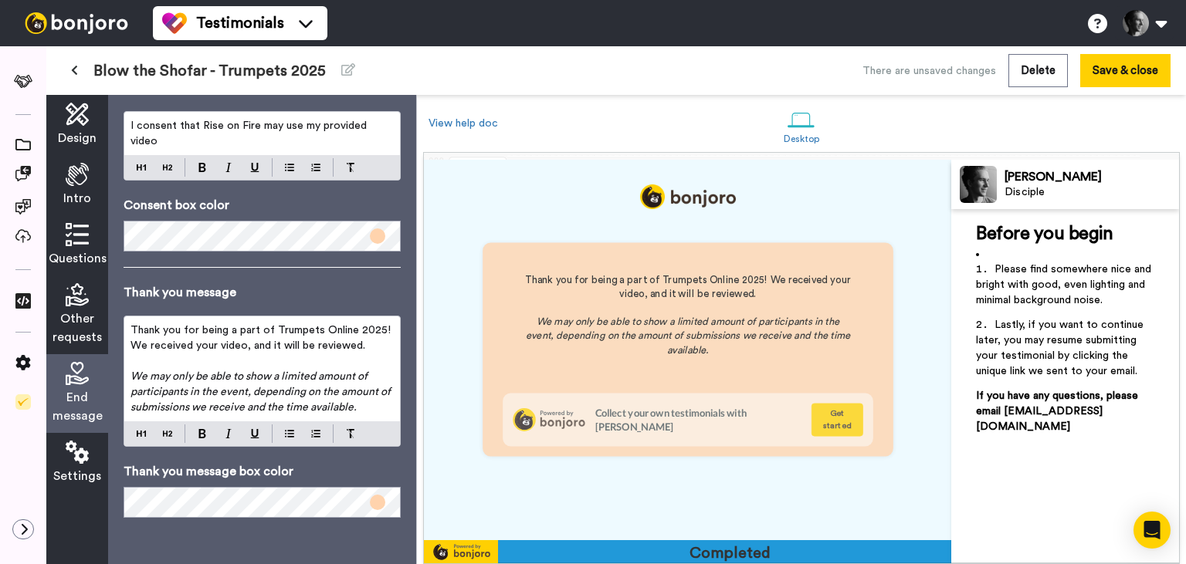
scroll to position [1525, 0]
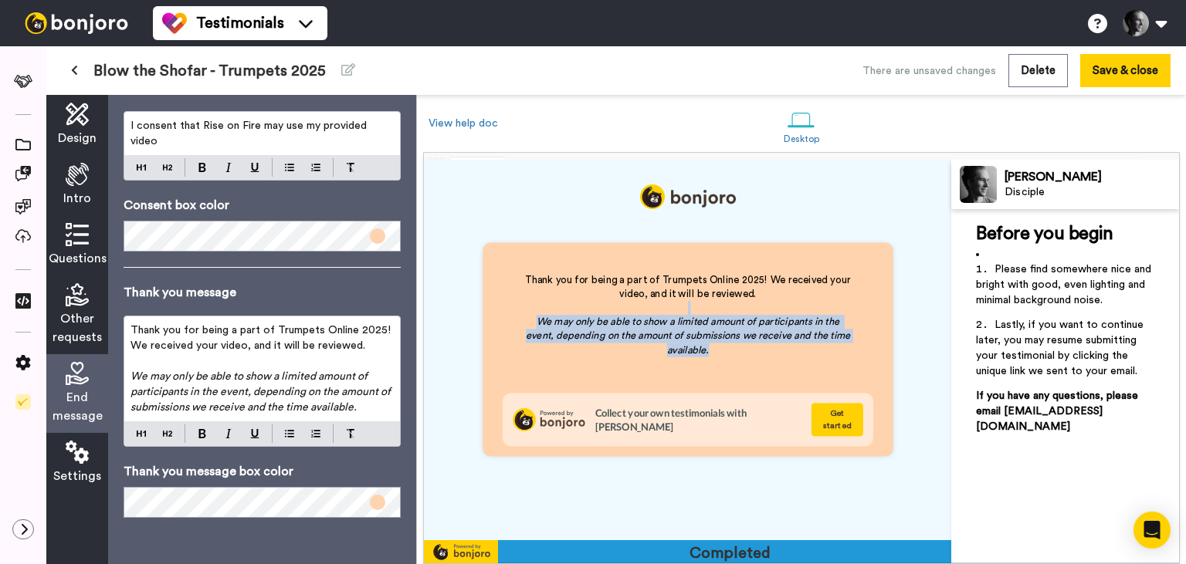
drag, startPoint x: 750, startPoint y: 354, endPoint x: 585, endPoint y: 320, distance: 168.7
click at [585, 320] on div "Thank you for being a part of Trumpets Online 2025! We received your video, and…" at bounding box center [688, 315] width 330 height 84
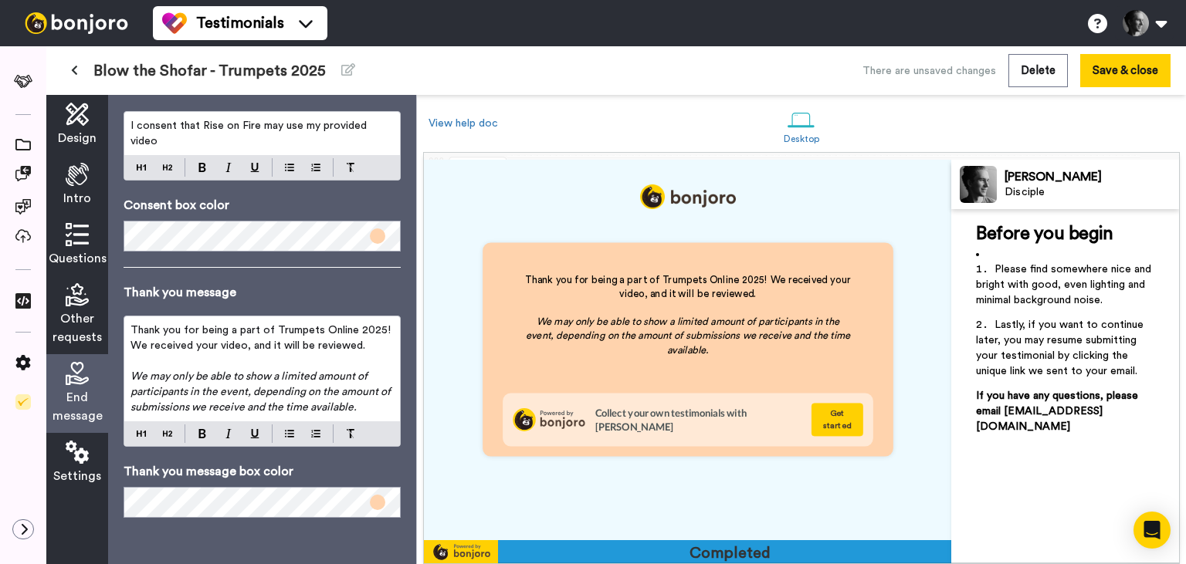
click at [585, 315] on p "﻿" at bounding box center [688, 308] width 330 height 14
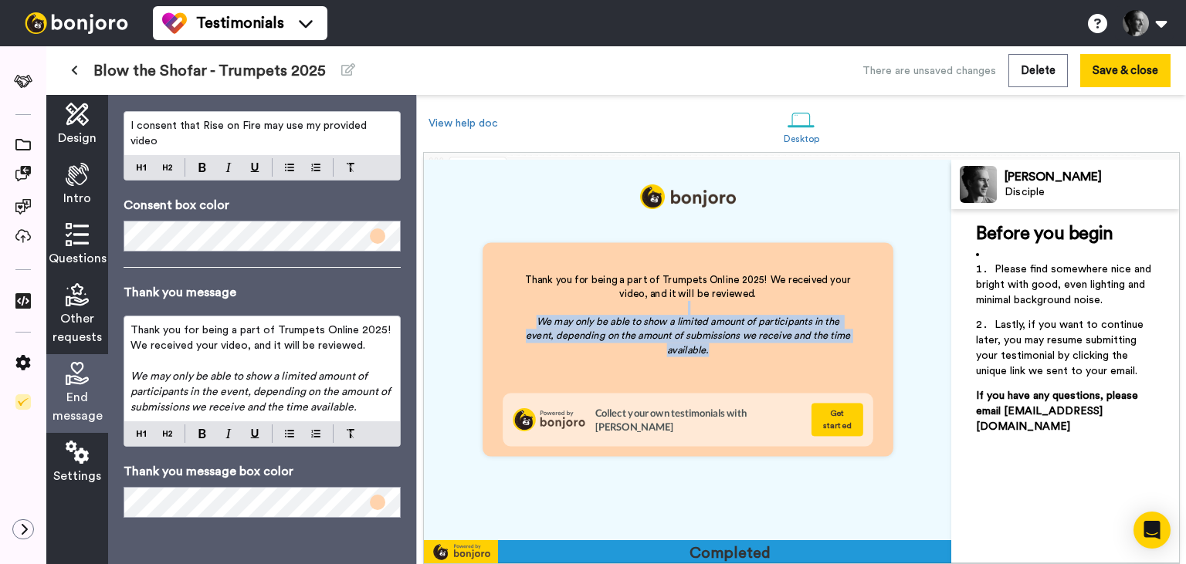
drag, startPoint x: 585, startPoint y: 320, endPoint x: 717, endPoint y: 352, distance: 136.0
click at [717, 352] on div "Thank you for being a part of Trumpets Online 2025! We received your video, and…" at bounding box center [688, 315] width 330 height 84
click at [717, 352] on p "We may only be able to show a limited amount of participants in the event, depe…" at bounding box center [688, 336] width 330 height 42
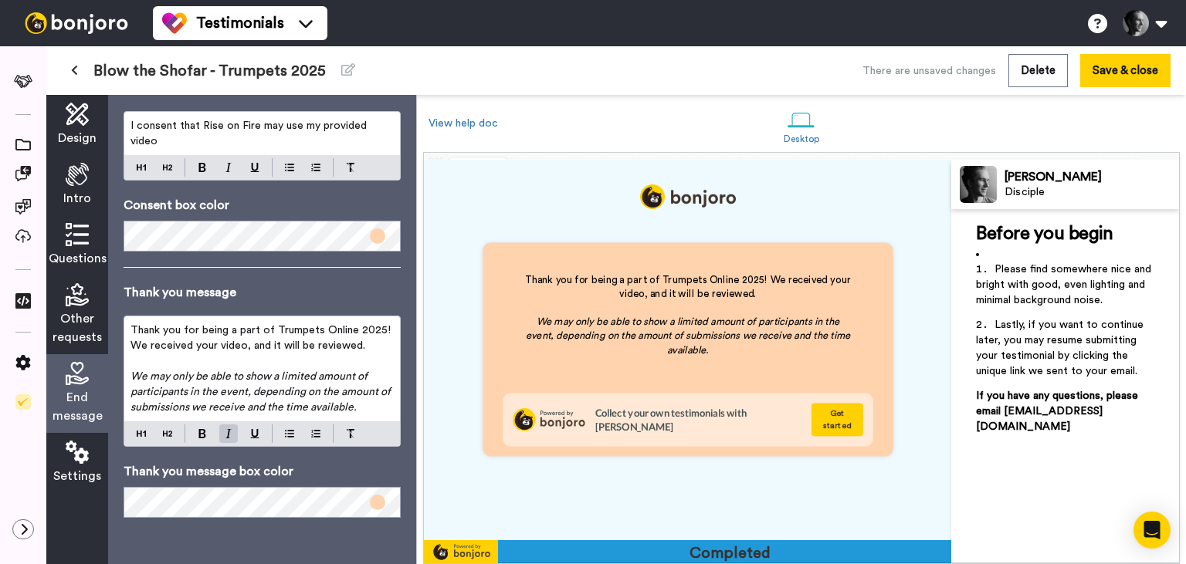
click at [314, 393] on span "We may only be able to show a limited amount of participants in the event, depe…" at bounding box center [261, 392] width 263 height 42
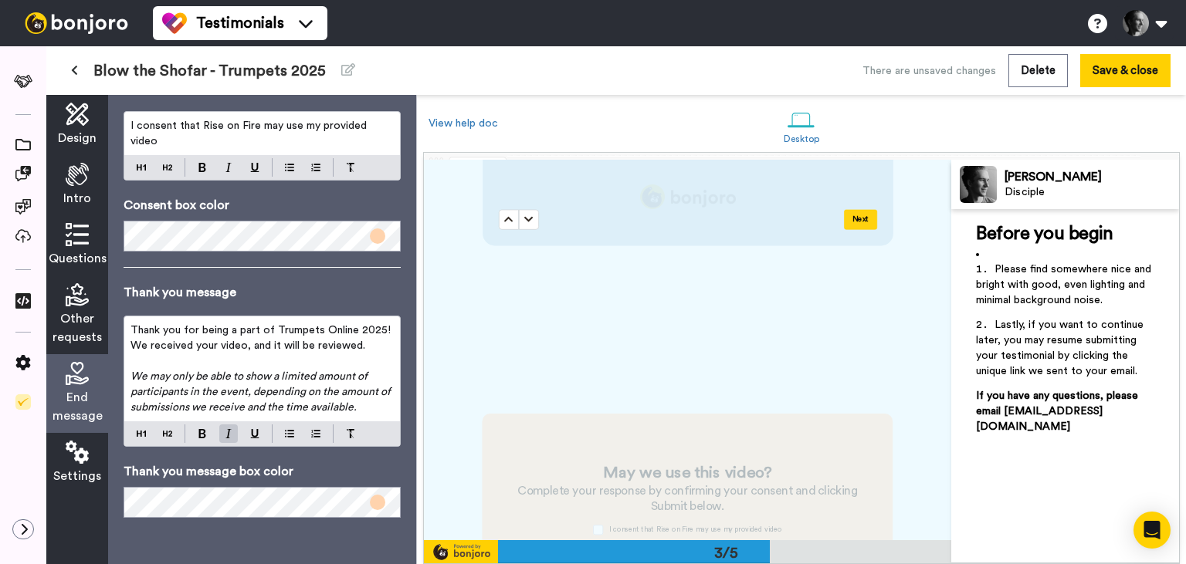
scroll to position [977, 0]
click at [91, 136] on span "Design" at bounding box center [77, 138] width 39 height 19
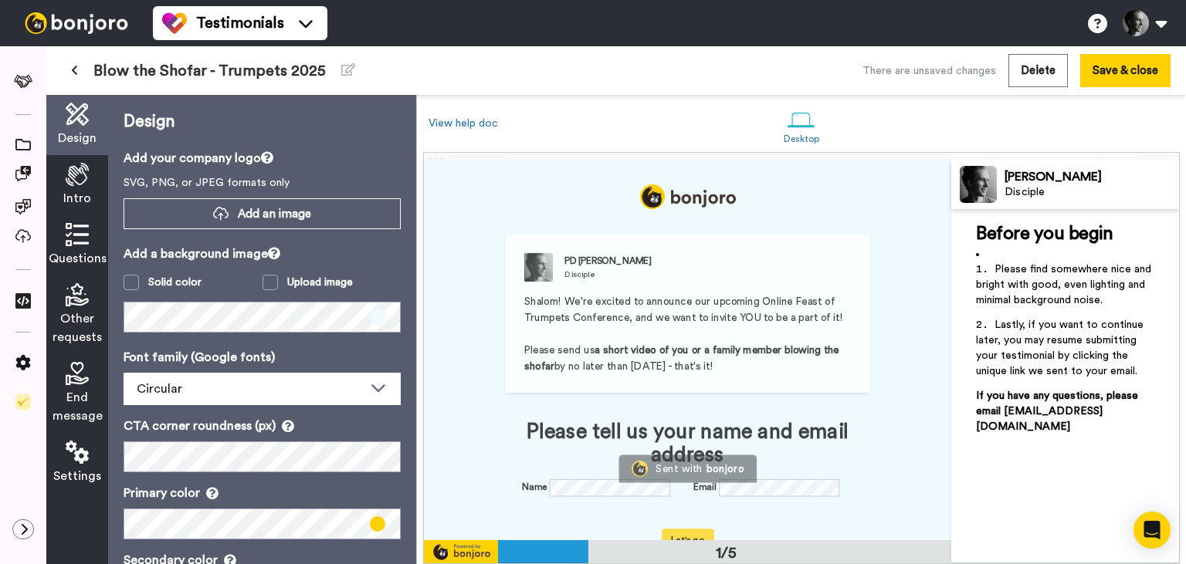
scroll to position [0, 0]
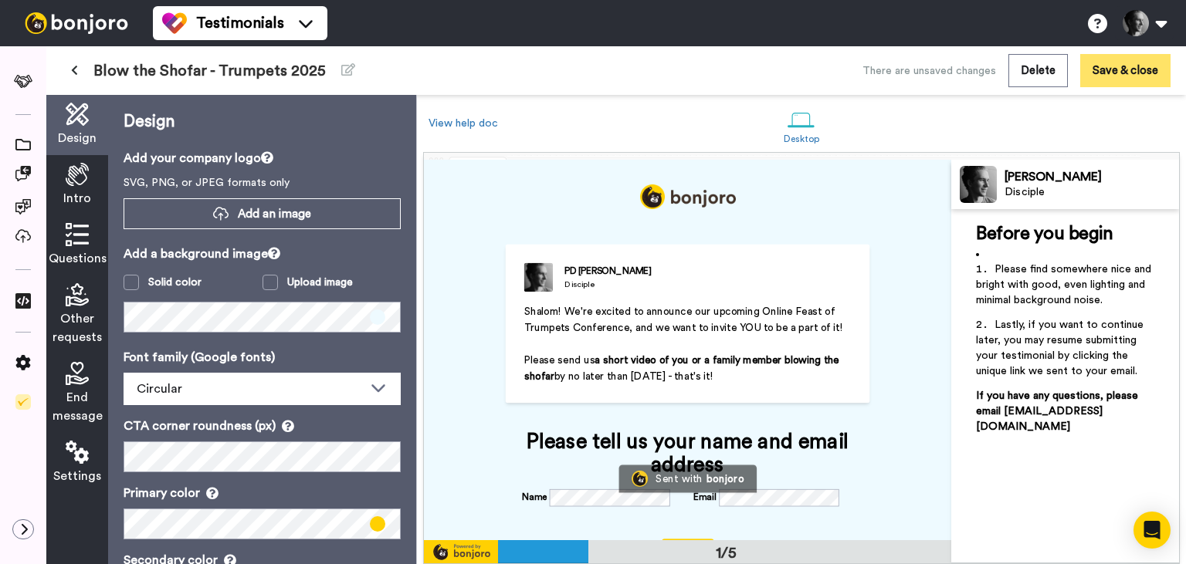
click at [1106, 66] on button "Save & close" at bounding box center [1125, 70] width 90 height 33
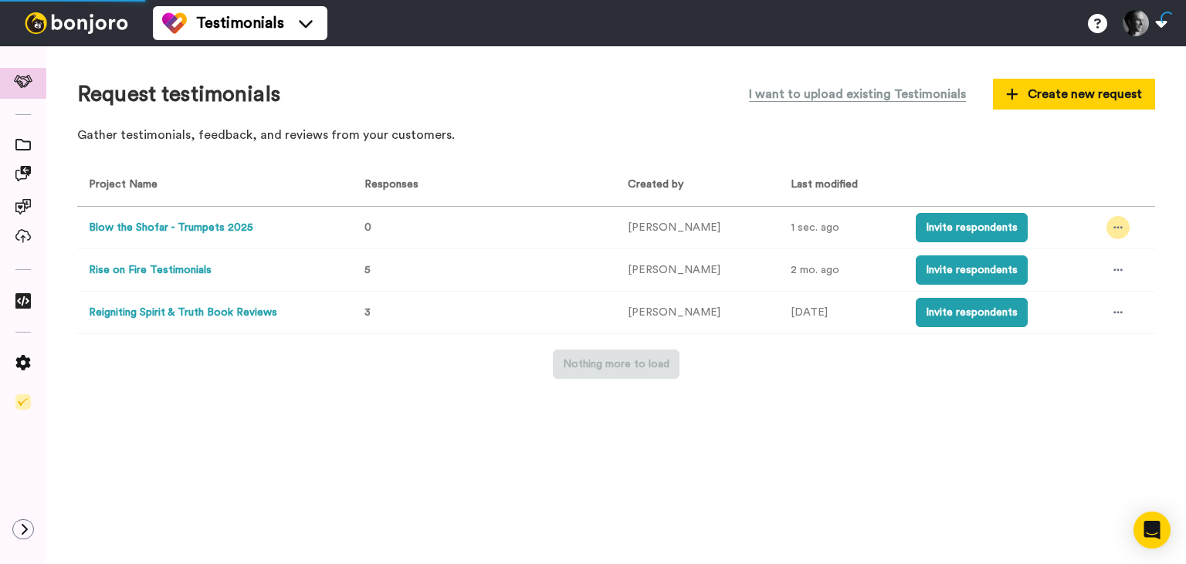
click at [1116, 227] on div at bounding box center [1117, 227] width 23 height 23
click at [982, 225] on button "Invite respondents" at bounding box center [972, 227] width 112 height 29
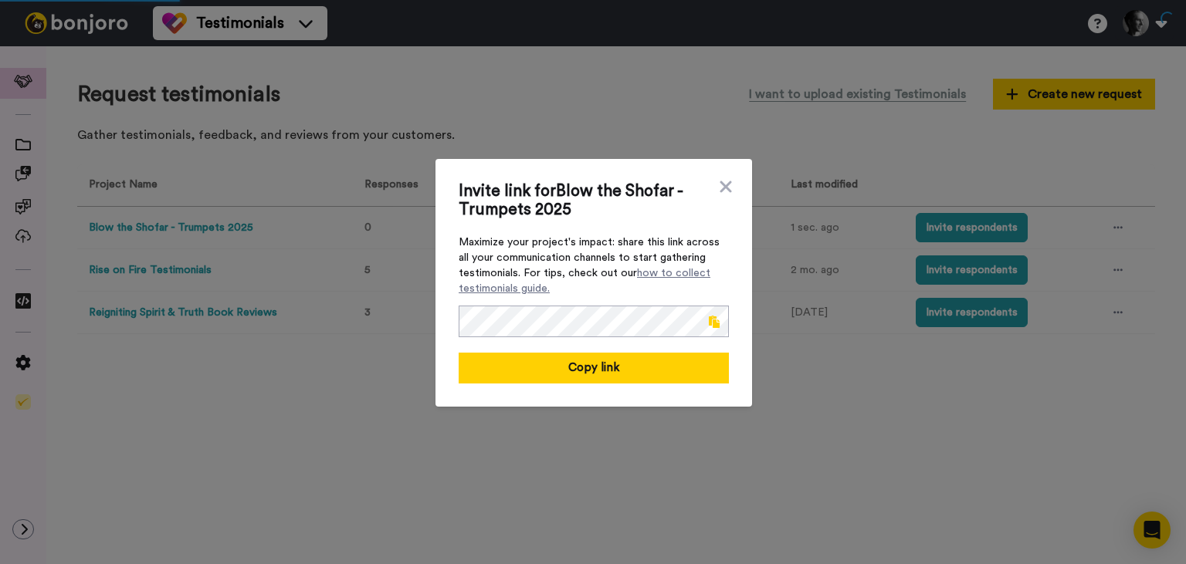
click at [710, 318] on span at bounding box center [714, 322] width 11 height 12
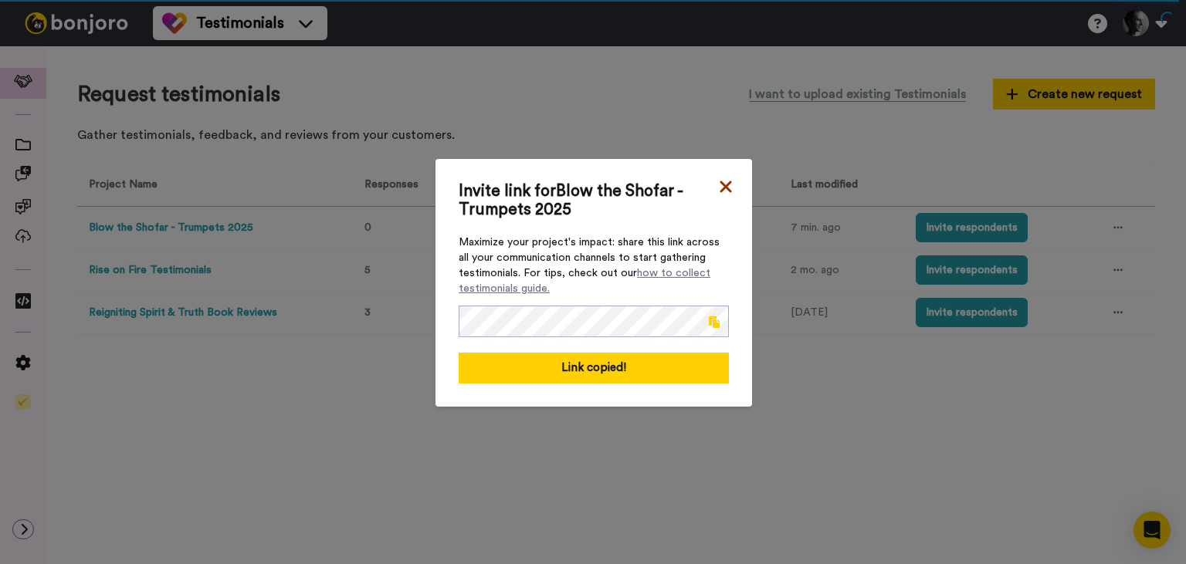
click at [723, 187] on icon at bounding box center [725, 187] width 15 height 19
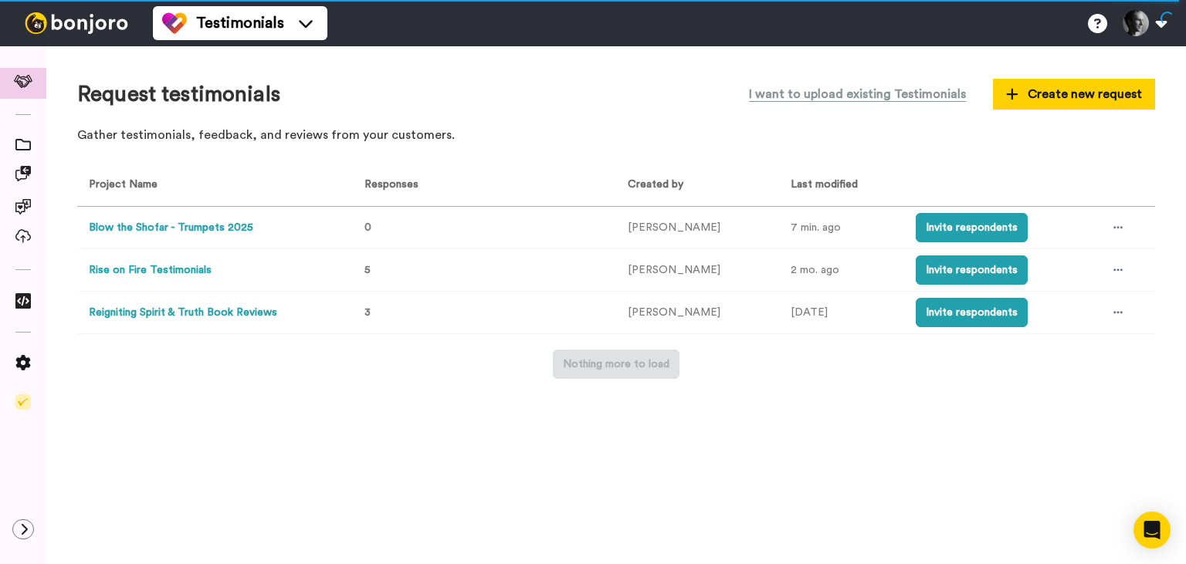
click at [200, 224] on button "Blow the Shofar - Trumpets 2025" at bounding box center [171, 228] width 164 height 16
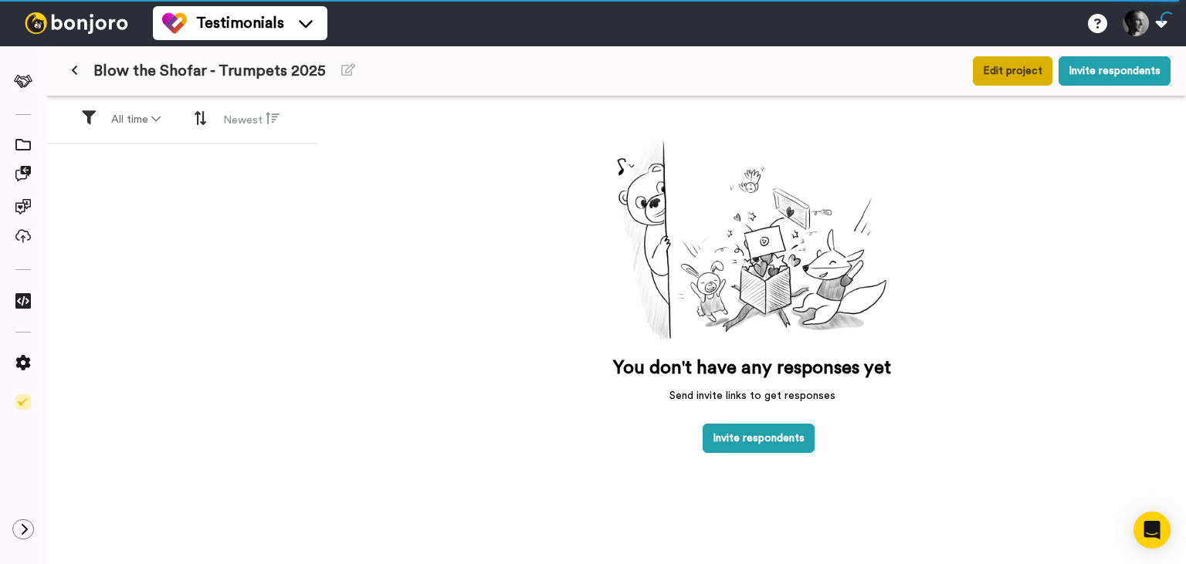
click at [1034, 59] on button "Edit project" at bounding box center [1013, 70] width 80 height 29
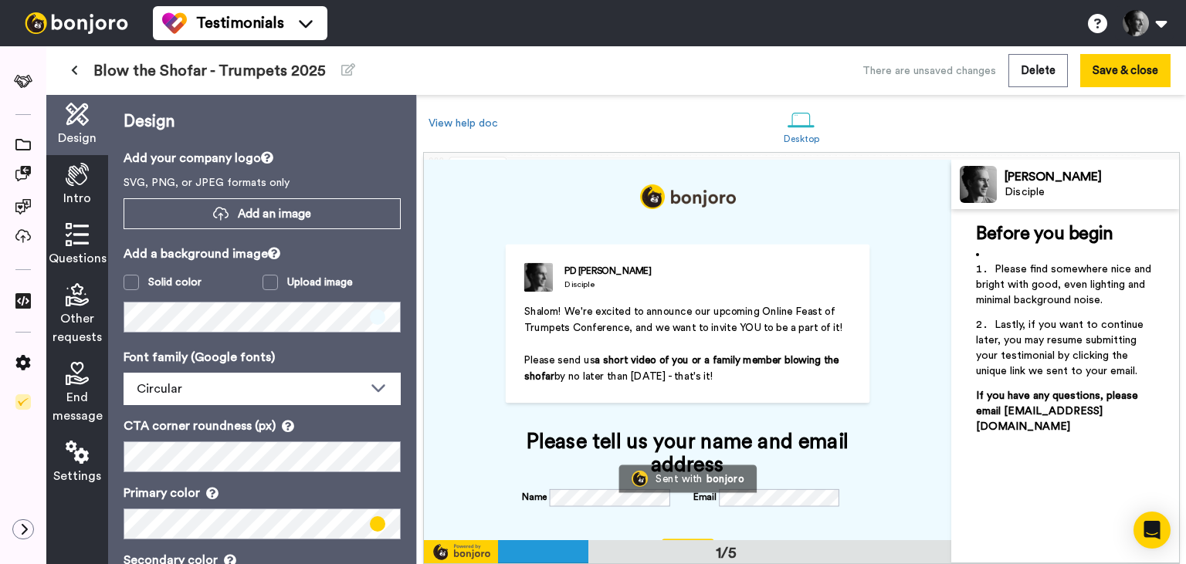
click at [80, 200] on span "Intro" at bounding box center [77, 198] width 28 height 19
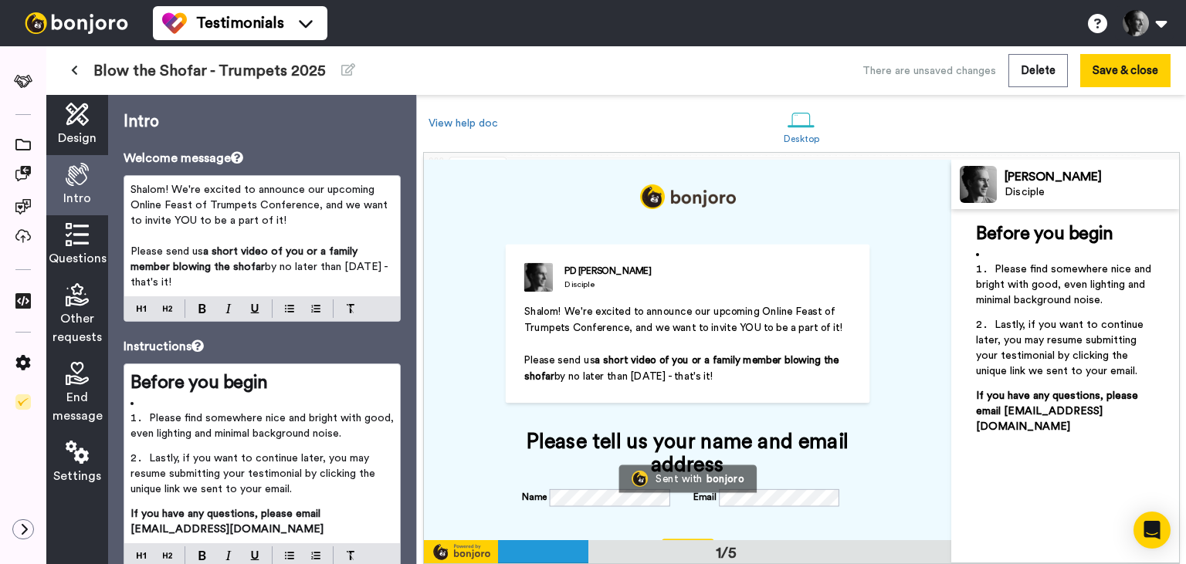
click at [76, 216] on div "Questions" at bounding box center [77, 245] width 62 height 60
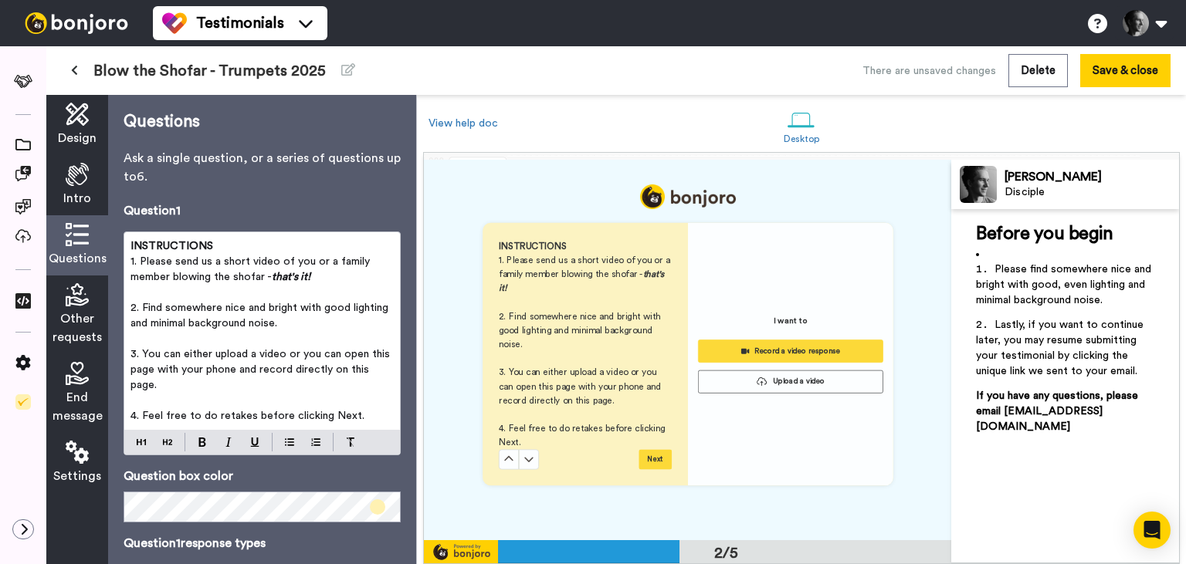
scroll to position [408, 0]
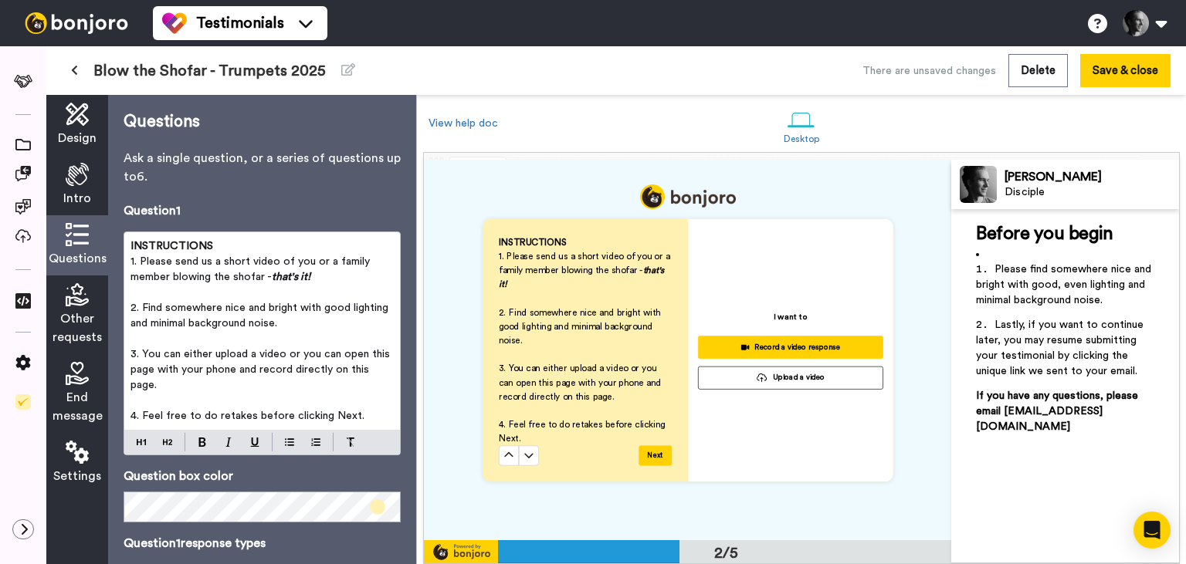
click at [341, 414] on span "4. Feel free to do retakes before clicking Next." at bounding box center [247, 416] width 234 height 11
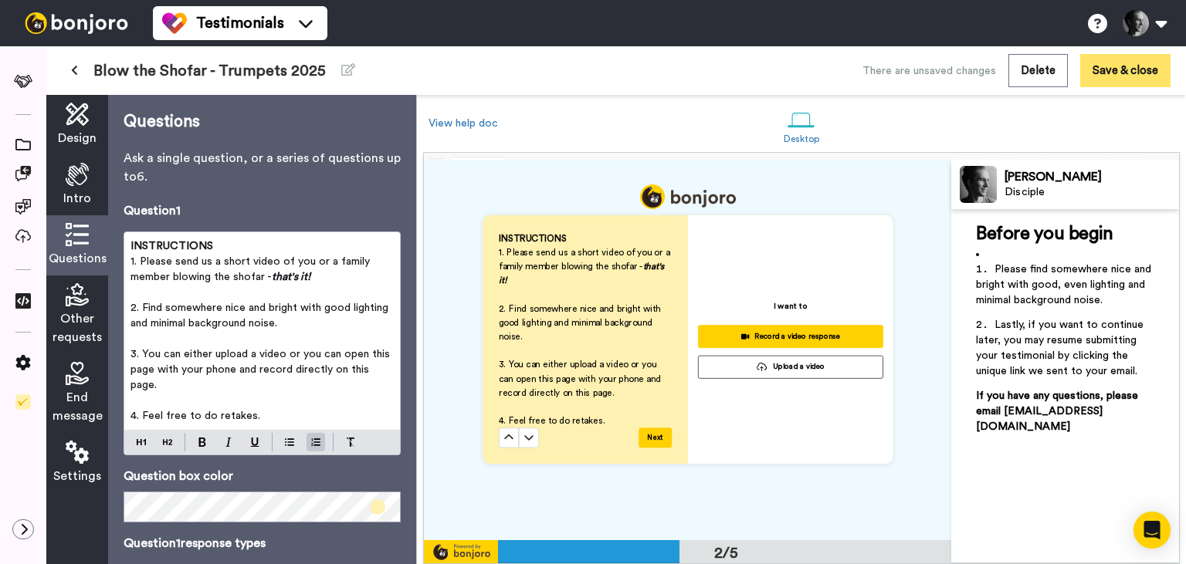
click at [1123, 83] on button "Save & close" at bounding box center [1125, 70] width 90 height 33
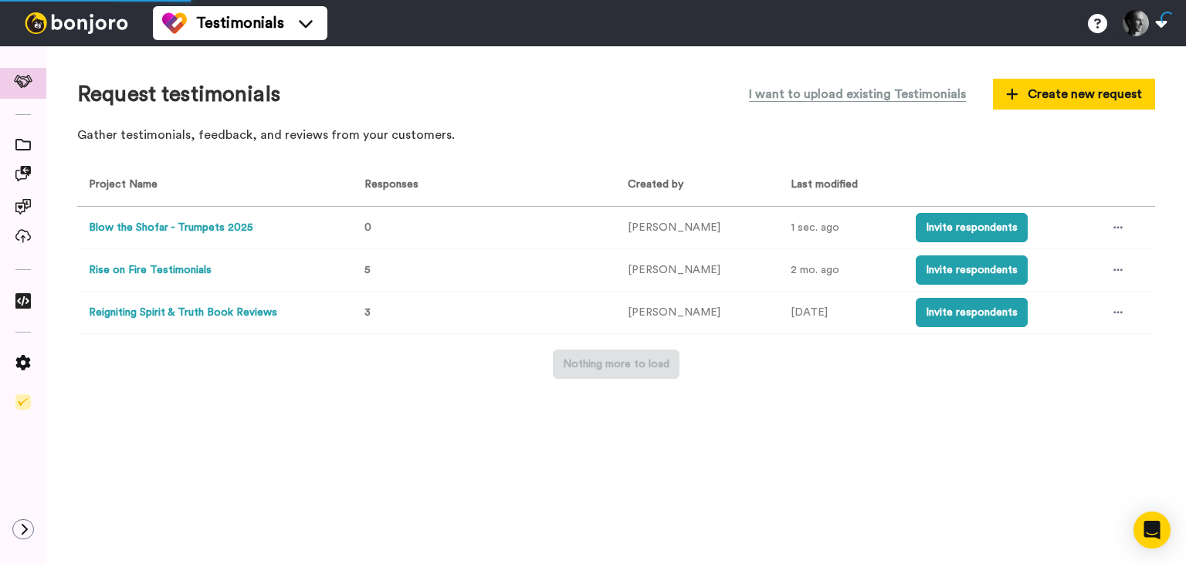
click at [194, 226] on button "Blow the Shofar - Trumpets 2025" at bounding box center [171, 228] width 164 height 16
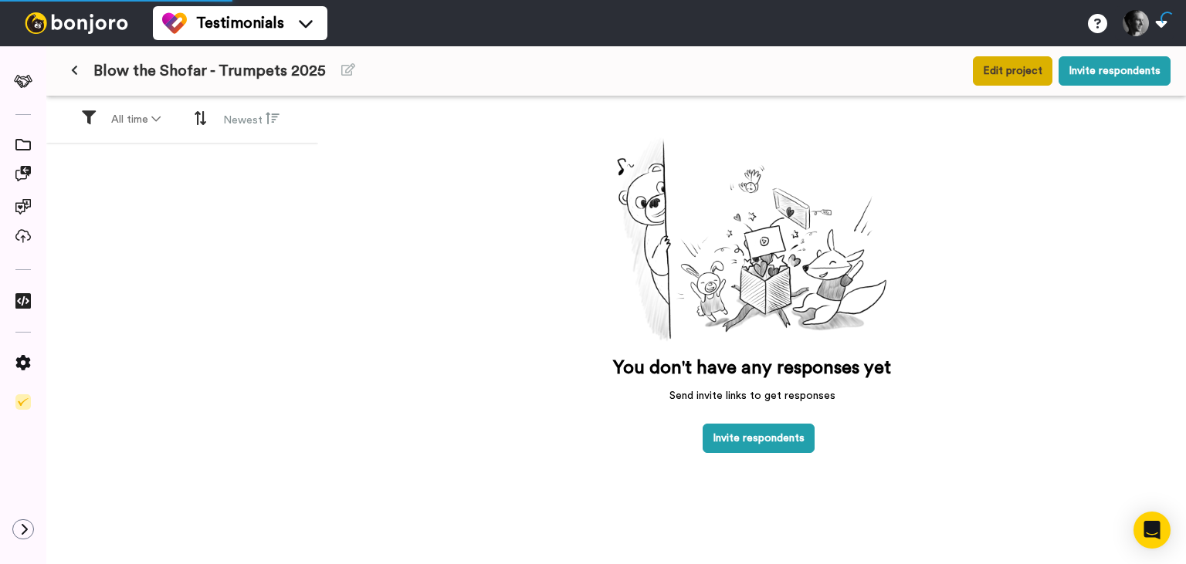
click at [1005, 70] on button "Edit project" at bounding box center [1013, 70] width 80 height 29
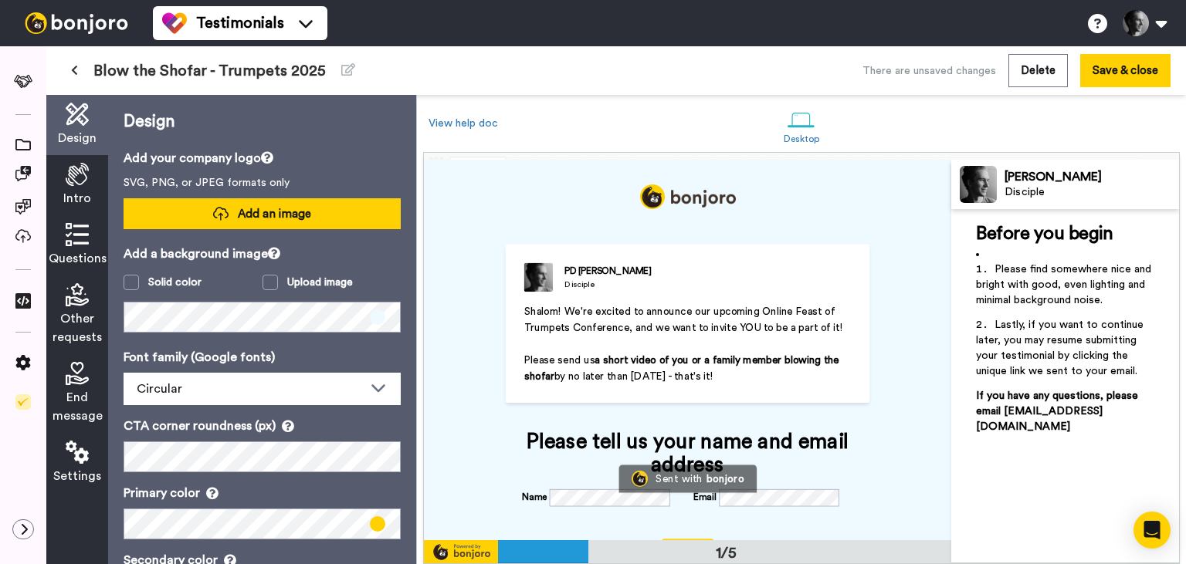
click at [247, 222] on button "Add an image" at bounding box center [262, 213] width 277 height 31
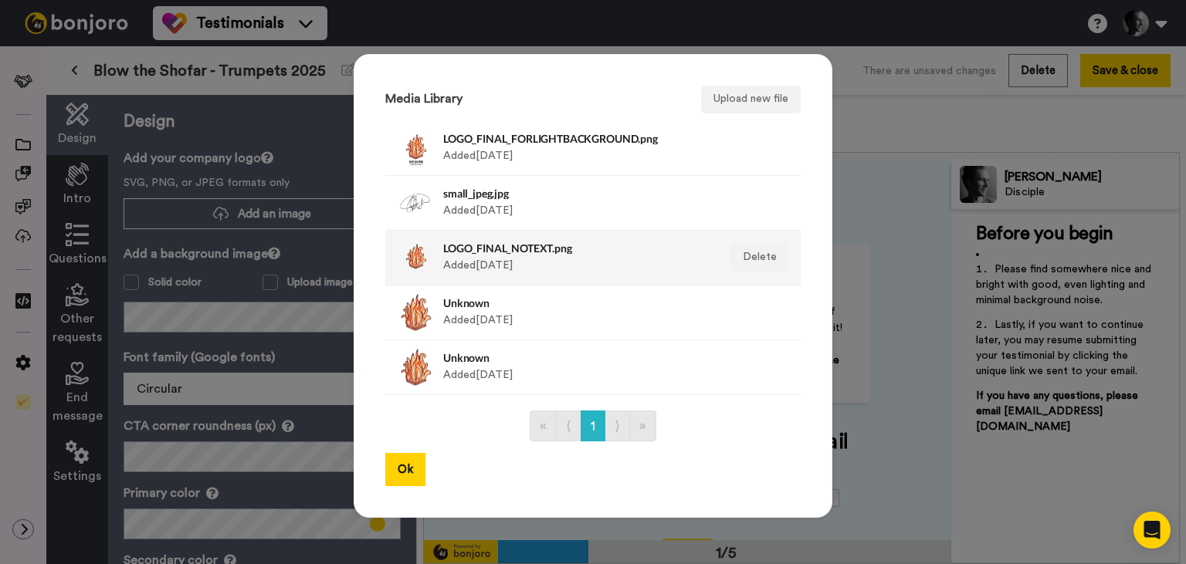
click at [514, 252] on h4 "LOGO_FINAL_NOTEXT.png" at bounding box center [576, 248] width 266 height 12
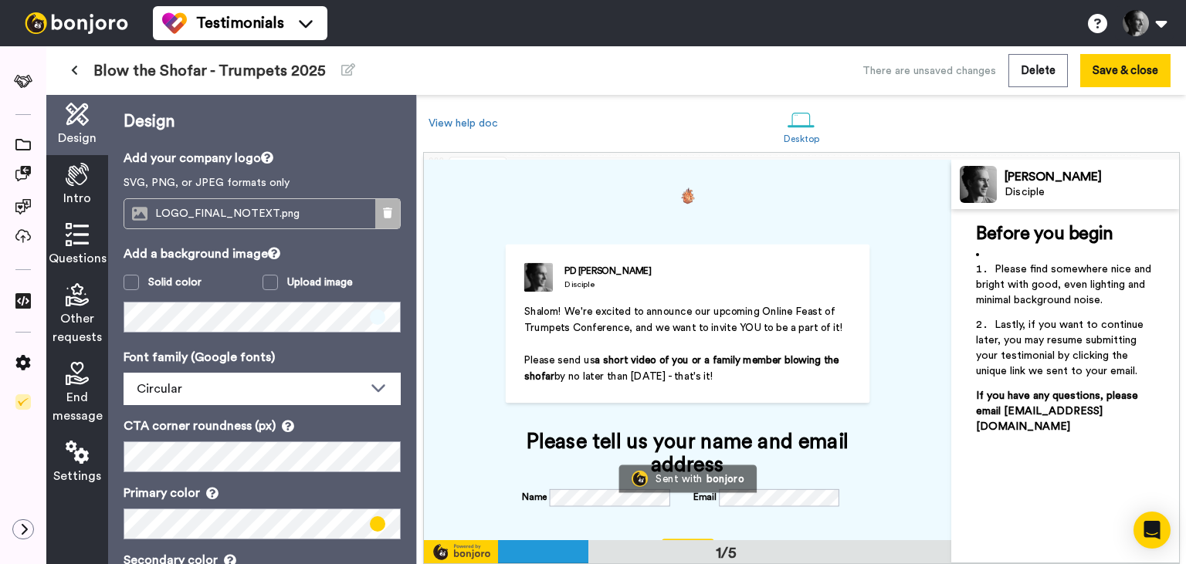
click at [390, 215] on icon at bounding box center [387, 213] width 9 height 11
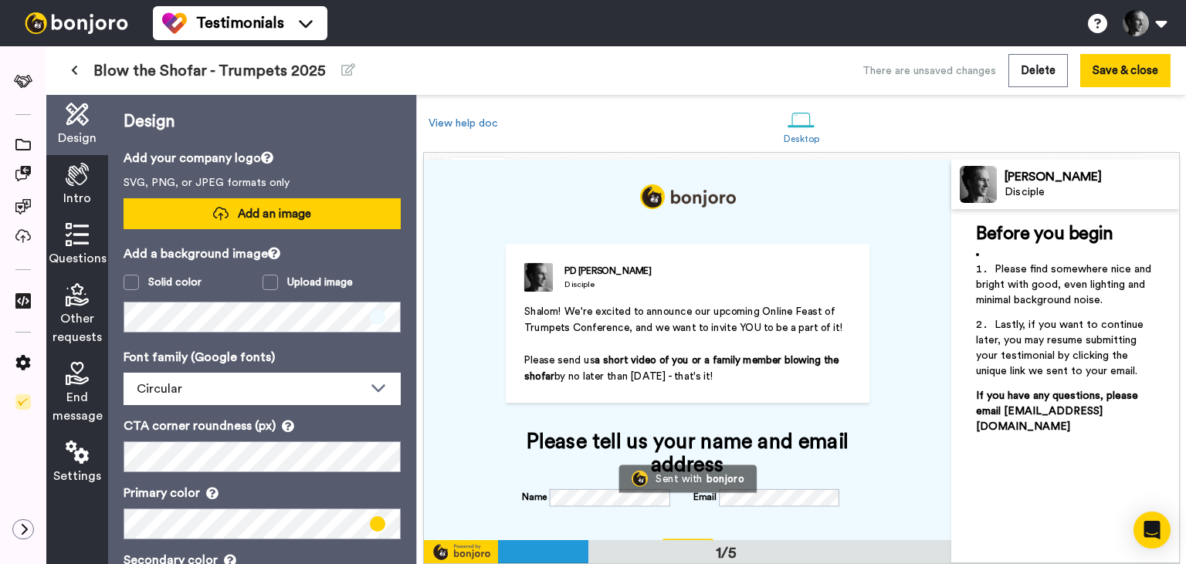
click at [348, 215] on button "Add an image" at bounding box center [262, 213] width 277 height 31
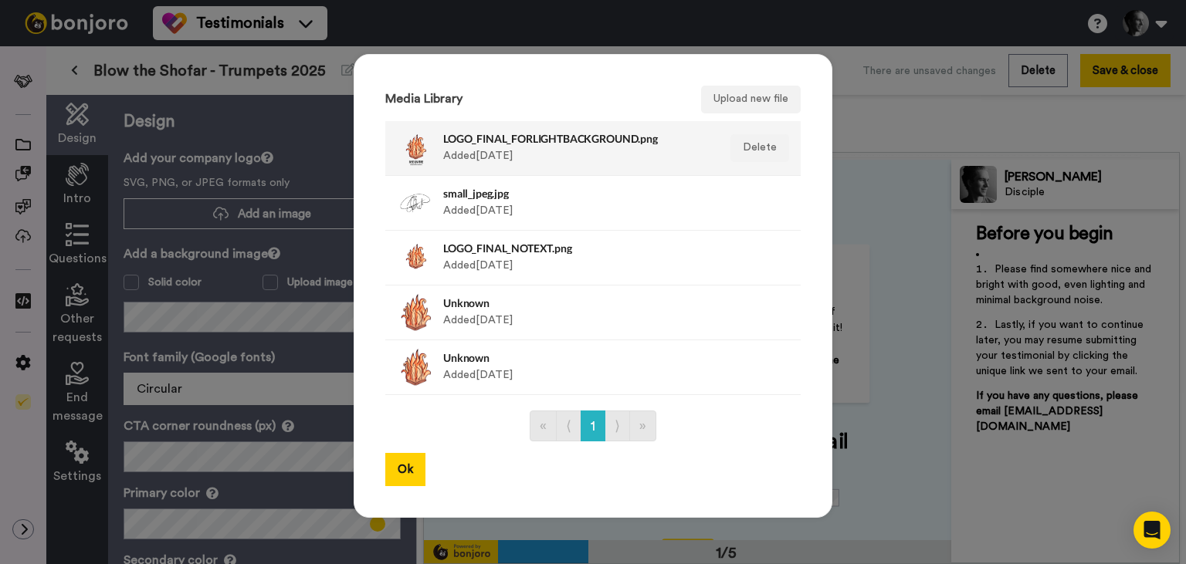
click at [554, 155] on div "LOGO_FINAL_FORLIGHTBACKGROUND.png Added 3 yr. ago" at bounding box center [576, 148] width 266 height 39
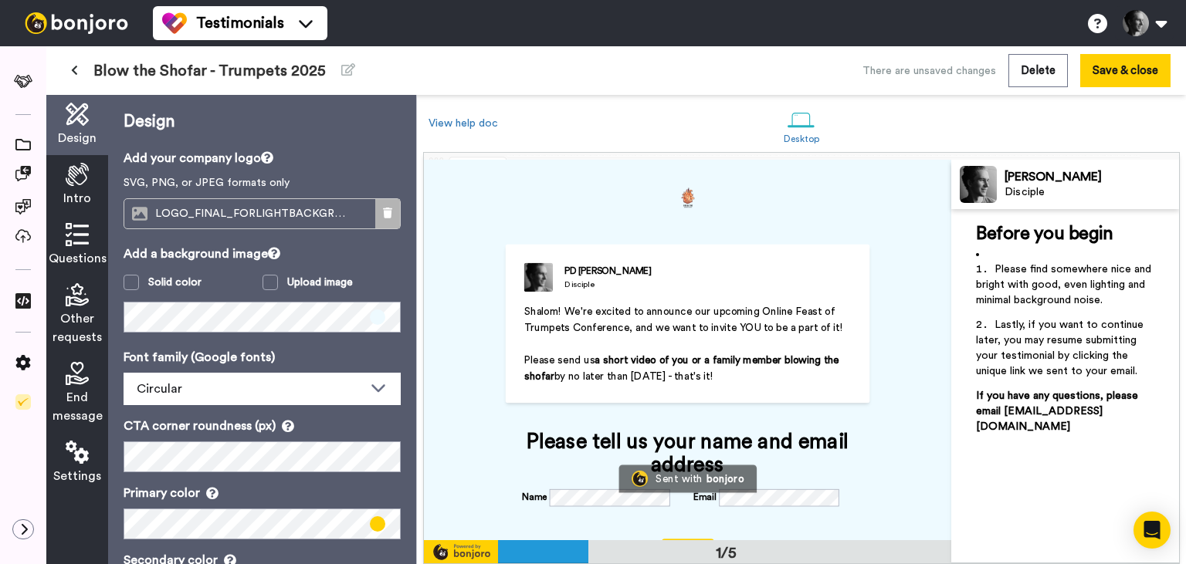
click at [388, 215] on icon at bounding box center [387, 213] width 9 height 11
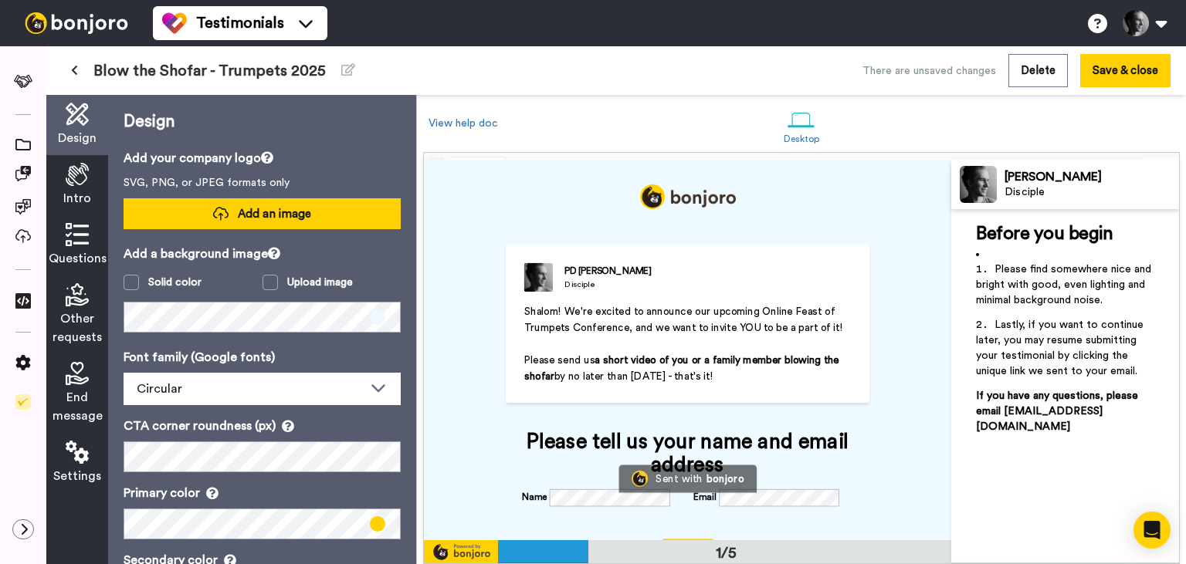
click at [317, 208] on button "Add an image" at bounding box center [262, 213] width 277 height 31
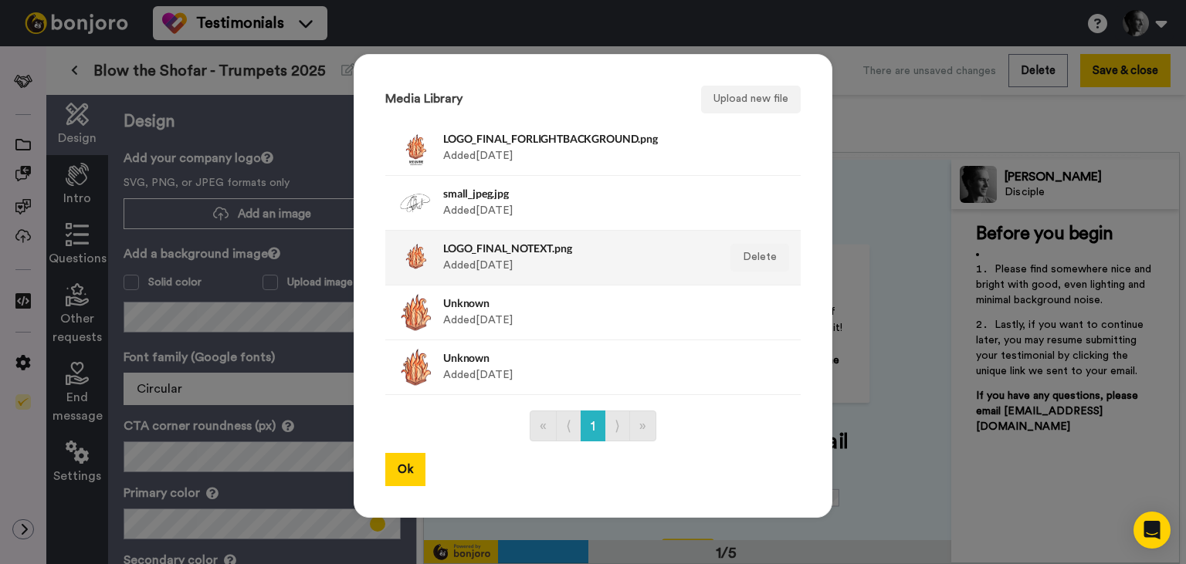
click at [516, 257] on div "LOGO_FINAL_NOTEXT.png Added 6 yr. ago" at bounding box center [576, 258] width 266 height 39
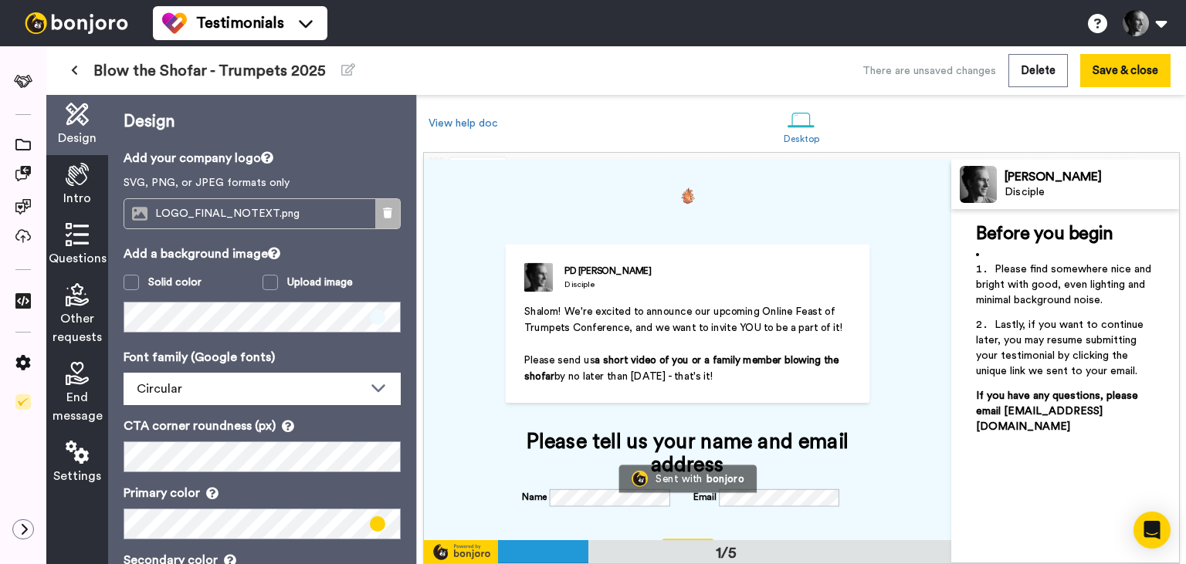
click at [388, 217] on icon at bounding box center [387, 213] width 9 height 11
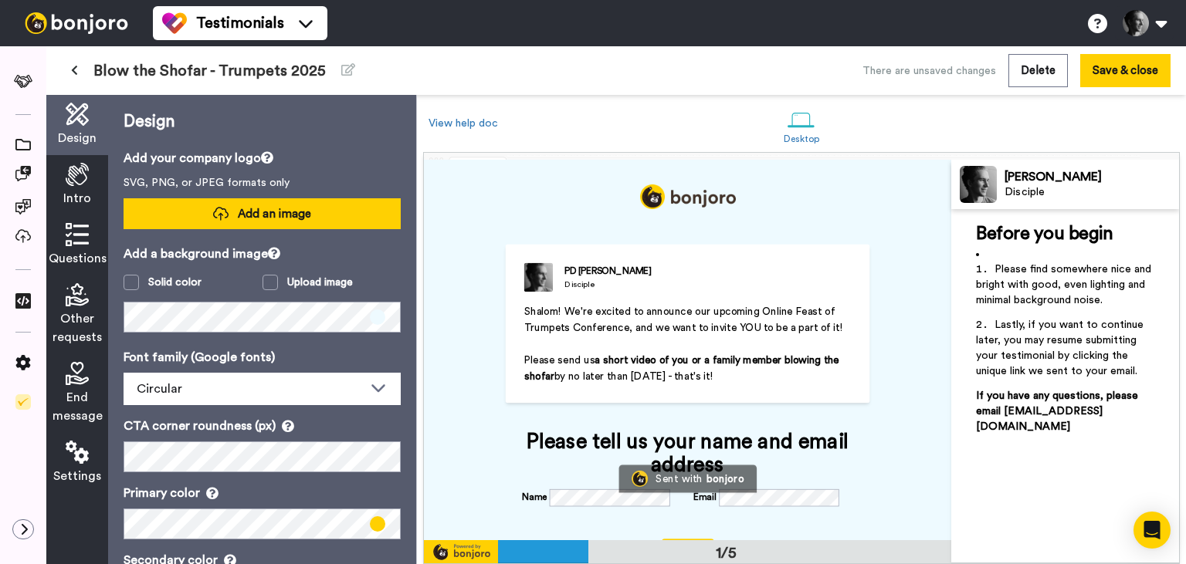
click at [277, 212] on span "Add an image" at bounding box center [274, 214] width 73 height 16
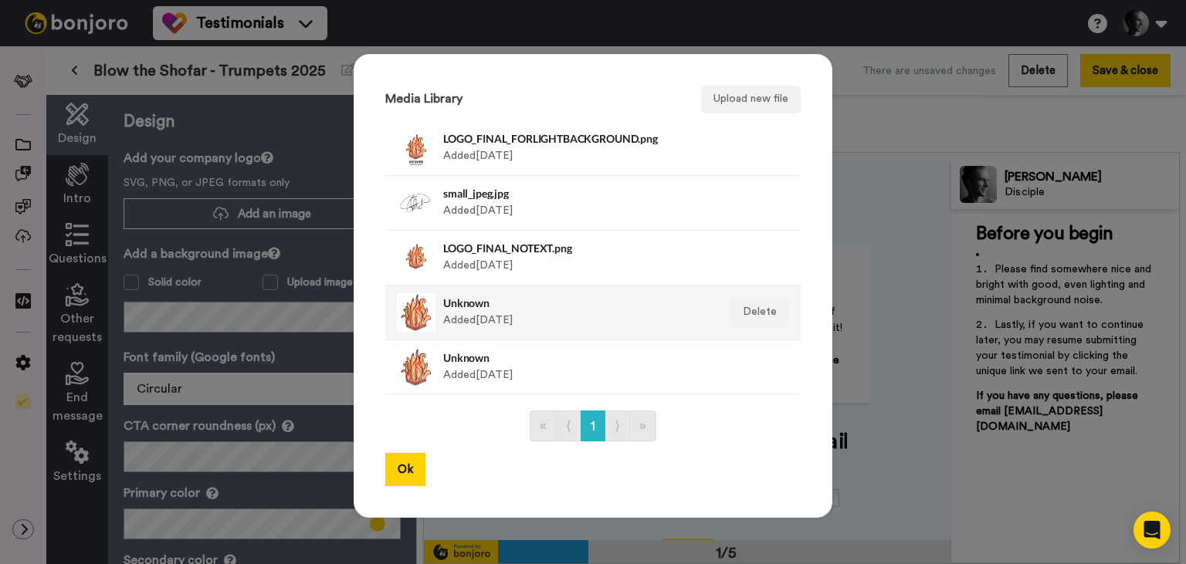
click at [507, 323] on div "Unknown Added 6 yr. ago" at bounding box center [576, 312] width 266 height 39
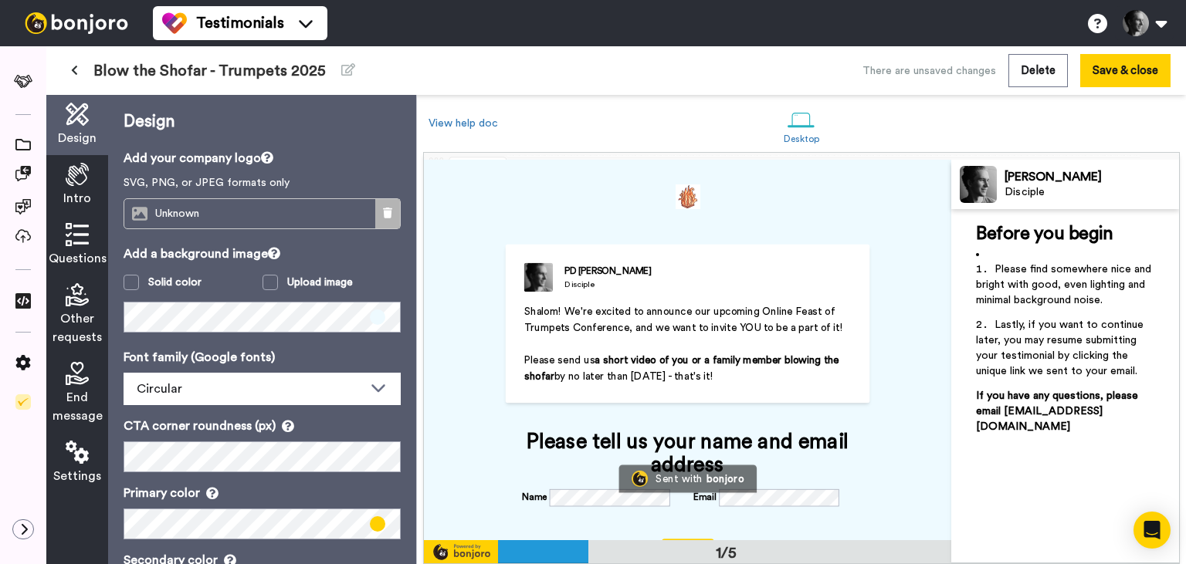
click at [386, 216] on icon at bounding box center [387, 213] width 9 height 11
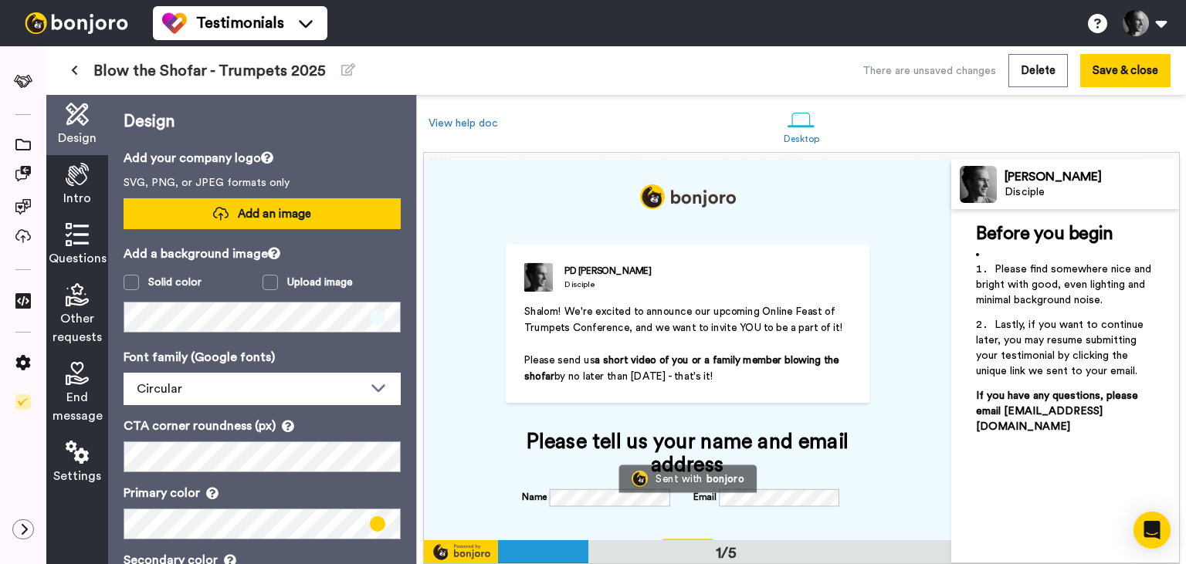
click at [277, 201] on button "Add an image" at bounding box center [262, 213] width 277 height 31
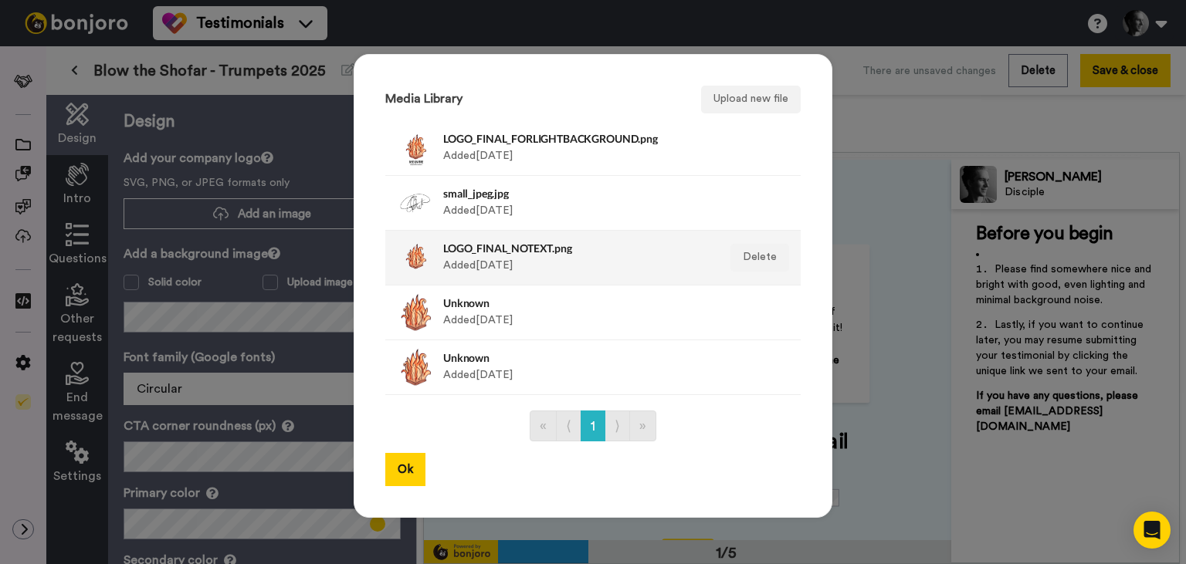
click at [505, 260] on div "LOGO_FINAL_NOTEXT.png Added 6 yr. ago" at bounding box center [576, 258] width 266 height 39
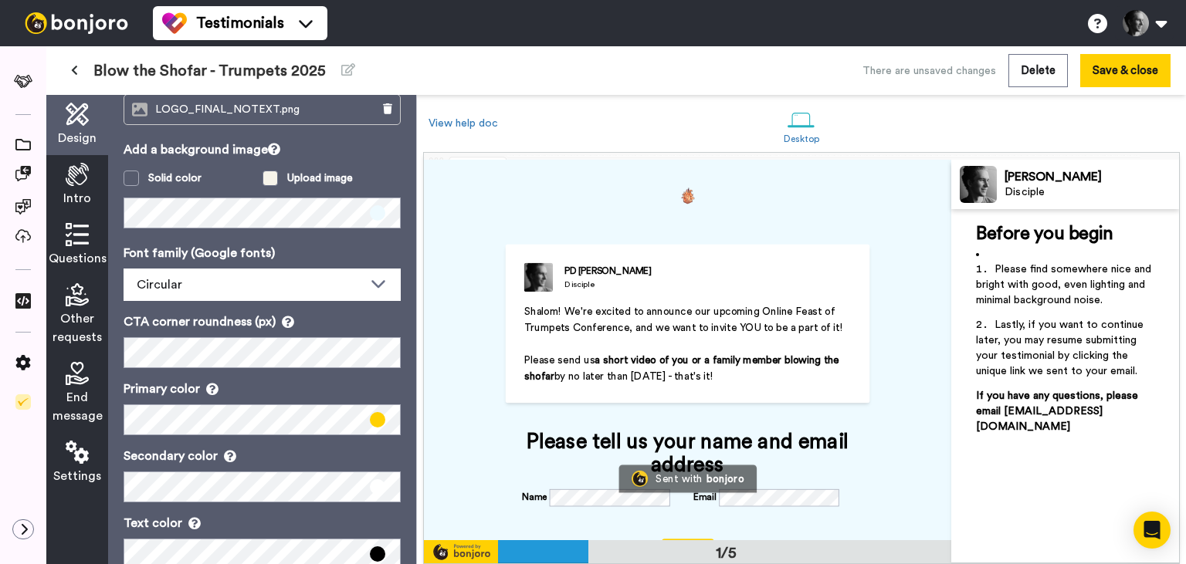
scroll to position [139, 0]
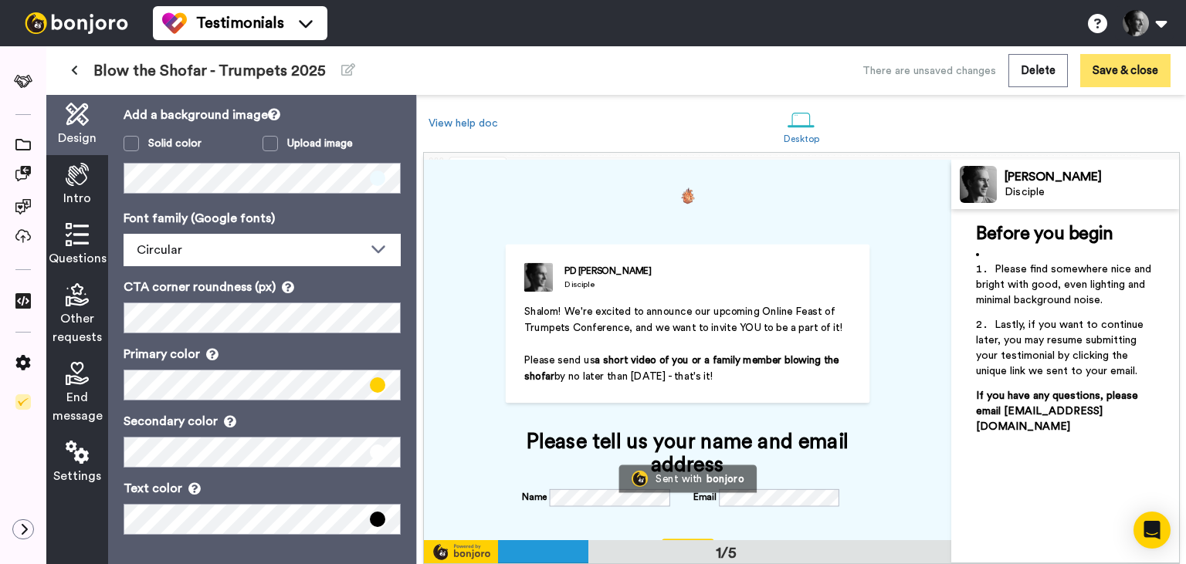
click at [1133, 66] on button "Save & close" at bounding box center [1125, 70] width 90 height 33
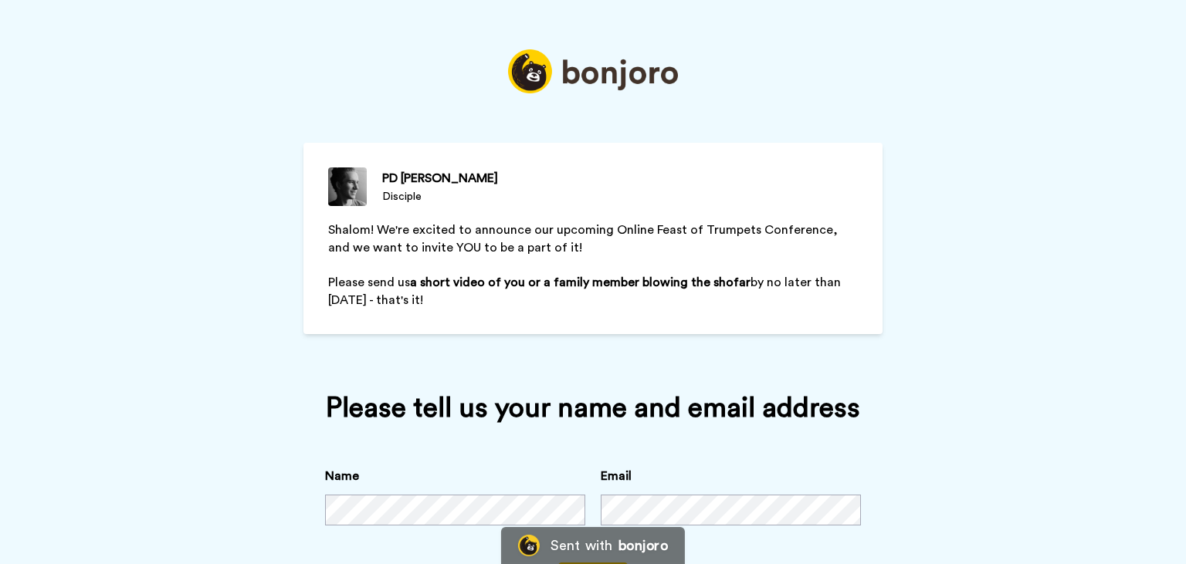
scroll to position [103, 0]
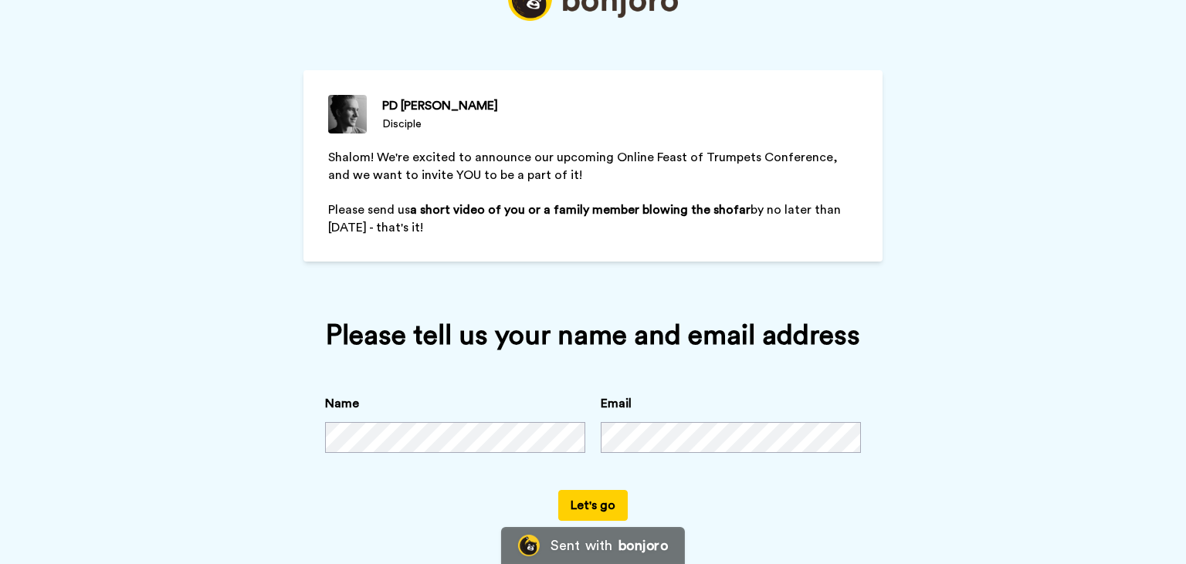
click at [567, 511] on button "Let's go" at bounding box center [592, 505] width 69 height 31
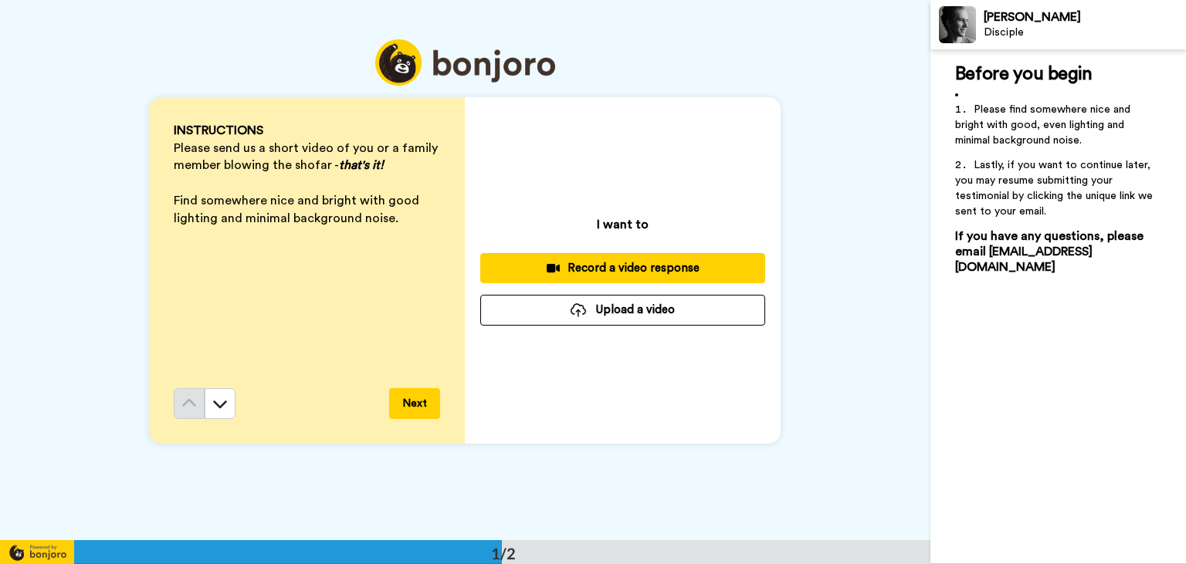
click at [625, 273] on div "Record a video response" at bounding box center [623, 268] width 260 height 16
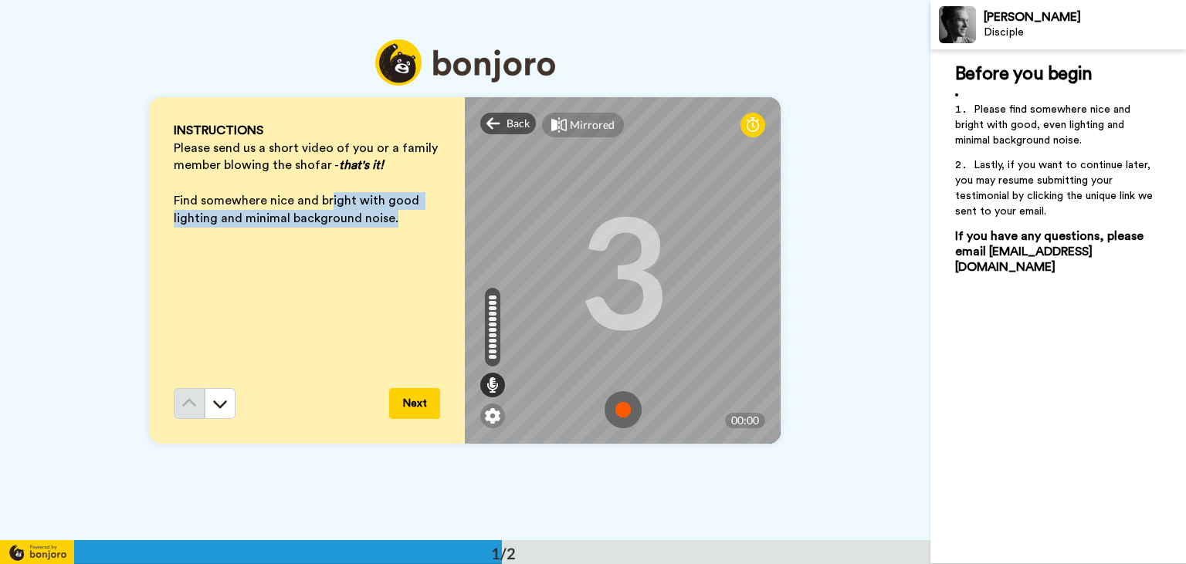
drag, startPoint x: 330, startPoint y: 204, endPoint x: 422, endPoint y: 218, distance: 92.9
click at [422, 218] on p "Find somewhere nice and bright with good lighting and minimal background noise." at bounding box center [307, 210] width 266 height 36
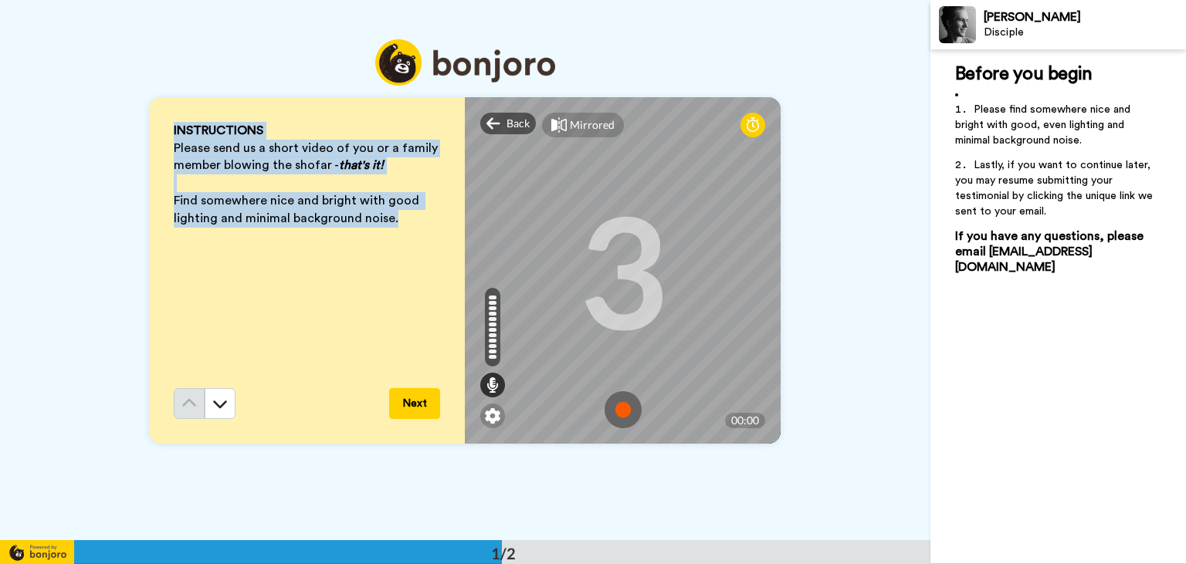
drag, startPoint x: 422, startPoint y: 218, endPoint x: 270, endPoint y: 134, distance: 173.2
click at [270, 134] on ol "INSTRUCTIONS Please send us a short video of you or a family member blowing the…" at bounding box center [307, 175] width 266 height 106
click at [263, 134] on span "INSTRUCTIONS" at bounding box center [219, 130] width 90 height 12
drag, startPoint x: 270, startPoint y: 134, endPoint x: 336, endPoint y: 202, distance: 95.0
click at [336, 202] on ol "INSTRUCTIONS Please send us a short video of you or a family member blowing the…" at bounding box center [307, 175] width 266 height 106
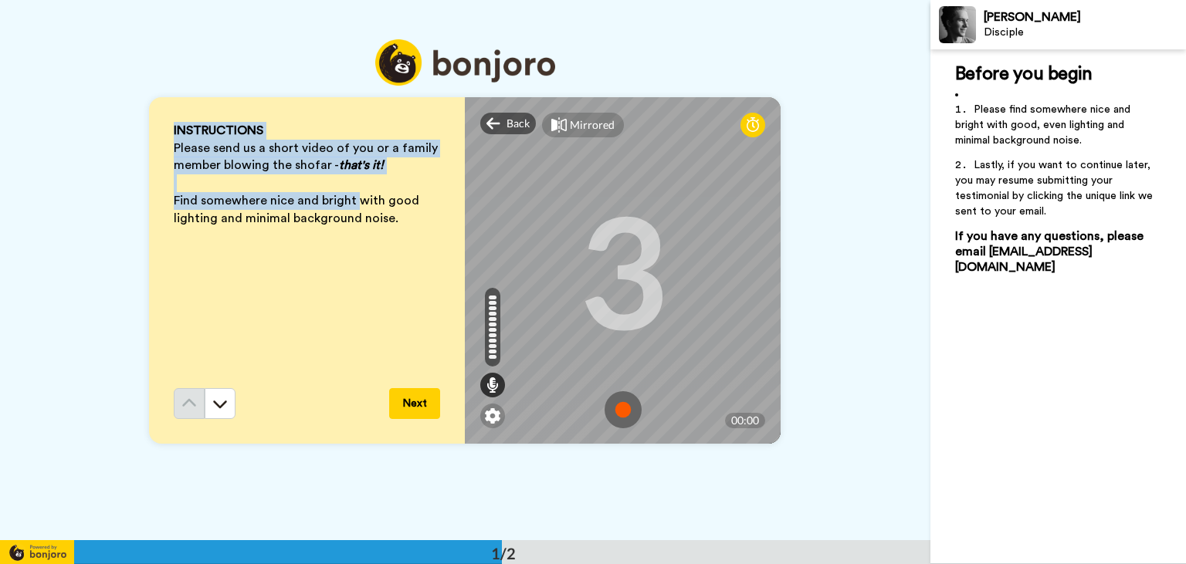
click at [336, 202] on span "Find somewhere nice and bright with good lighting and minimal background noise." at bounding box center [298, 210] width 249 height 30
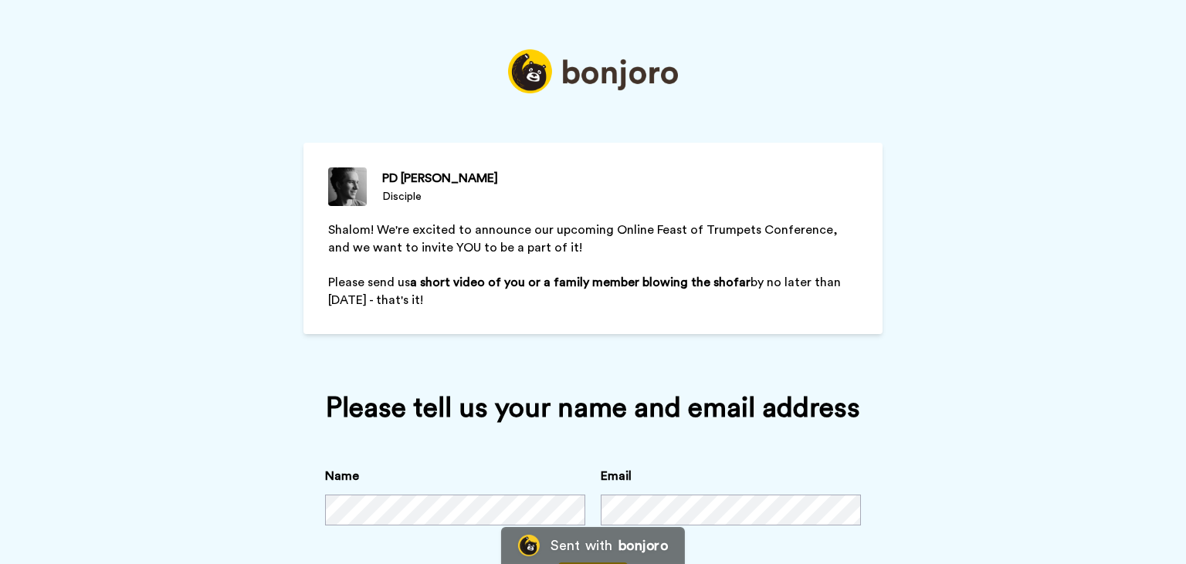
scroll to position [103, 0]
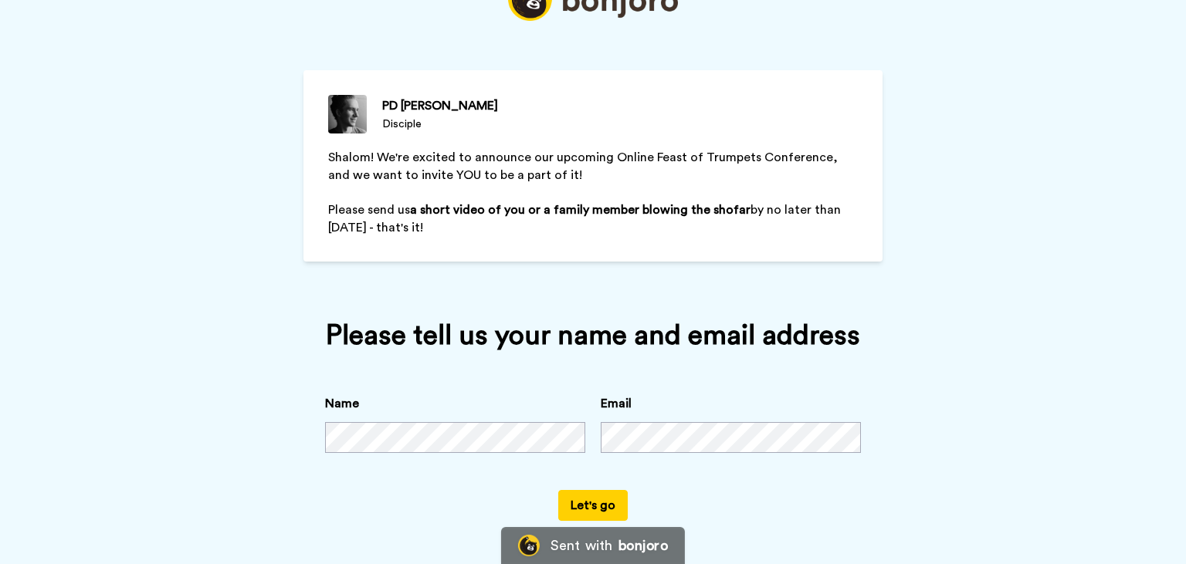
click at [583, 514] on button "Let's go" at bounding box center [592, 505] width 69 height 31
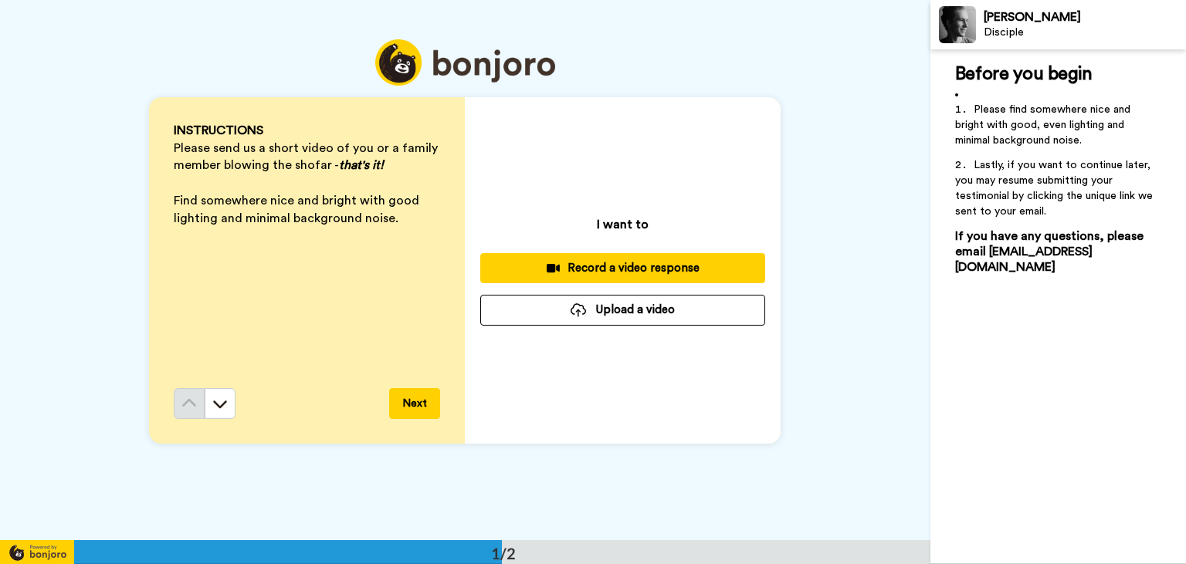
click at [599, 269] on div "Record a video response" at bounding box center [623, 268] width 260 height 16
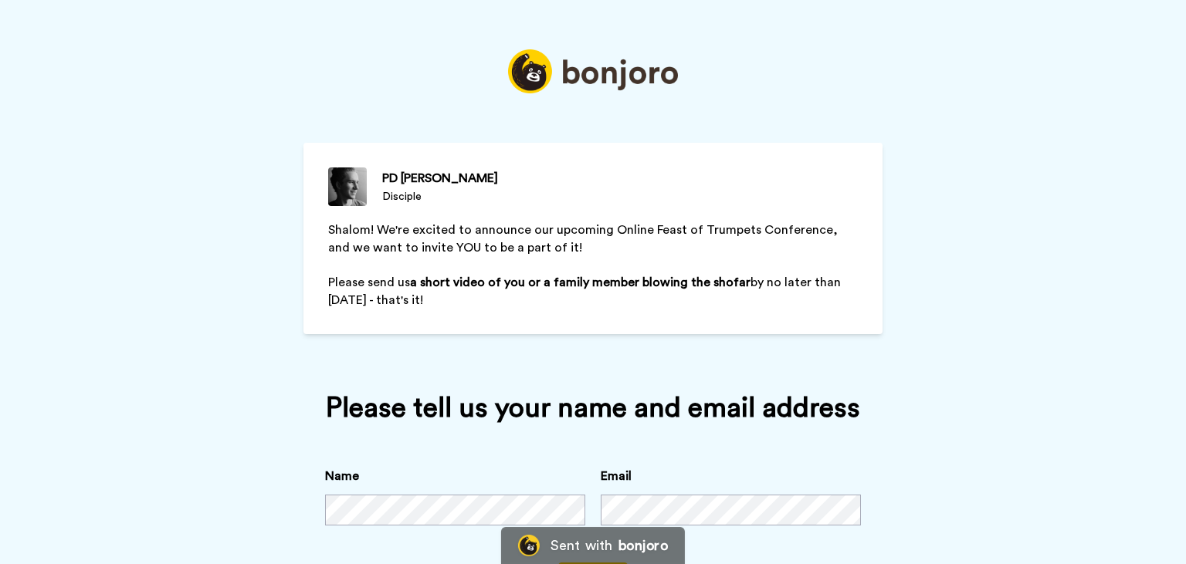
drag, startPoint x: 0, startPoint y: 0, endPoint x: 581, endPoint y: 300, distance: 654.4
click at [581, 300] on ol "Shalom! We're excited to announce our upcoming Online Feast of Trumpets Confere…" at bounding box center [593, 266] width 530 height 88
click at [581, 300] on p "Please send us a short video of you or a family member blowing the shofar by no…" at bounding box center [593, 292] width 530 height 36
drag, startPoint x: 581, startPoint y: 300, endPoint x: 465, endPoint y: 239, distance: 131.9
click at [465, 239] on ol "Shalom! We're excited to announce our upcoming Online Feast of Trumpets Confere…" at bounding box center [593, 266] width 530 height 88
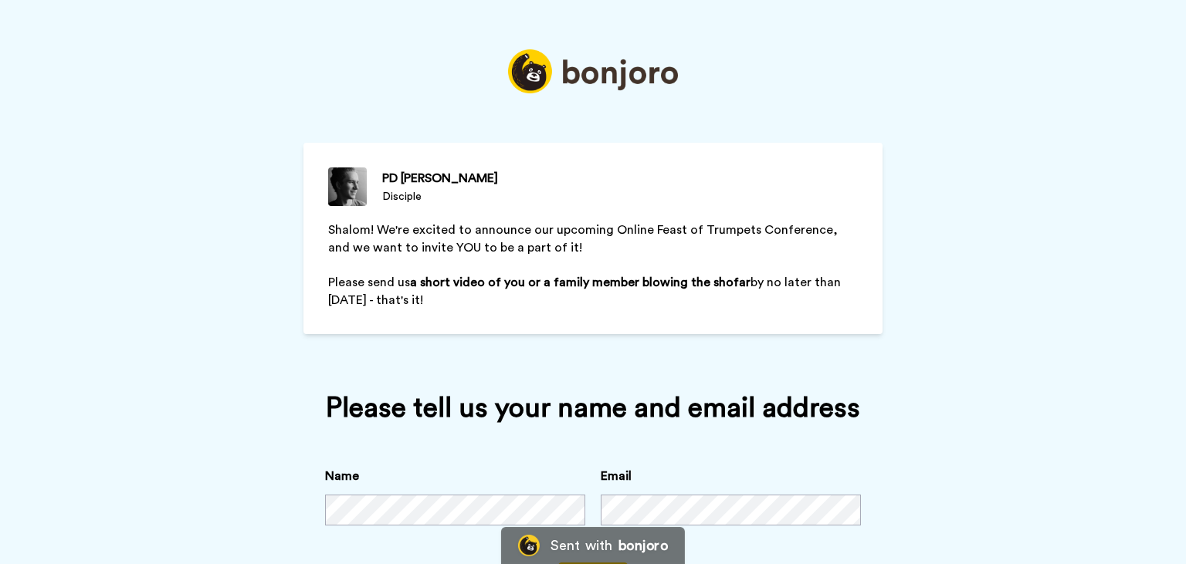
click at [465, 239] on p "Shalom! We're excited to announce our upcoming Online Feast of Trumpets Confere…" at bounding box center [593, 240] width 530 height 36
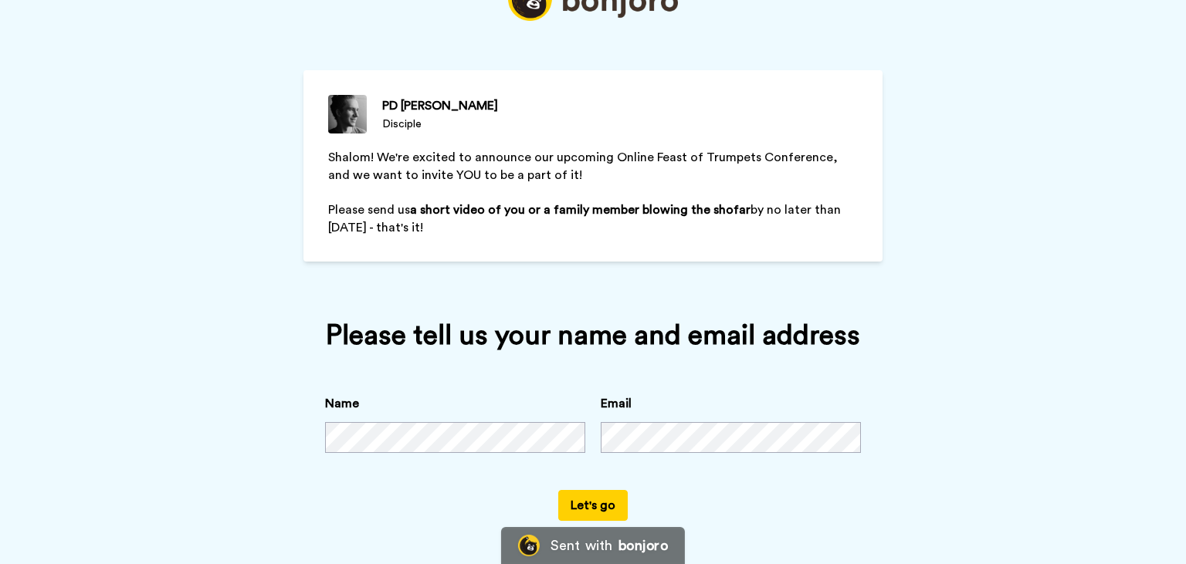
scroll to position [103, 0]
click at [567, 505] on button "Let's go" at bounding box center [592, 505] width 69 height 31
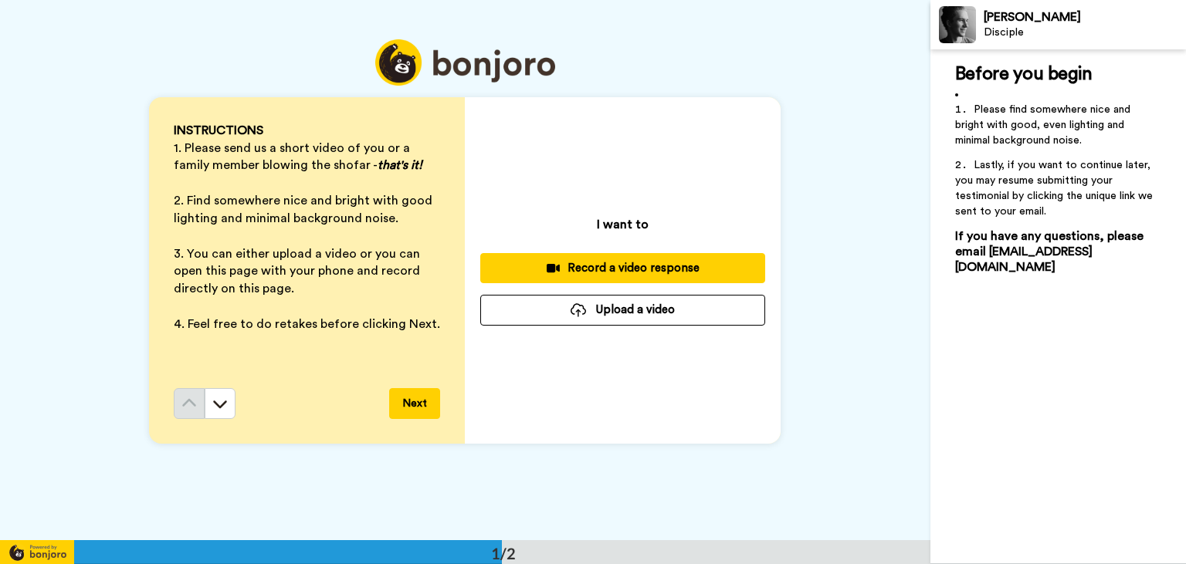
click at [229, 150] on span "1. Please send us a short video of you or a family member blowing the shofar -" at bounding box center [293, 157] width 239 height 30
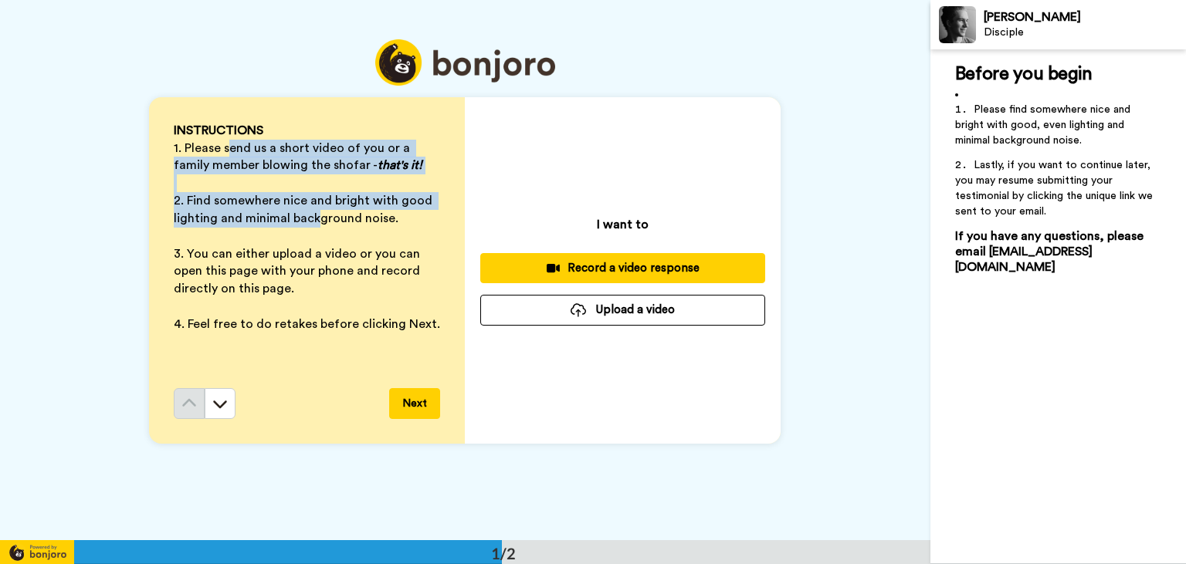
drag, startPoint x: 229, startPoint y: 150, endPoint x: 316, endPoint y: 224, distance: 114.5
click at [316, 224] on ol "INSTRUCTIONS 1. Please send us a short video of you or a family member blowing …" at bounding box center [307, 228] width 266 height 212
click at [316, 224] on span "2. Find somewhere nice and bright with good lighting and minimal background noi…" at bounding box center [305, 210] width 262 height 30
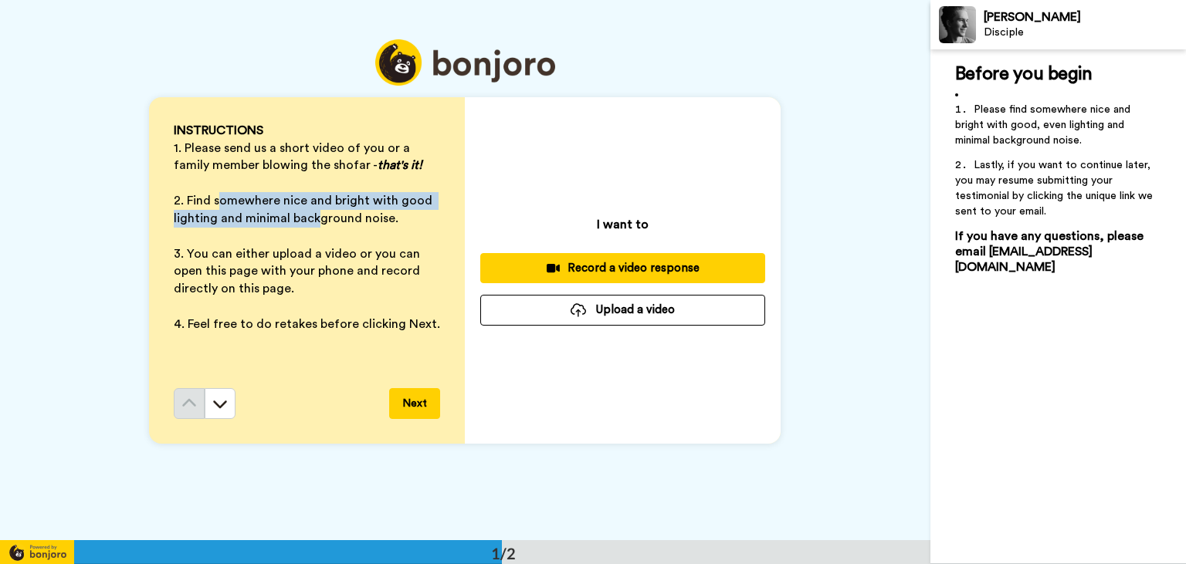
drag, startPoint x: 316, startPoint y: 224, endPoint x: 221, endPoint y: 203, distance: 97.2
click at [221, 203] on span "2. Find somewhere nice and bright with good lighting and minimal background noi…" at bounding box center [305, 210] width 262 height 30
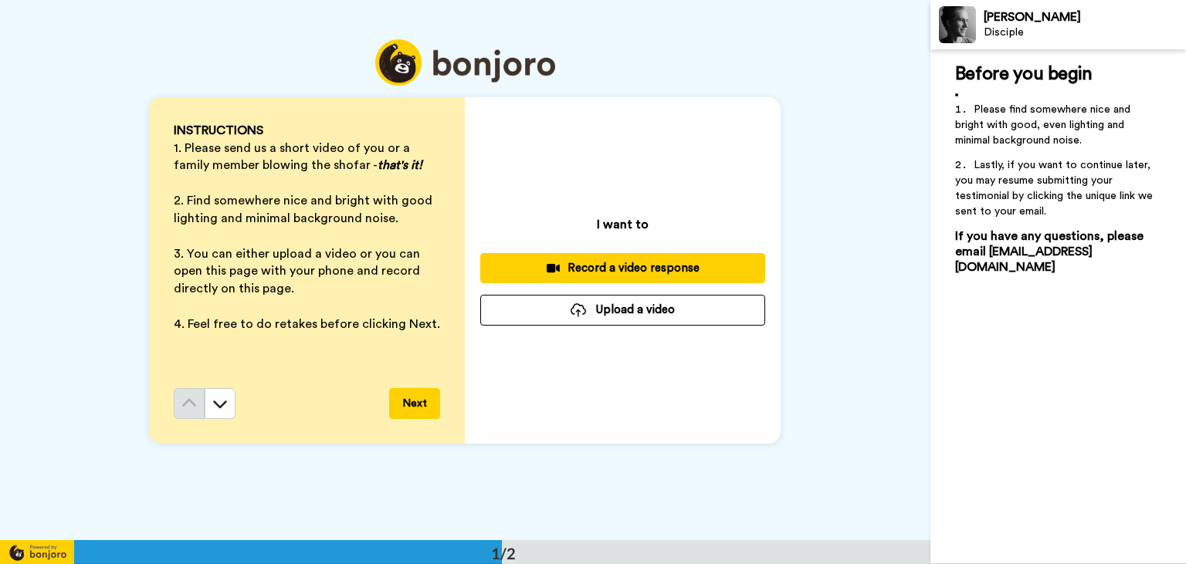
click at [221, 203] on span "2. Find somewhere nice and bright with good lighting and minimal background noi…" at bounding box center [305, 210] width 262 height 30
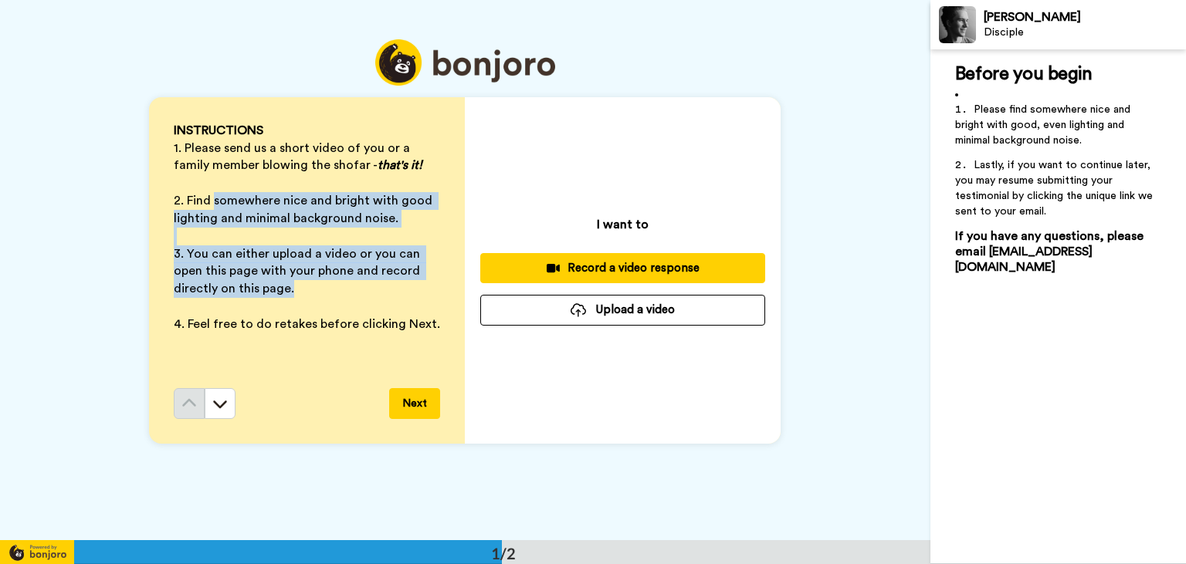
drag, startPoint x: 221, startPoint y: 203, endPoint x: 291, endPoint y: 286, distance: 108.5
click at [291, 286] on ol "INSTRUCTIONS 1. Please send us a short video of you or a family member blowing …" at bounding box center [307, 228] width 266 height 212
click at [291, 286] on p "3. You can either upload a video or you can open this page with your phone and …" at bounding box center [307, 272] width 266 height 53
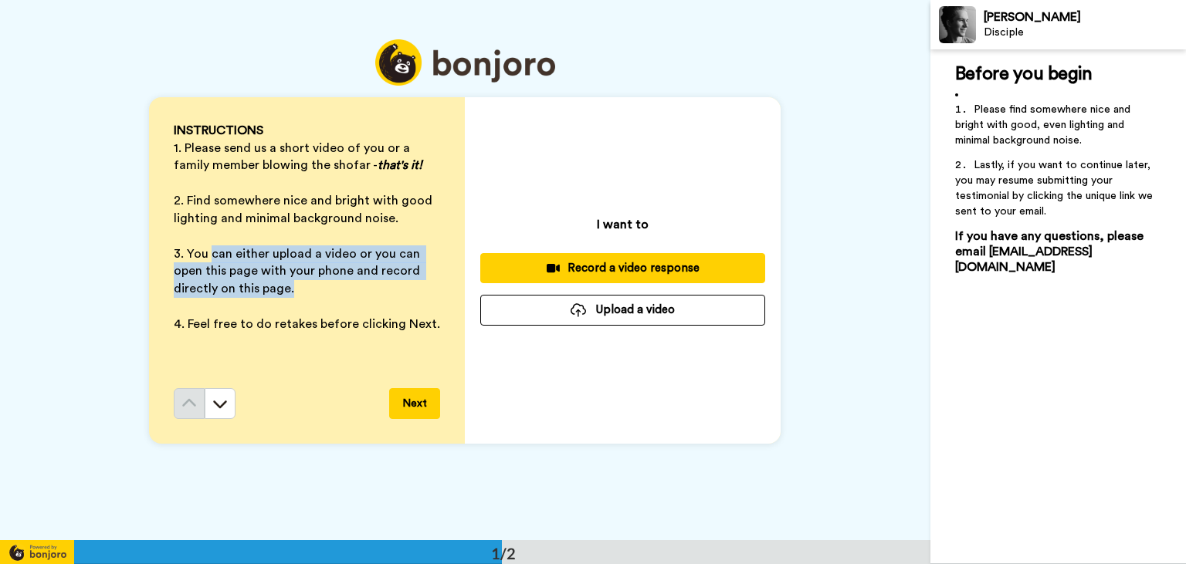
drag, startPoint x: 291, startPoint y: 286, endPoint x: 212, endPoint y: 246, distance: 89.1
click at [212, 246] on p "3. You can either upload a video or you can open this page with your phone and …" at bounding box center [307, 272] width 266 height 53
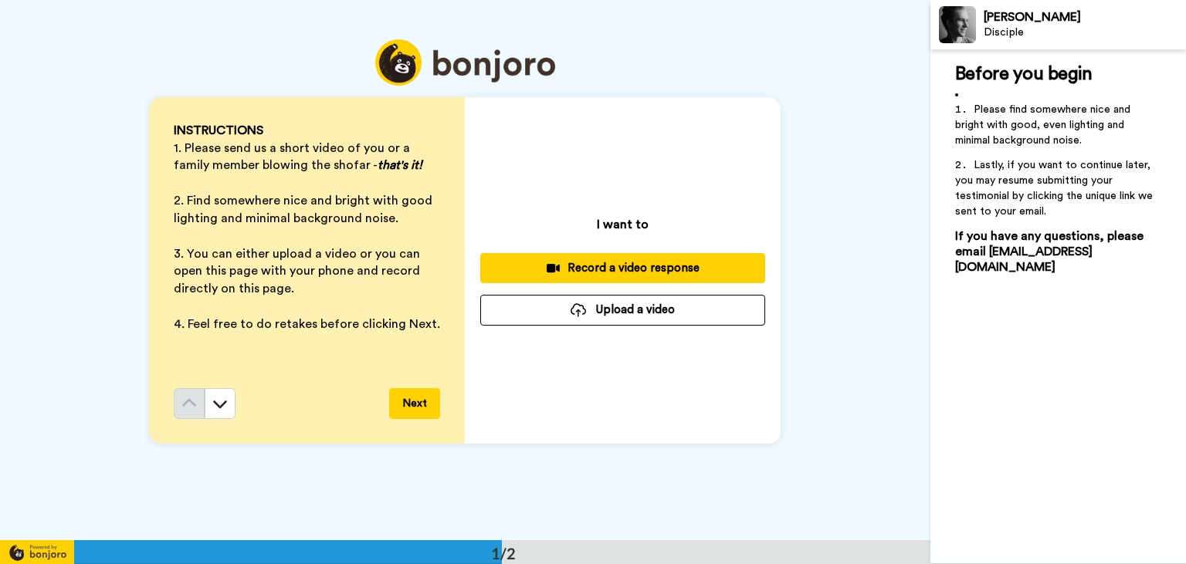
click at [212, 246] on p "3. You can either upload a video or you can open this page with your phone and …" at bounding box center [307, 272] width 266 height 53
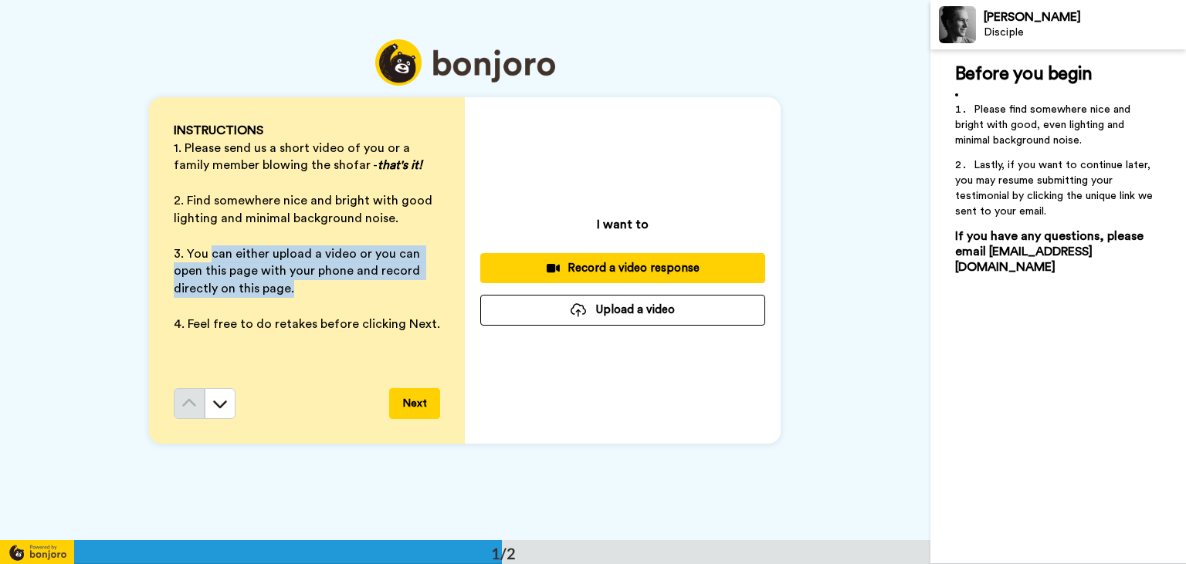
drag, startPoint x: 212, startPoint y: 246, endPoint x: 339, endPoint y: 286, distance: 133.6
click at [339, 286] on p "3. You can either upload a video or you can open this page with your phone and …" at bounding box center [307, 272] width 266 height 53
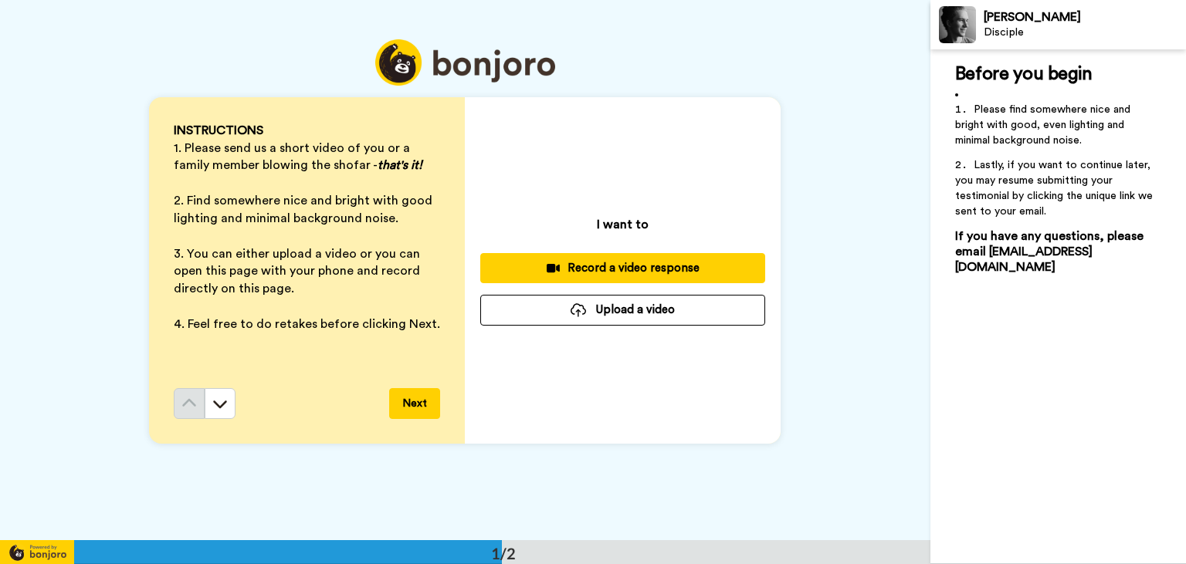
click at [339, 286] on p "3. You can either upload a video or you can open this page with your phone and …" at bounding box center [307, 272] width 266 height 53
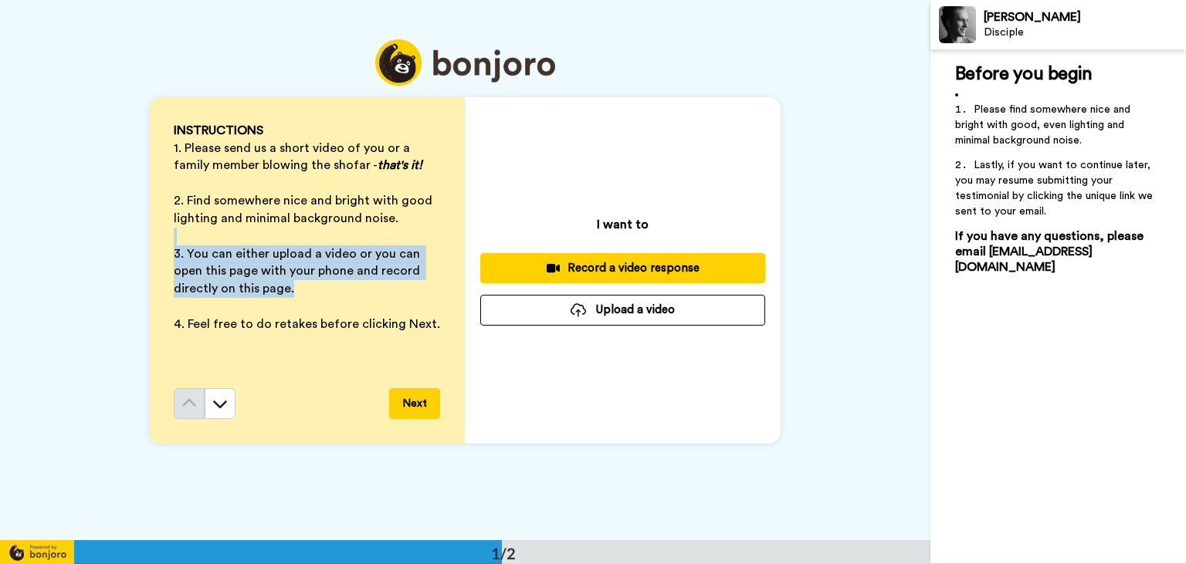
drag, startPoint x: 339, startPoint y: 286, endPoint x: 208, endPoint y: 239, distance: 138.5
click at [208, 239] on ol "INSTRUCTIONS 1. Please send us a short video of you or a family member blowing …" at bounding box center [307, 228] width 266 height 212
click at [208, 239] on p "﻿" at bounding box center [307, 237] width 266 height 18
drag, startPoint x: 208, startPoint y: 239, endPoint x: 331, endPoint y: 286, distance: 131.5
click at [331, 286] on ol "INSTRUCTIONS 1. Please send us a short video of you or a family member blowing …" at bounding box center [307, 228] width 266 height 212
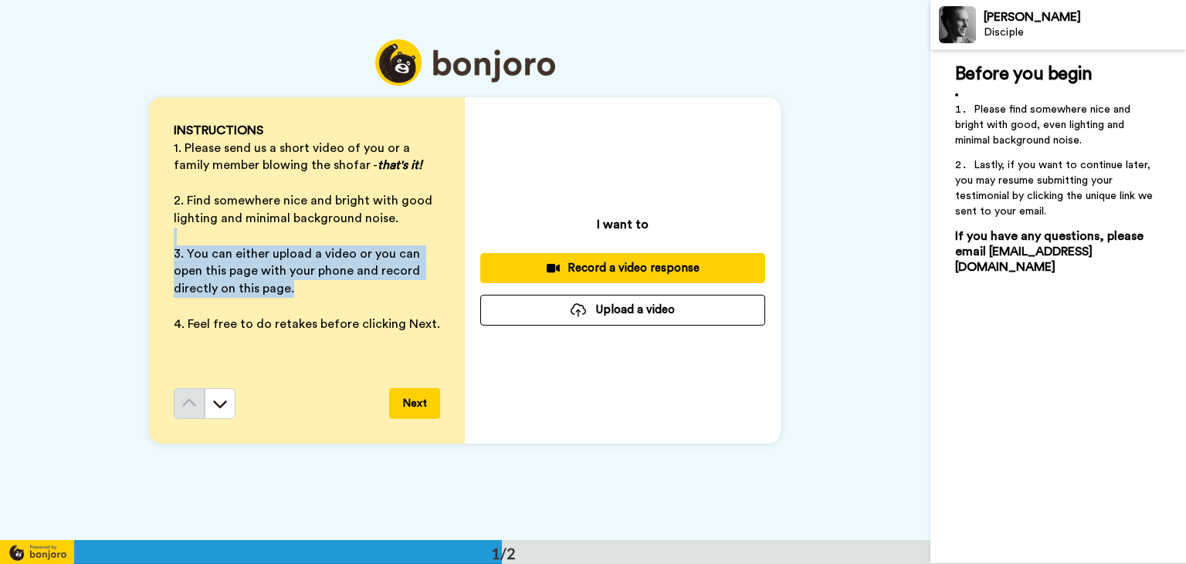
click at [331, 286] on p "3. You can either upload a video or you can open this page with your phone and …" at bounding box center [307, 272] width 266 height 53
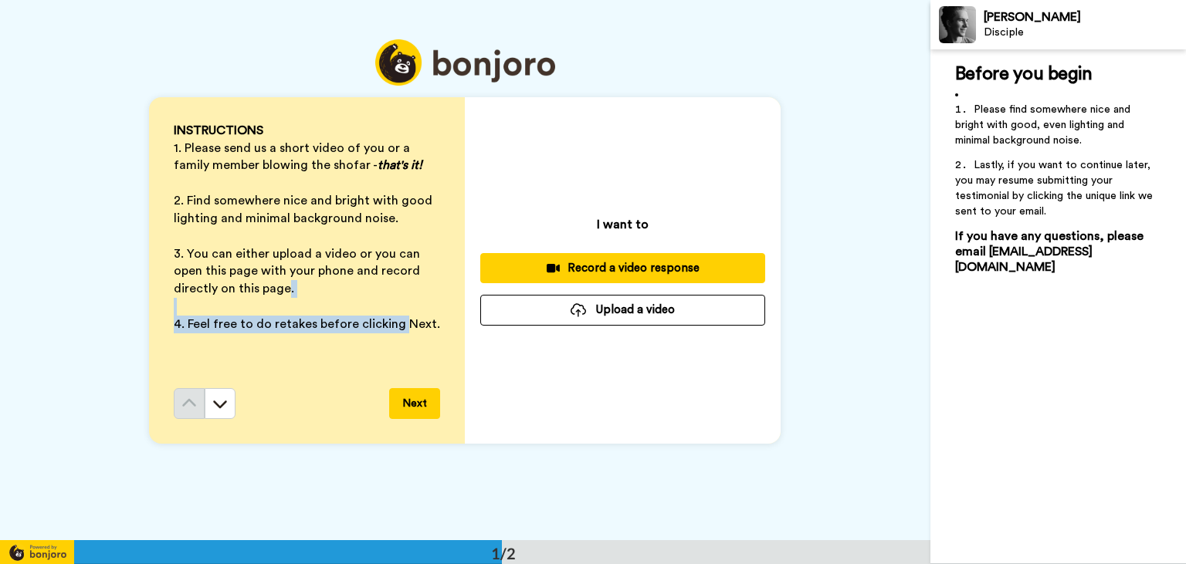
drag, startPoint x: 331, startPoint y: 286, endPoint x: 400, endPoint y: 327, distance: 80.0
click at [400, 327] on ol "INSTRUCTIONS 1. Please send us a short video of you or a family member blowing …" at bounding box center [307, 228] width 266 height 212
click at [400, 327] on span "4. Feel free to do retakes before clicking Next." at bounding box center [307, 324] width 266 height 12
drag, startPoint x: 400, startPoint y: 327, endPoint x: 269, endPoint y: 313, distance: 131.2
click at [269, 313] on ol "INSTRUCTIONS 1. Please send us a short video of you or a family member blowing …" at bounding box center [307, 228] width 266 height 212
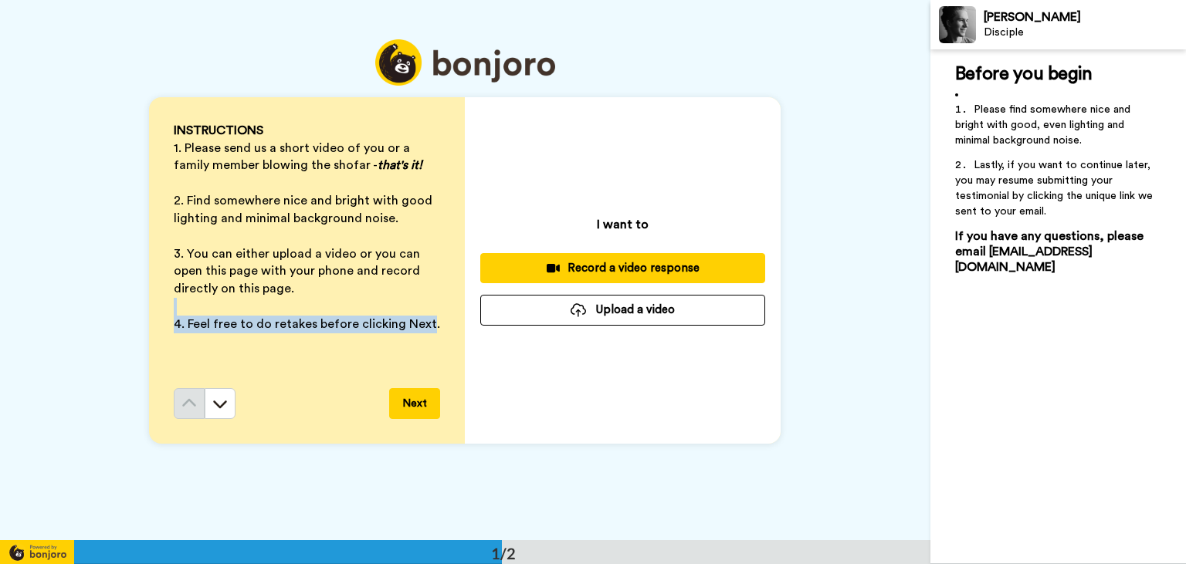
click at [269, 313] on p "﻿" at bounding box center [307, 307] width 266 height 18
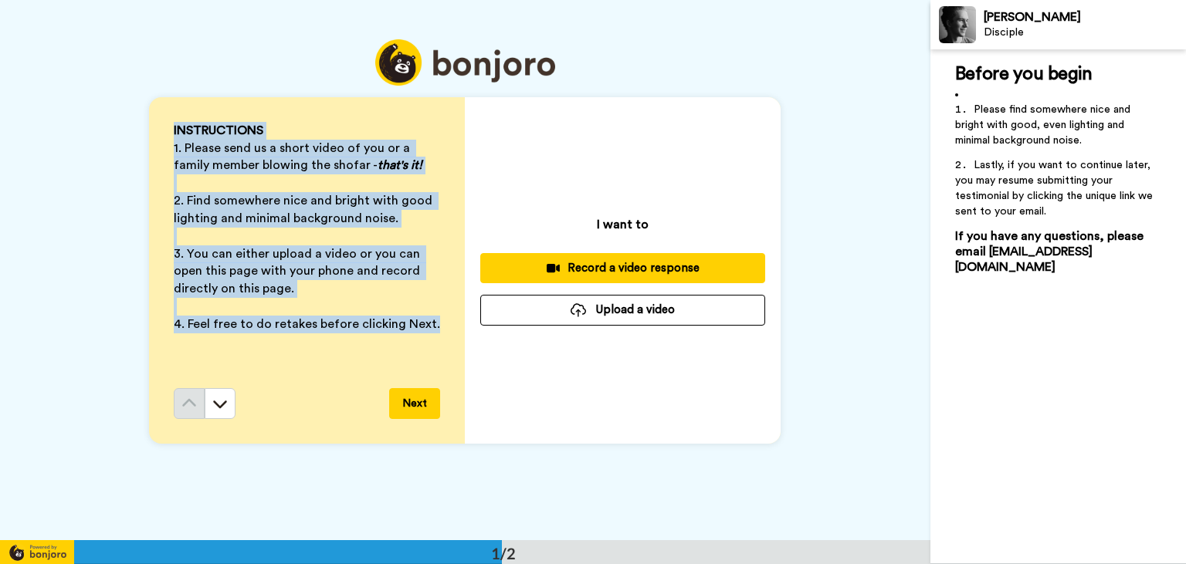
drag, startPoint x: 164, startPoint y: 137, endPoint x: 436, endPoint y: 323, distance: 328.9
click at [436, 323] on div "INSTRUCTIONS 1. Please send us a short video of you or a family member blowing …" at bounding box center [307, 270] width 316 height 347
click at [436, 323] on p "4. Feel free to do retakes before clicking Next." at bounding box center [307, 325] width 266 height 18
drag, startPoint x: 436, startPoint y: 323, endPoint x: 198, endPoint y: 119, distance: 313.8
click at [198, 122] on div "INSTRUCTIONS 1. Please send us a short video of you or a family member blowing …" at bounding box center [307, 255] width 266 height 266
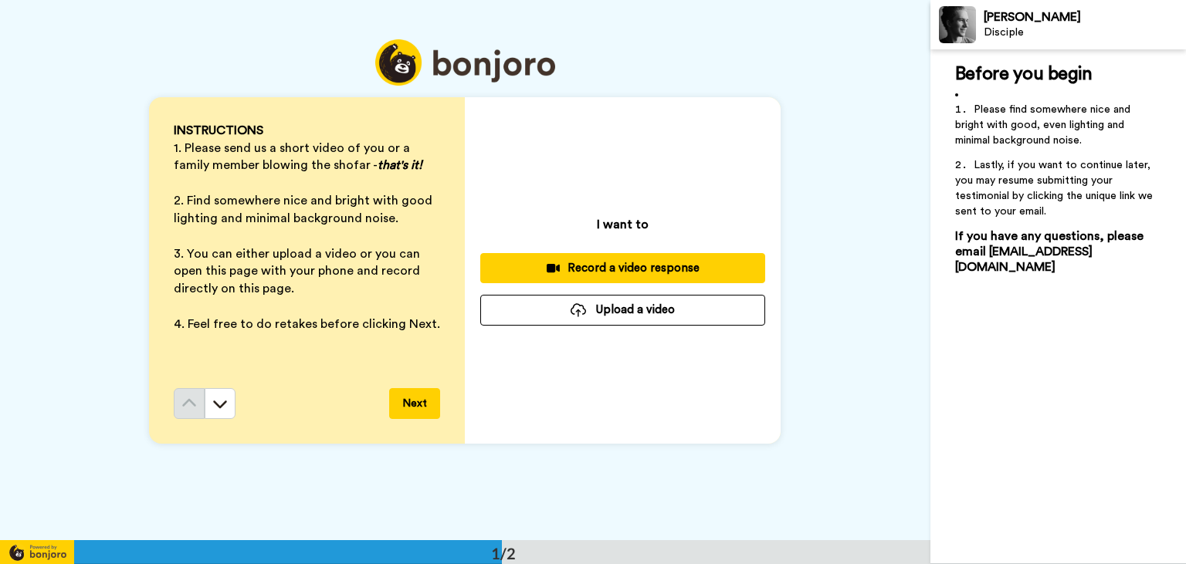
click at [198, 119] on div "INSTRUCTIONS 1. Please send us a short video of you or a family member blowing …" at bounding box center [307, 270] width 316 height 347
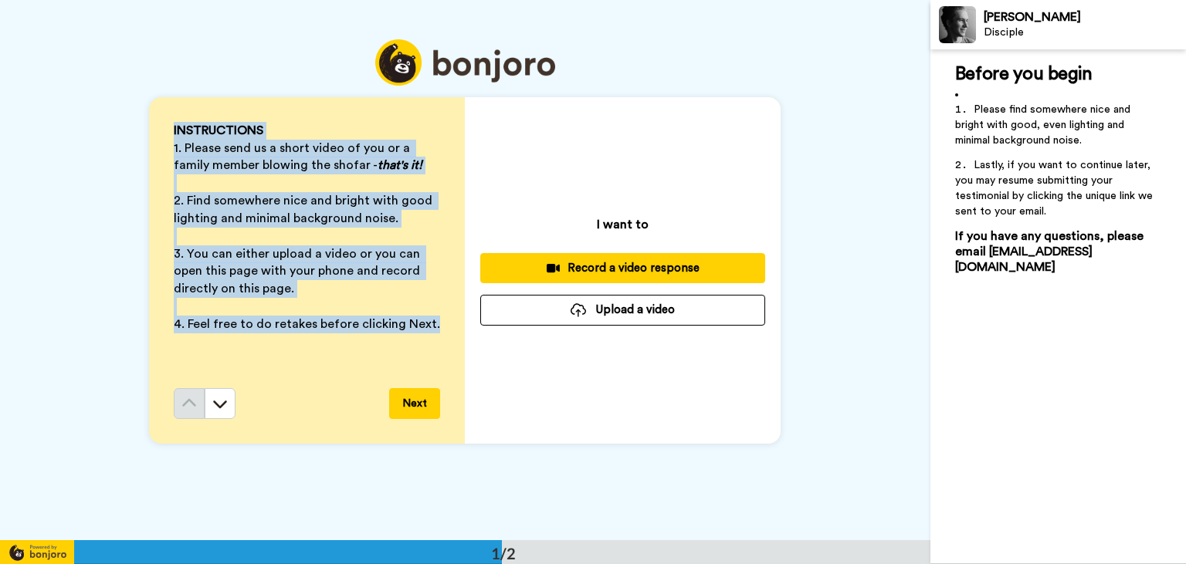
drag, startPoint x: 444, startPoint y: 326, endPoint x: 164, endPoint y: 118, distance: 348.8
click at [164, 118] on div "INSTRUCTIONS 1. Please send us a short video of you or a family member blowing …" at bounding box center [307, 270] width 316 height 347
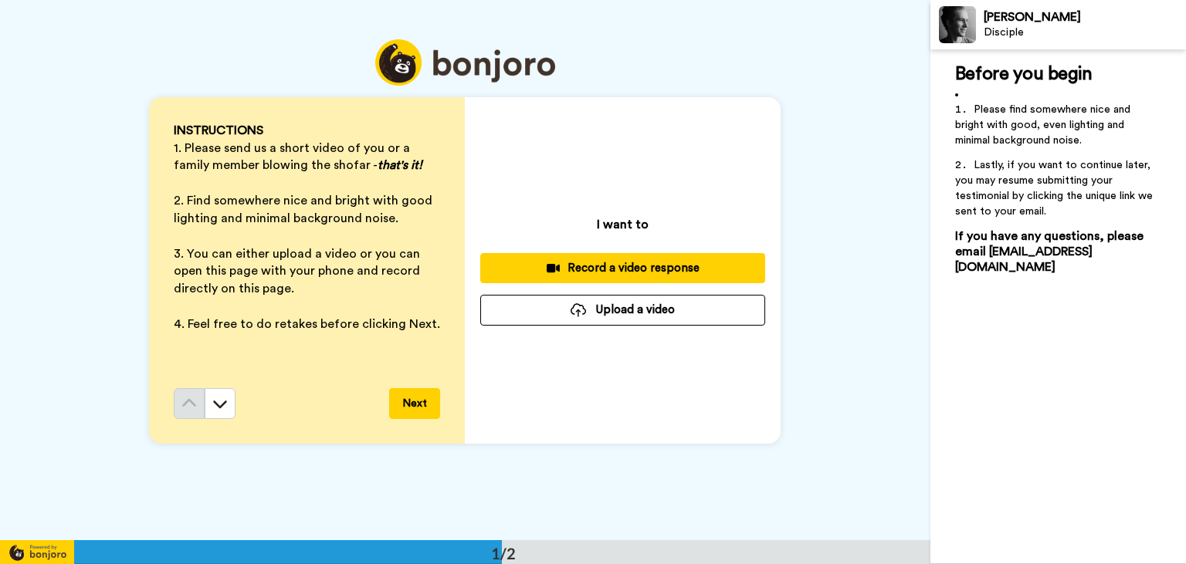
click at [164, 118] on div "INSTRUCTIONS 1. Please send us a short video of you or a family member blowing …" at bounding box center [307, 270] width 316 height 347
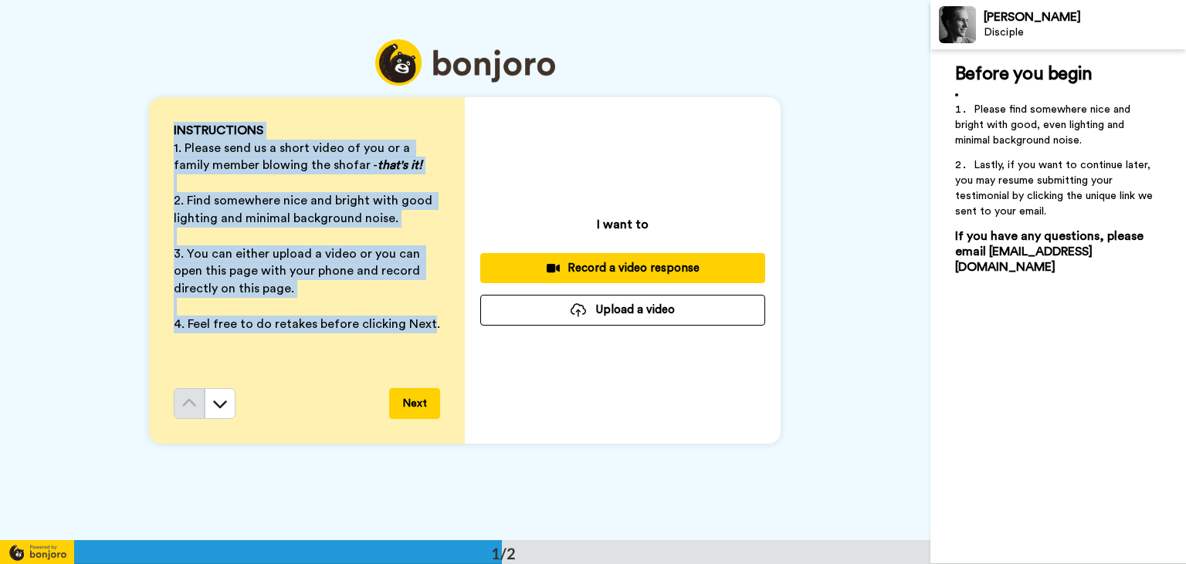
drag, startPoint x: 164, startPoint y: 118, endPoint x: 424, endPoint y: 332, distance: 336.8
click at [424, 332] on div "INSTRUCTIONS 1. Please send us a short video of you or a family member blowing …" at bounding box center [307, 270] width 316 height 347
click at [424, 332] on p "4. Feel free to do retakes before clicking Next." at bounding box center [307, 325] width 266 height 18
drag, startPoint x: 424, startPoint y: 332, endPoint x: 198, endPoint y: 113, distance: 314.5
click at [198, 122] on div "INSTRUCTIONS 1. Please send us a short video of you or a family member blowing …" at bounding box center [307, 255] width 266 height 266
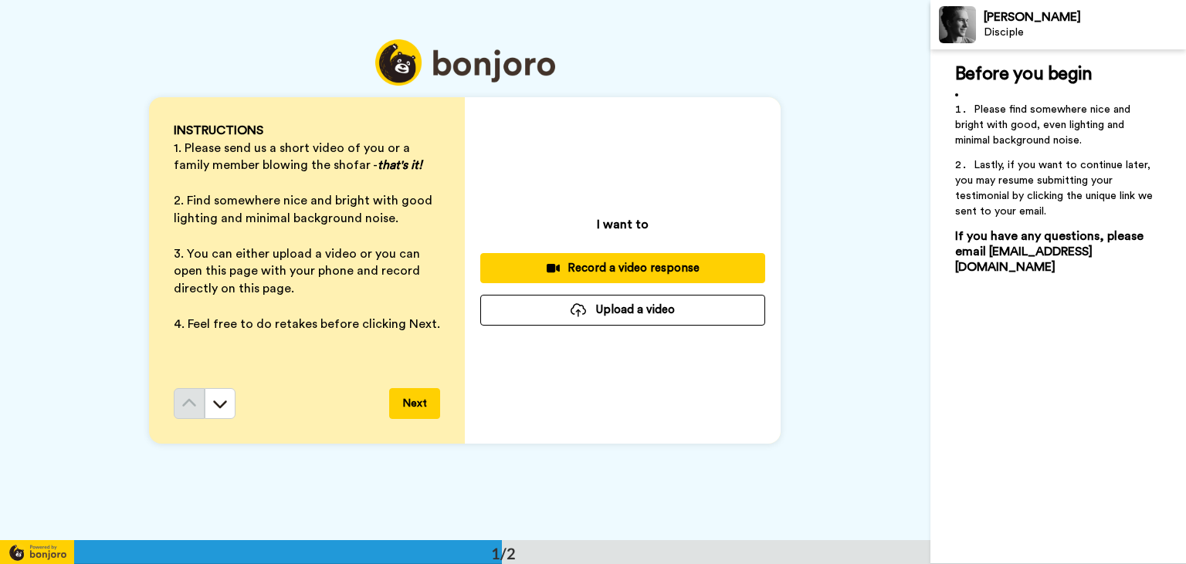
click at [198, 113] on div "INSTRUCTIONS 1. Please send us a short video of you or a family member blowing …" at bounding box center [307, 270] width 316 height 347
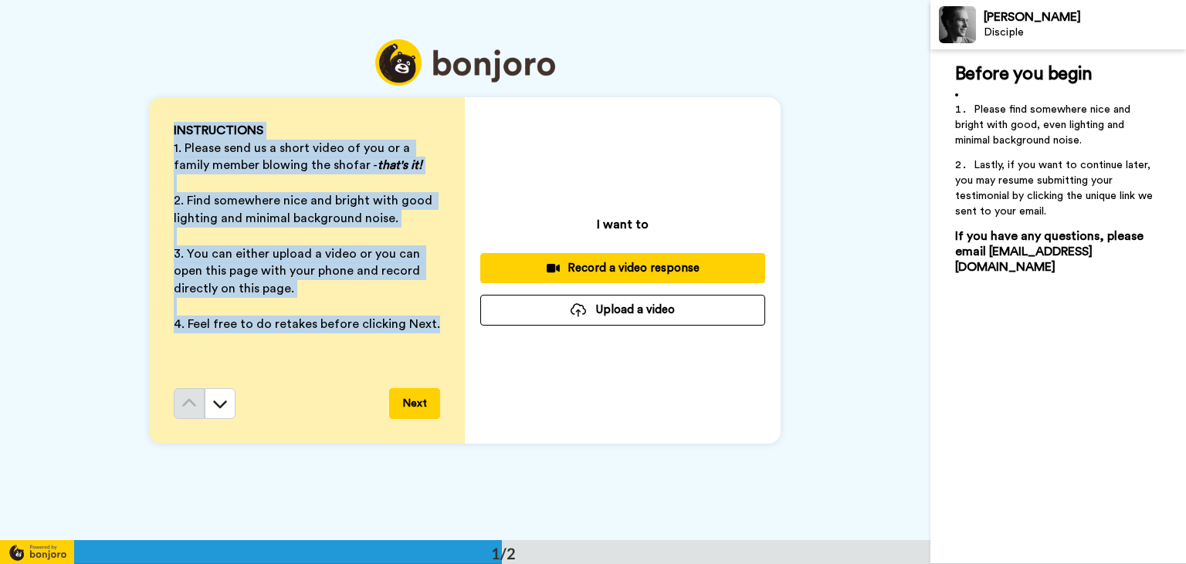
drag, startPoint x: 198, startPoint y: 113, endPoint x: 436, endPoint y: 340, distance: 328.8
click at [436, 340] on div "INSTRUCTIONS 1. Please send us a short video of you or a family member blowing …" at bounding box center [307, 270] width 316 height 347
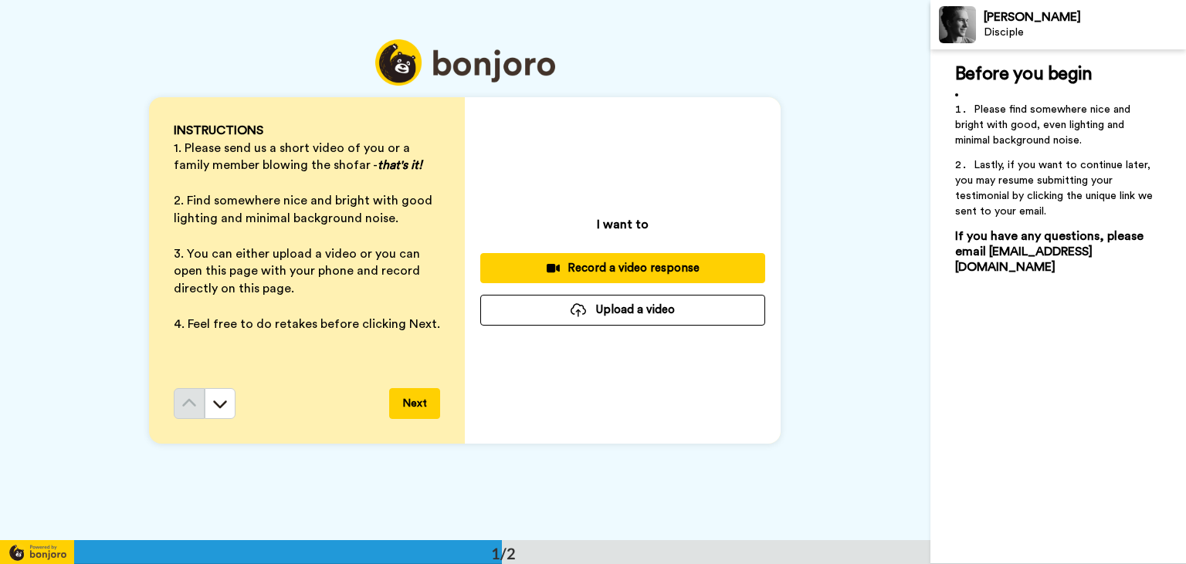
click at [436, 340] on div "INSTRUCTIONS 1. Please send us a short video of you or a family member blowing …" at bounding box center [307, 255] width 266 height 266
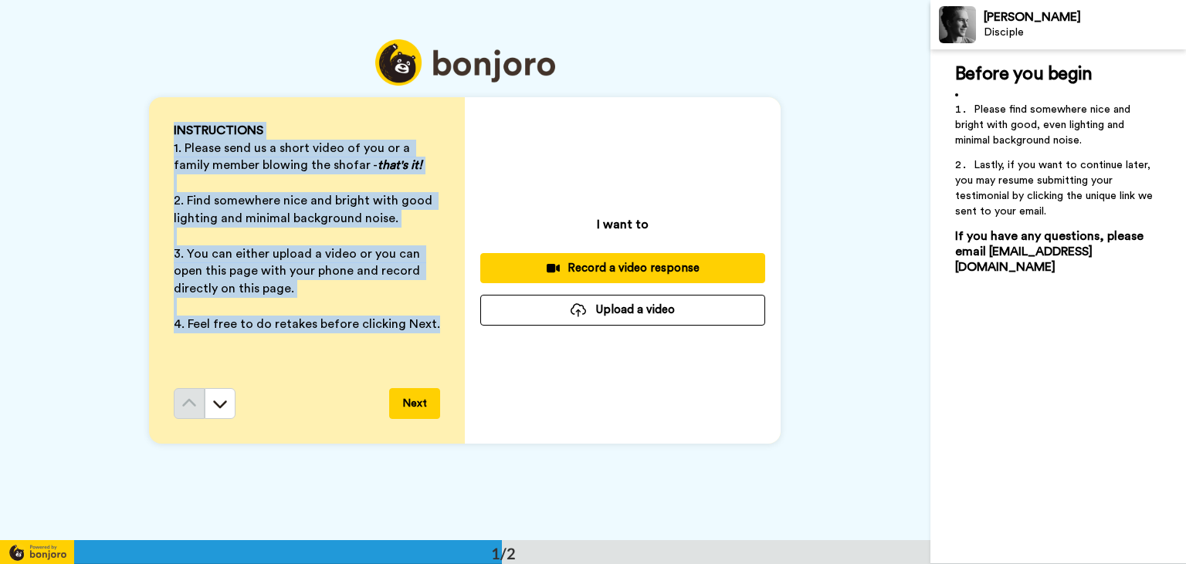
drag, startPoint x: 436, startPoint y: 340, endPoint x: 175, endPoint y: 121, distance: 340.4
click at [175, 122] on div "INSTRUCTIONS 1. Please send us a short video of you or a family member blowing …" at bounding box center [307, 255] width 266 height 266
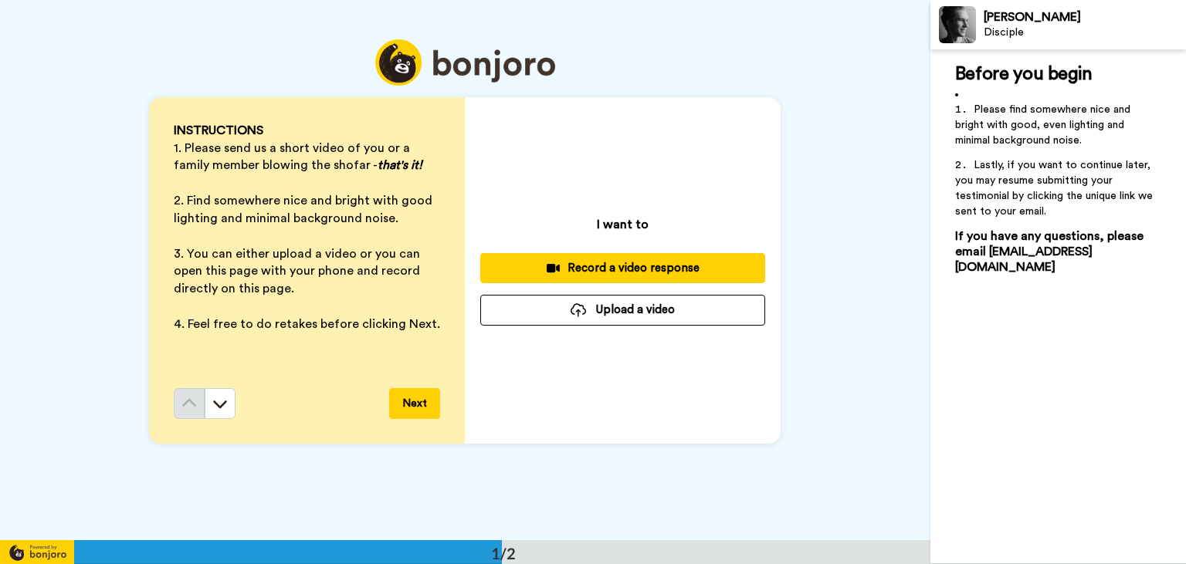
click at [175, 121] on div "INSTRUCTIONS 1. Please send us a short video of you or a family member blowing …" at bounding box center [307, 270] width 316 height 347
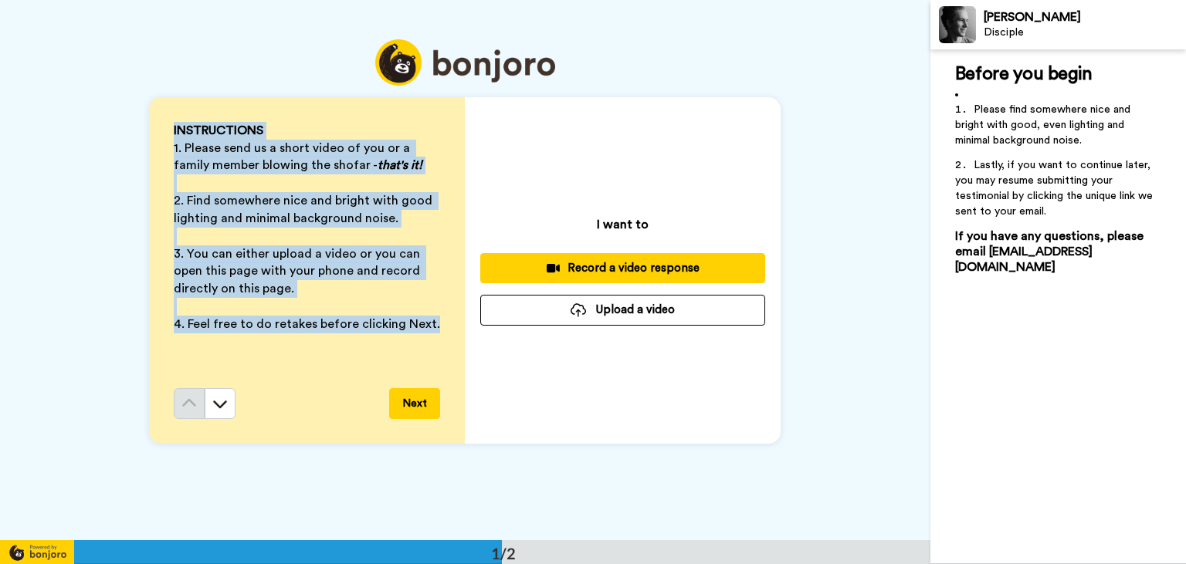
drag, startPoint x: 448, startPoint y: 323, endPoint x: 158, endPoint y: 103, distance: 363.8
click at [158, 103] on div "INSTRUCTIONS 1. Please send us a short video of you or a family member blowing …" at bounding box center [307, 270] width 316 height 347
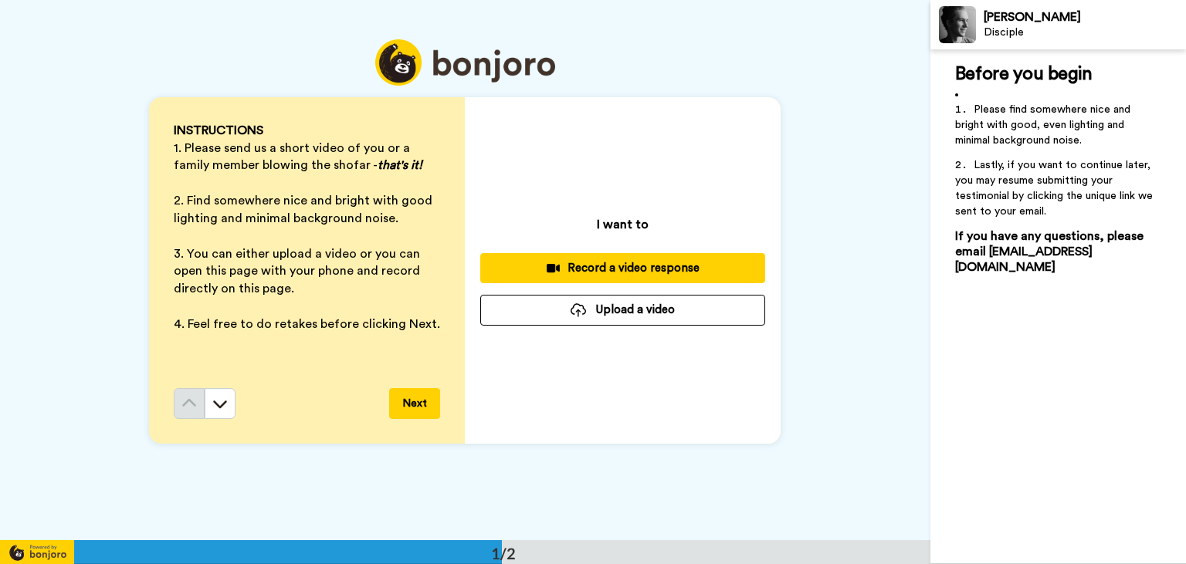
click at [158, 103] on div "INSTRUCTIONS 1. Please send us a short video of you or a family member blowing …" at bounding box center [307, 270] width 316 height 347
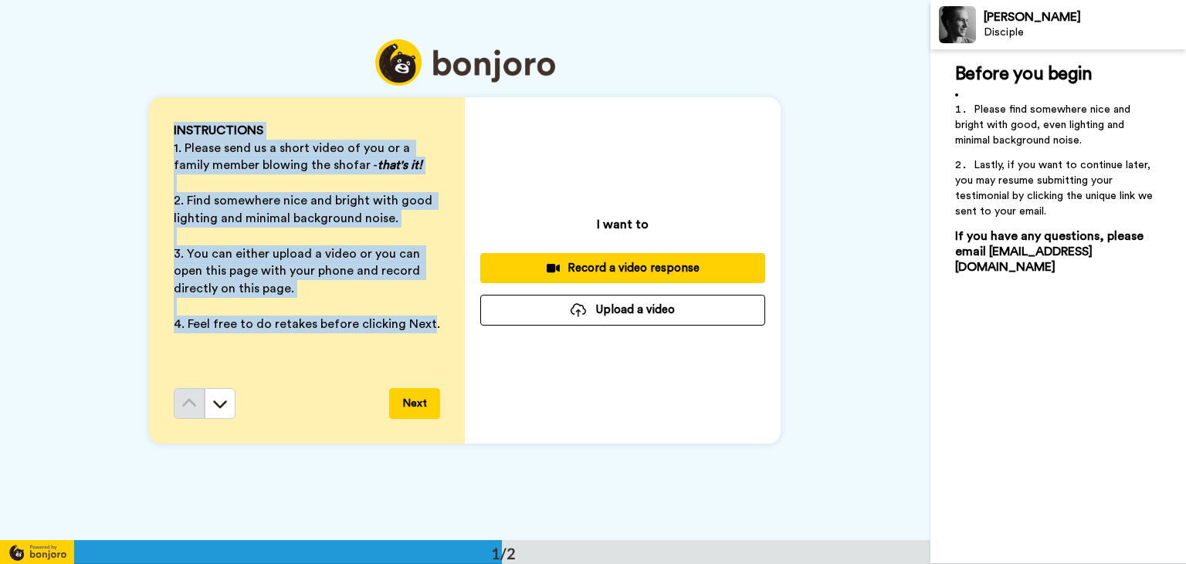
drag, startPoint x: 158, startPoint y: 103, endPoint x: 406, endPoint y: 330, distance: 336.7
click at [406, 330] on div "INSTRUCTIONS 1. Please send us a short video of you or a family member blowing …" at bounding box center [307, 270] width 316 height 347
click at [406, 330] on span "4. Feel free to do retakes before clicking Next." at bounding box center [307, 324] width 266 height 12
drag, startPoint x: 158, startPoint y: 125, endPoint x: 452, endPoint y: 324, distance: 354.8
click at [452, 324] on div "INSTRUCTIONS 1. Please send us a short video of you or a family member blowing …" at bounding box center [307, 270] width 316 height 347
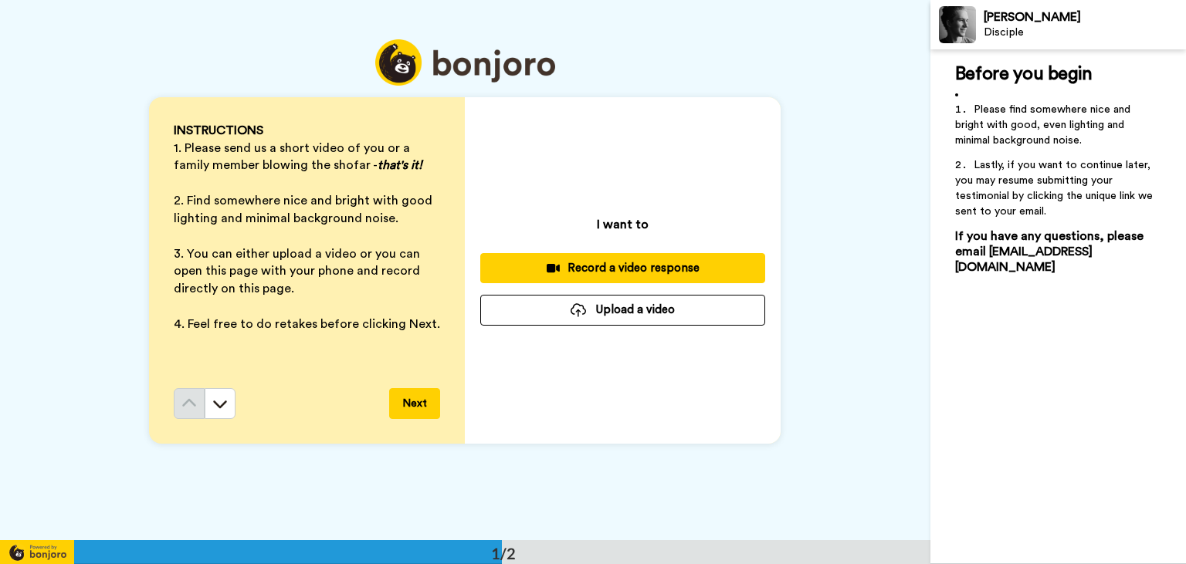
click at [452, 324] on div "INSTRUCTIONS 1. Please send us a short video of you or a family member blowing …" at bounding box center [307, 270] width 316 height 347
drag, startPoint x: 388, startPoint y: 165, endPoint x: 300, endPoint y: 147, distance: 89.8
click at [300, 147] on p "1. Please send us a short video of you or a family member blowing the shofar - …" at bounding box center [307, 158] width 266 height 36
click at [300, 147] on span "1. Please send us a short video of you or a family member blowing the shofar -" at bounding box center [293, 157] width 239 height 30
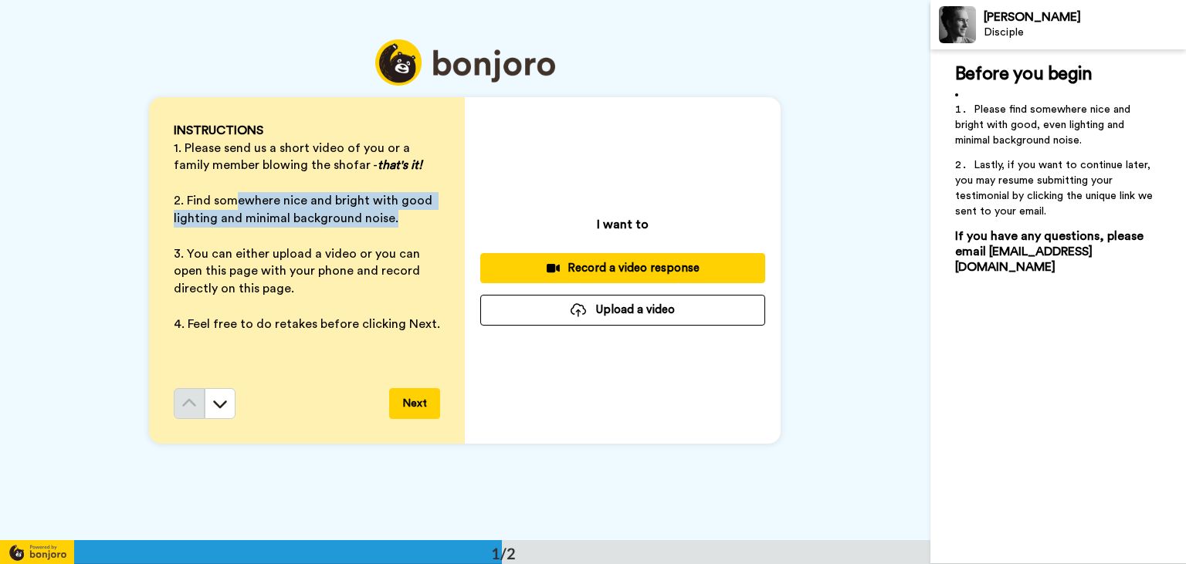
drag, startPoint x: 233, startPoint y: 198, endPoint x: 419, endPoint y: 225, distance: 187.9
click at [419, 225] on p "2. Find somewhere nice and bright with good lighting and minimal background noi…" at bounding box center [307, 210] width 266 height 36
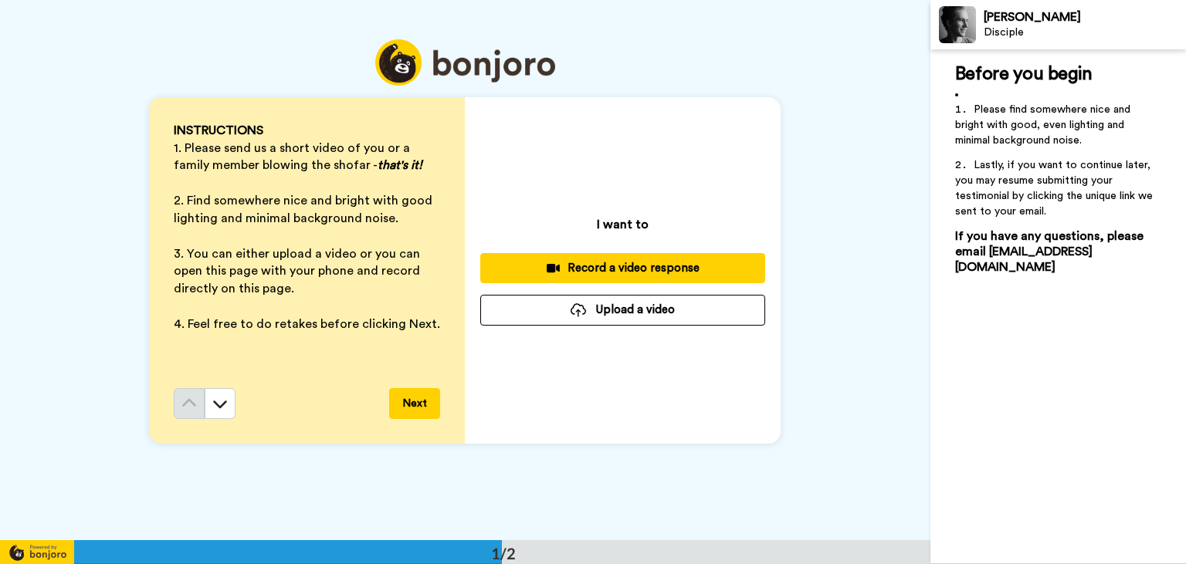
click at [419, 225] on p "2. Find somewhere nice and bright with good lighting and minimal background noi…" at bounding box center [307, 210] width 266 height 36
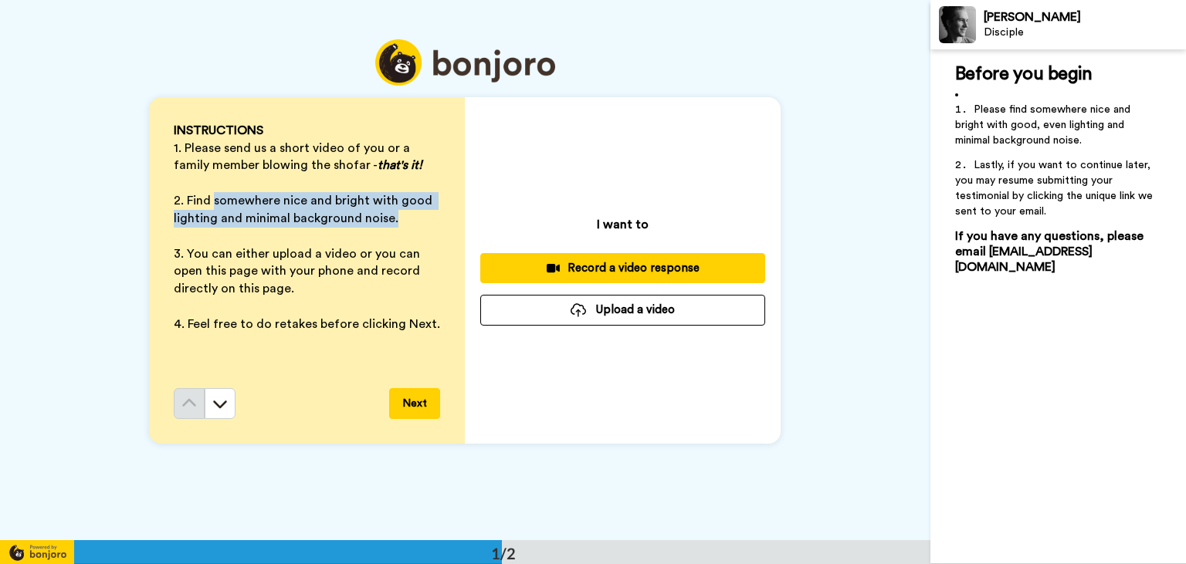
drag, startPoint x: 419, startPoint y: 225, endPoint x: 249, endPoint y: 201, distance: 172.3
click at [249, 201] on p "2. Find somewhere nice and bright with good lighting and minimal background noi…" at bounding box center [307, 210] width 266 height 36
click at [249, 201] on span "2. Find somewhere nice and bright with good lighting and minimal background noi…" at bounding box center [305, 210] width 262 height 30
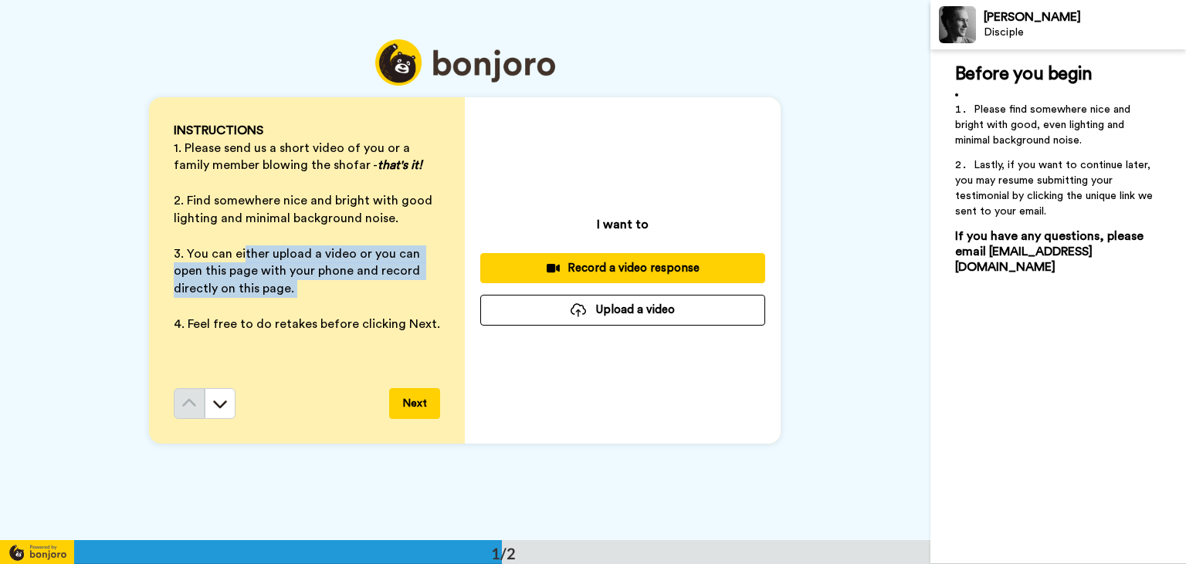
drag, startPoint x: 245, startPoint y: 252, endPoint x: 349, endPoint y: 301, distance: 115.4
click at [349, 301] on ol "INSTRUCTIONS 1. Please send us a short video of you or a family member blowing …" at bounding box center [307, 228] width 266 height 212
click at [349, 301] on p "﻿" at bounding box center [307, 307] width 266 height 18
drag, startPoint x: 349, startPoint y: 301, endPoint x: 213, endPoint y: 242, distance: 148.3
click at [213, 242] on ol "INSTRUCTIONS 1. Please send us a short video of you or a family member blowing …" at bounding box center [307, 228] width 266 height 212
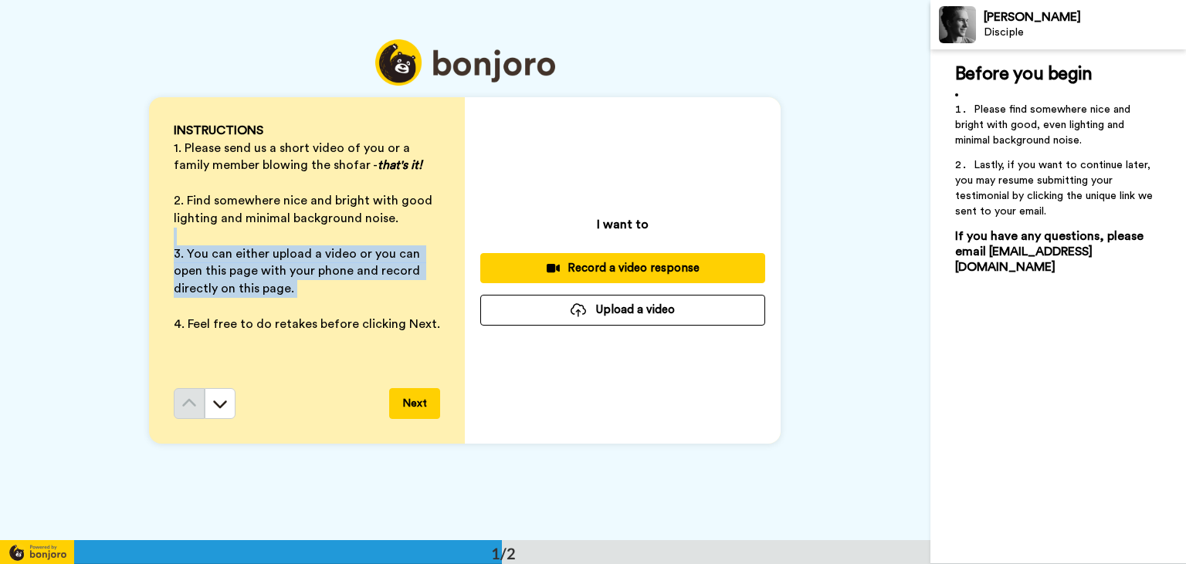
click at [213, 242] on p "﻿" at bounding box center [307, 237] width 266 height 18
drag, startPoint x: 213, startPoint y: 242, endPoint x: 325, endPoint y: 325, distance: 139.6
click at [325, 325] on ol "INSTRUCTIONS 1. Please send us a short video of you or a family member blowing …" at bounding box center [307, 228] width 266 height 212
click at [325, 325] on span "4. Feel free to do retakes before clicking Next." at bounding box center [307, 324] width 266 height 12
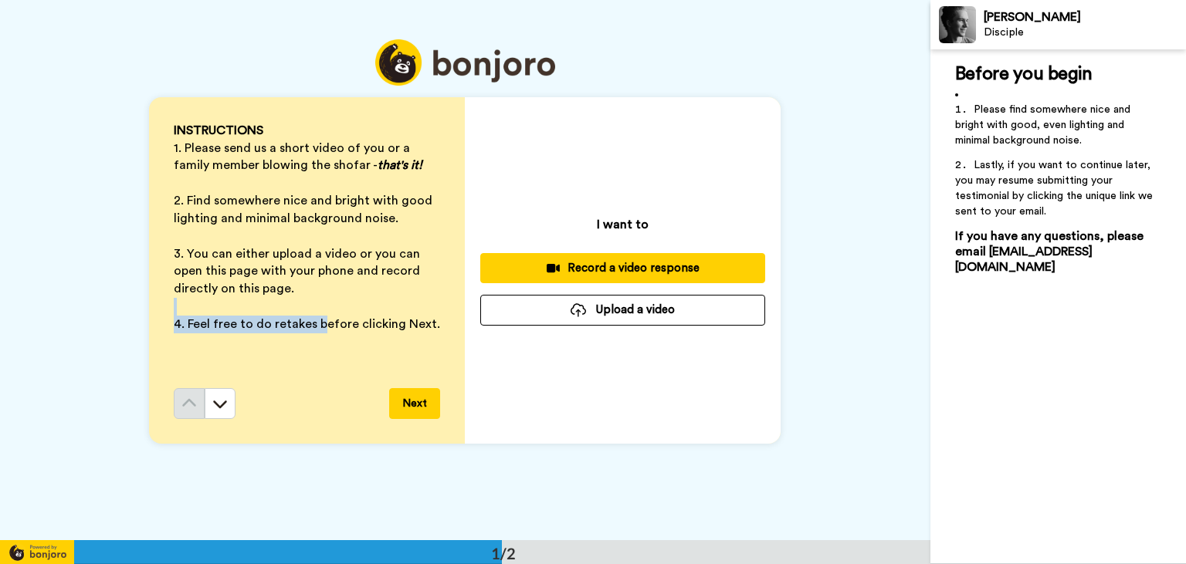
drag, startPoint x: 325, startPoint y: 325, endPoint x: 280, endPoint y: 312, distance: 46.7
click at [280, 312] on ol "INSTRUCTIONS 1. Please send us a short video of you or a family member blowing …" at bounding box center [307, 228] width 266 height 212
click at [280, 312] on p "﻿" at bounding box center [307, 307] width 266 height 18
click at [226, 408] on icon at bounding box center [219, 403] width 15 height 15
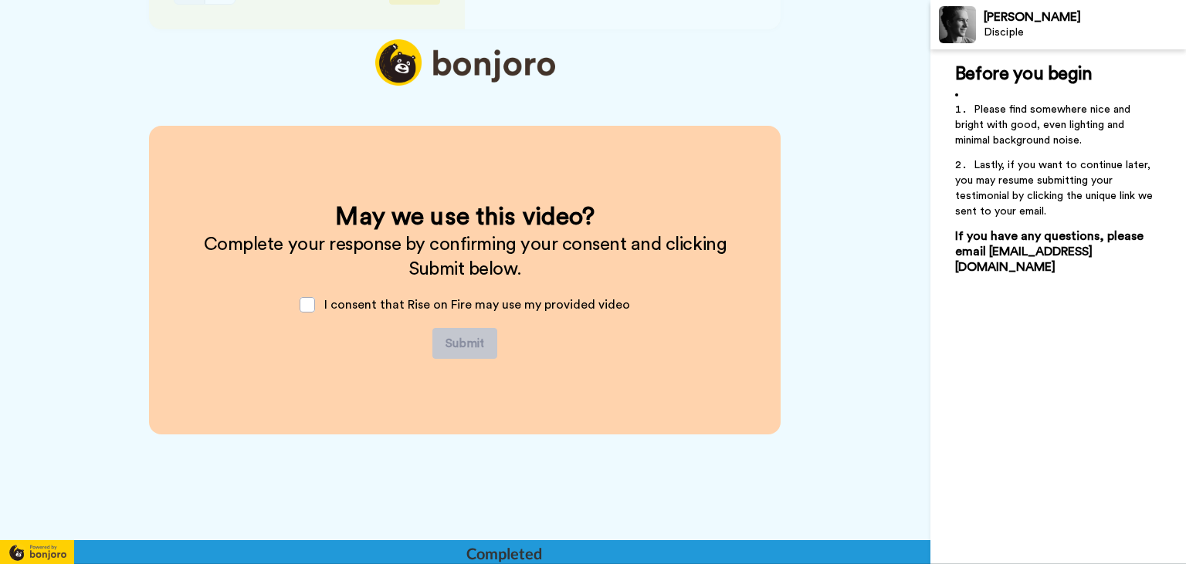
scroll to position [414, 0]
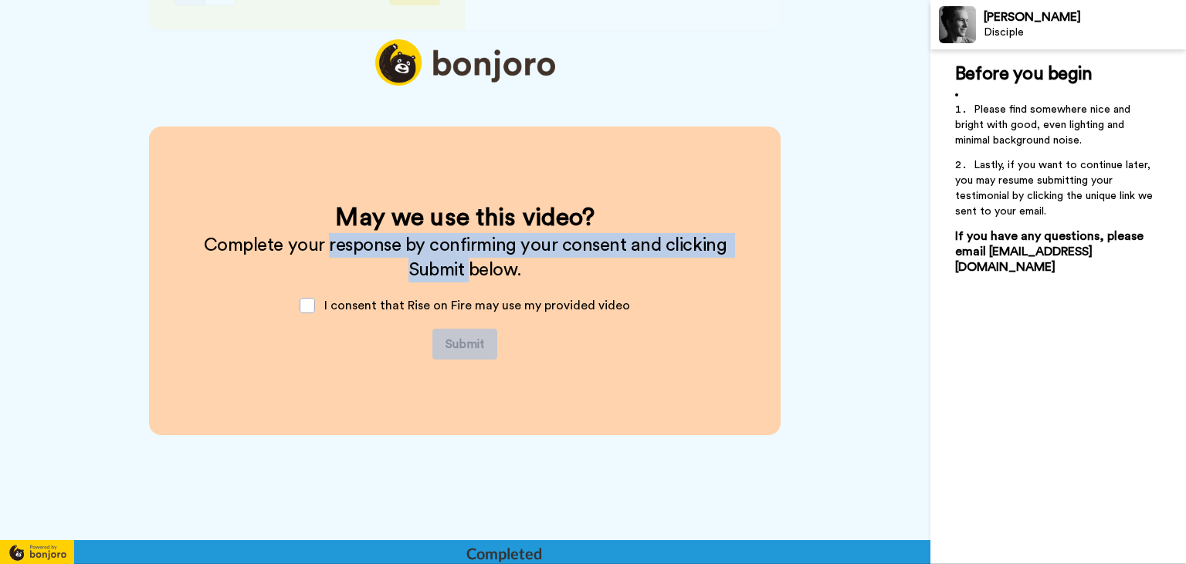
drag, startPoint x: 330, startPoint y: 247, endPoint x: 472, endPoint y: 274, distance: 143.9
click at [472, 274] on span "Complete your response by confirming your consent and clicking Submit below." at bounding box center [467, 257] width 527 height 43
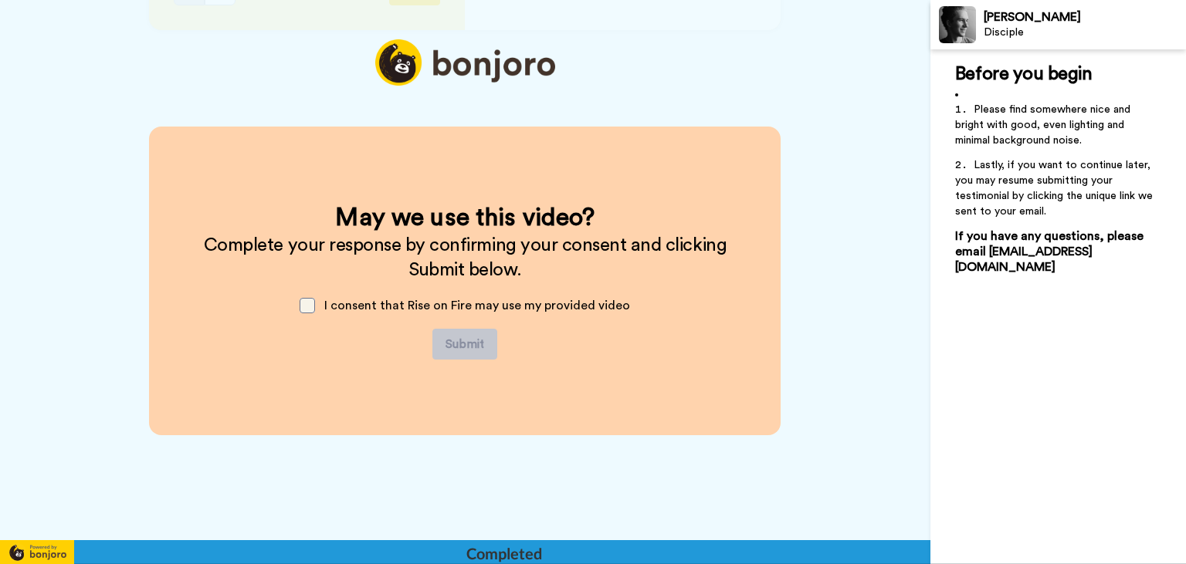
click at [315, 303] on span at bounding box center [307, 305] width 15 height 15
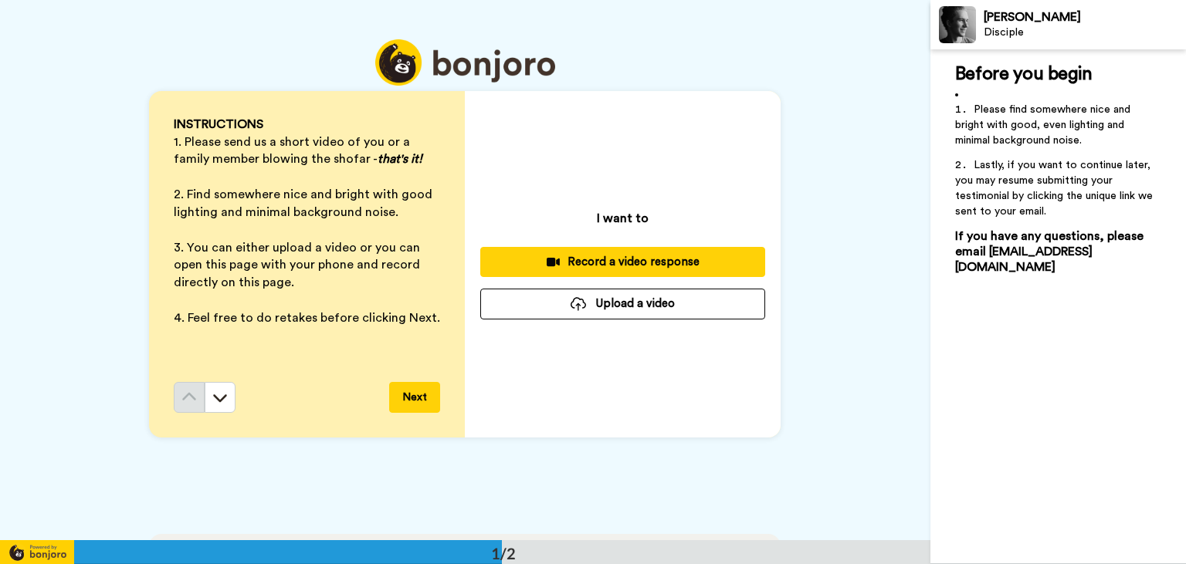
scroll to position [0, 0]
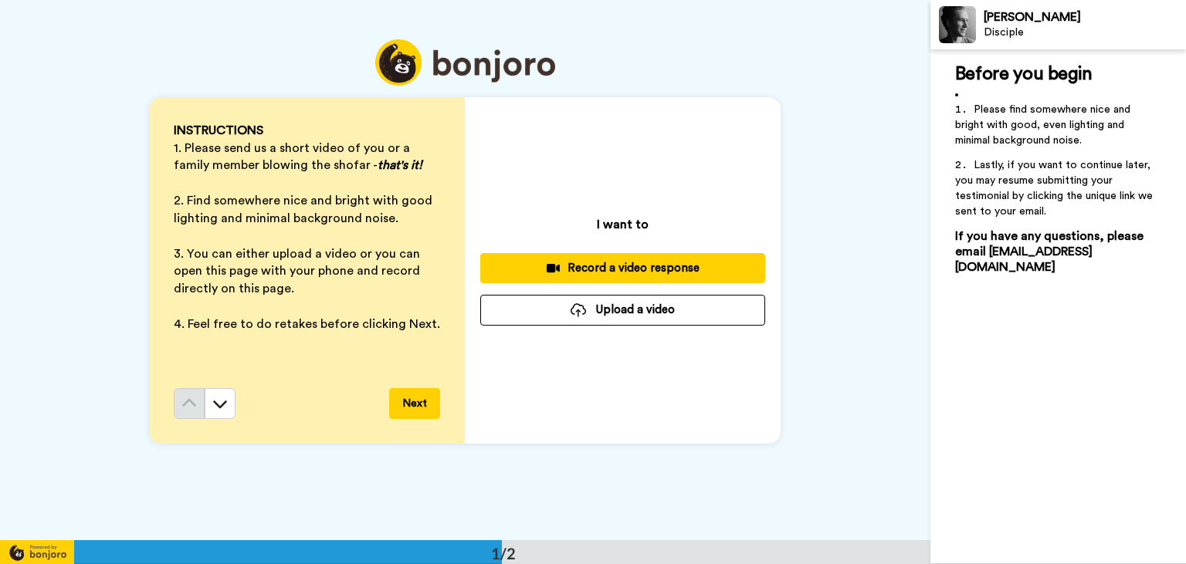
click at [627, 312] on button "Upload a video" at bounding box center [622, 310] width 285 height 30
click at [628, 216] on p "I want to" at bounding box center [623, 224] width 52 height 19
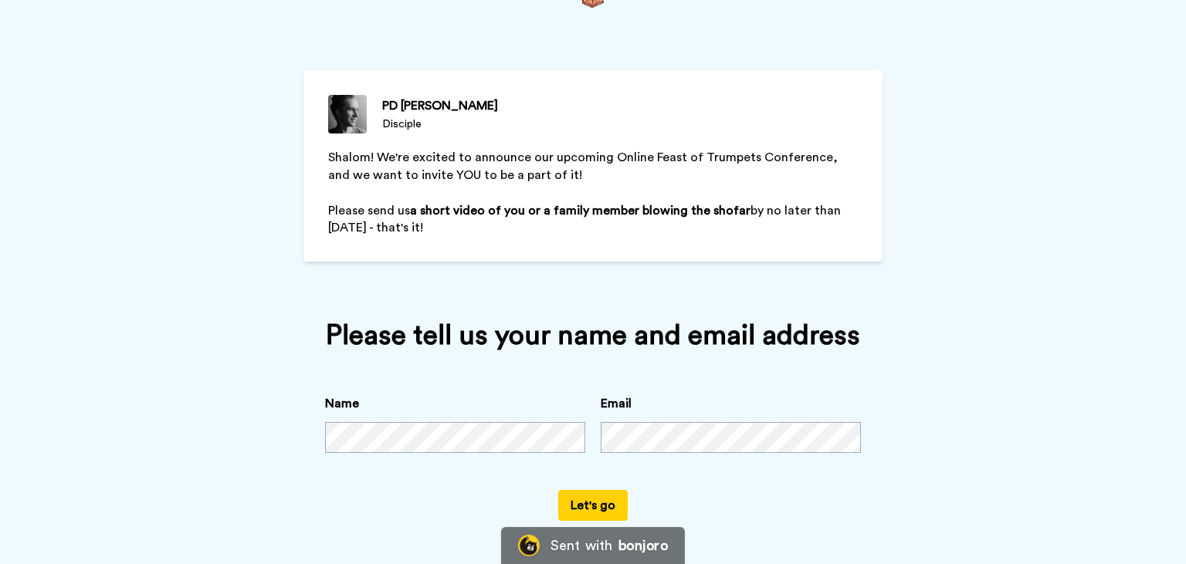
scroll to position [120, 0]
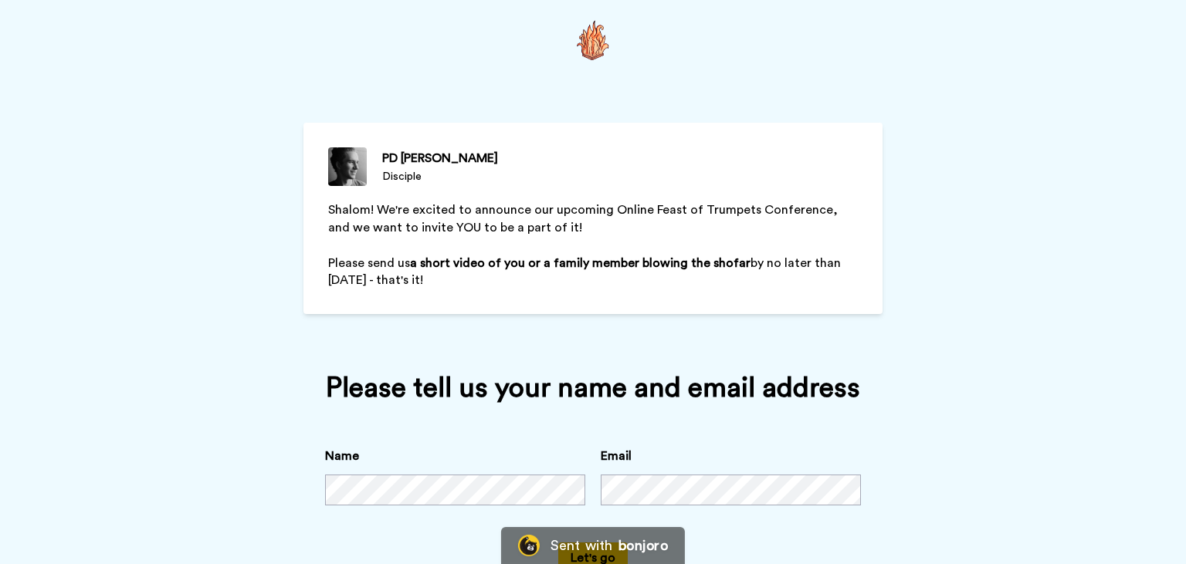
scroll to position [37, 0]
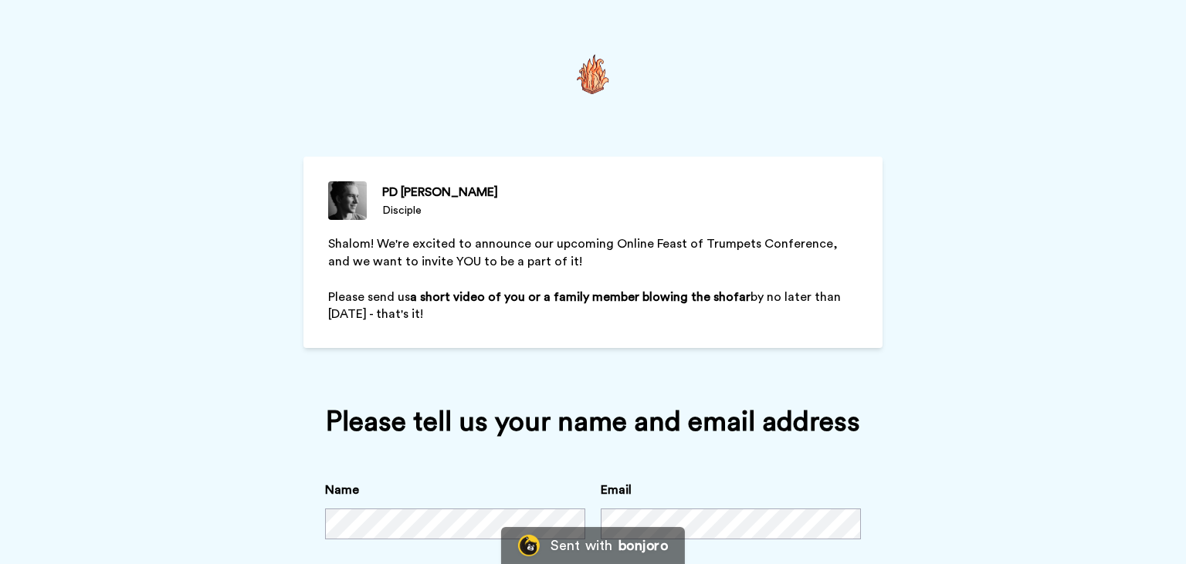
scroll to position [3, 0]
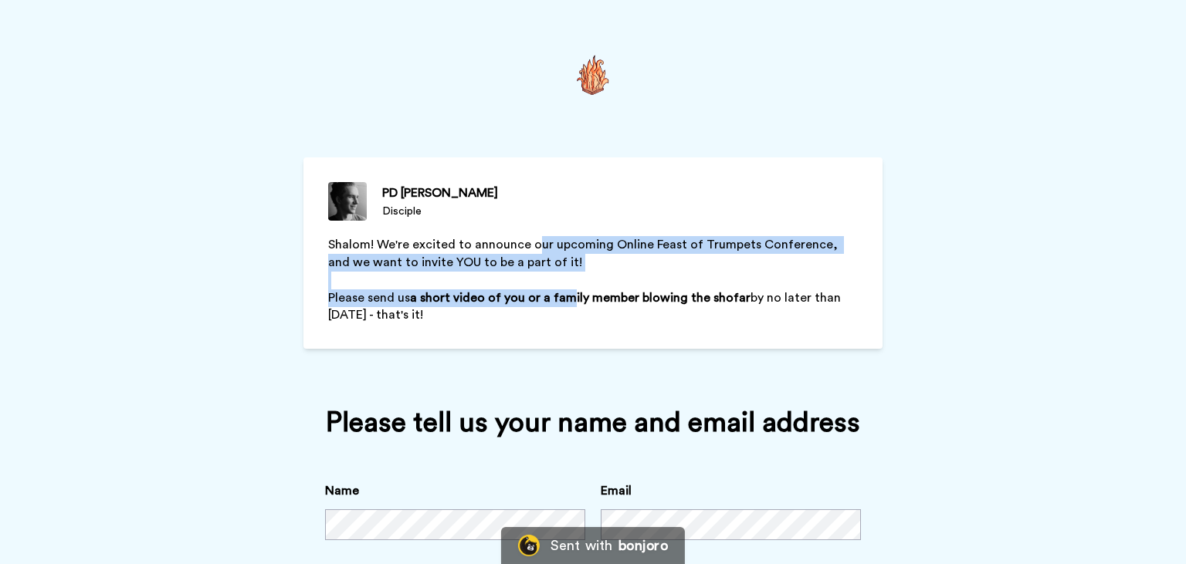
drag, startPoint x: 537, startPoint y: 242, endPoint x: 579, endPoint y: 307, distance: 77.5
click at [579, 307] on ol "Shalom! We're excited to announce our upcoming Online Feast of Trumpets Confere…" at bounding box center [593, 280] width 530 height 88
click at [579, 307] on p "Please send us a short video of you or a family member blowing the shofar by no…" at bounding box center [593, 308] width 530 height 36
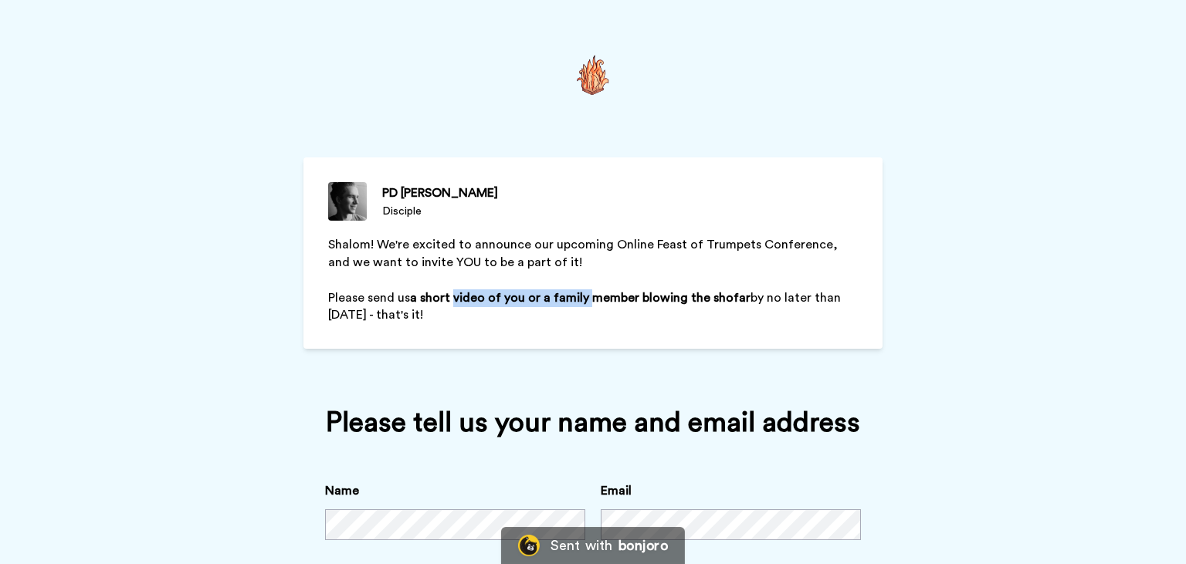
drag, startPoint x: 579, startPoint y: 307, endPoint x: 476, endPoint y: 292, distance: 104.5
click at [476, 292] on p "Please send us a short video of you or a family member blowing the shofar by no…" at bounding box center [593, 308] width 530 height 36
click at [476, 292] on span "a short video of" at bounding box center [455, 298] width 91 height 12
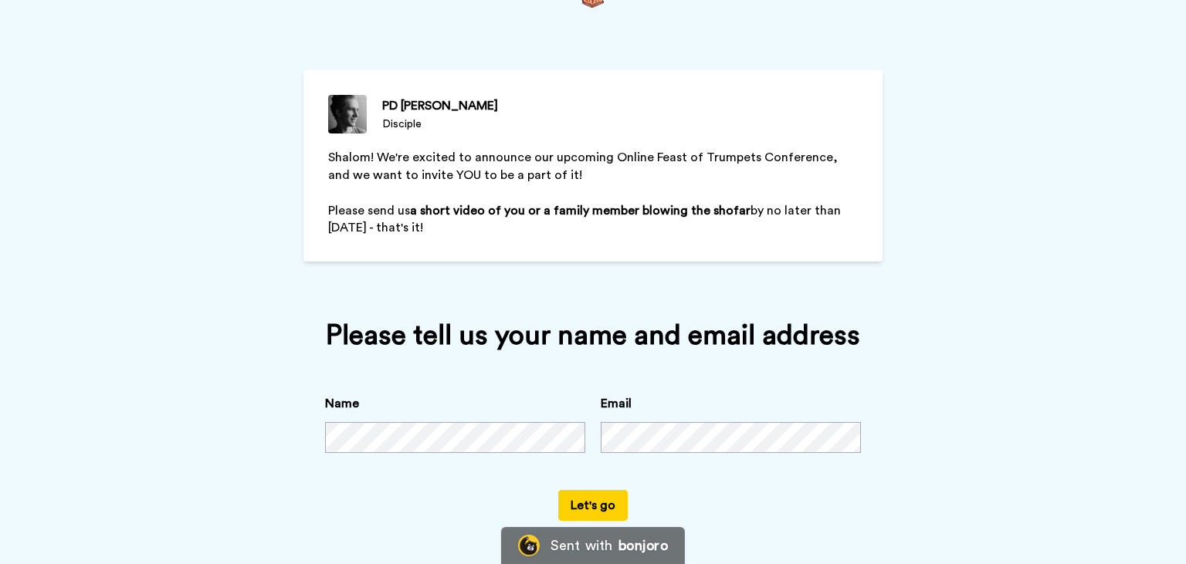
scroll to position [120, 0]
